Goal: Task Accomplishment & Management: Manage account settings

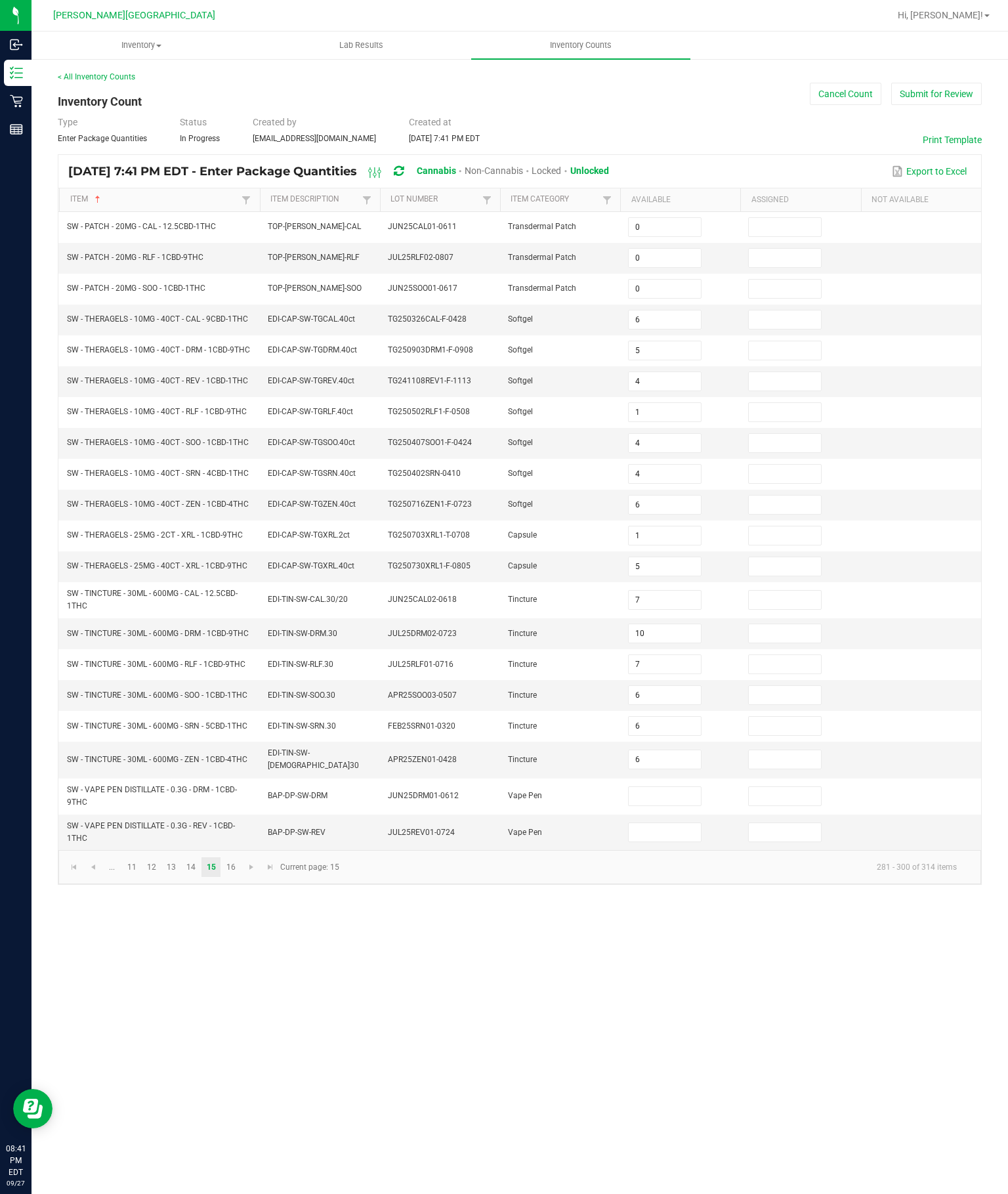
click at [929, 83] on button "Submit for Review" at bounding box center [936, 94] width 91 height 22
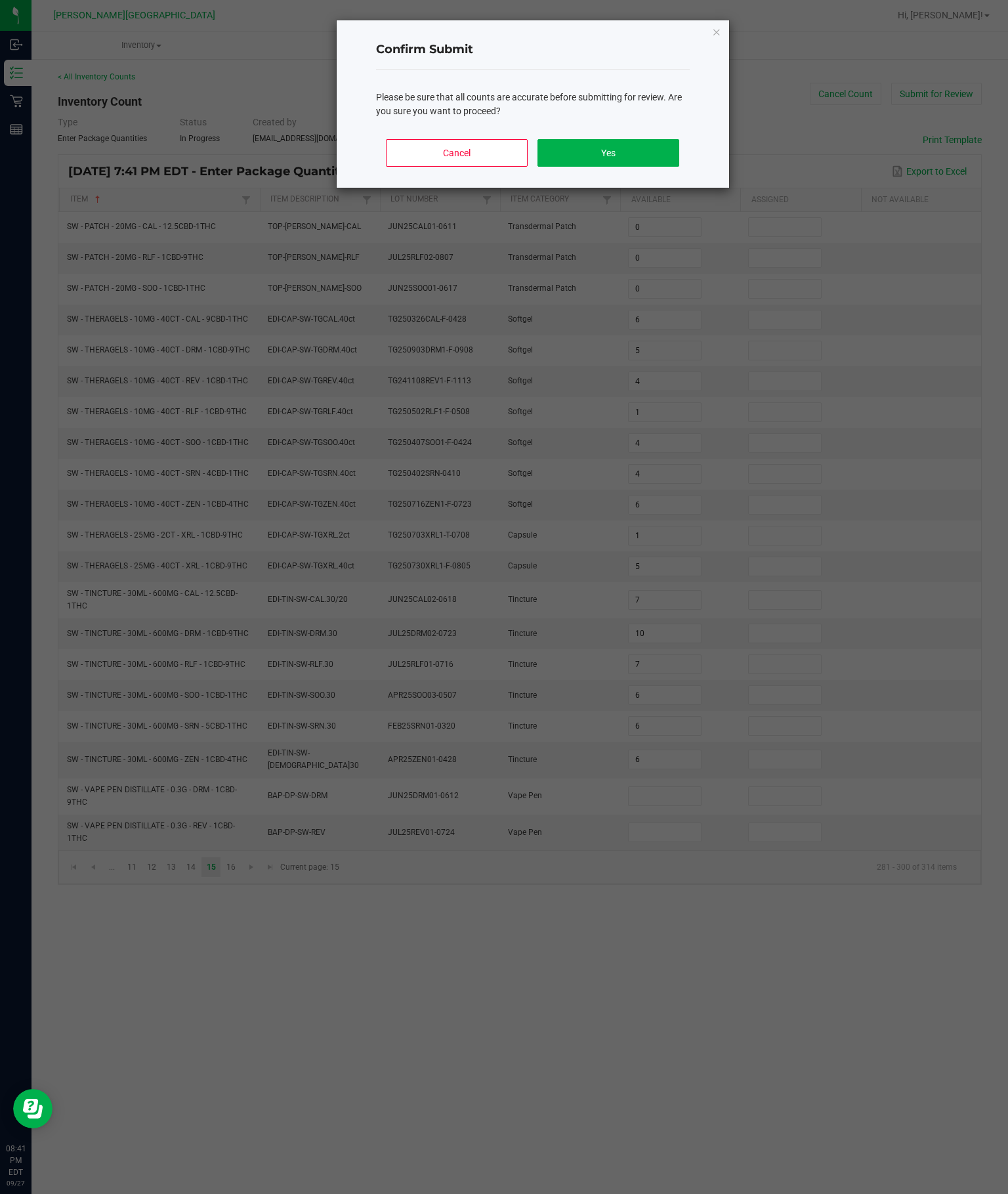
click at [645, 167] on button "Yes" at bounding box center [608, 153] width 141 height 28
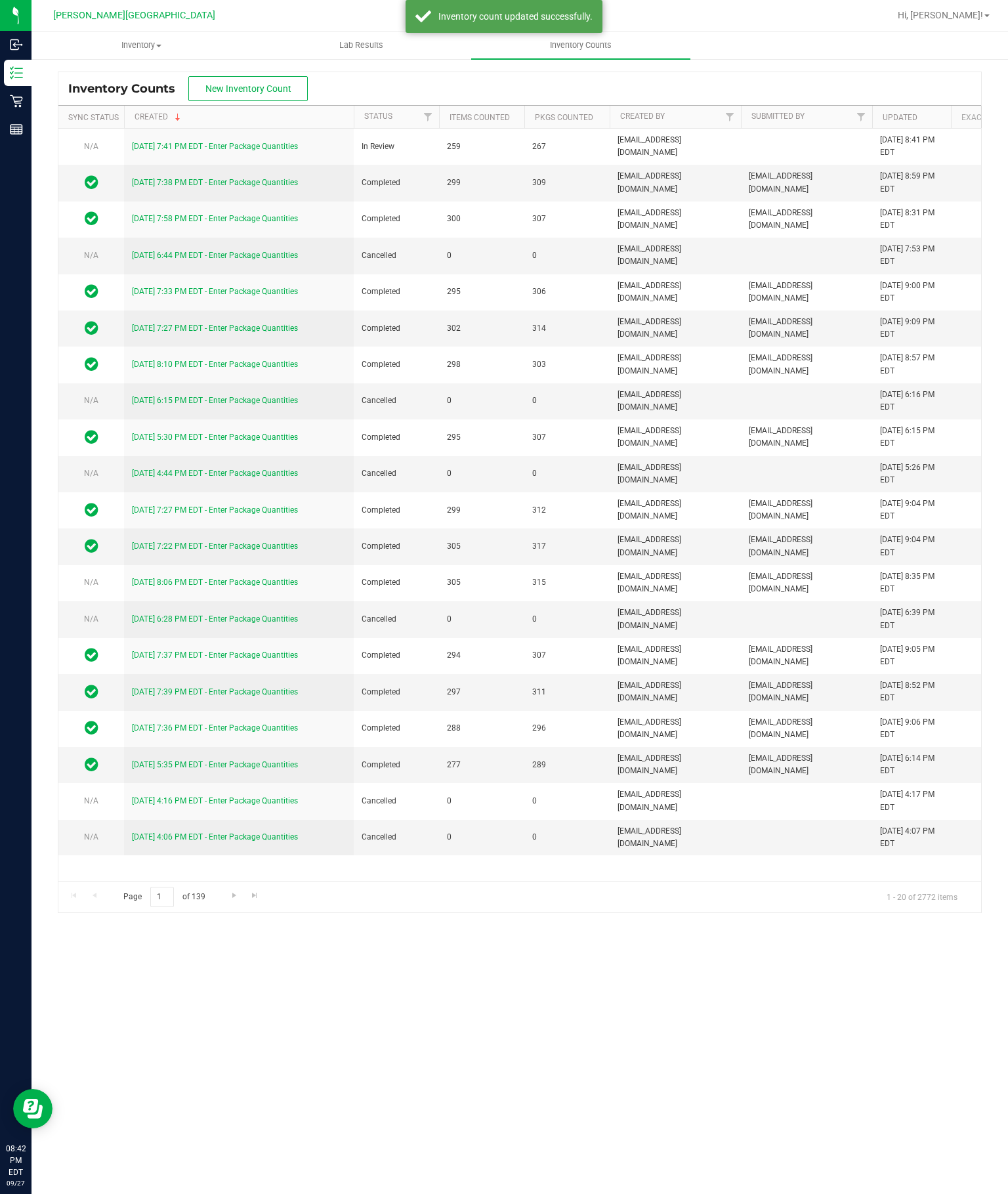
scroll to position [34, 0]
click at [174, 142] on link "[DATE] 7:41 PM EDT - Enter Package Quantities" at bounding box center [214, 146] width 166 height 10
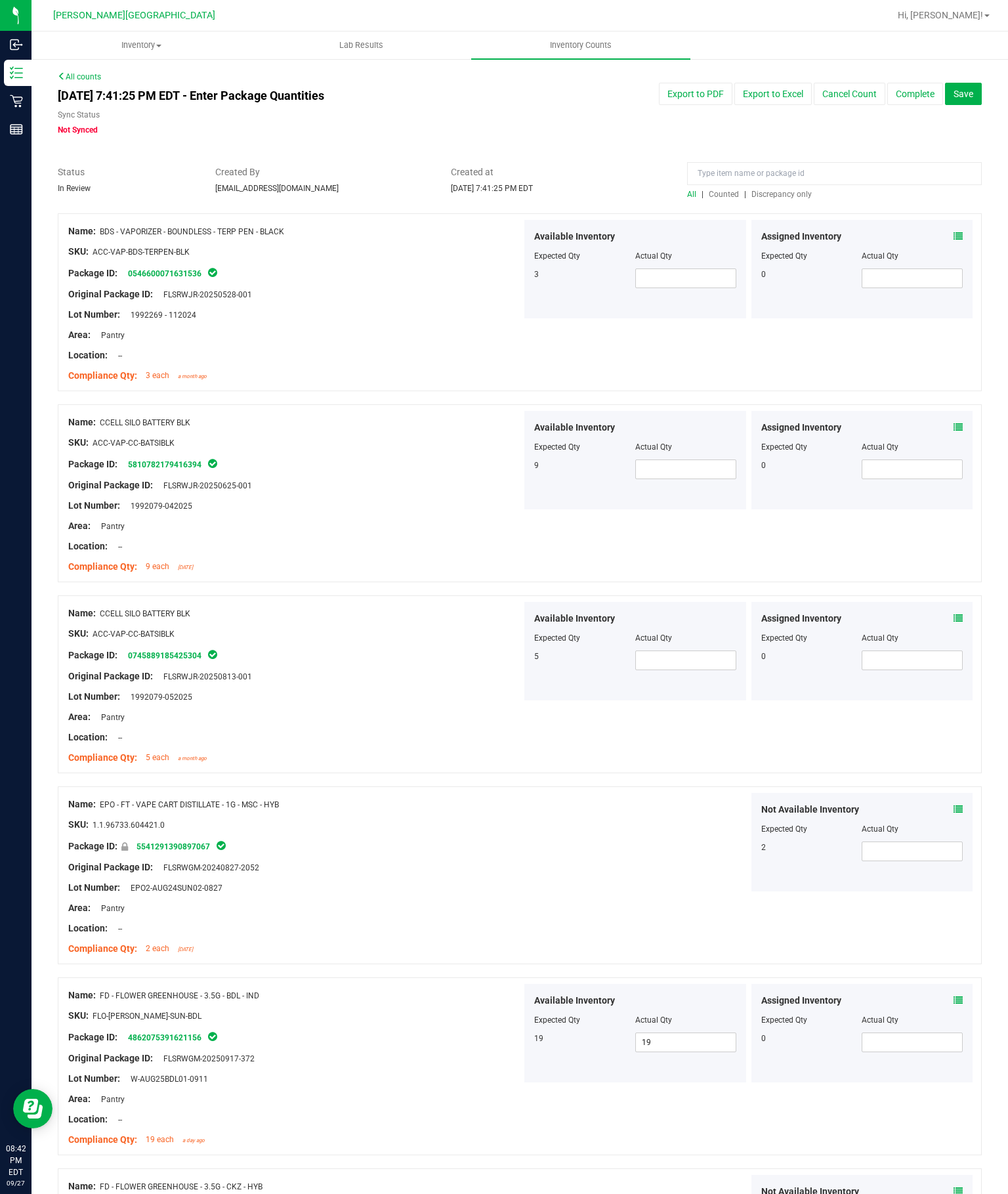
click at [784, 190] on span "Discrepancy only" at bounding box center [781, 194] width 60 height 10
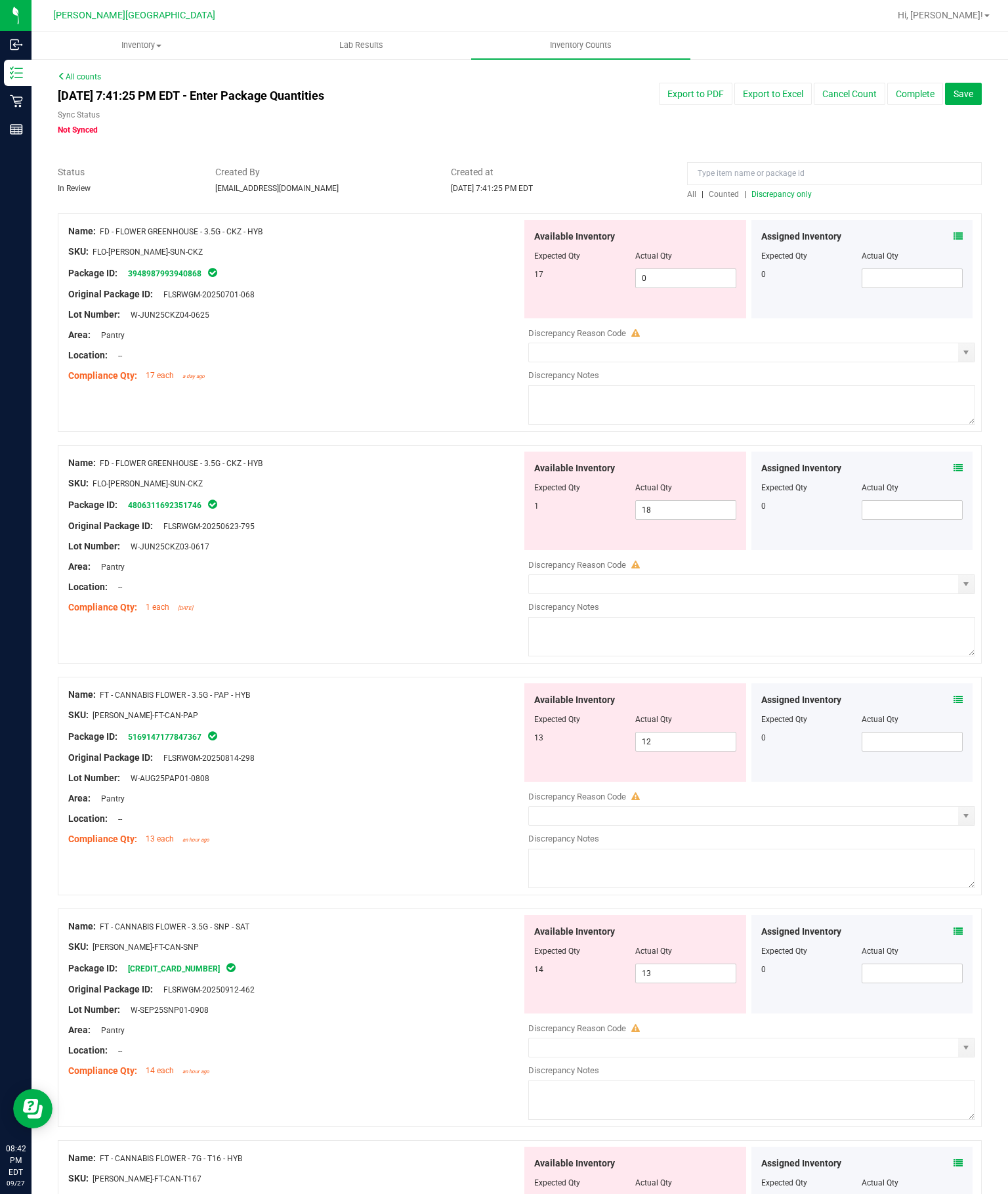
scroll to position [12, 0]
click at [697, 274] on input "0" at bounding box center [686, 278] width 100 height 18
type input "17"
click at [694, 498] on div "Available Inventory Expected Qty Actual Qty 1 18 18" at bounding box center [635, 501] width 222 height 98
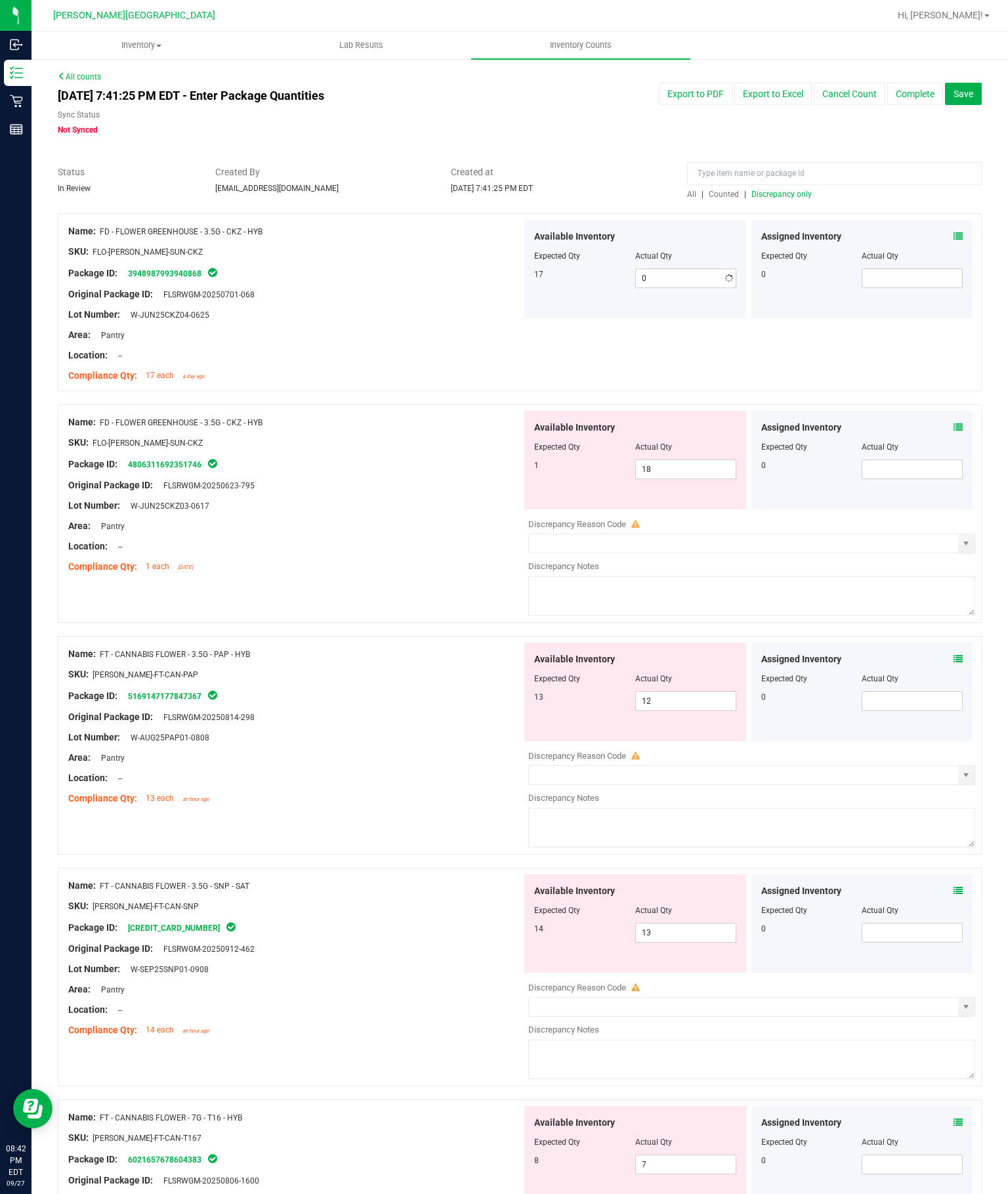
type input "17"
type input "1"
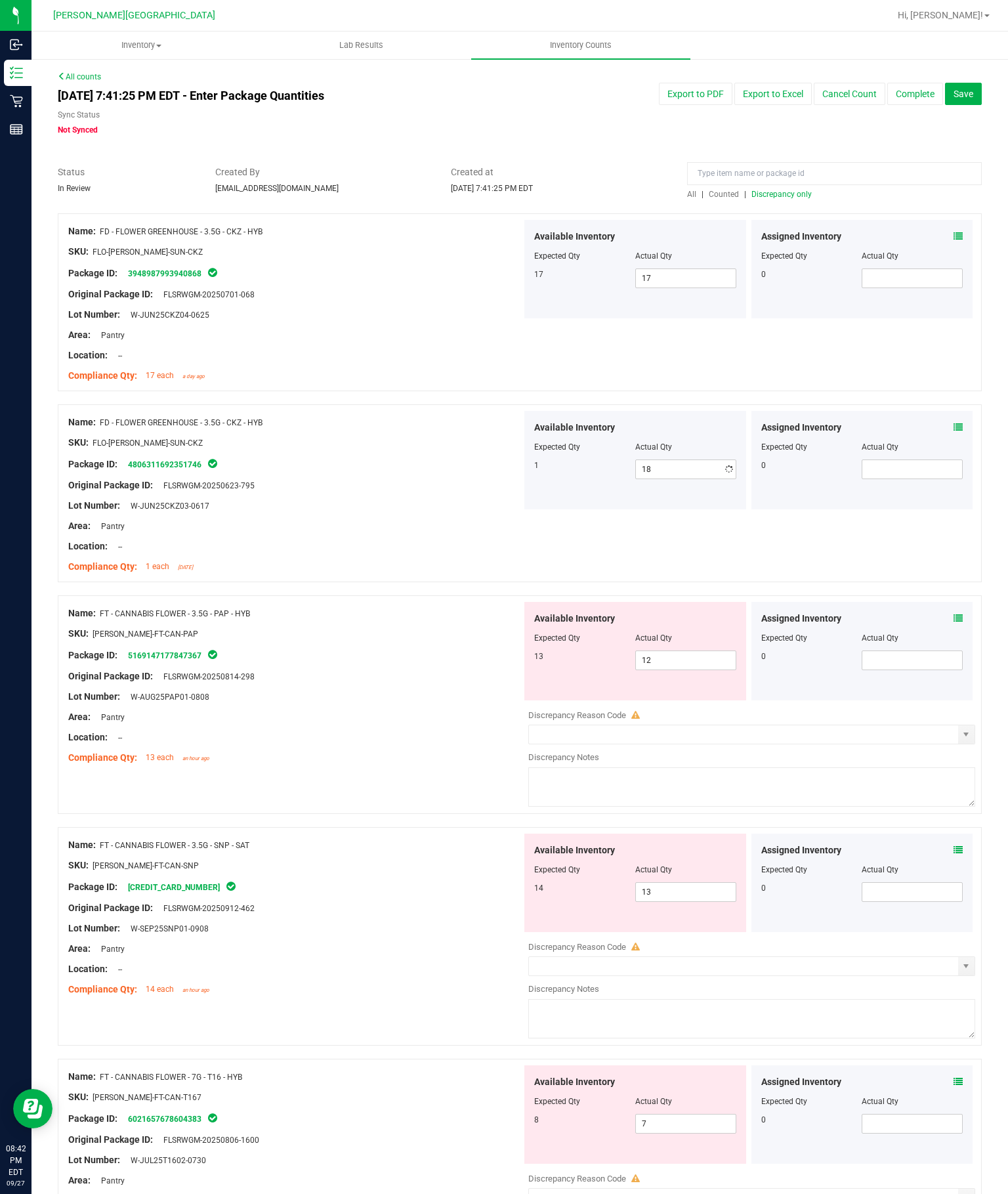
type input "1"
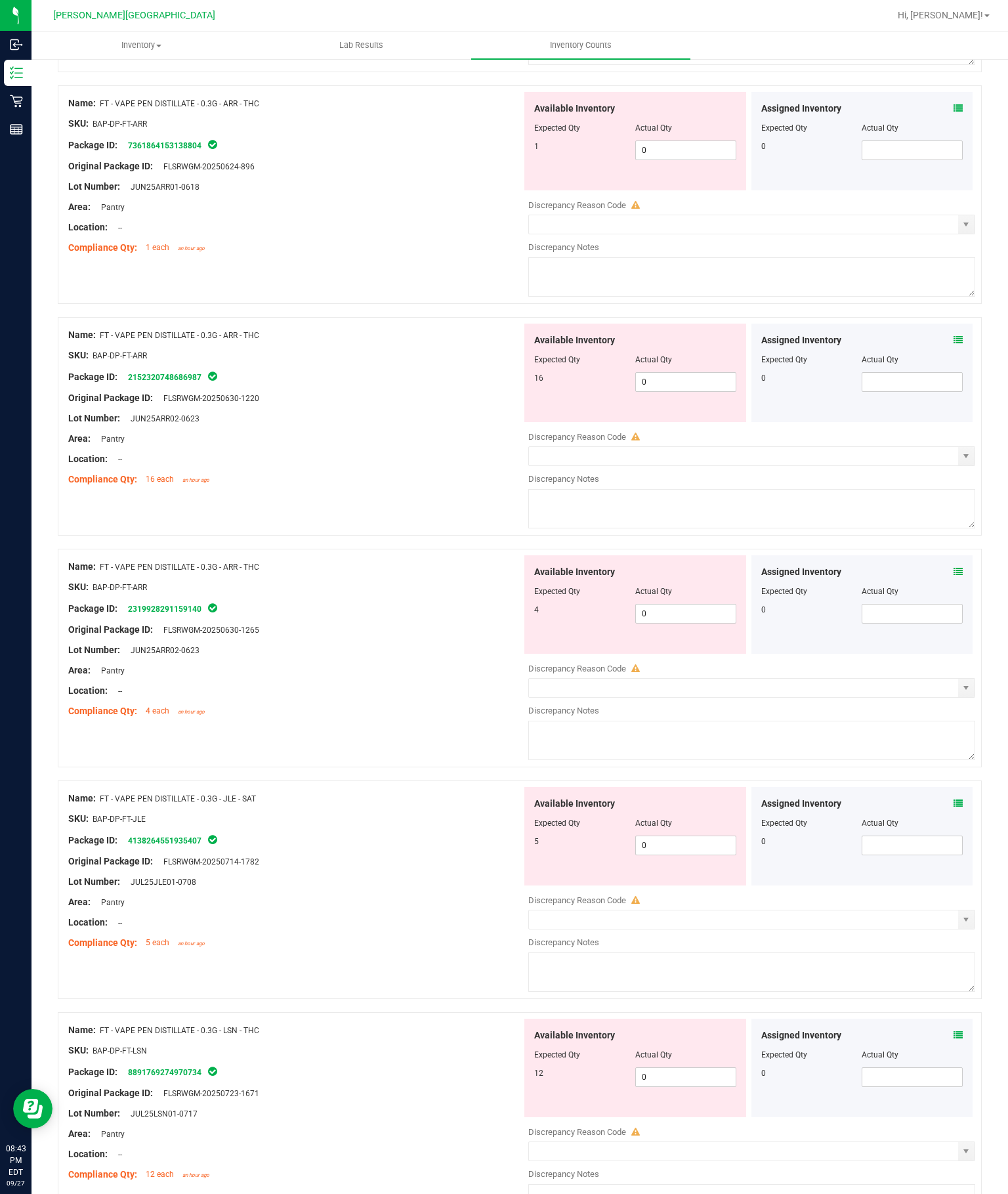
scroll to position [92, 0]
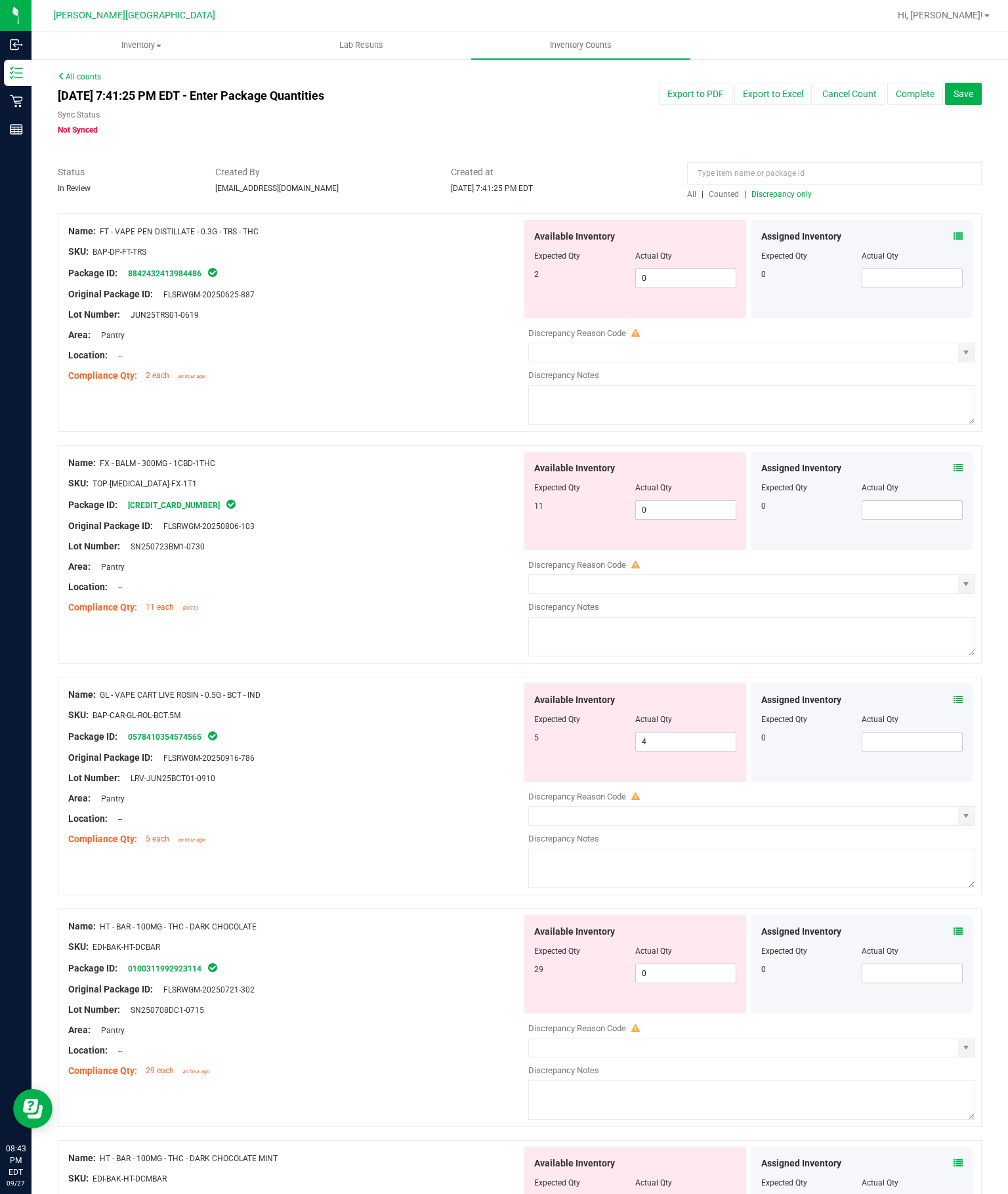
click at [684, 501] on input "0" at bounding box center [686, 510] width 100 height 18
type input "11"
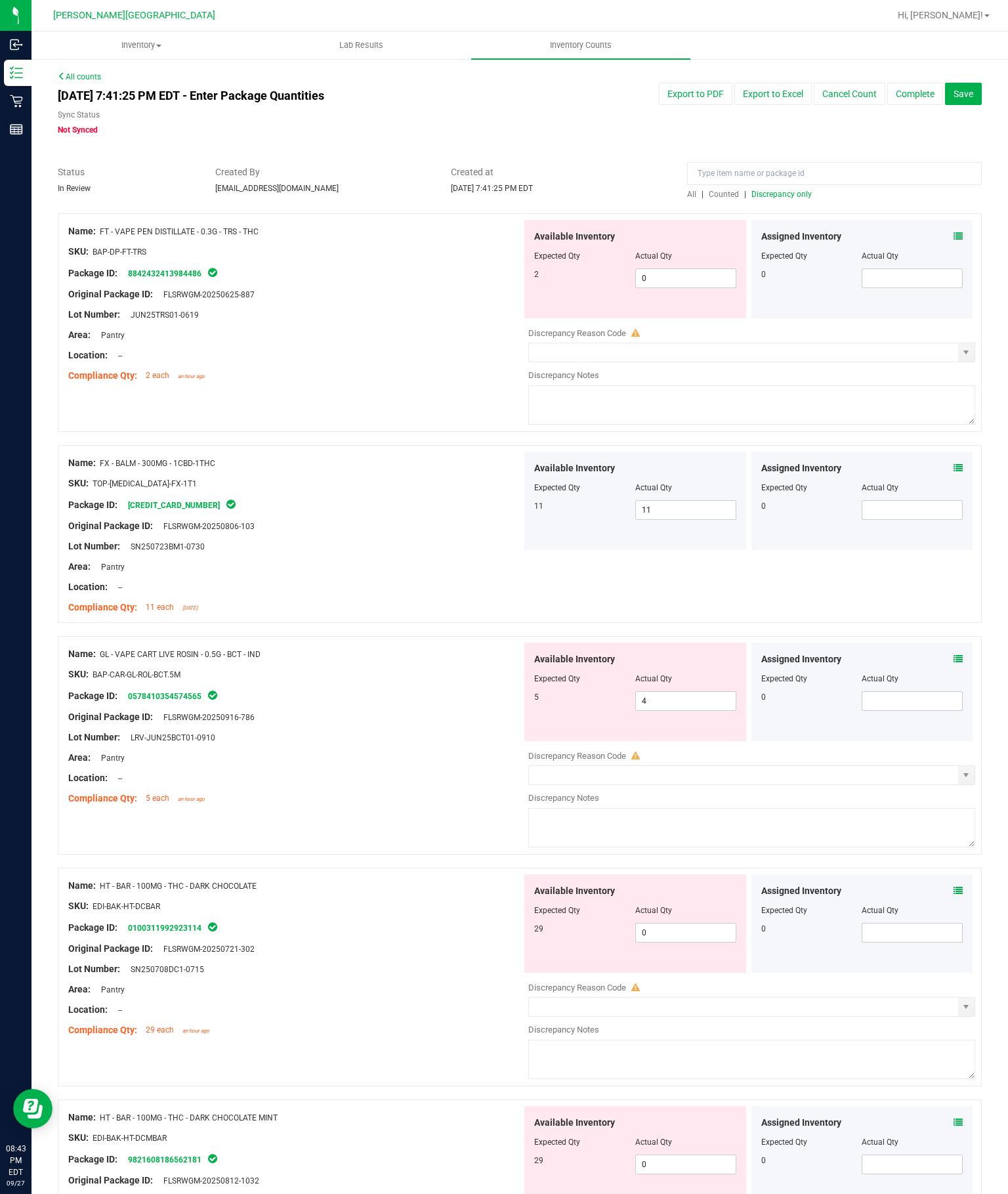
click at [706, 692] on input "4" at bounding box center [686, 701] width 100 height 18
type input "5"
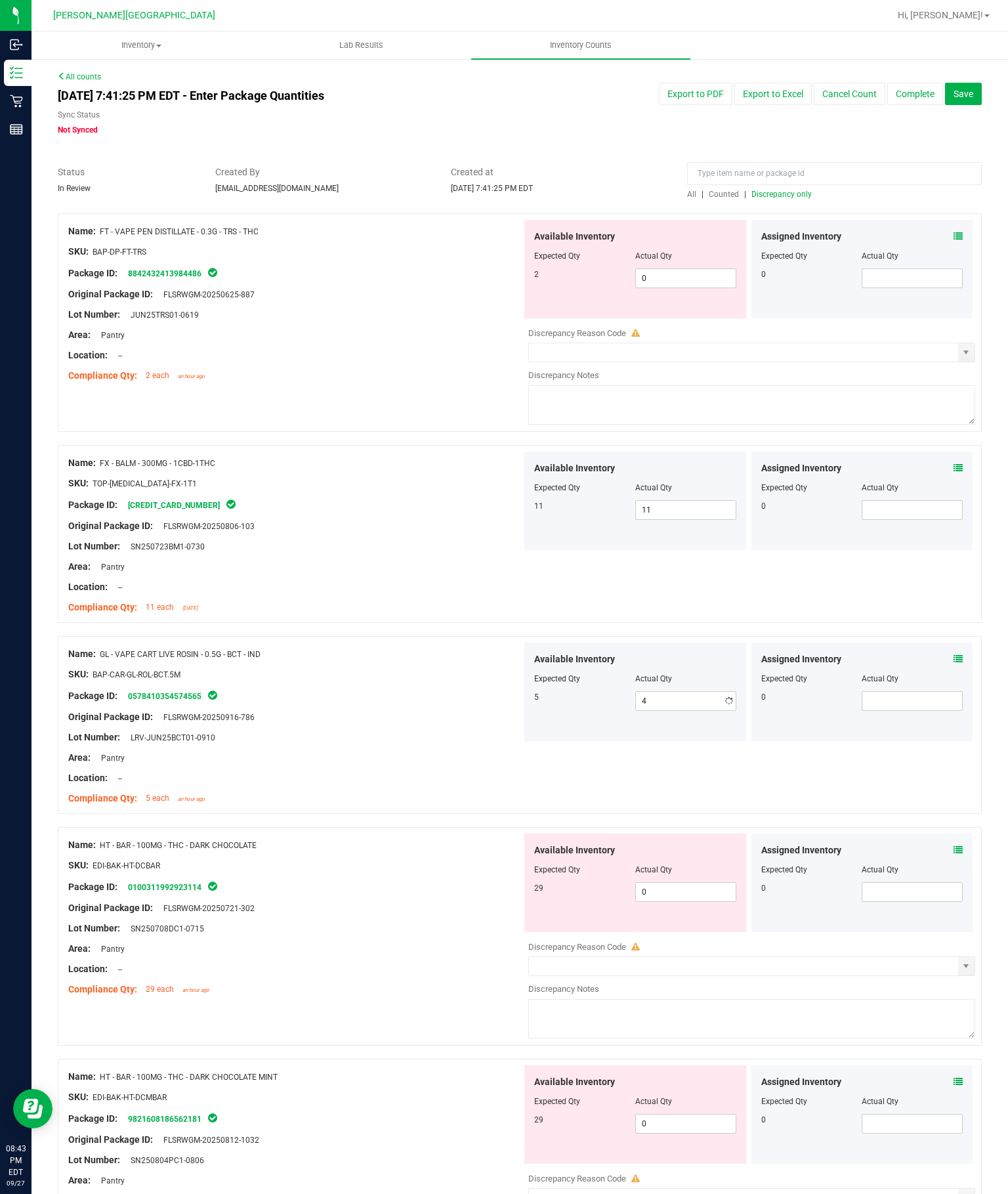
type input "5"
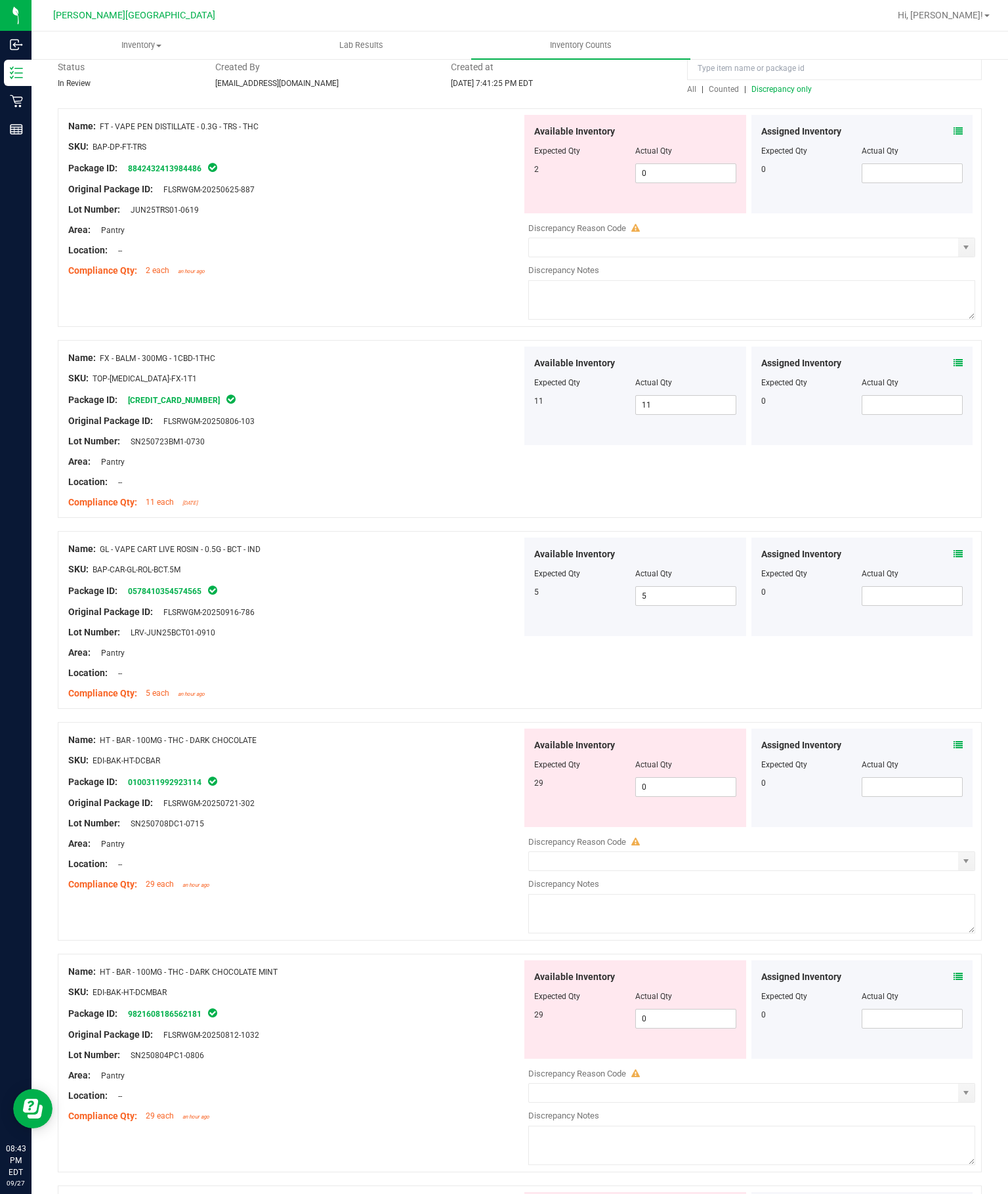
scroll to position [107, 0]
click at [690, 776] on input "0" at bounding box center [686, 785] width 100 height 18
click at [693, 776] on input "0" at bounding box center [686, 785] width 100 height 18
type input "29"
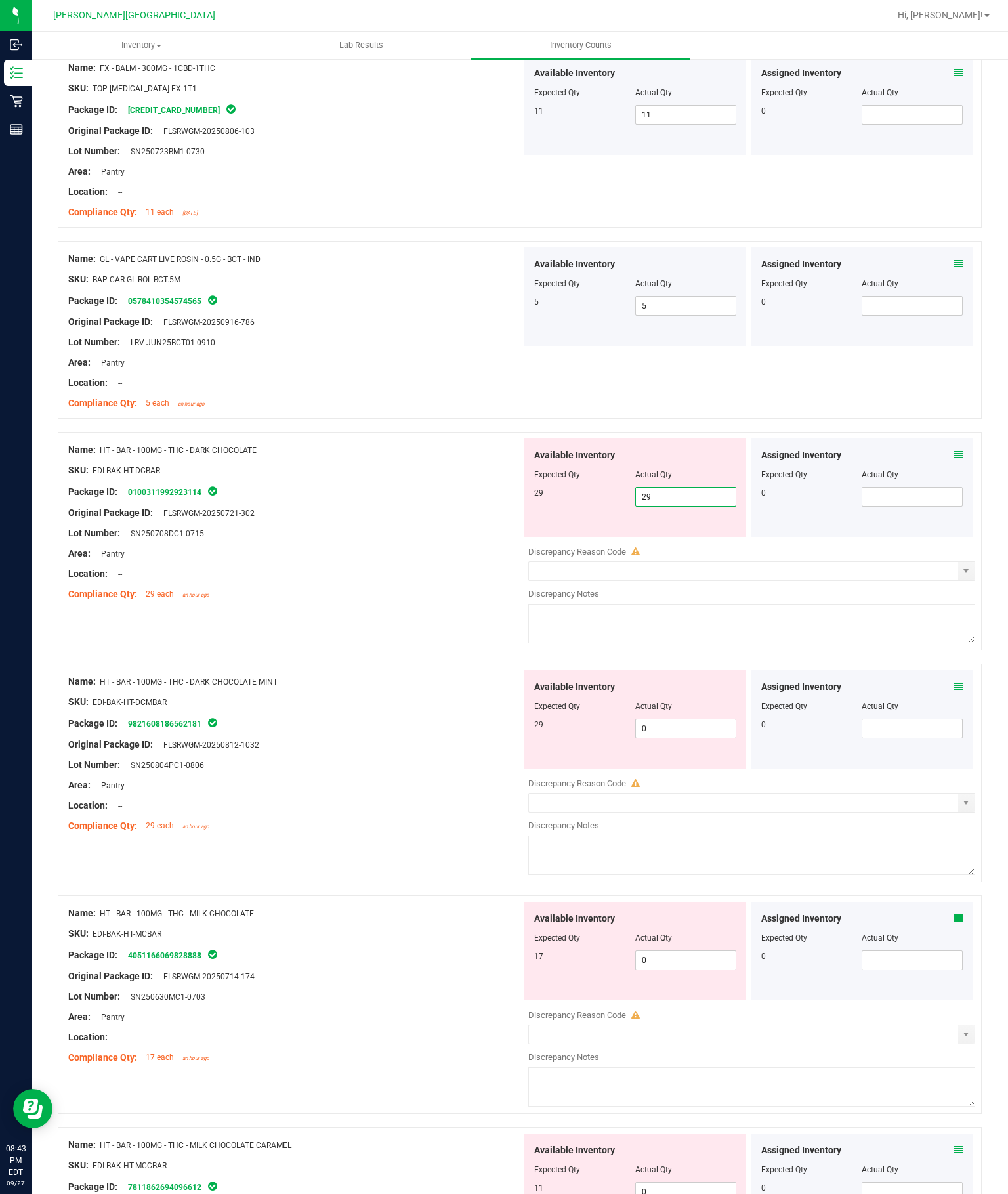
scroll to position [398, 0]
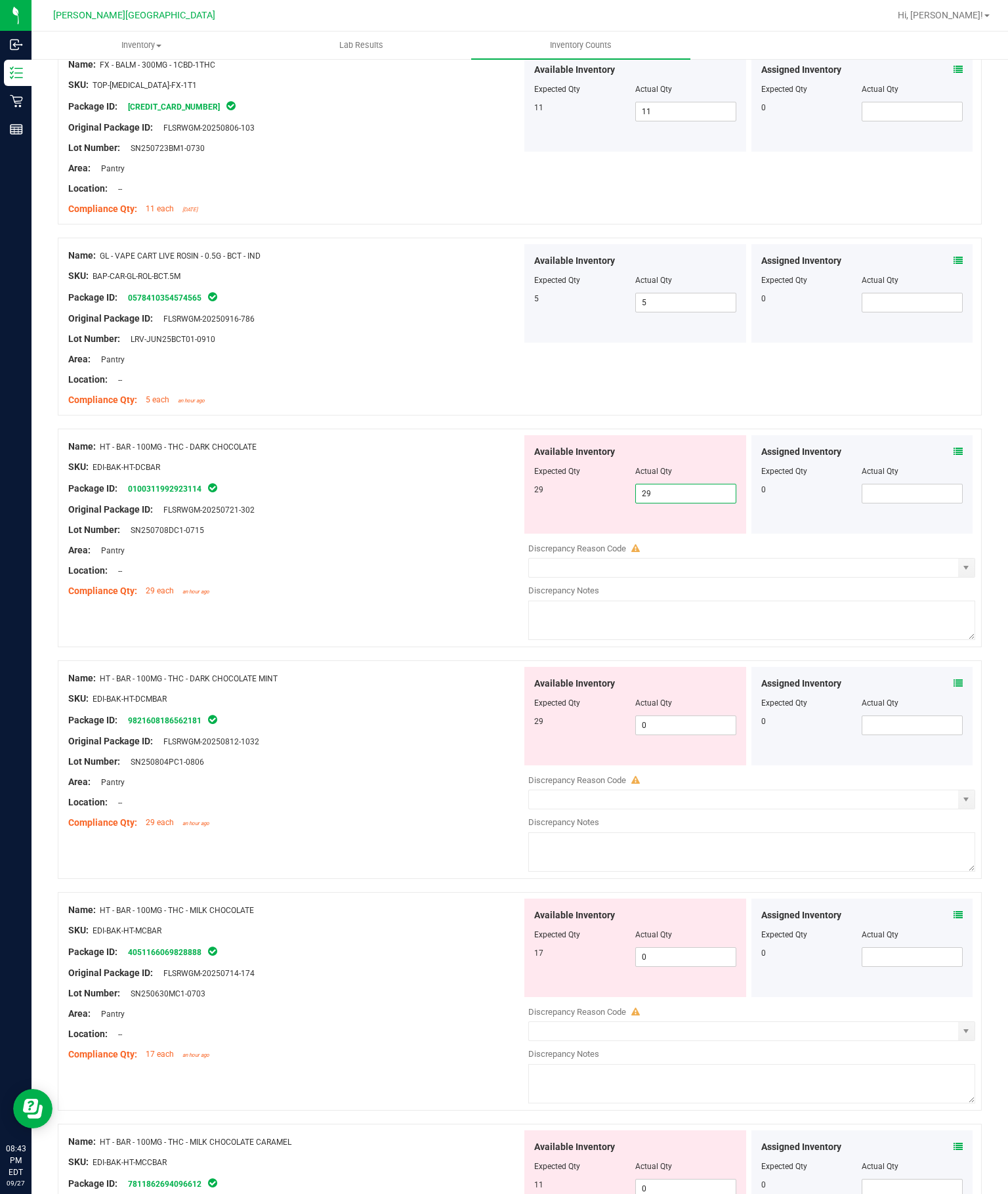
click at [713, 667] on div "Available Inventory Expected Qty Actual Qty 29 0 0" at bounding box center [748, 771] width 453 height 208
type input "29"
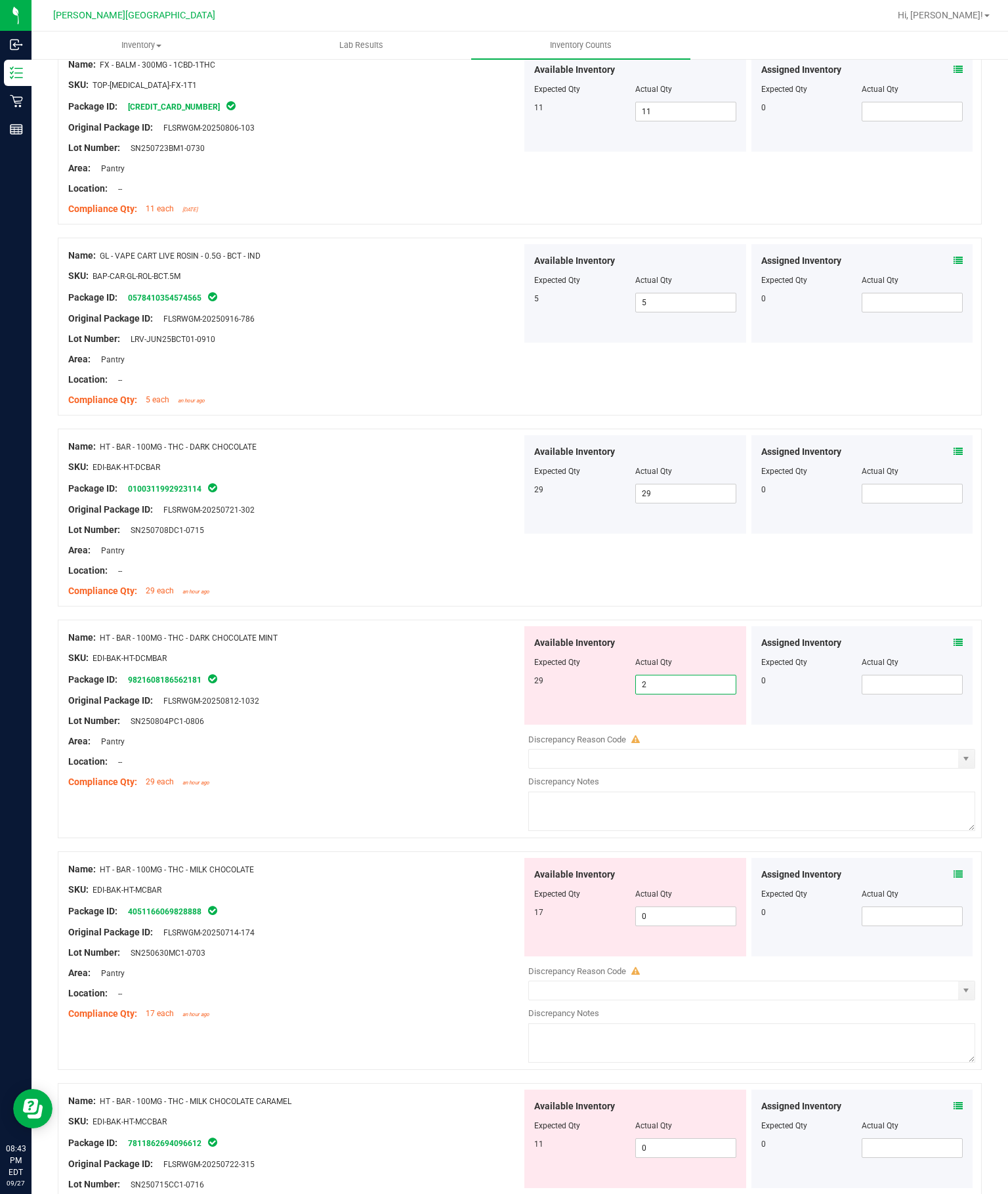
type input "29"
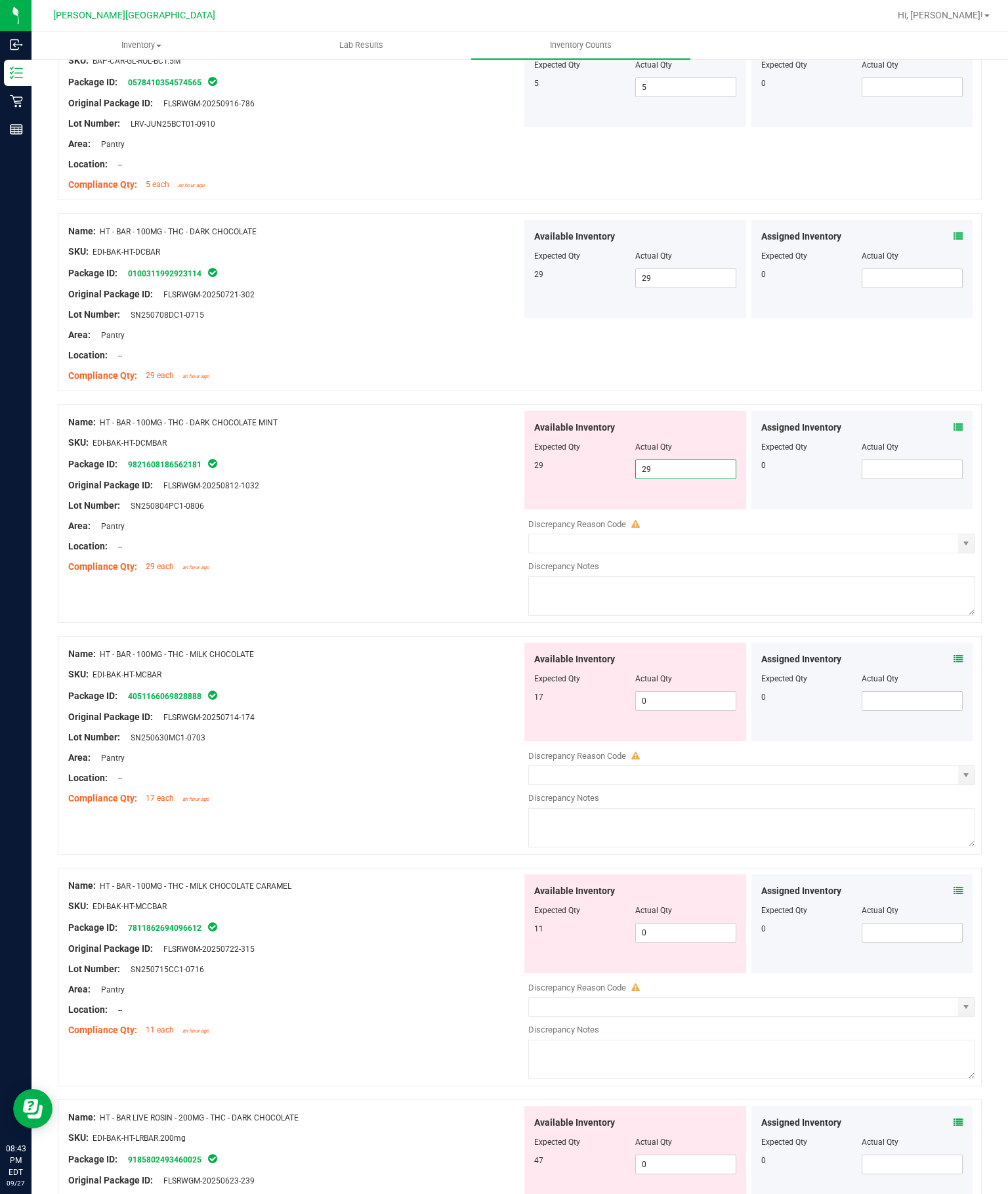
scroll to position [616, 0]
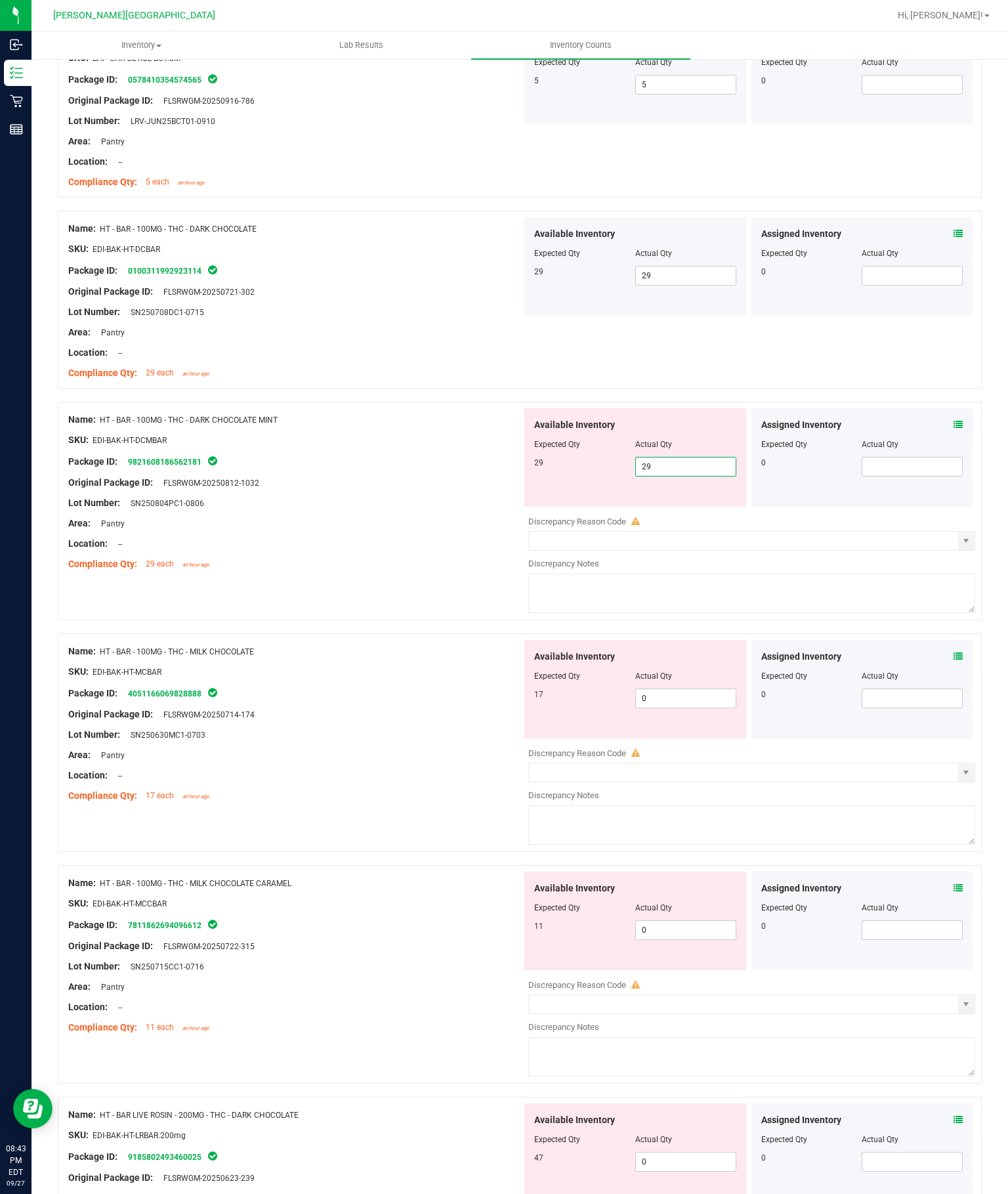
click at [672, 640] on div "Available Inventory Expected Qty Actual Qty 17 0 0" at bounding box center [748, 744] width 453 height 208
type input "29"
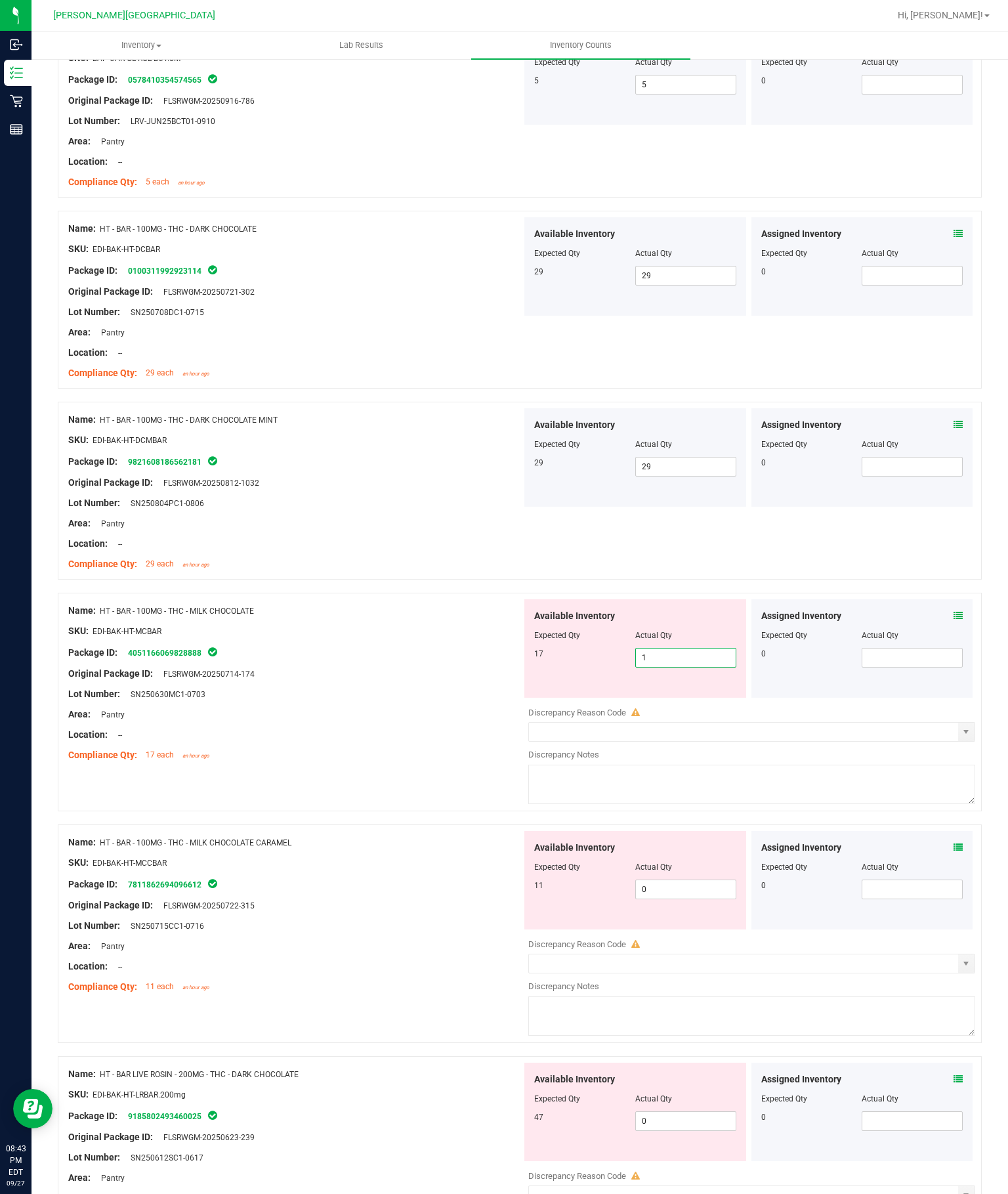
type input "17"
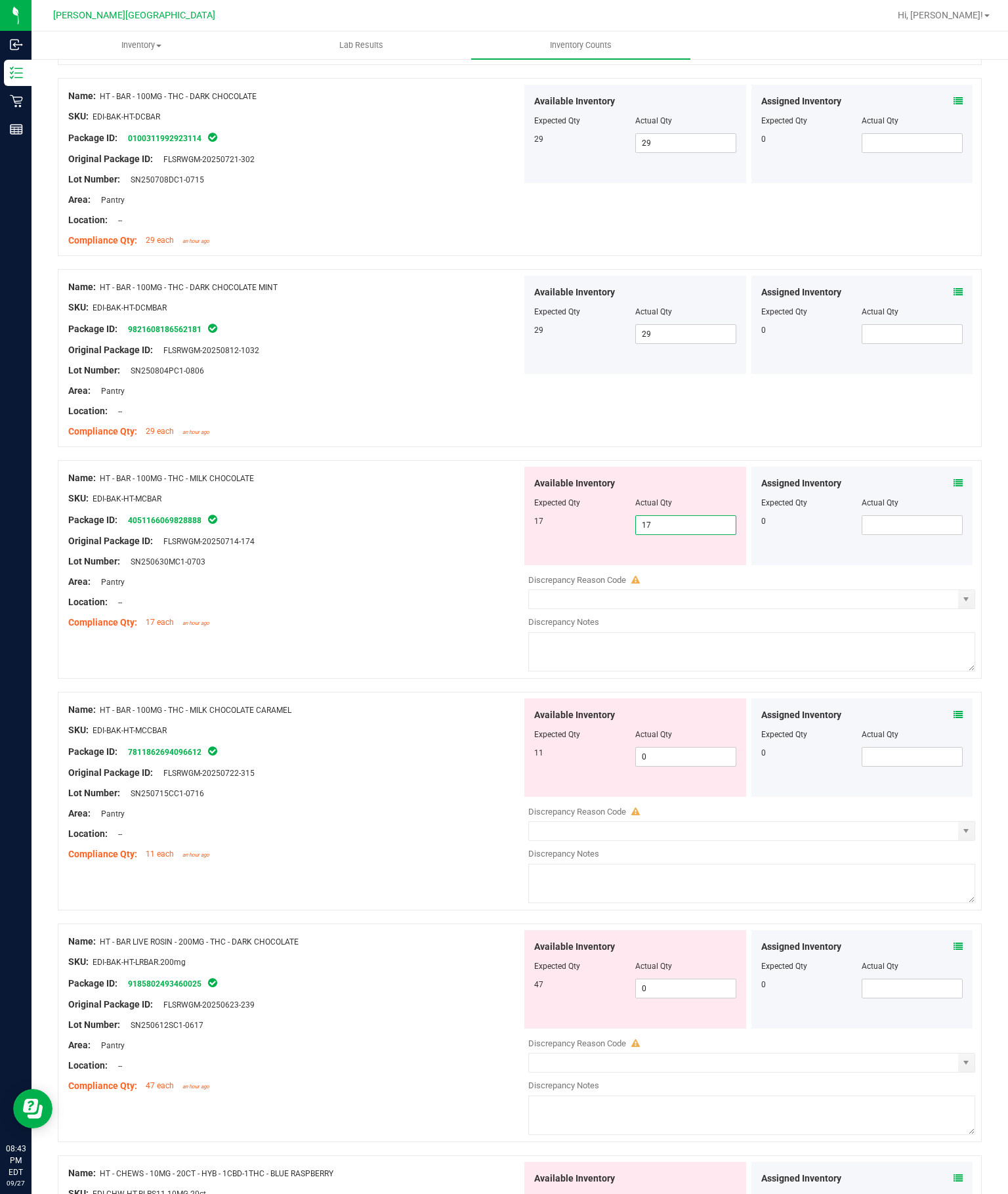
scroll to position [754, 0]
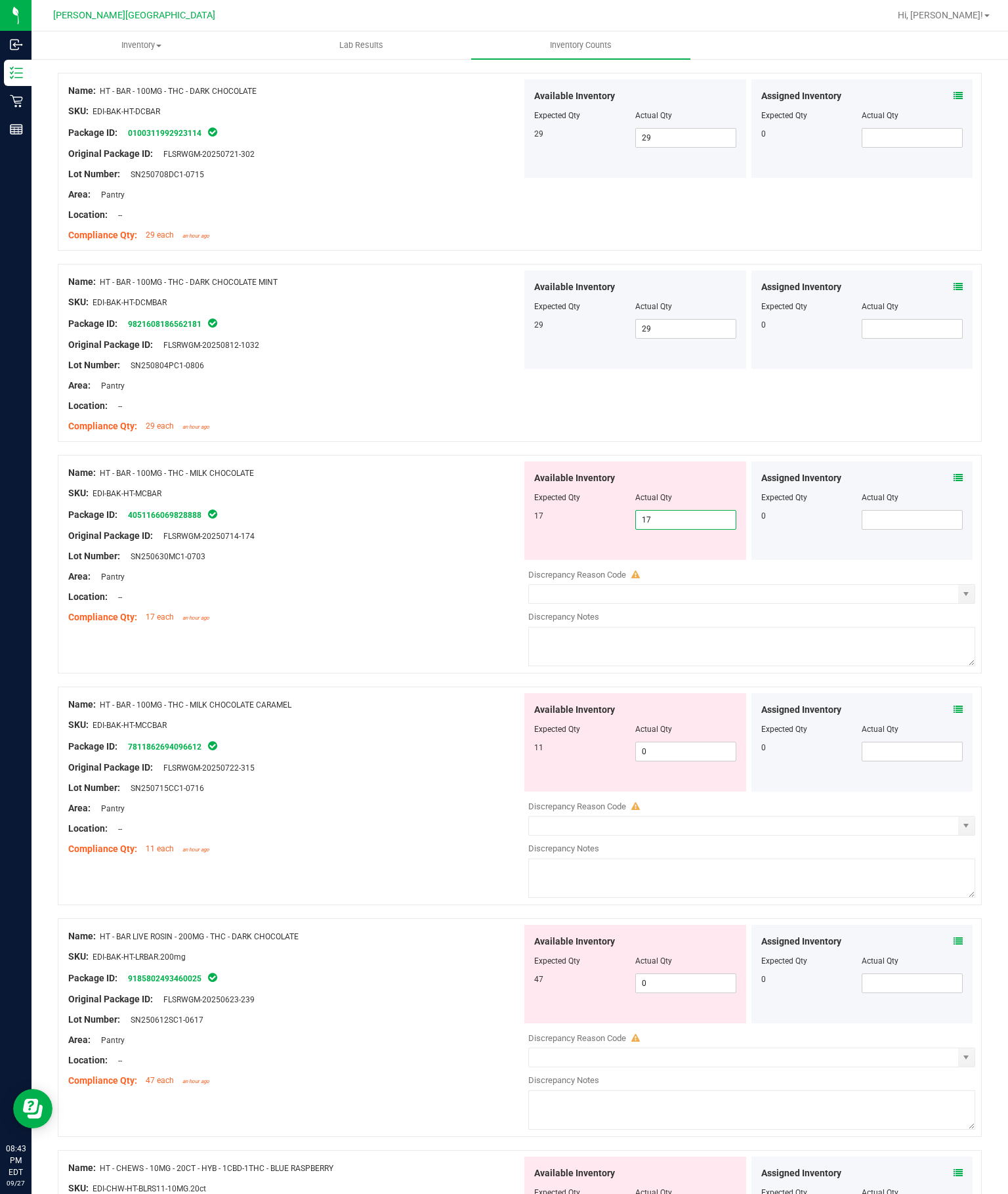
click at [700, 693] on div "Available Inventory Expected Qty Actual Qty 11 0 0" at bounding box center [748, 797] width 453 height 208
type input "17"
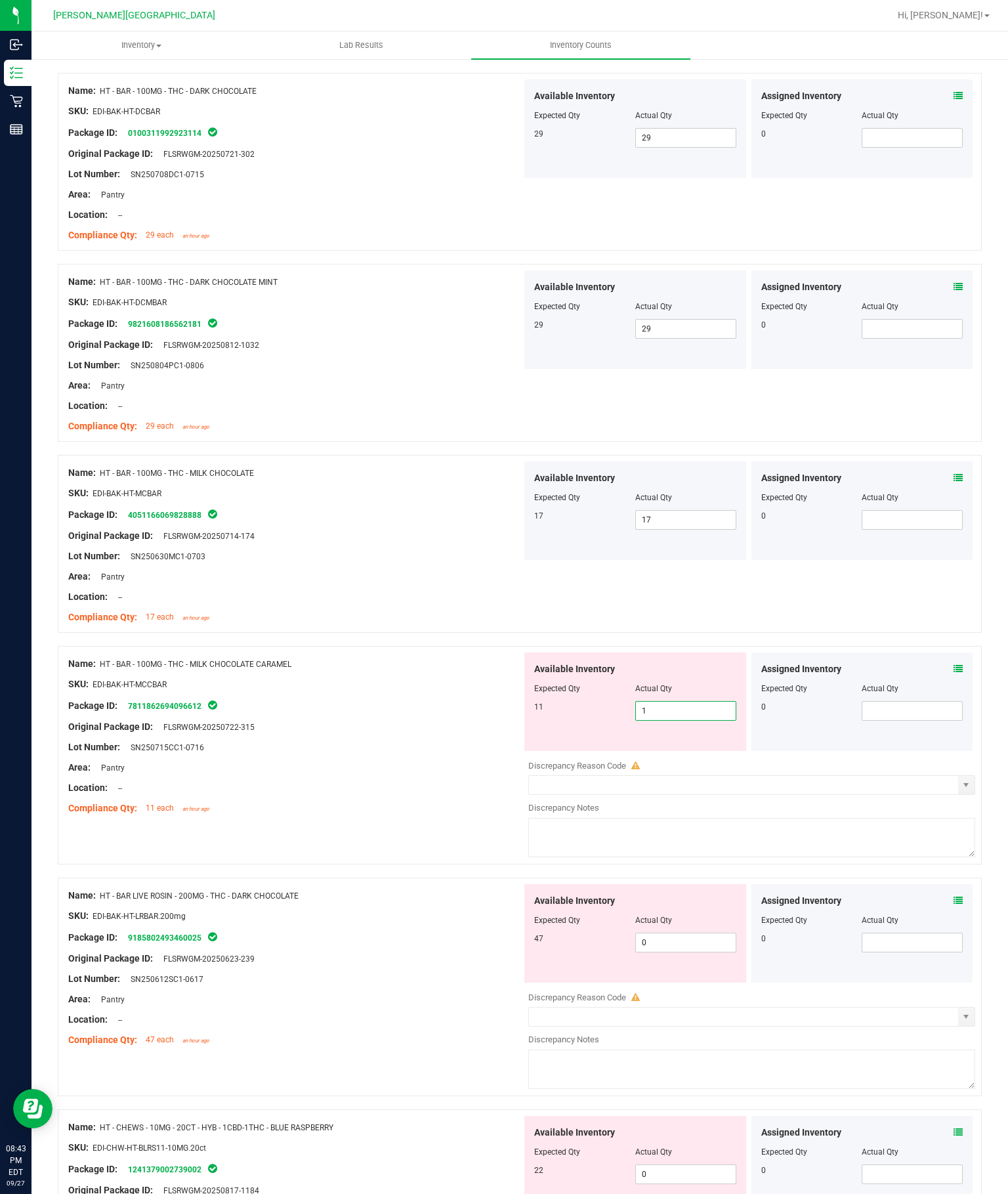
type input "11"
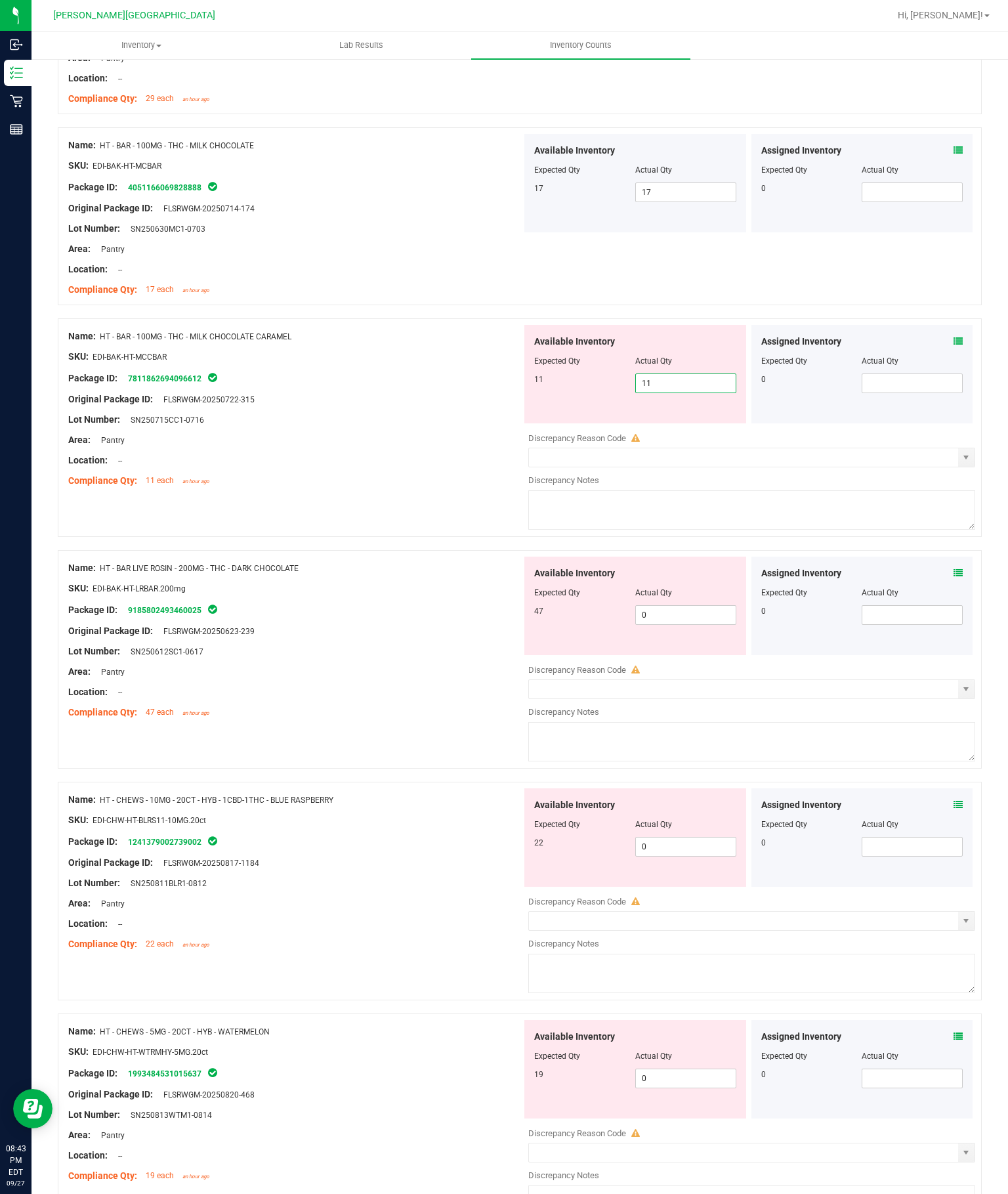
scroll to position [1076, 0]
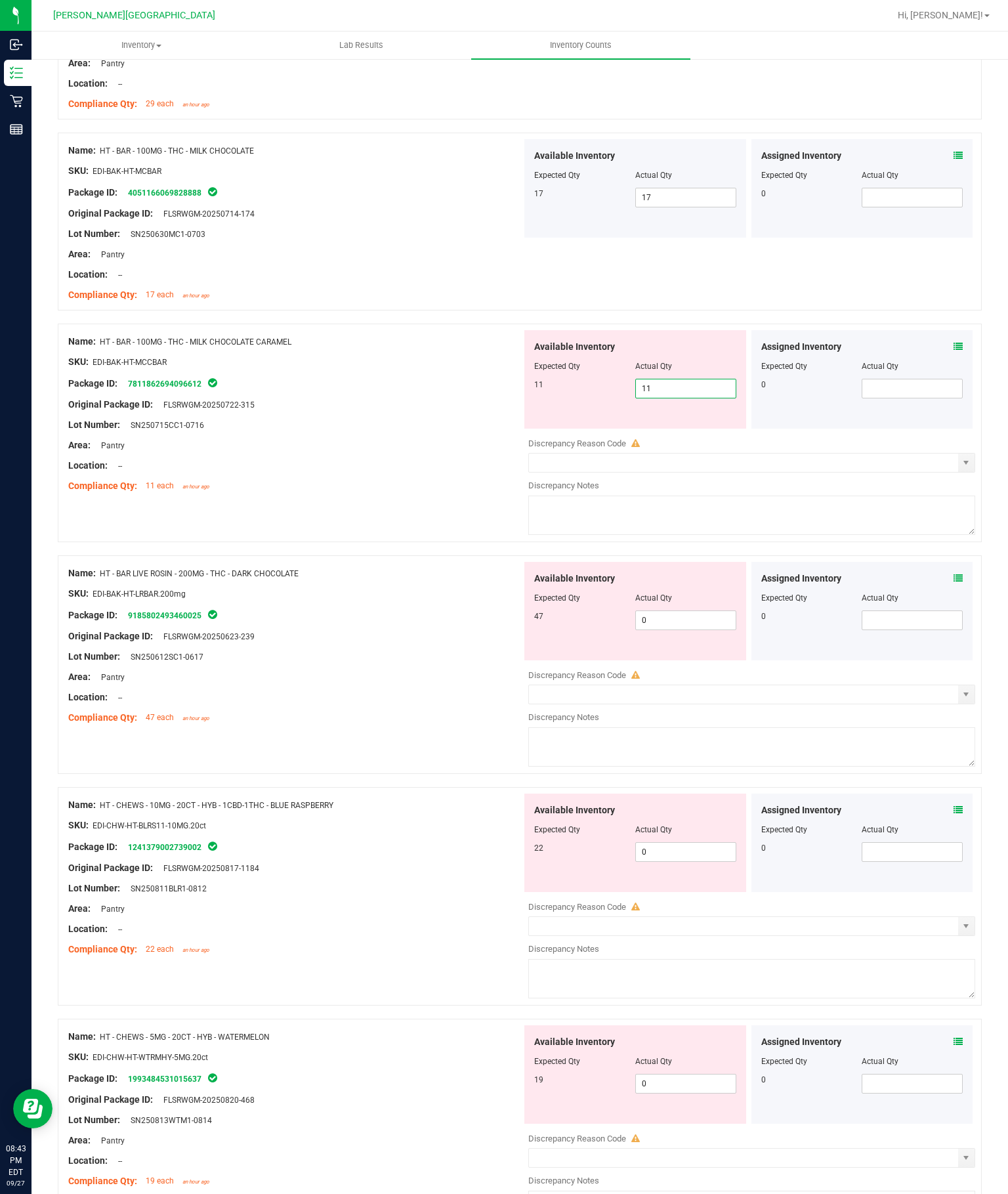
click at [702, 561] on div "Available Inventory Expected Qty Actual Qty 47 0 0" at bounding box center [748, 665] width 453 height 208
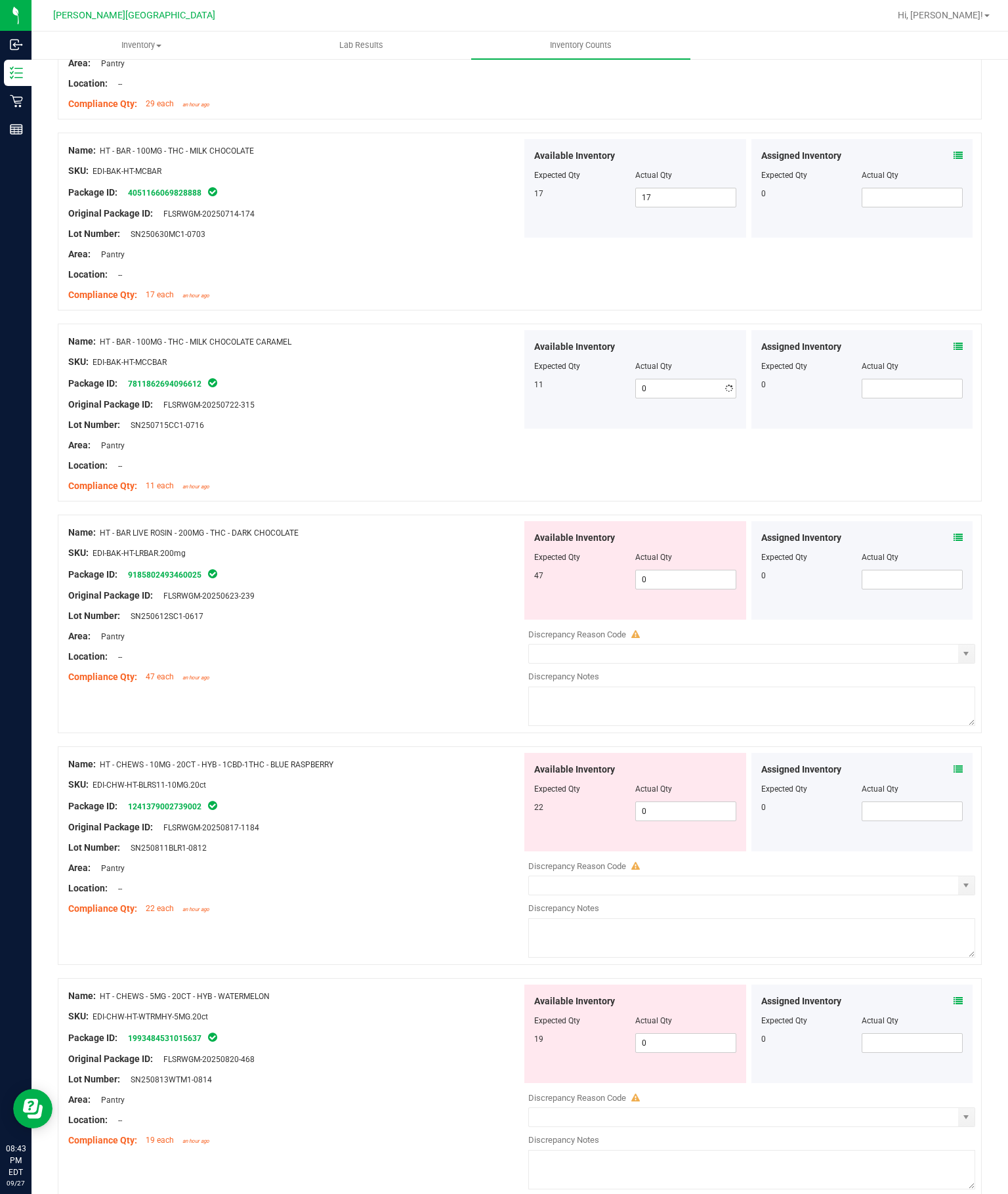
type input "11"
type input "47"
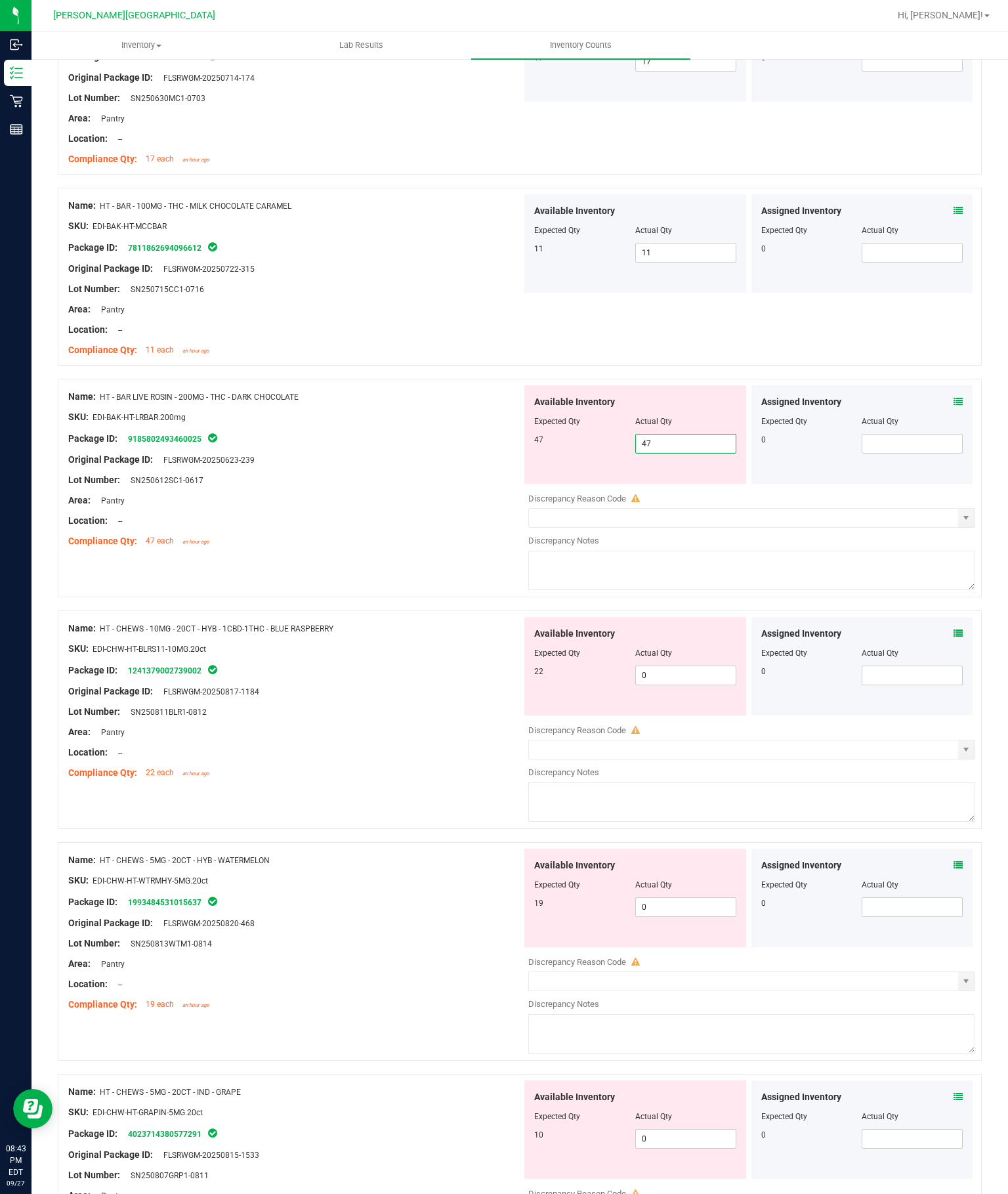
scroll to position [1216, 0]
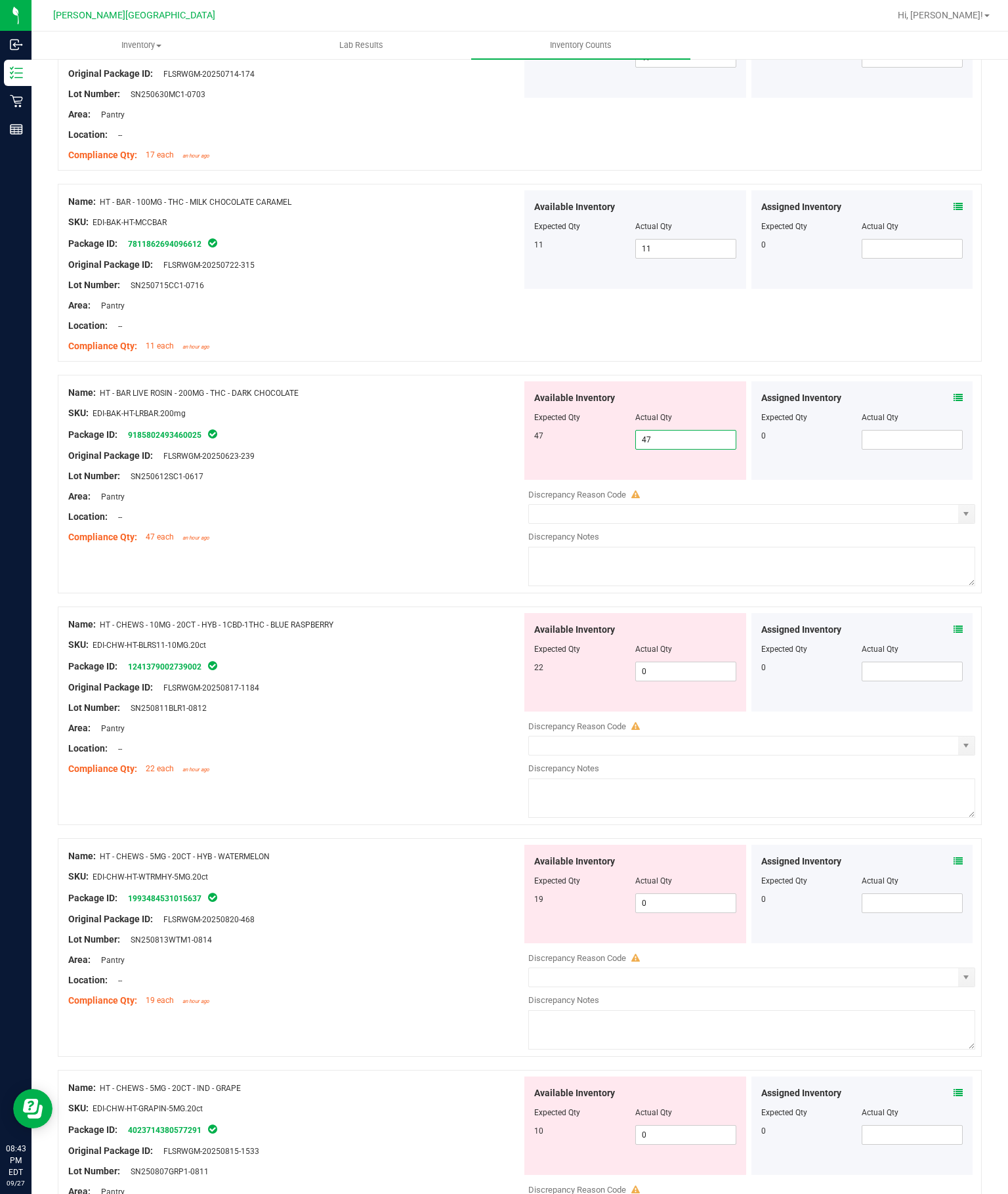
click at [700, 613] on div "Available Inventory Expected Qty Actual Qty 22 0 0" at bounding box center [748, 717] width 453 height 208
type input "47"
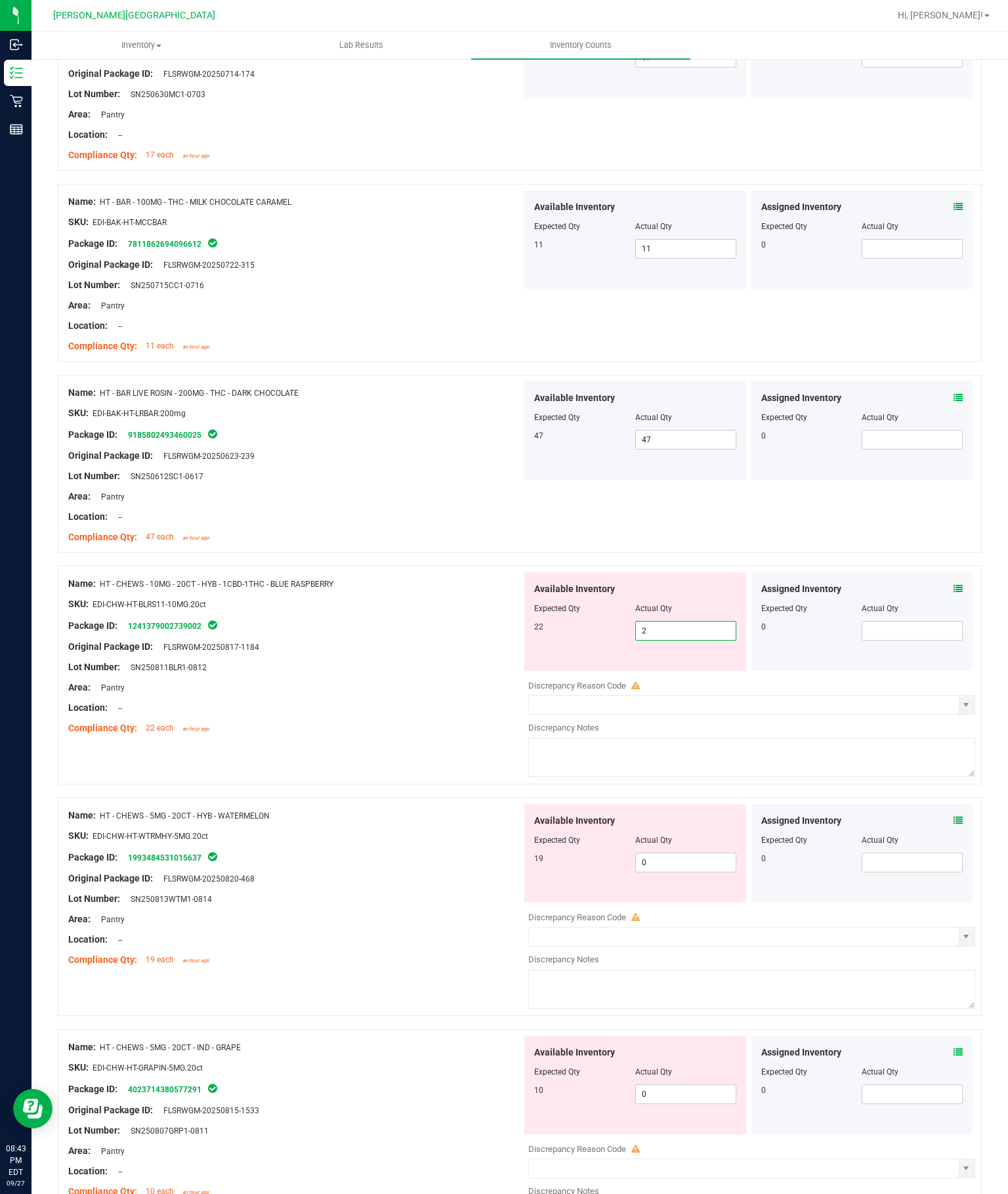
type input "22"
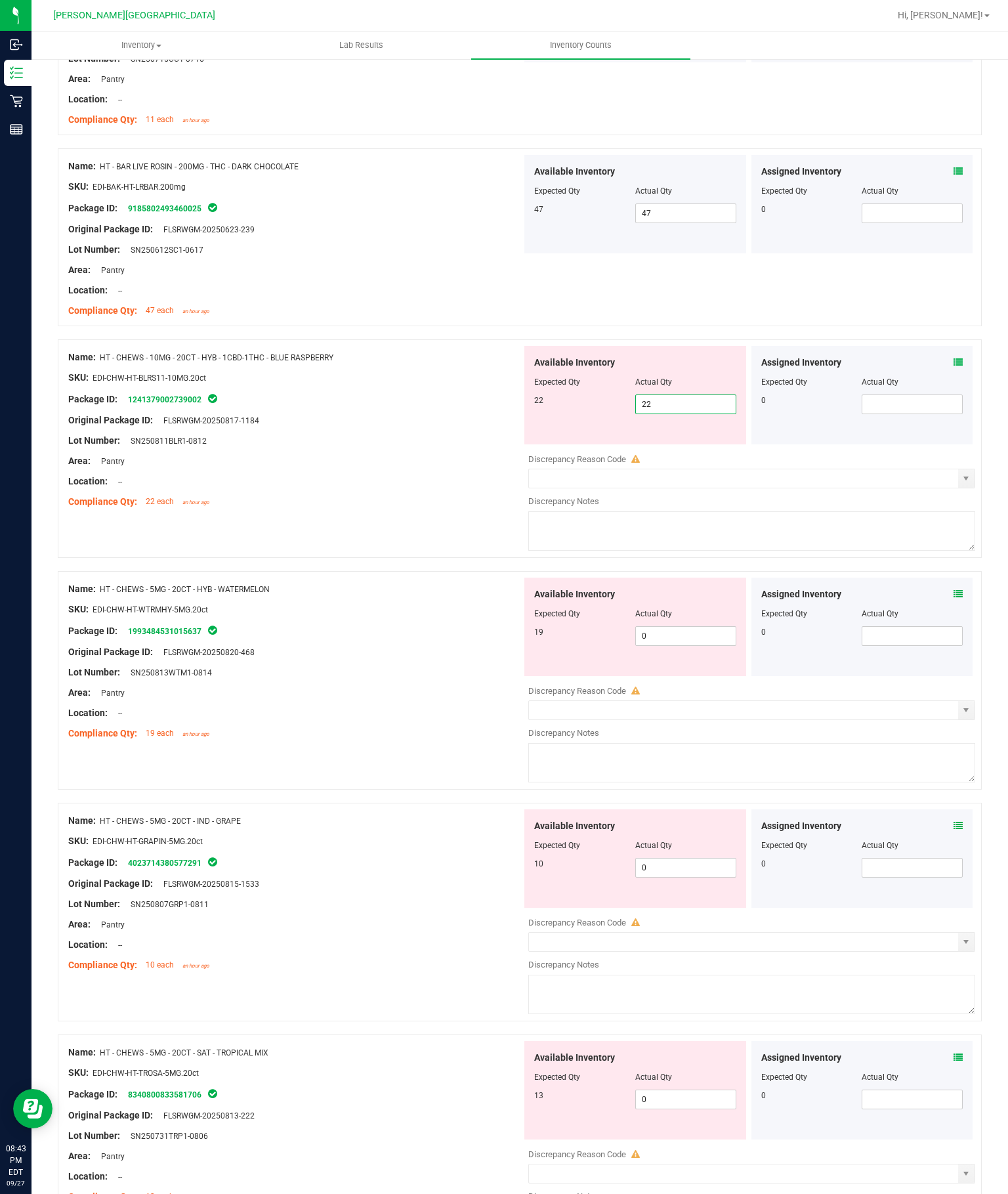
scroll to position [1453, 0]
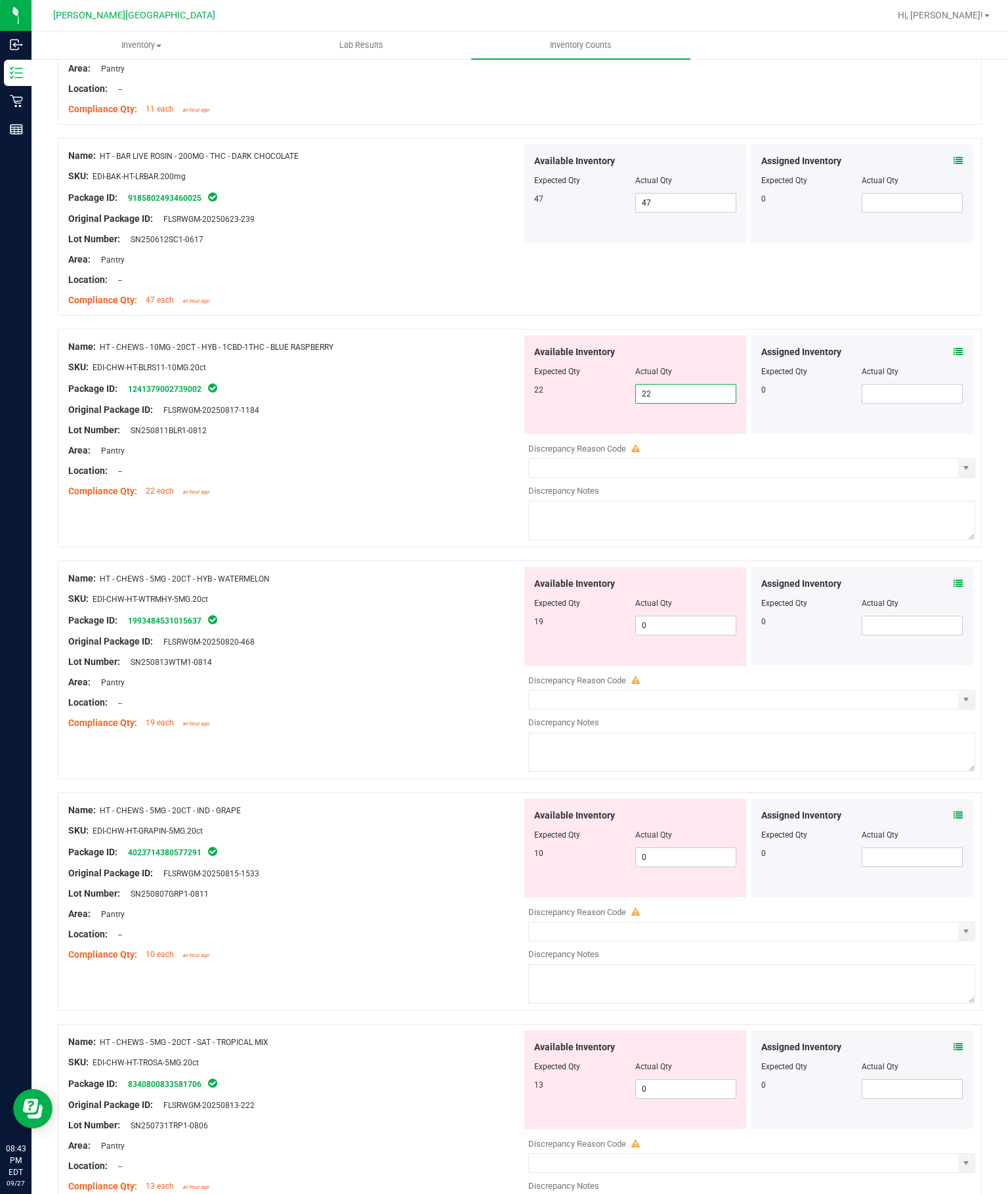
click at [706, 567] on div "Available Inventory Expected Qty Actual Qty 19 0 0" at bounding box center [748, 671] width 453 height 208
type input "22"
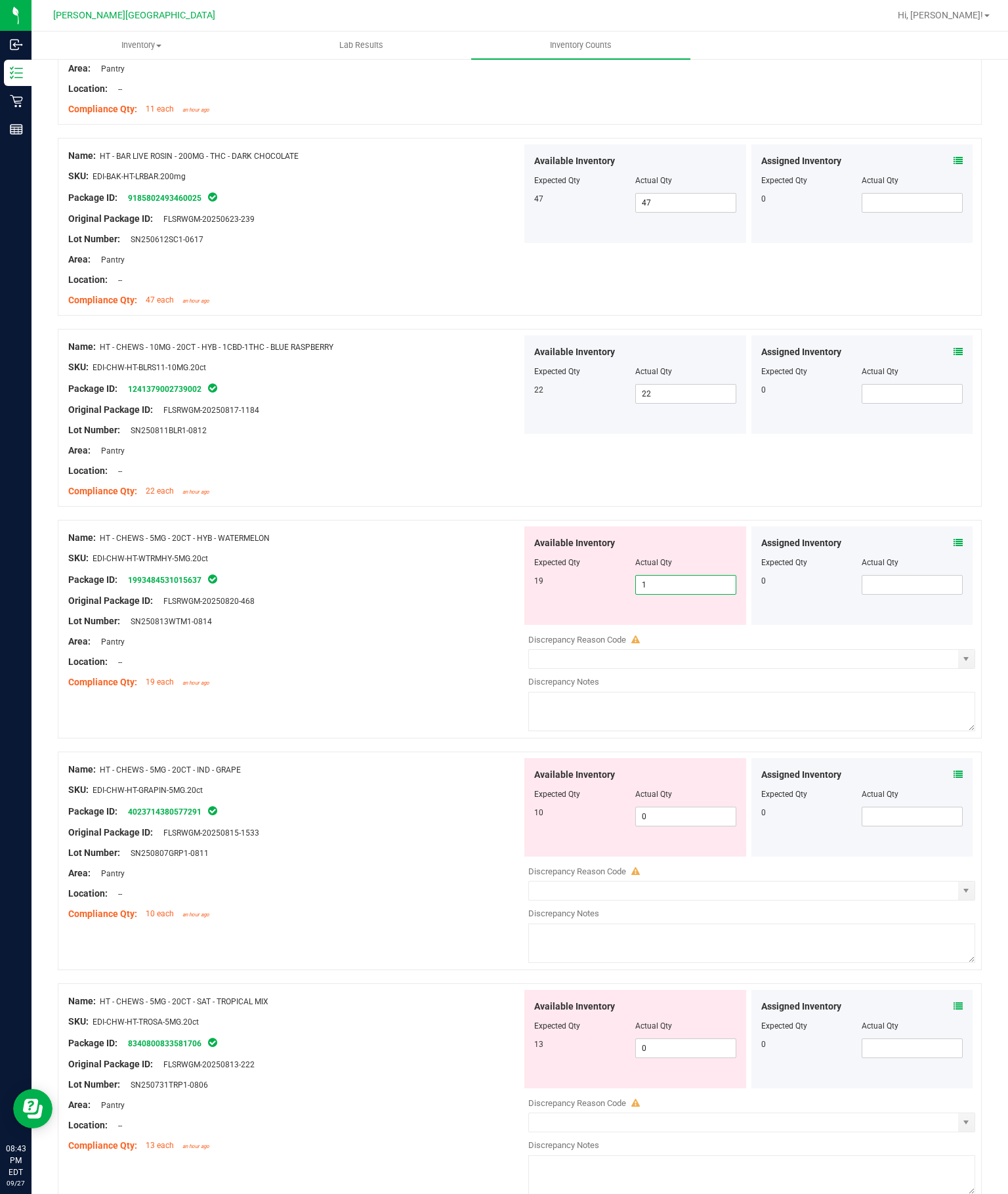
type input "19"
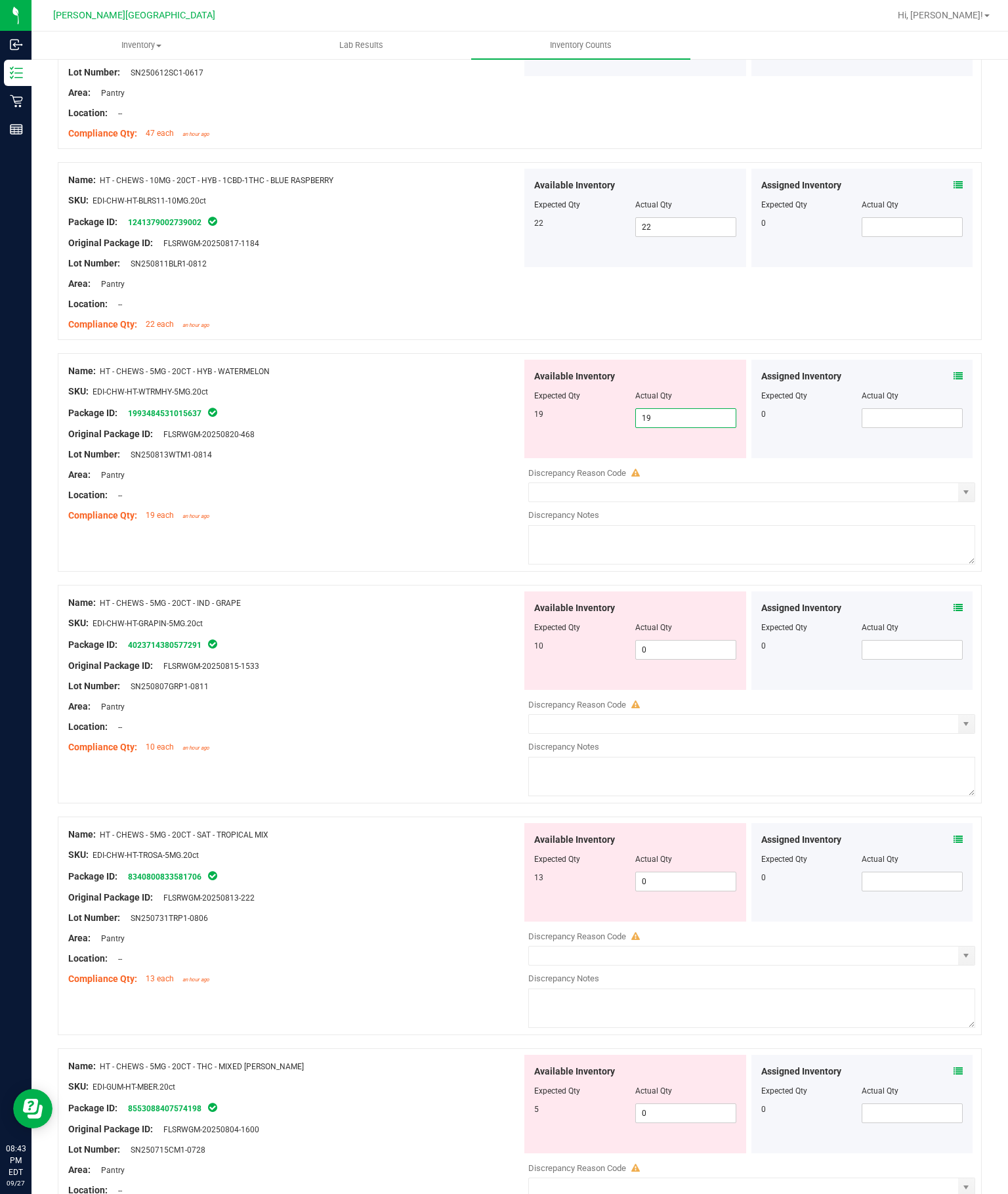
scroll to position [1624, 0]
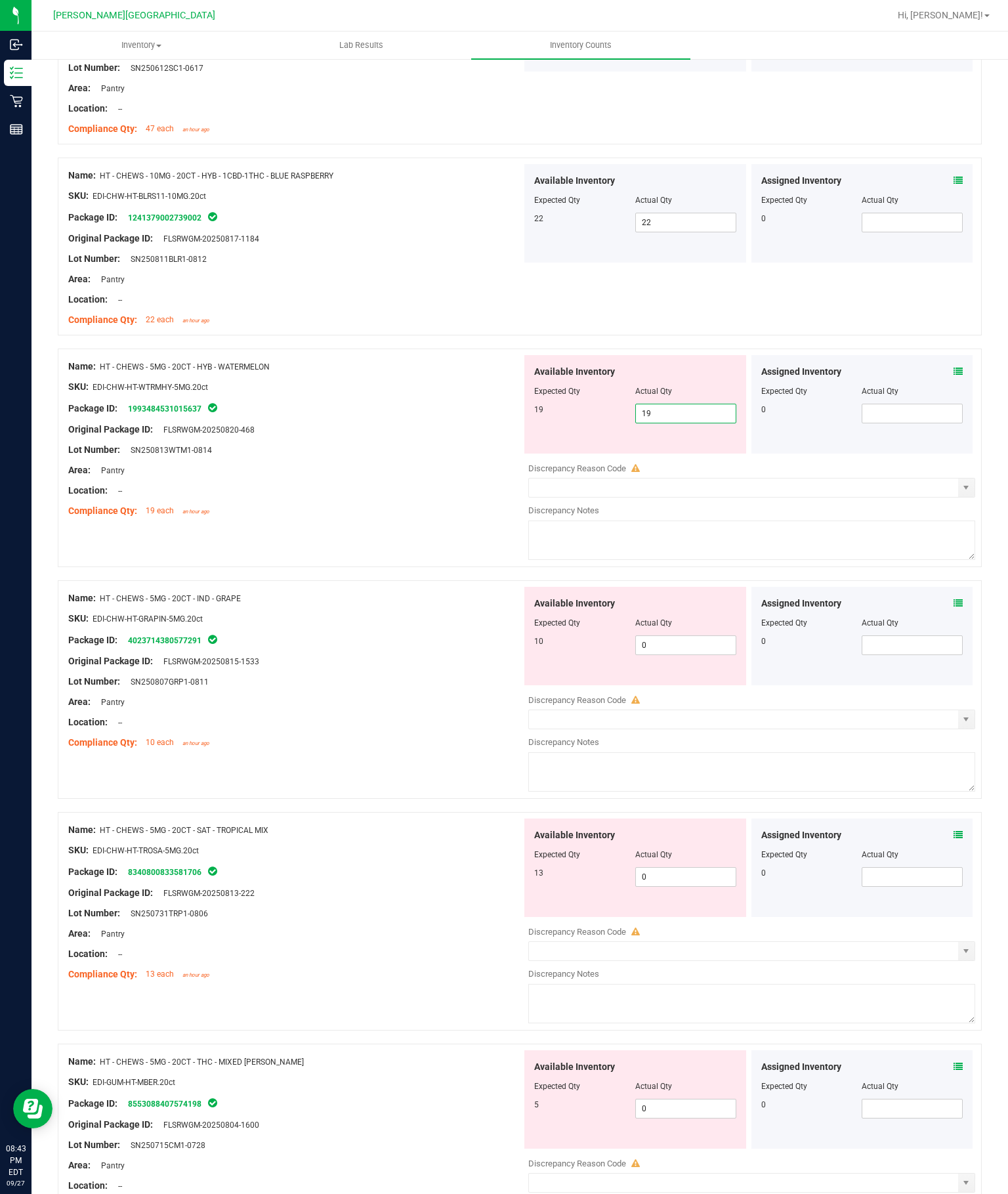
click at [707, 586] on div "Available Inventory Expected Qty Actual Qty 10 0 0" at bounding box center [748, 690] width 453 height 208
type input "19"
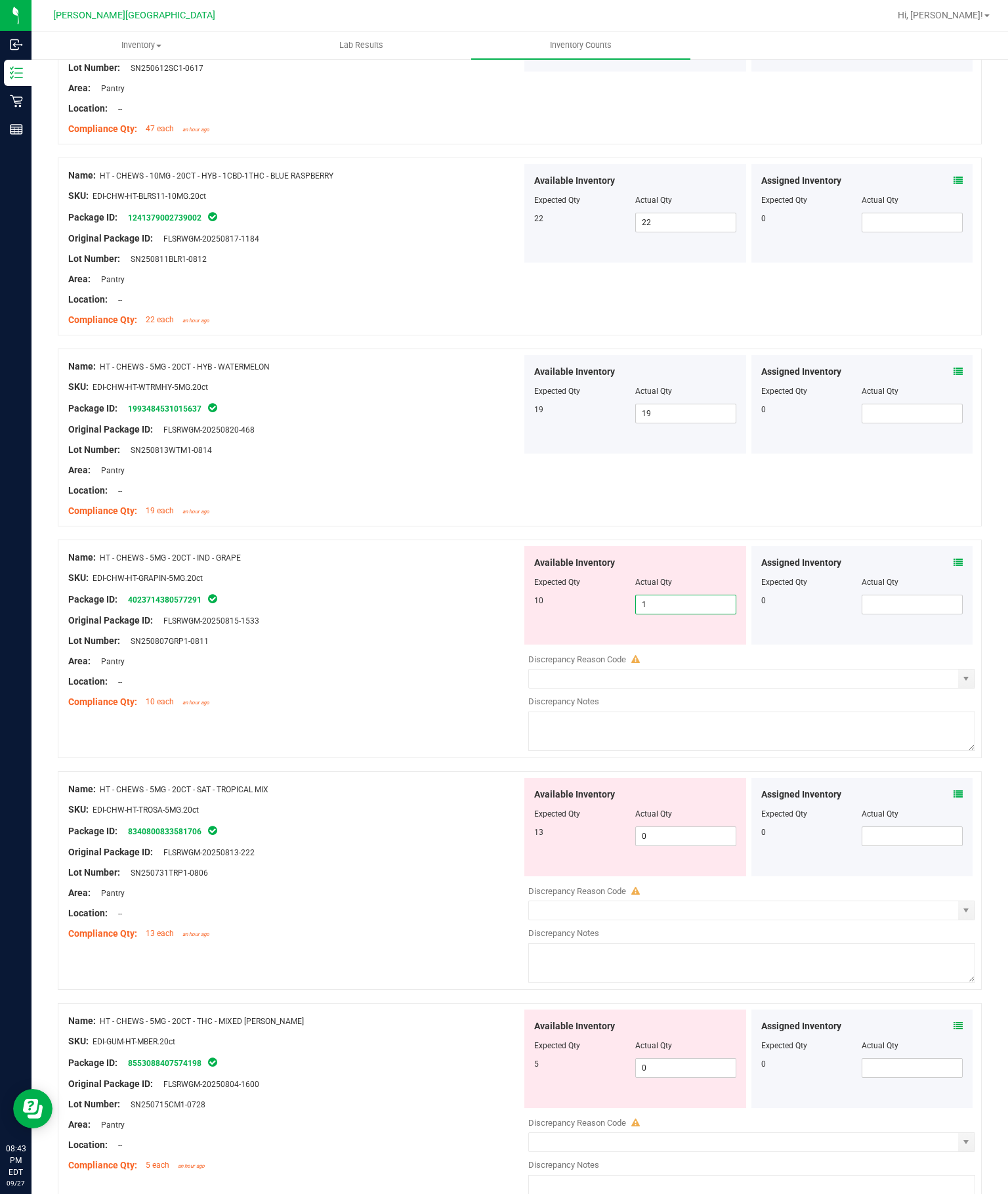
type input "10"
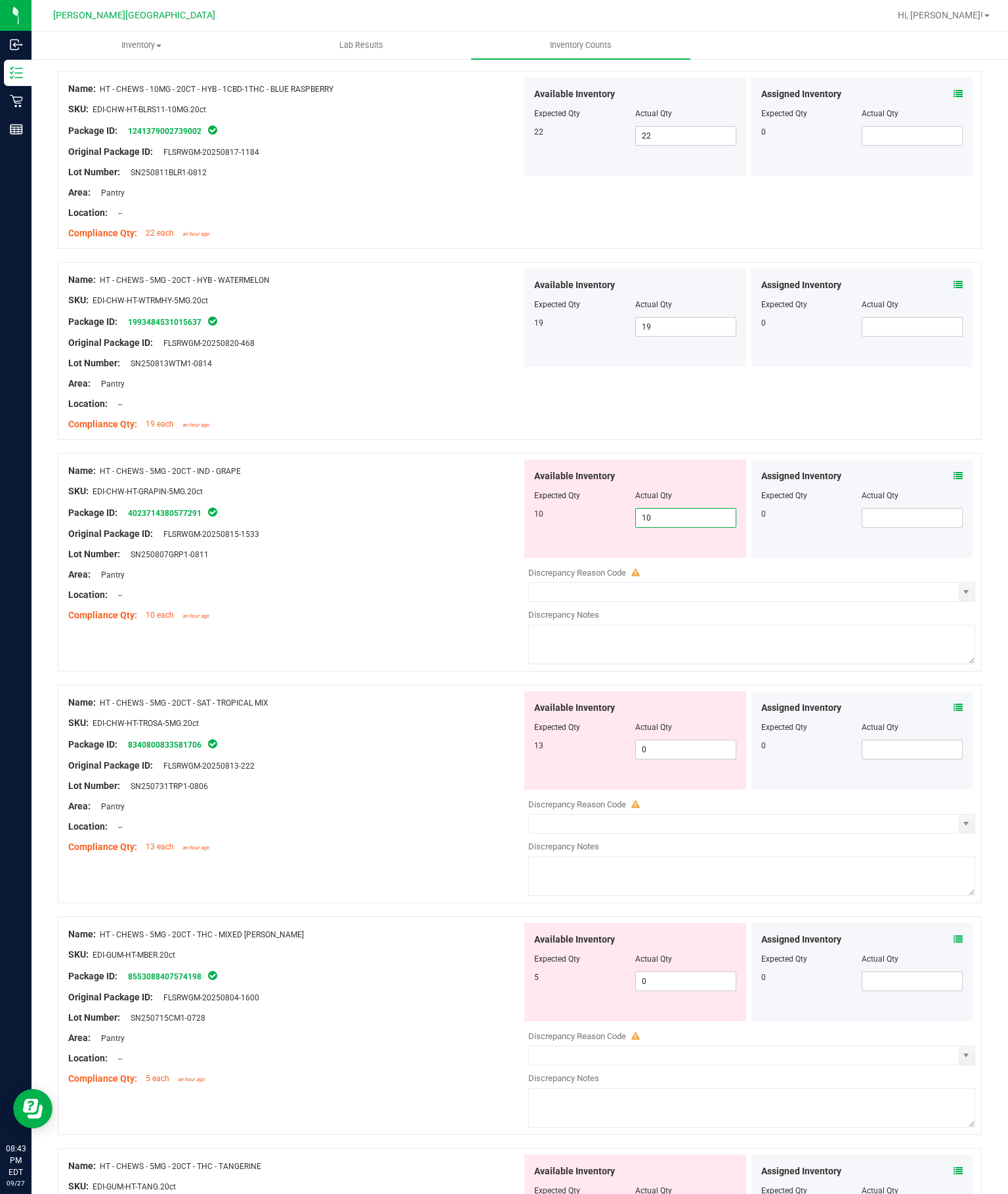
click at [706, 691] on div "Available Inventory Expected Qty Actual Qty 13 0 0" at bounding box center [748, 795] width 453 height 208
type input "10"
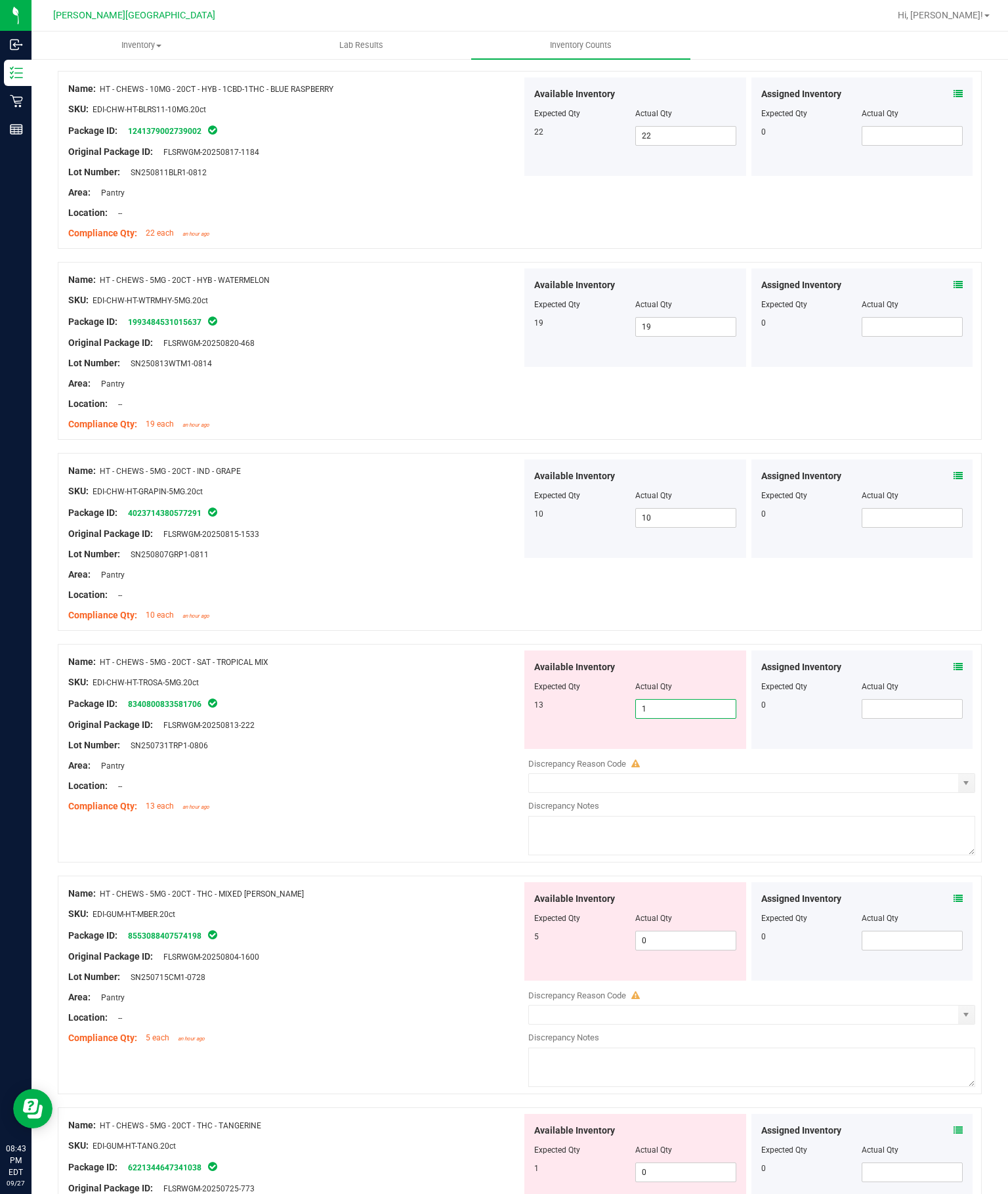
type input "13"
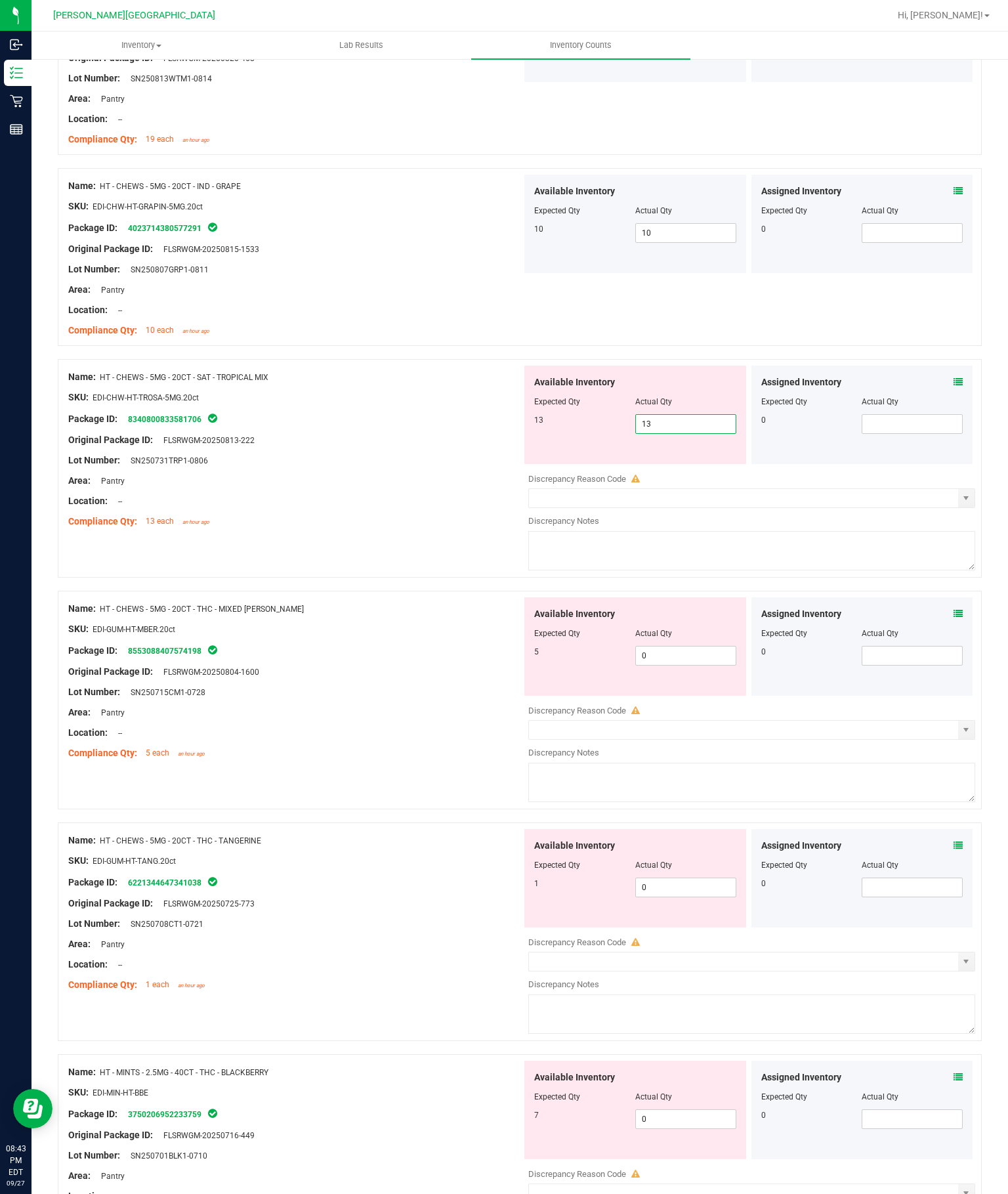
scroll to position [2005, 0]
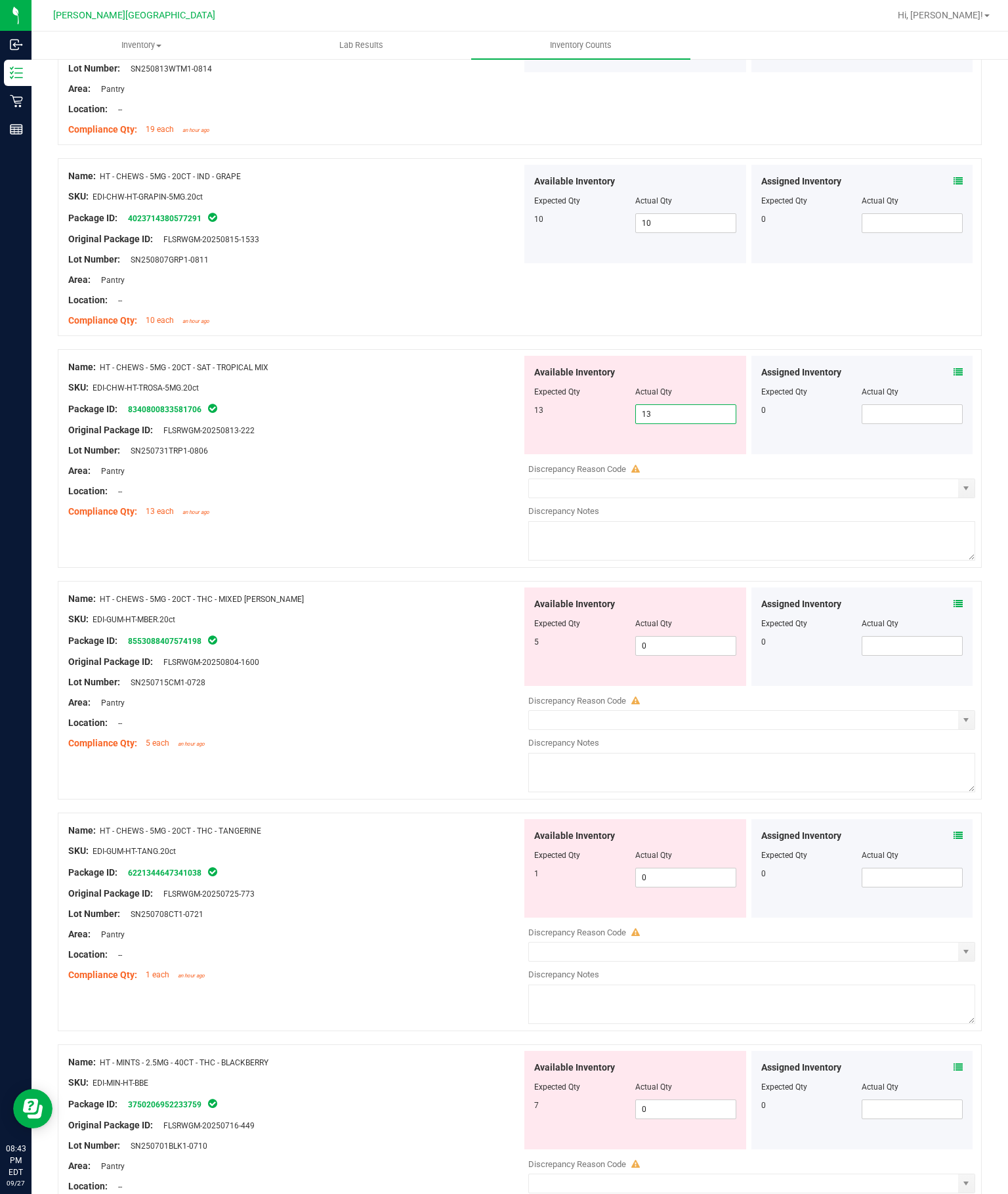
click at [694, 587] on div "Available Inventory Expected Qty Actual Qty 5 0 0" at bounding box center [748, 691] width 453 height 208
type input "13"
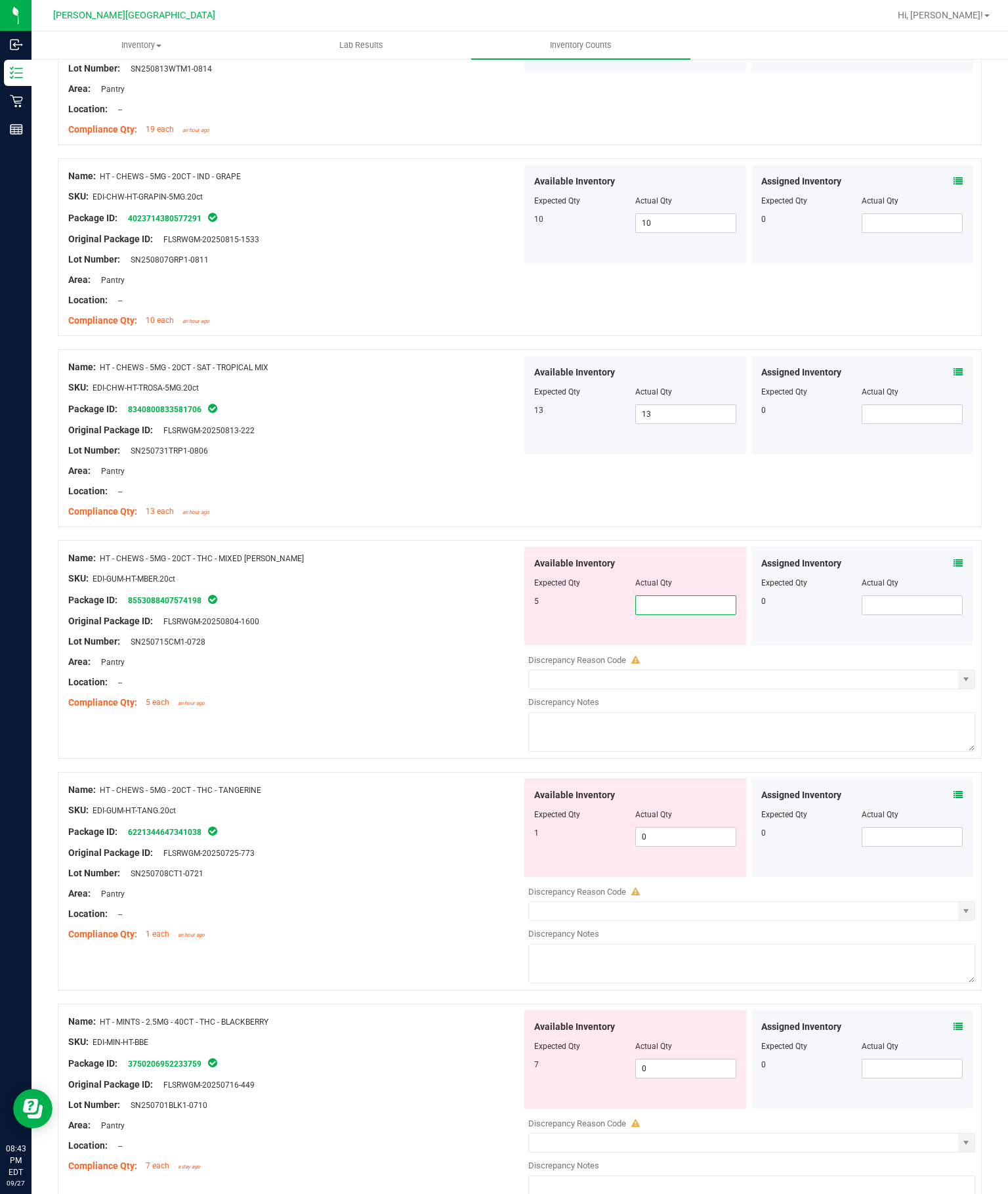
type input "5"
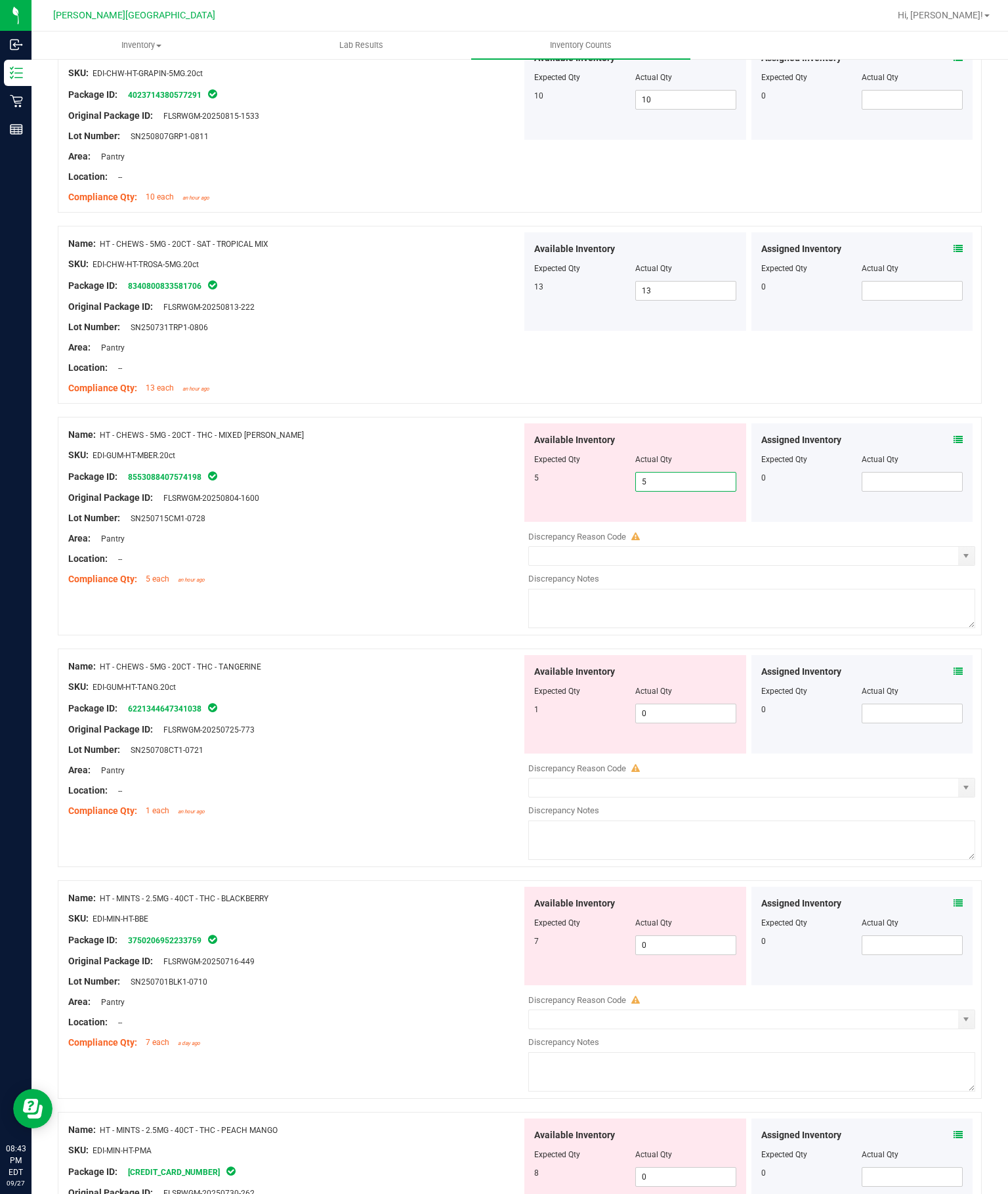
scroll to position [2141, 0]
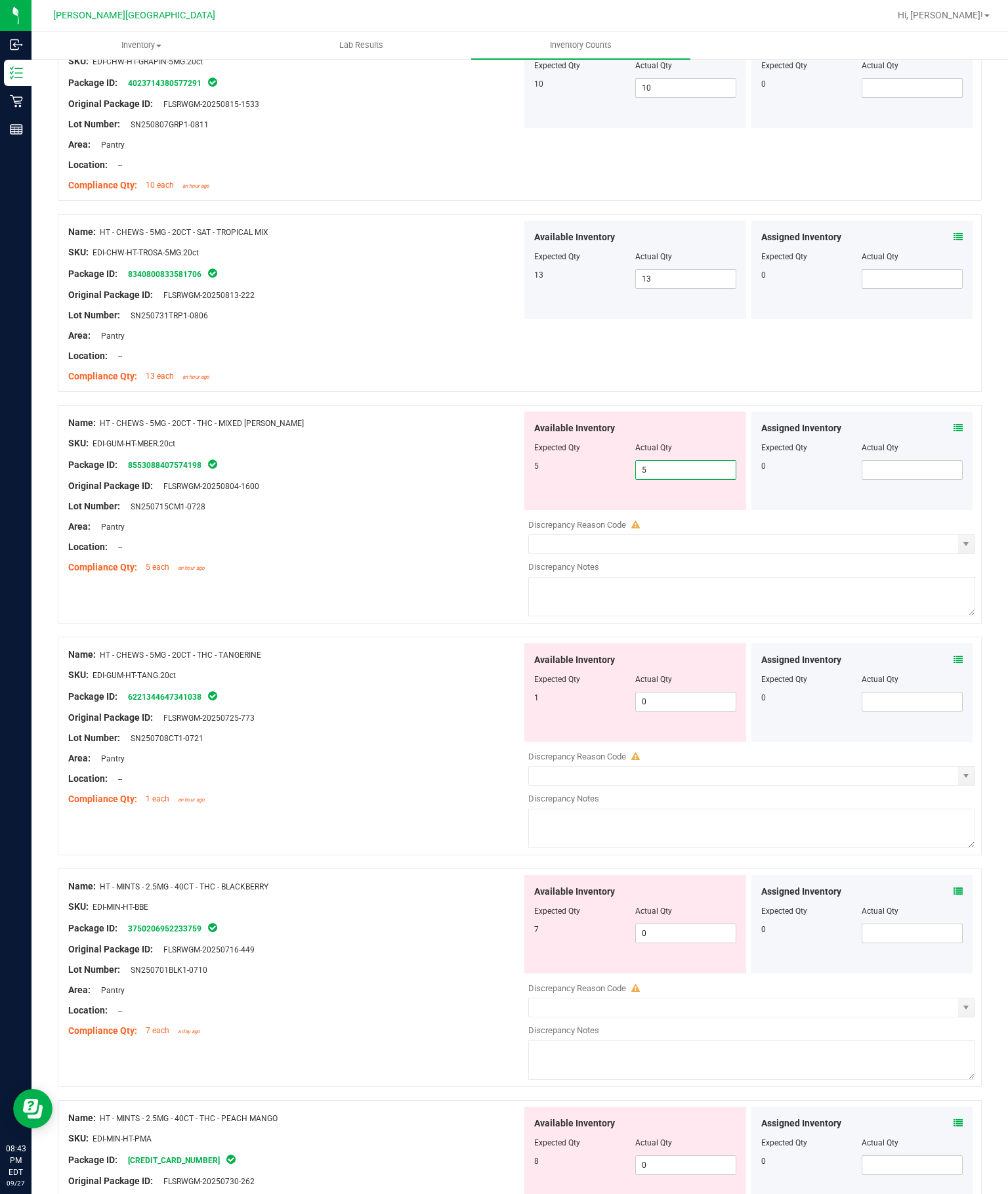
click at [691, 643] on div "Available Inventory Expected Qty Actual Qty 1 0 0" at bounding box center [748, 747] width 453 height 208
type input "5"
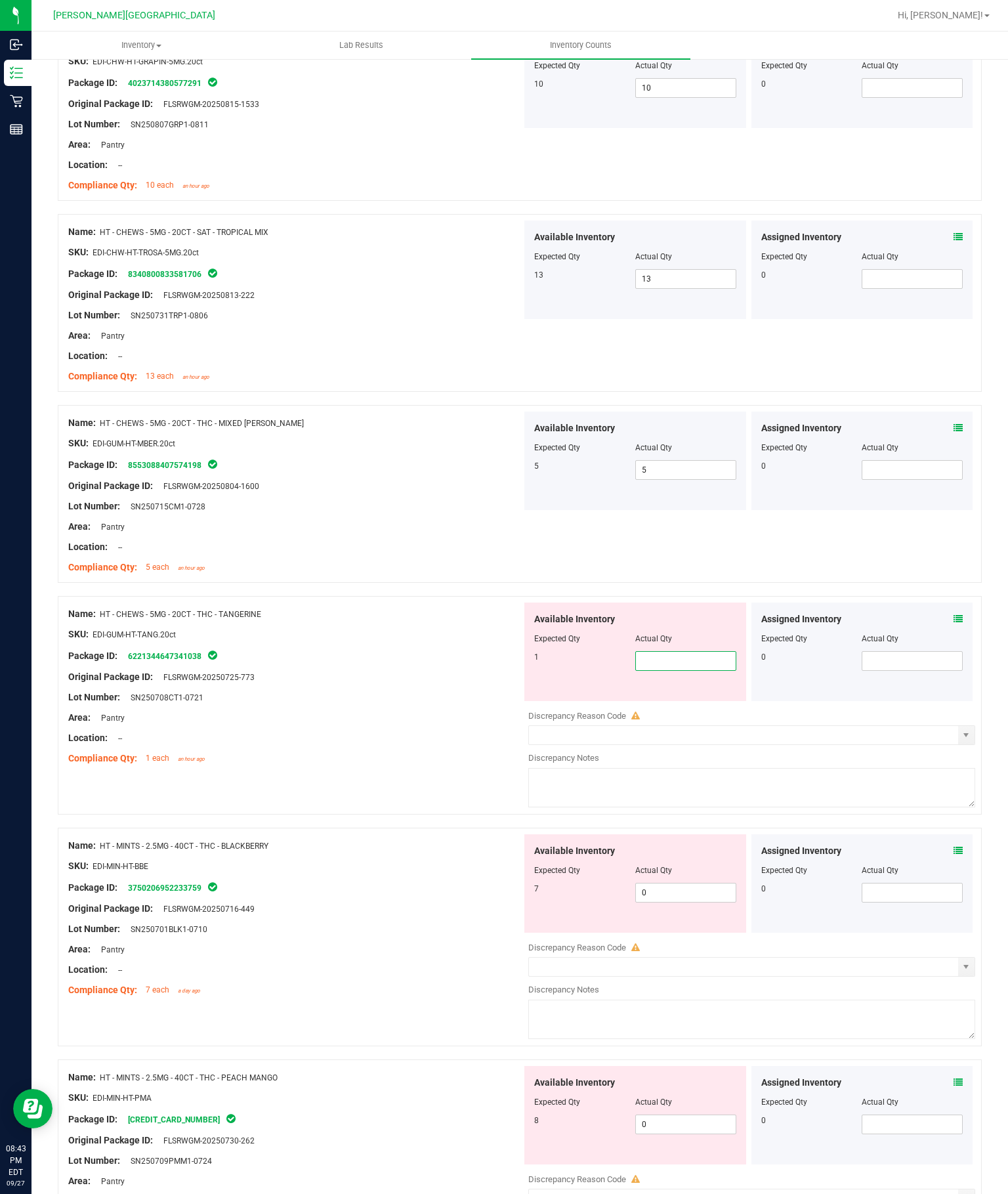
type input "1"
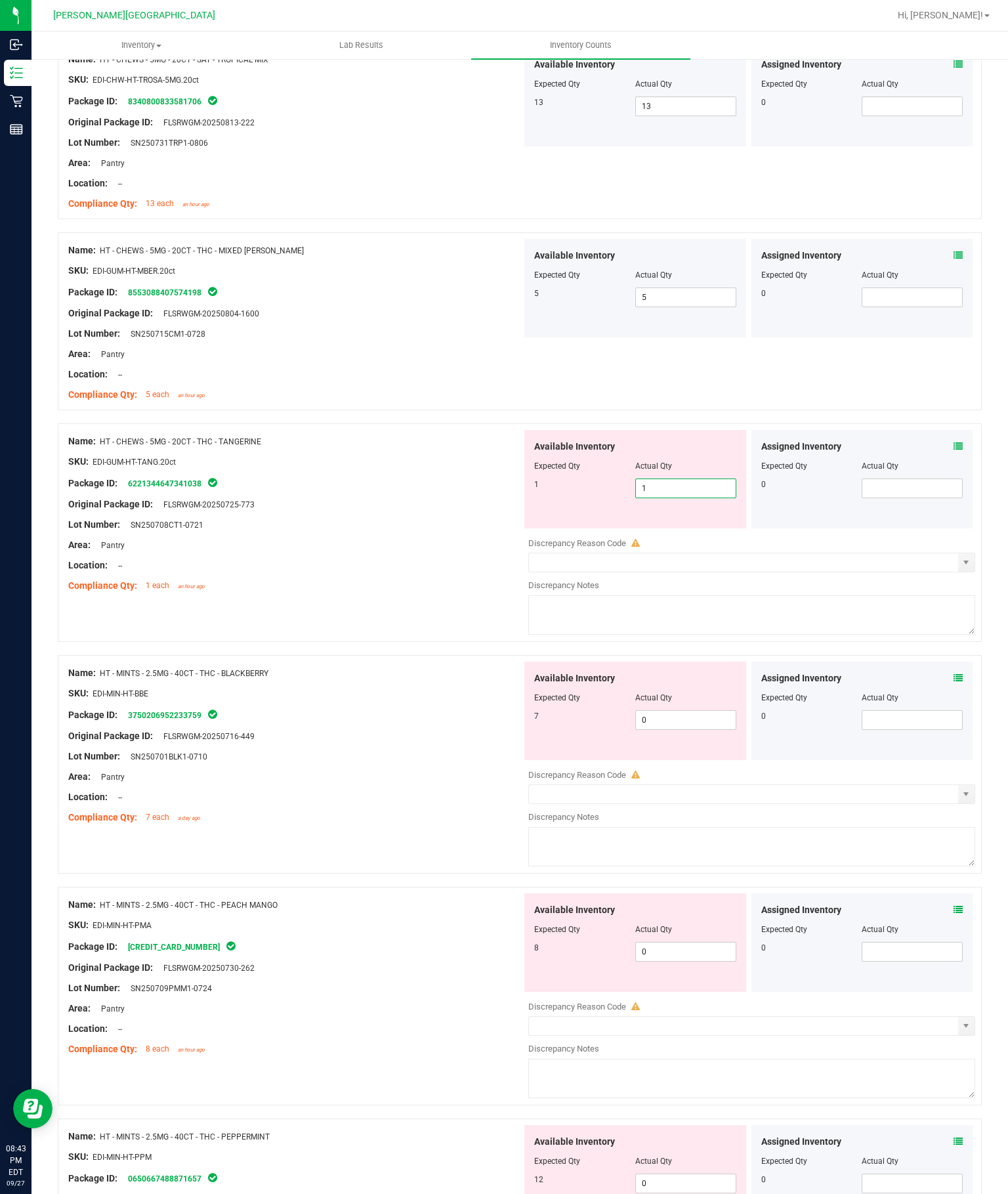
scroll to position [2324, 0]
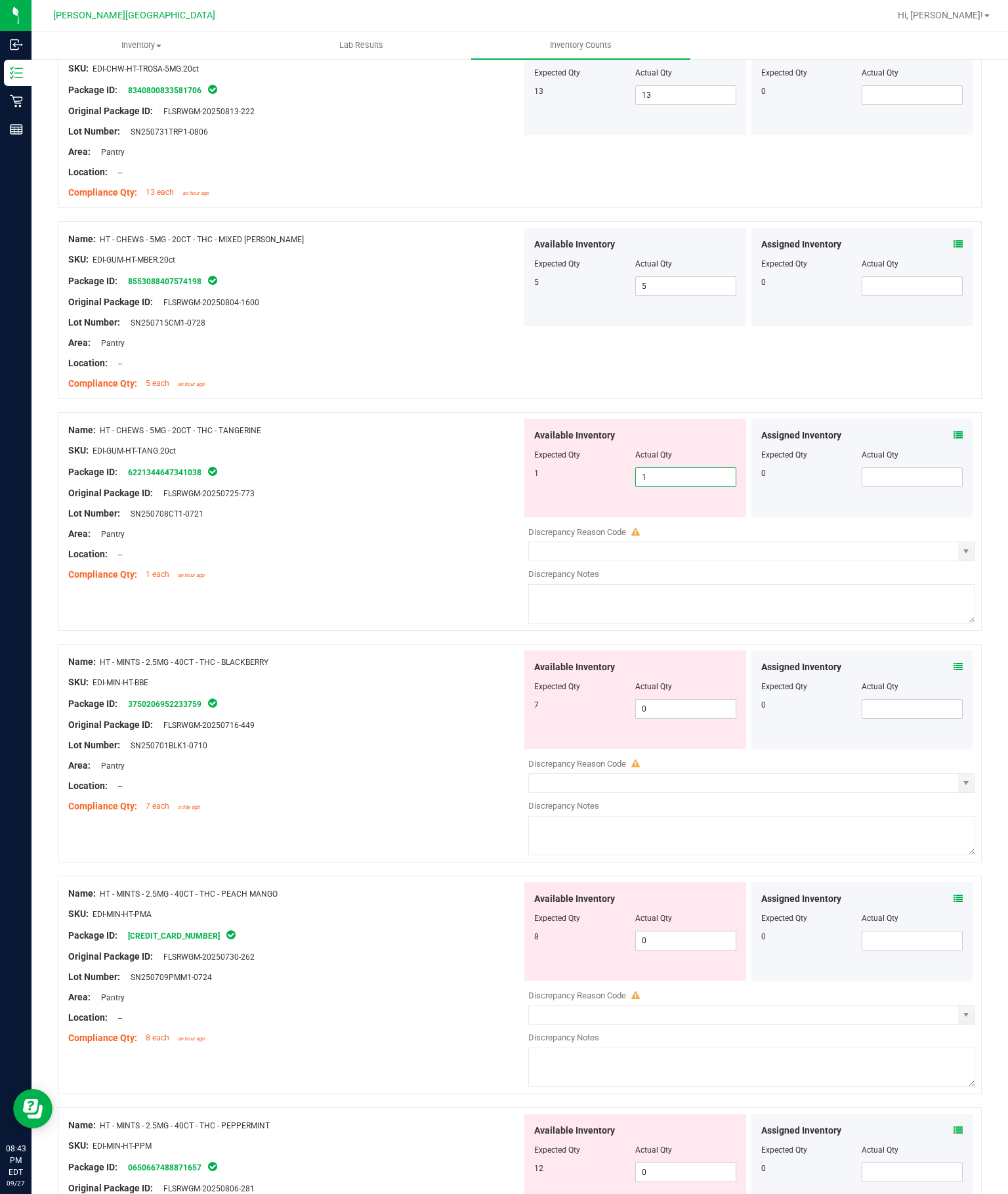
click at [693, 650] on div "Available Inventory Expected Qty Actual Qty 7 0 0" at bounding box center [748, 754] width 453 height 208
type input "1"
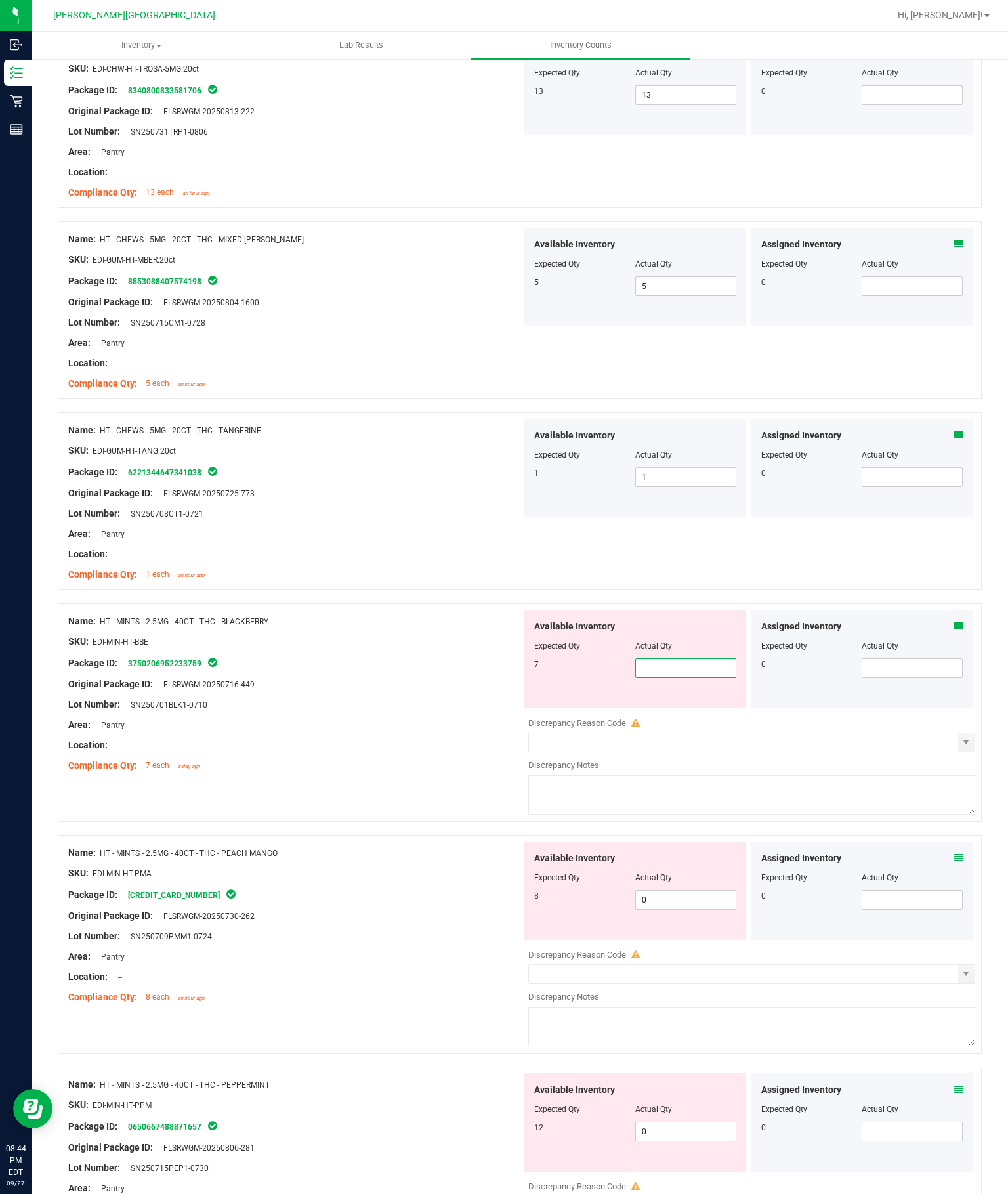
type input "7"
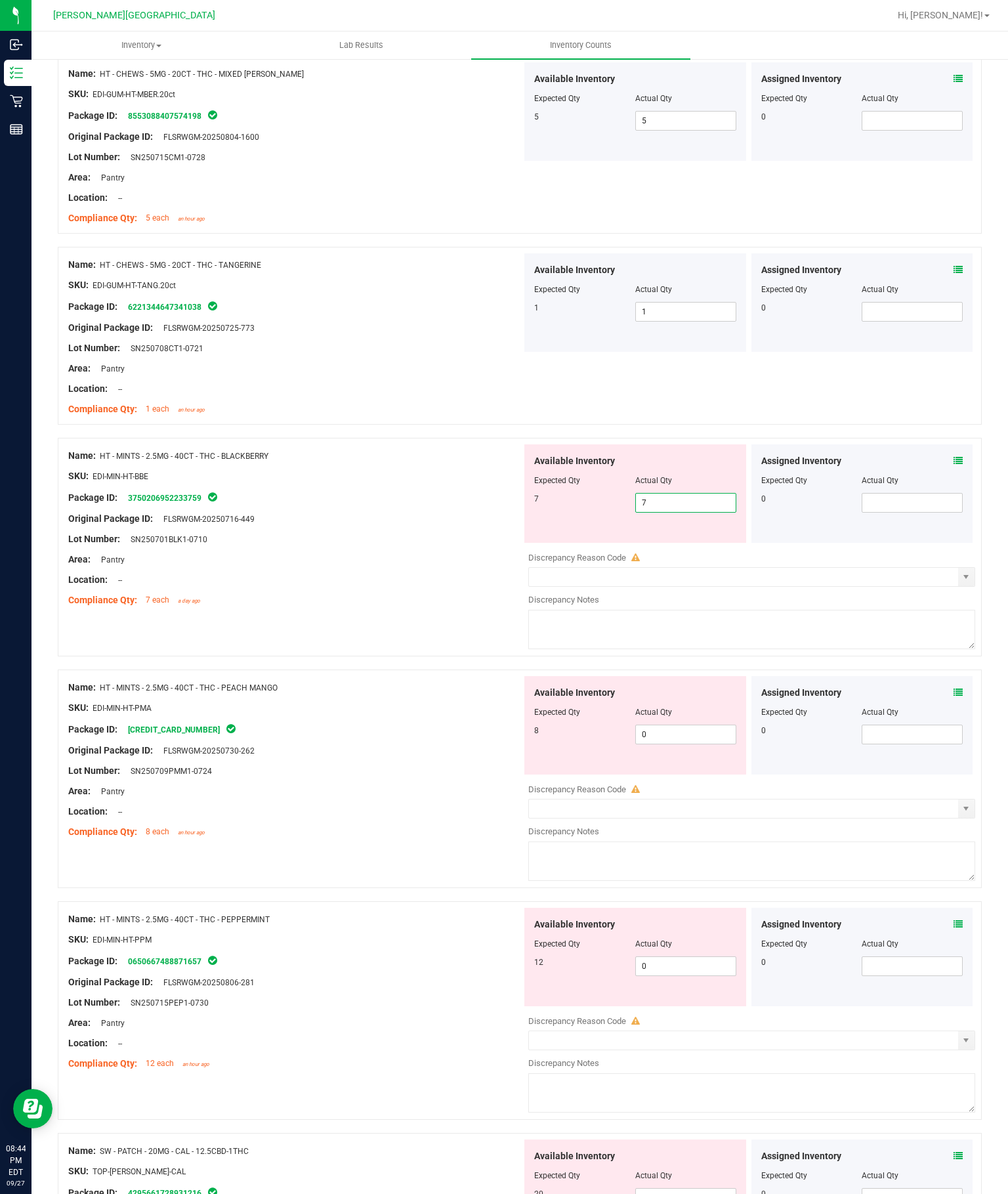
scroll to position [2490, 0]
click at [699, 676] on div "Available Inventory Expected Qty Actual Qty 8 0 0" at bounding box center [635, 725] width 222 height 98
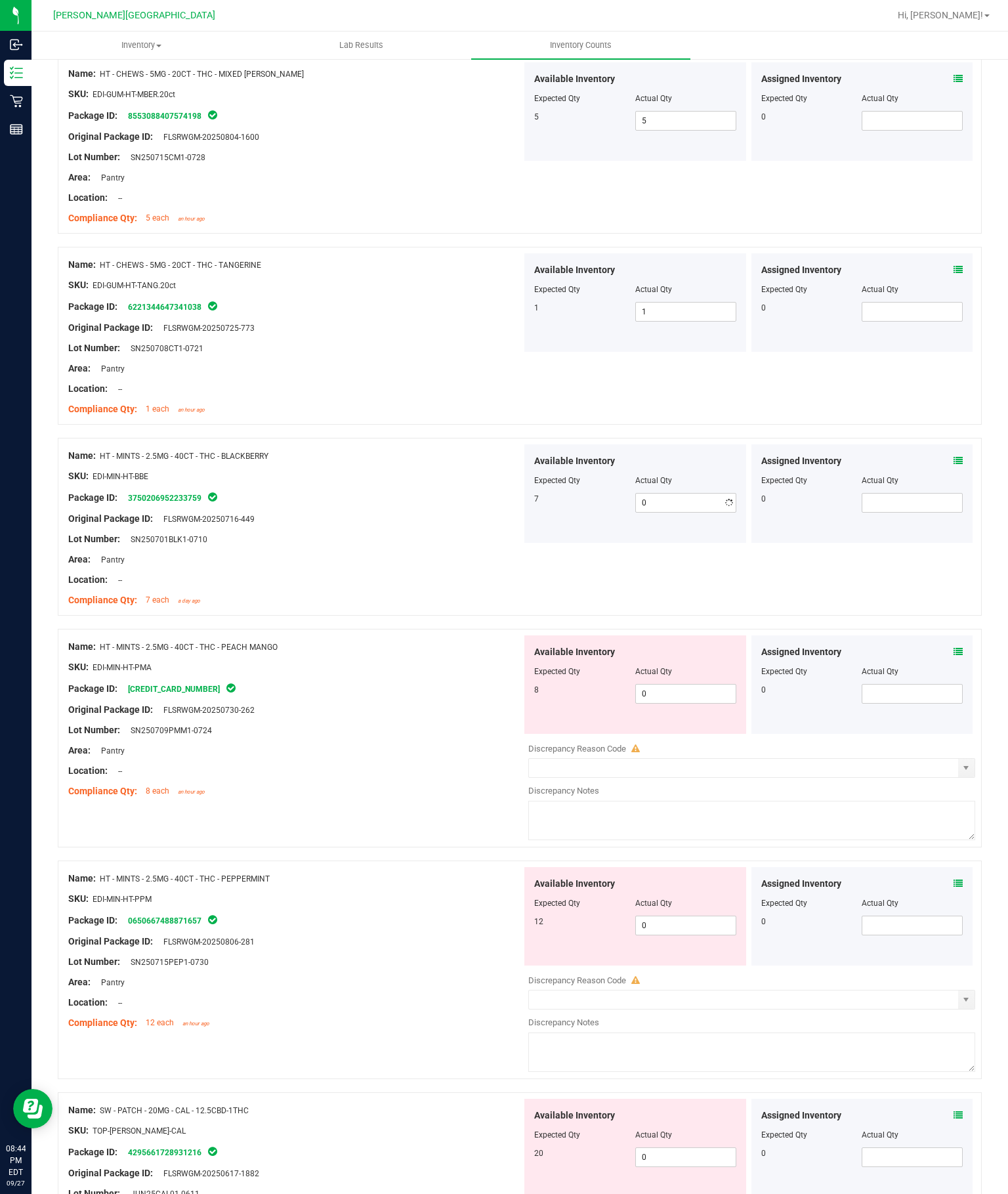
type input "7"
type input "8"
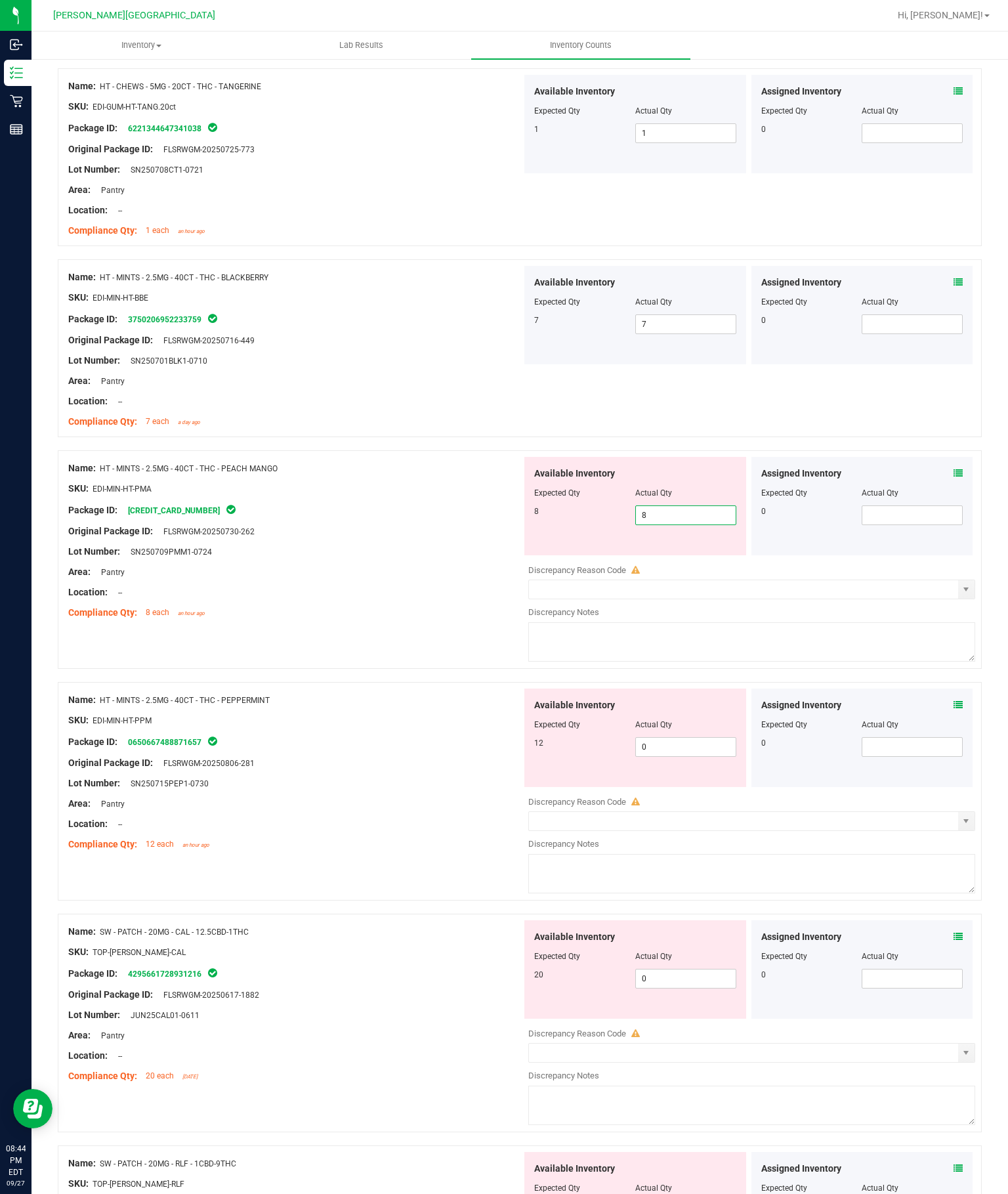
scroll to position [2677, 0]
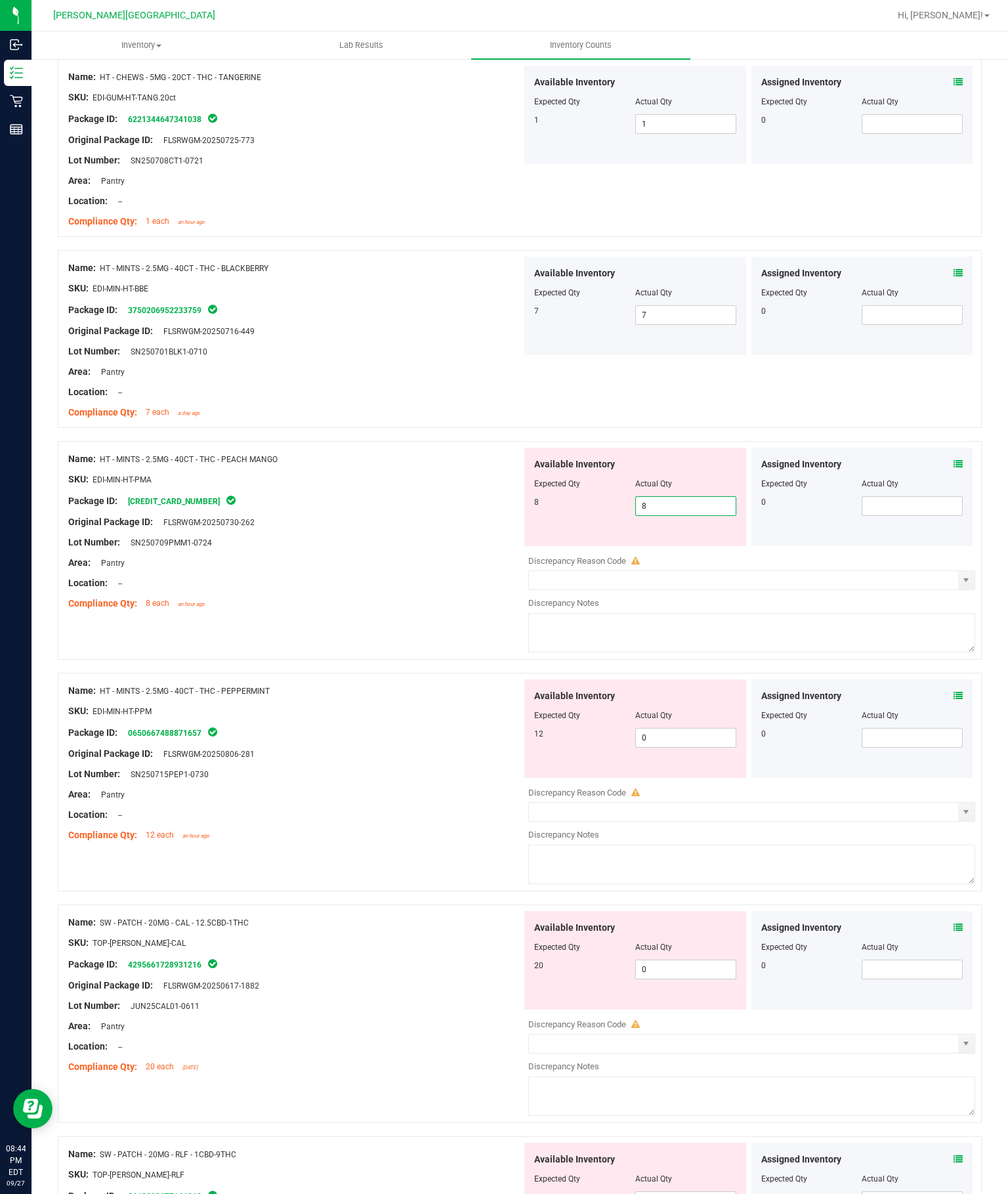
click at [687, 679] on div "Available Inventory Expected Qty Actual Qty 12 0 0" at bounding box center [748, 783] width 453 height 208
type input "8"
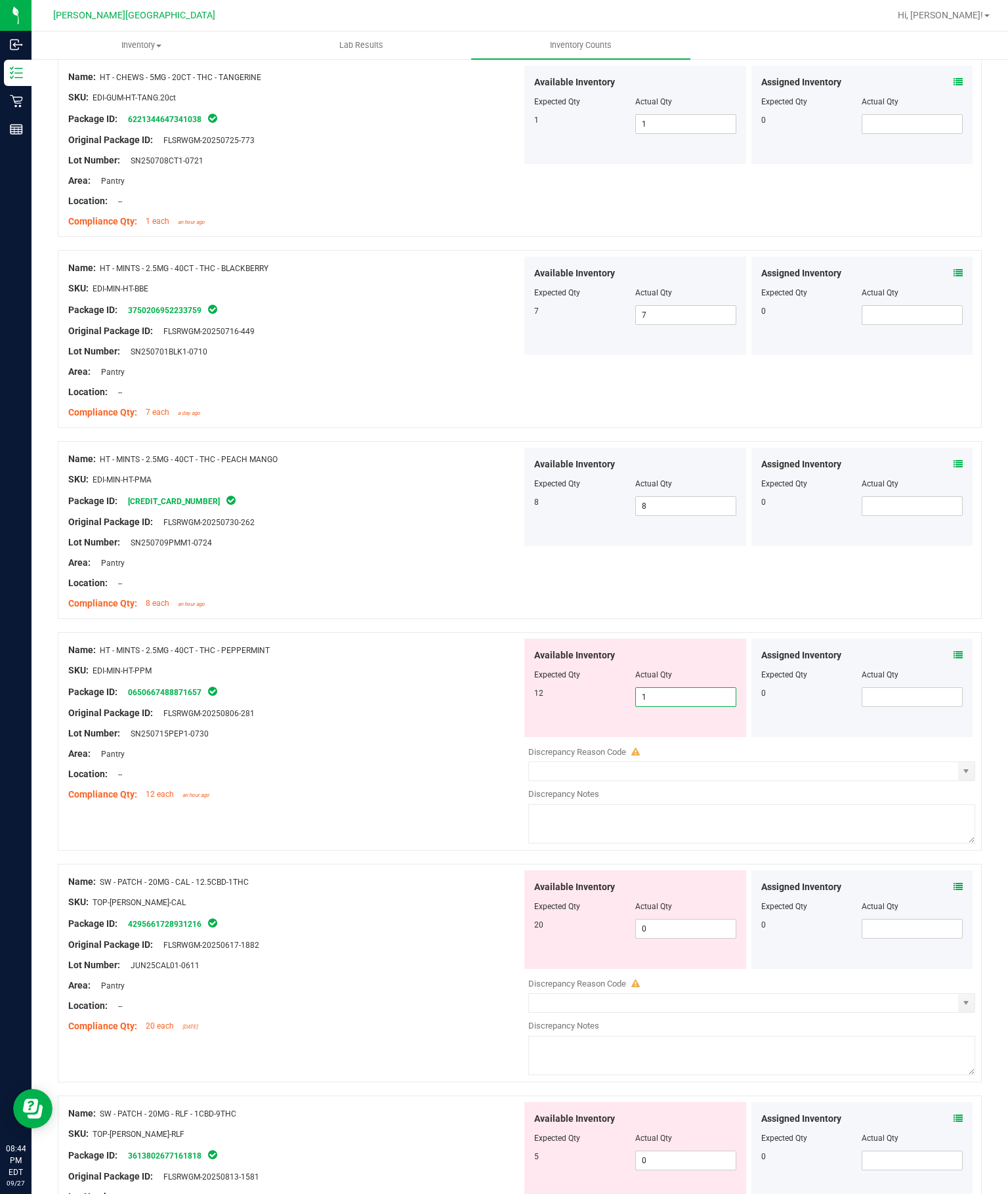
type input "12"
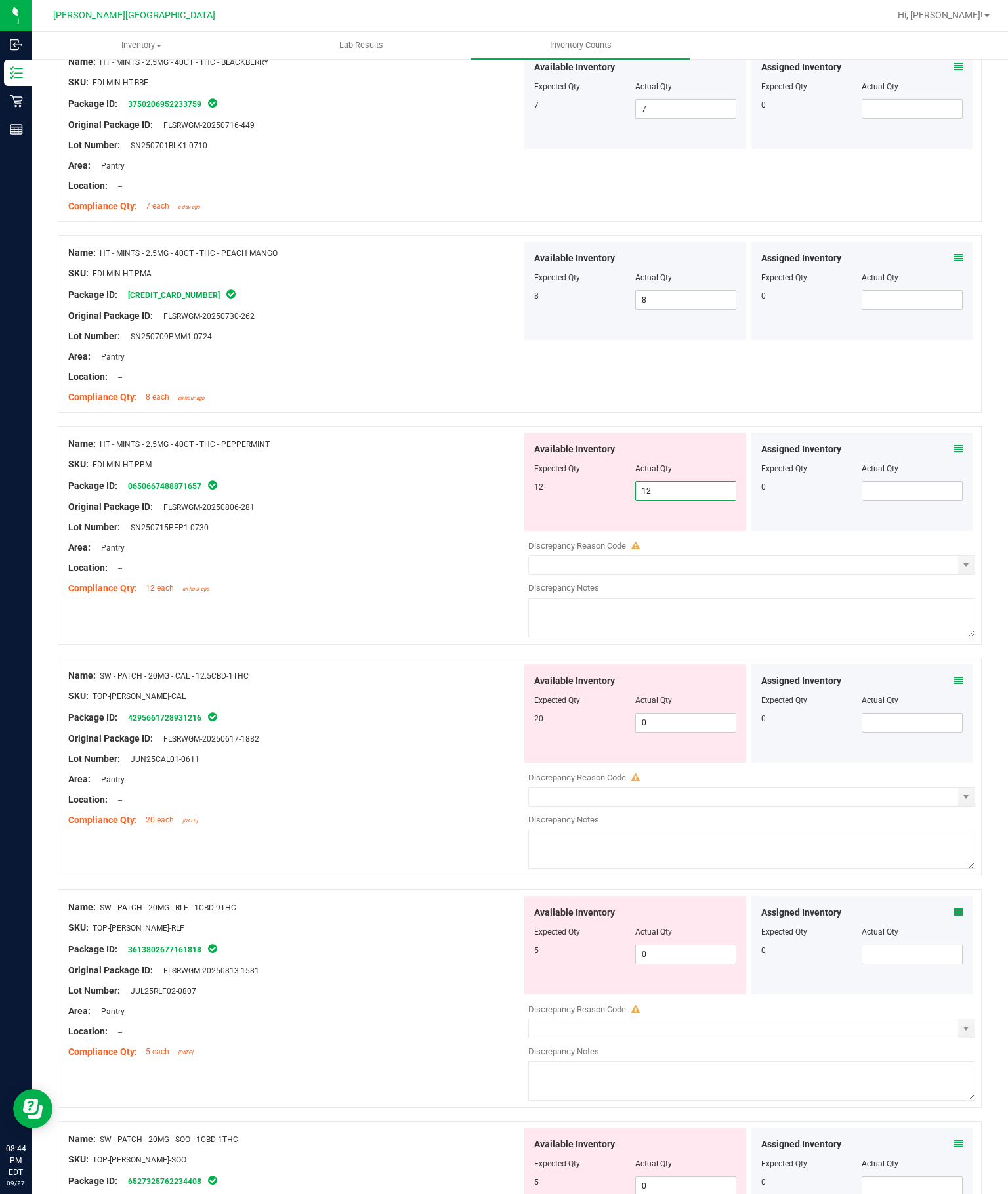
scroll to position [2883, 0]
click at [695, 665] on div "Available Inventory Expected Qty Actual Qty 20 0 0" at bounding box center [748, 769] width 453 height 208
type input "12"
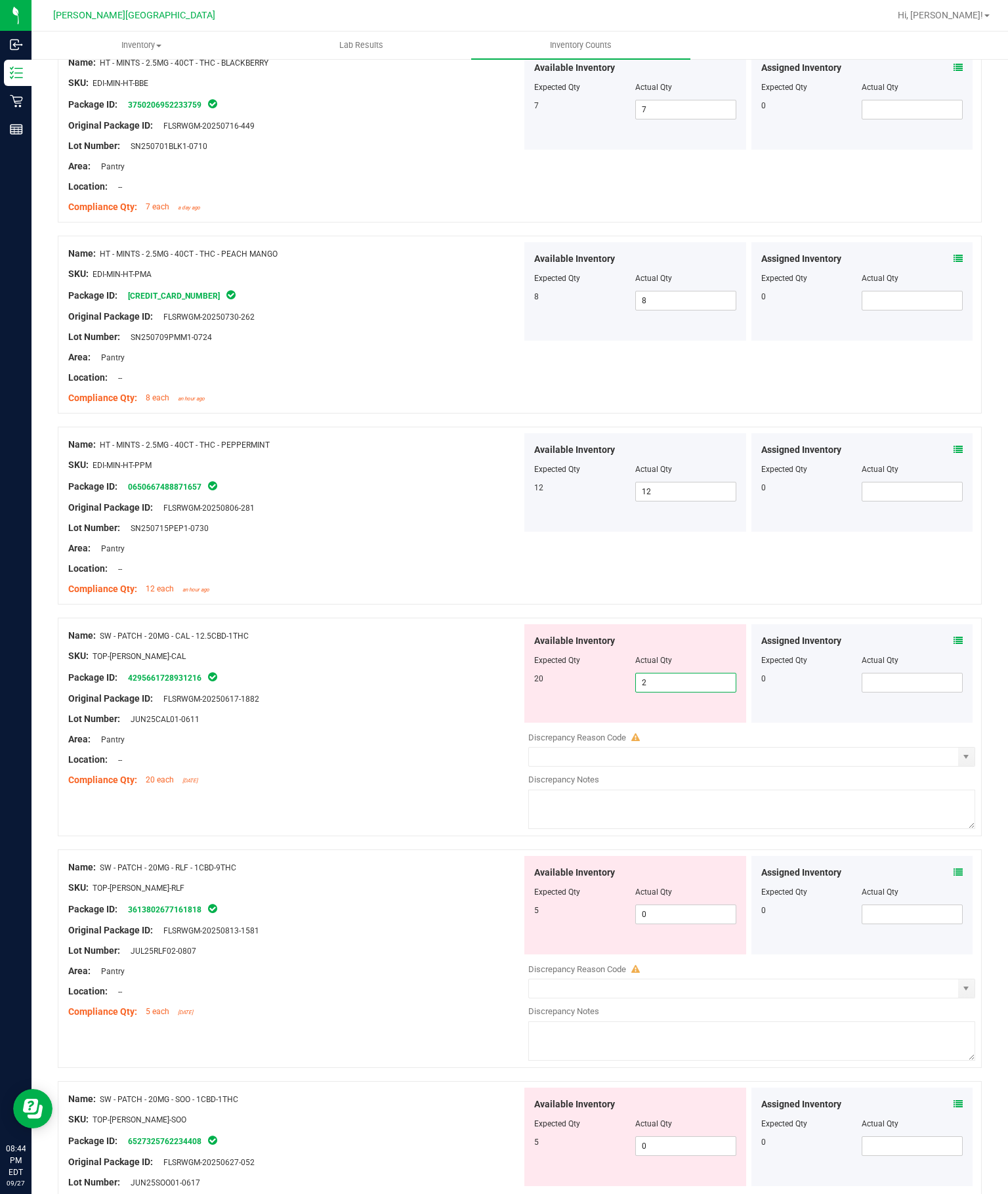
type input "20"
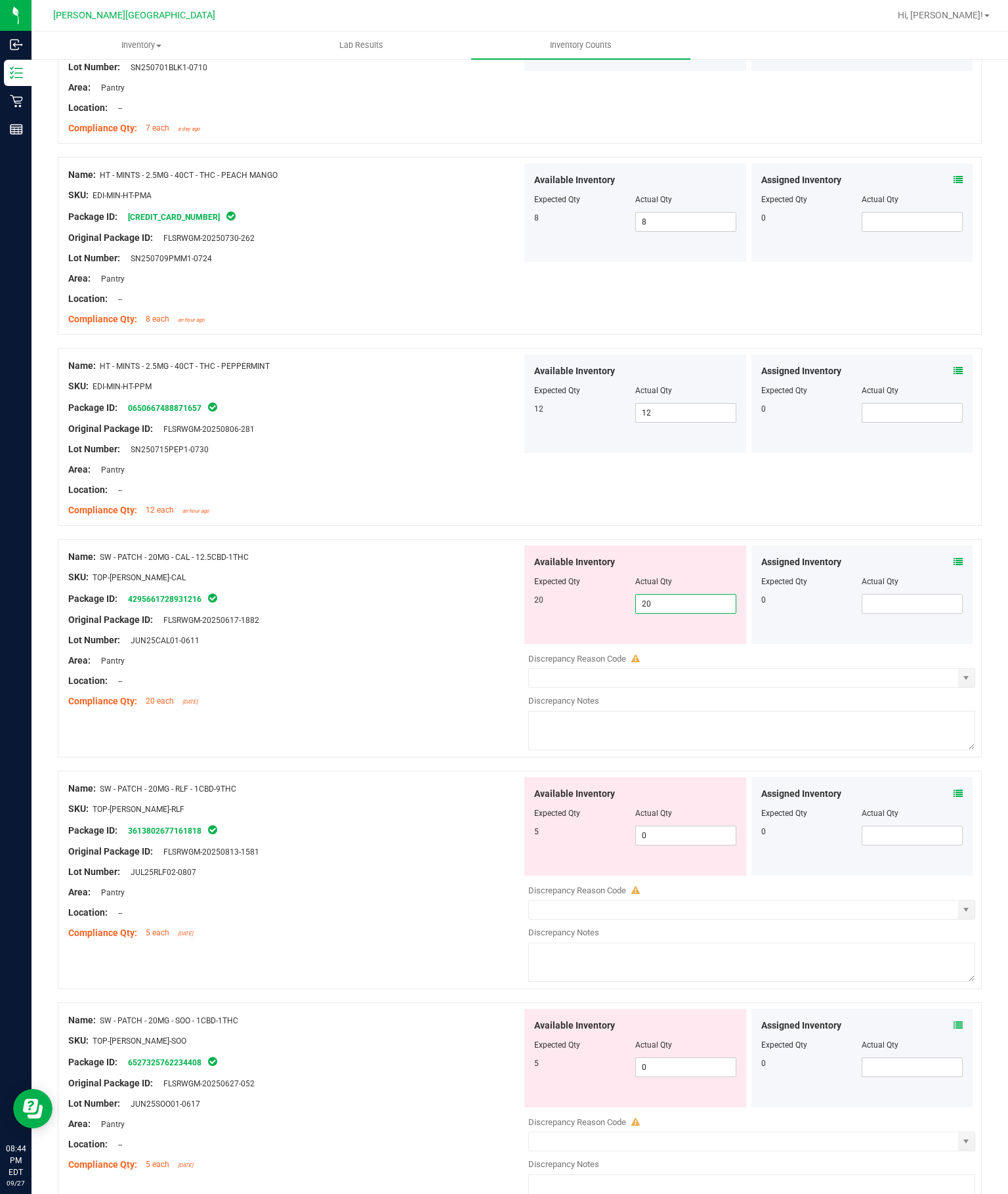
scroll to position [2961, 0]
click at [713, 827] on input "0" at bounding box center [686, 835] width 100 height 18
type input "20"
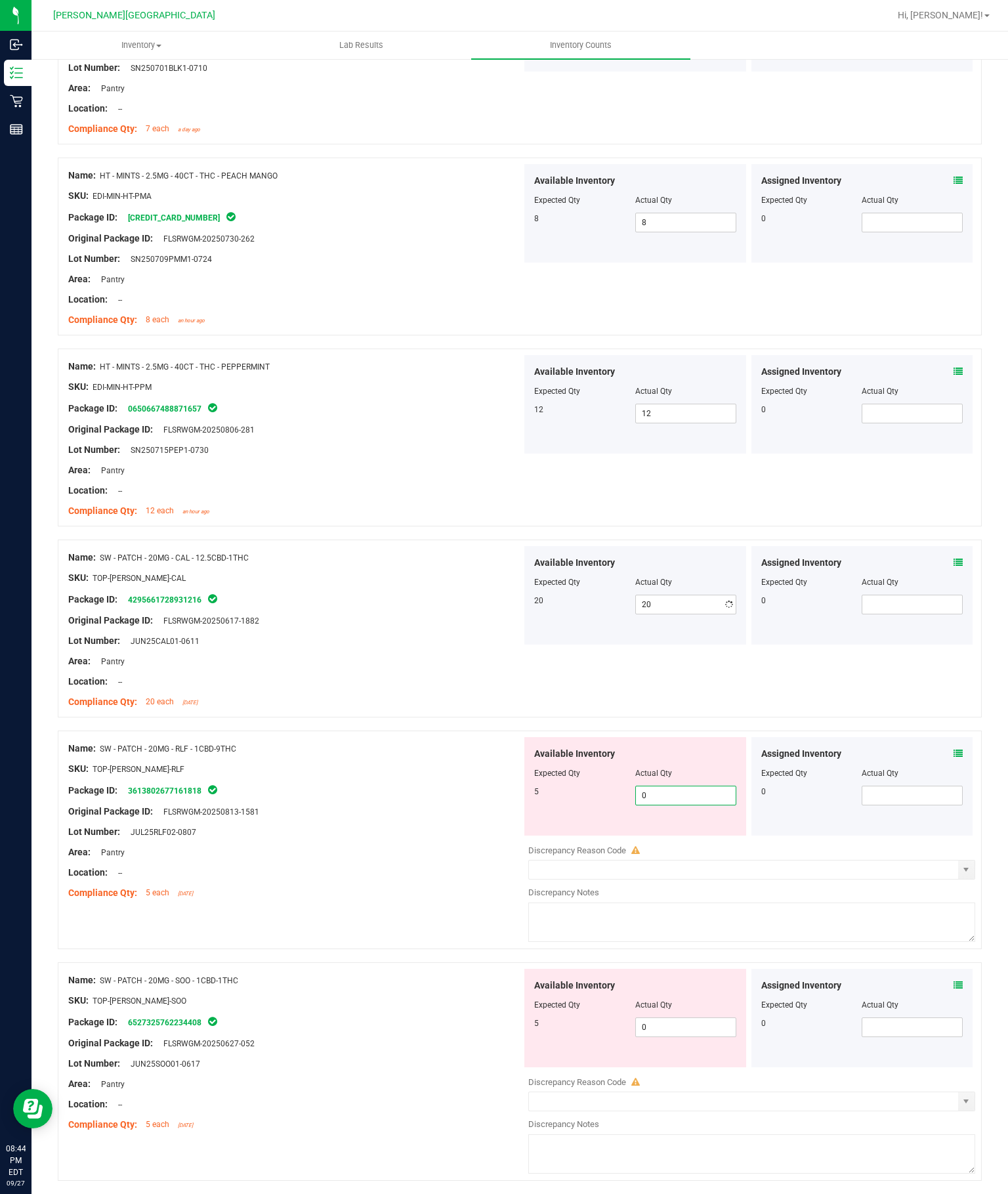
scroll to position [2921, 0]
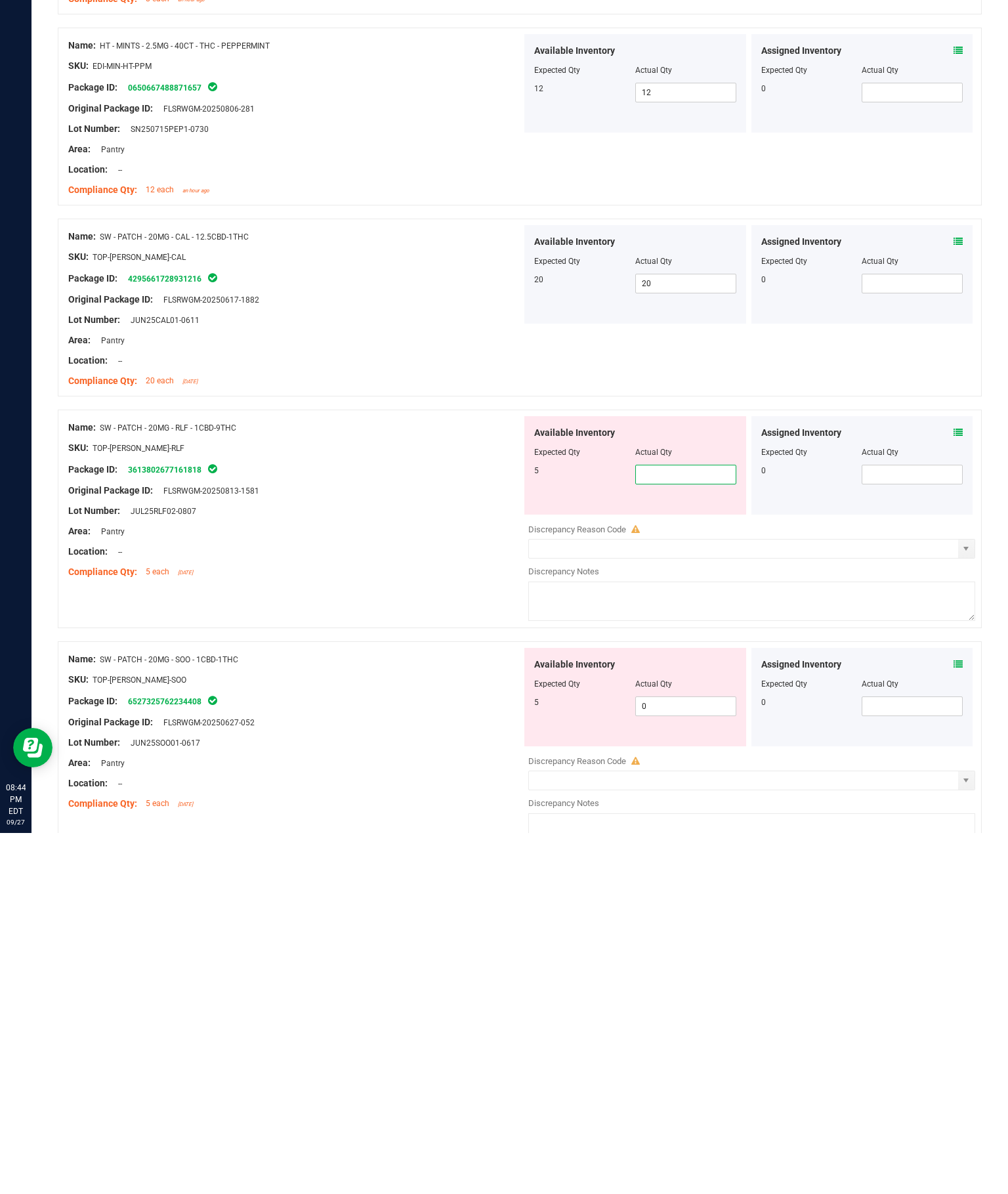
type input "5"
click at [689, 1058] on input "0" at bounding box center [686, 1067] width 100 height 18
type input "5"
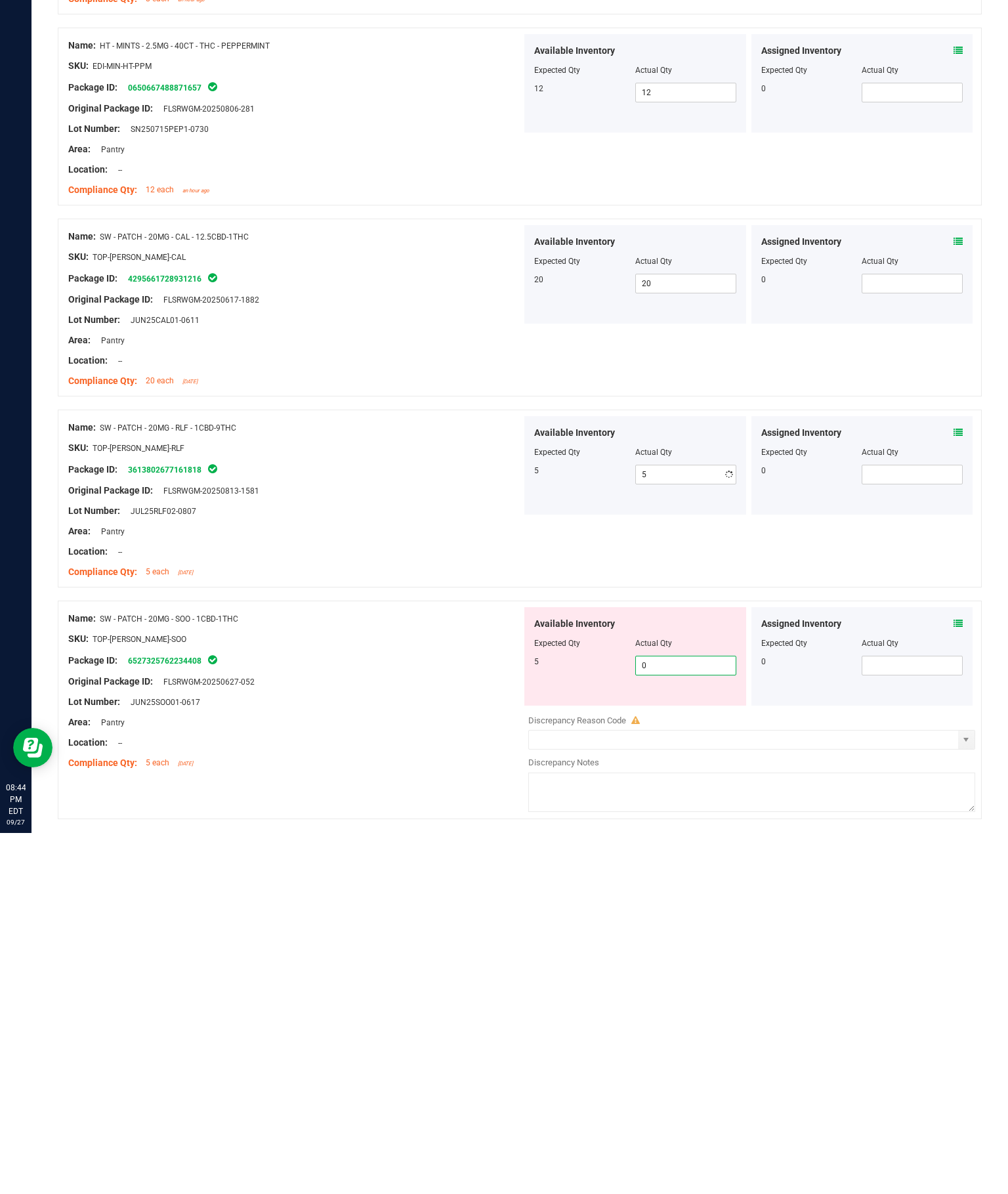
scroll to position [2881, 0]
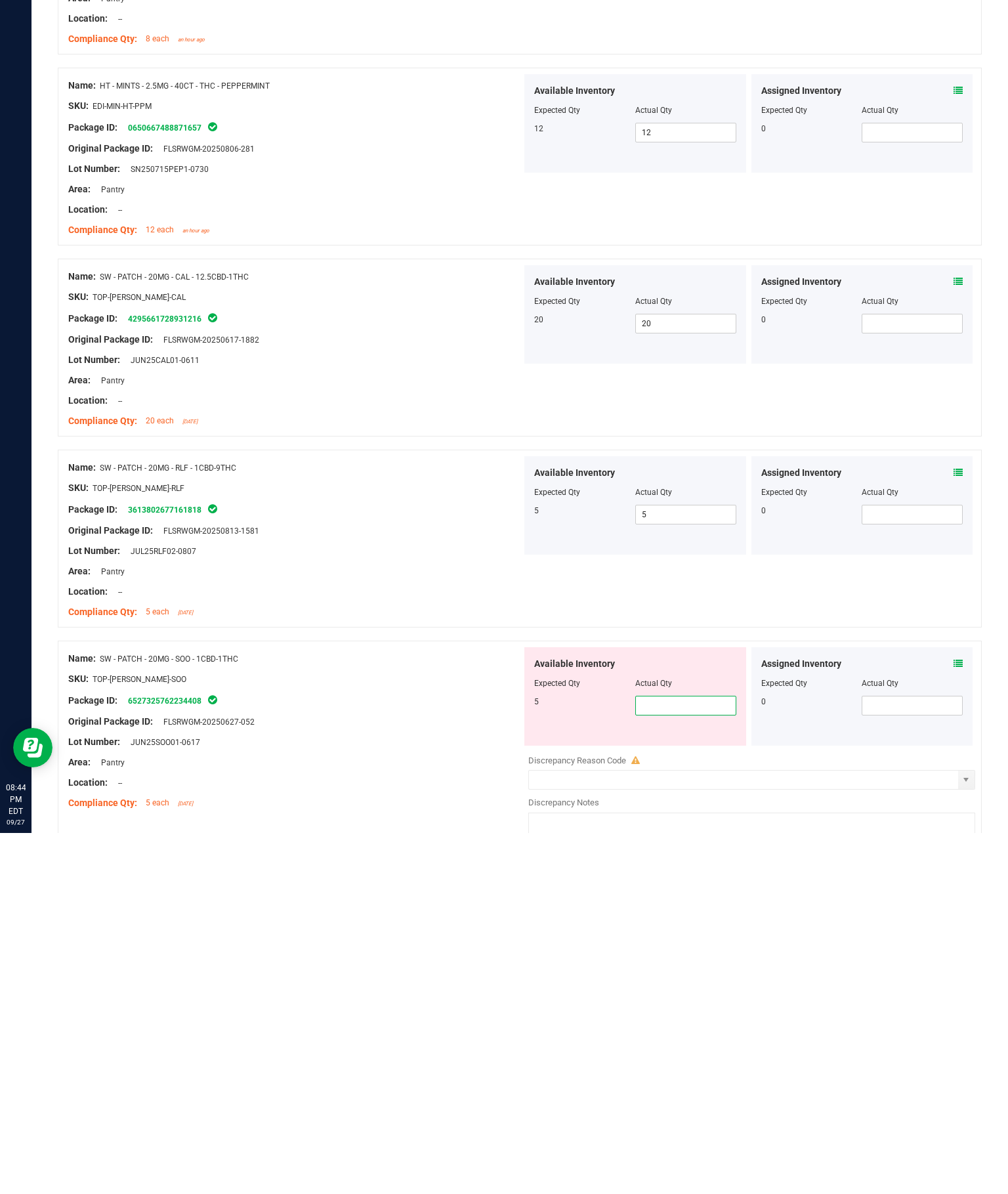
type input "5"
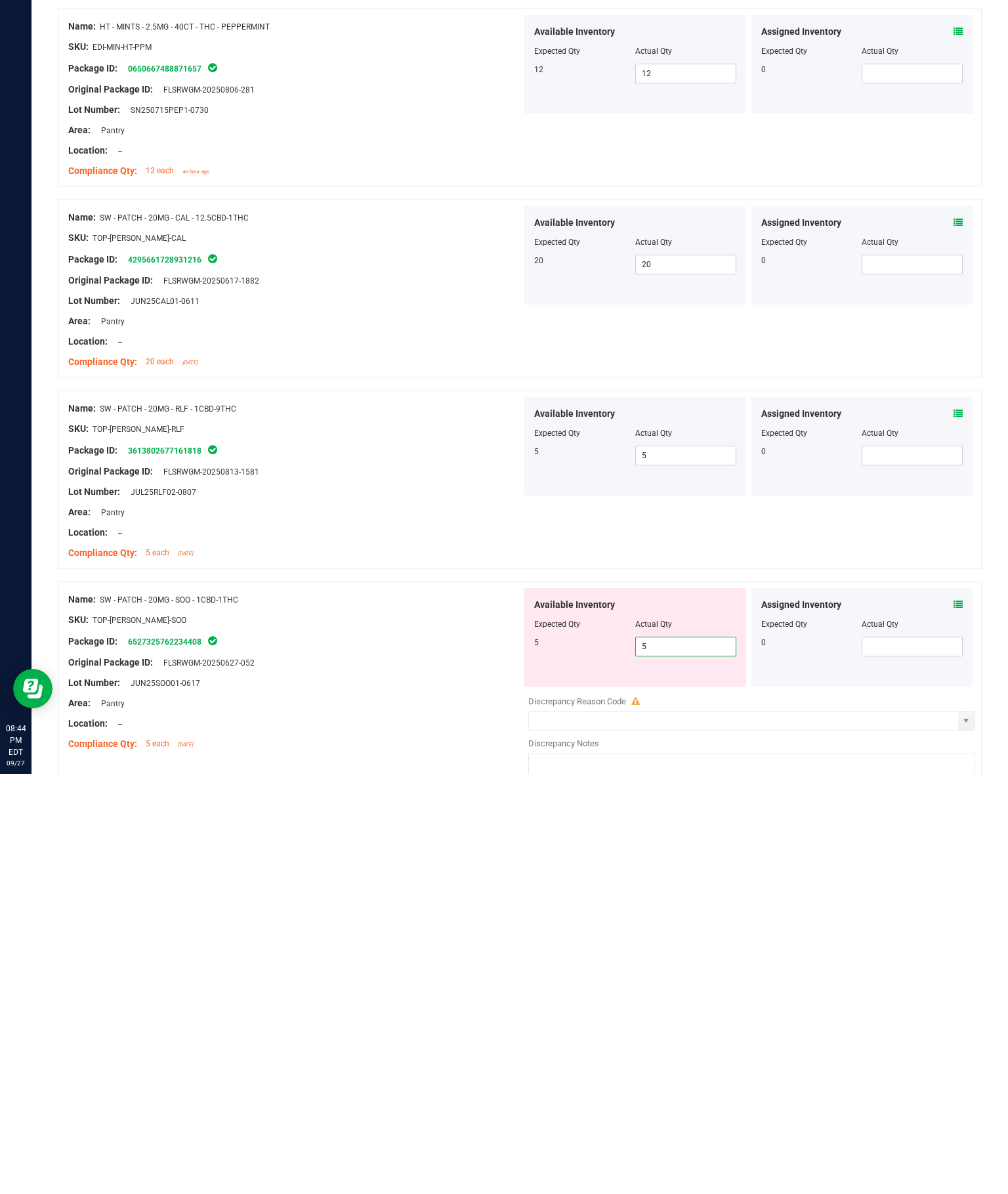
type input "5"
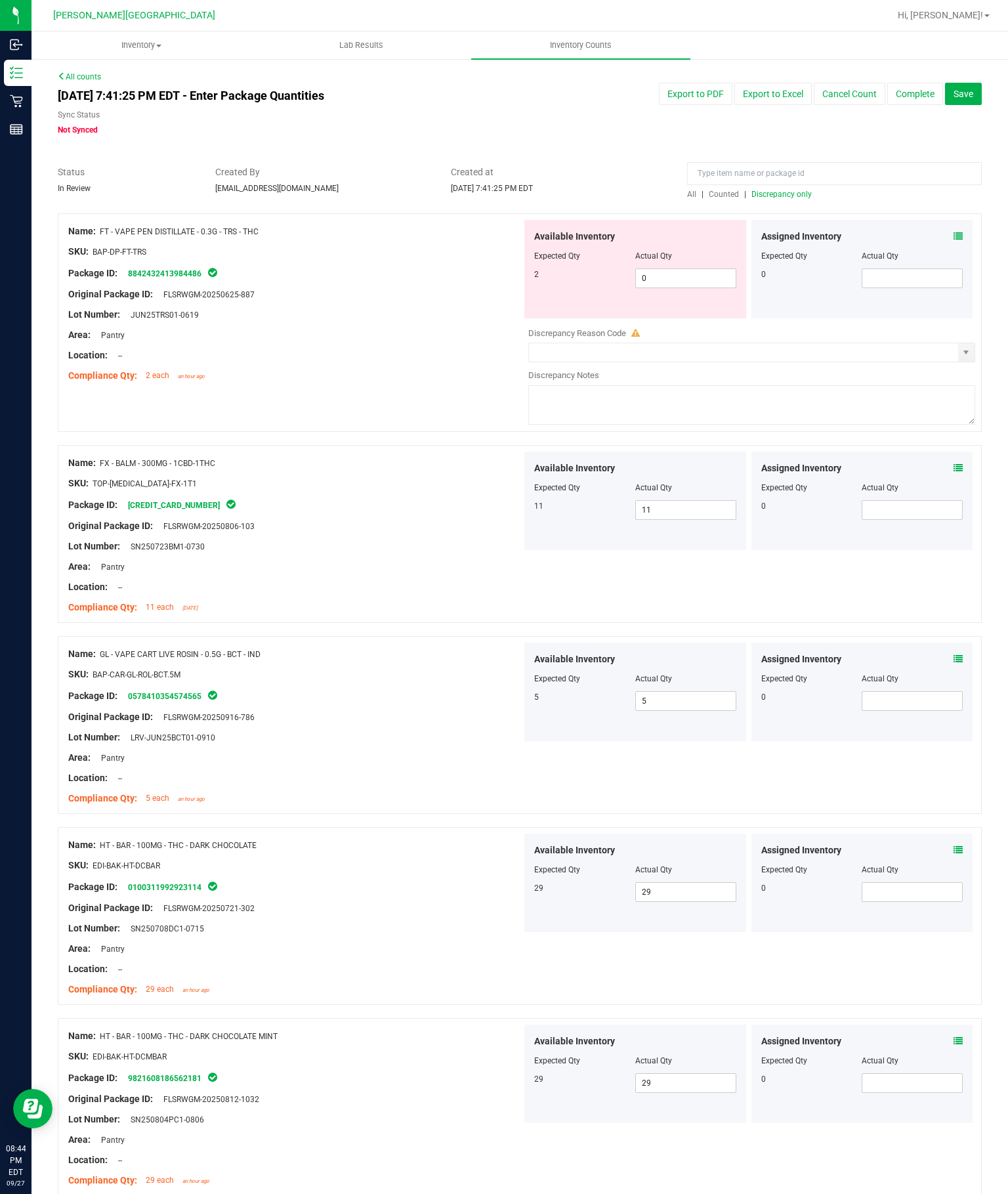
scroll to position [0, 0]
click at [774, 190] on span "Discrepancy only" at bounding box center [781, 194] width 60 height 10
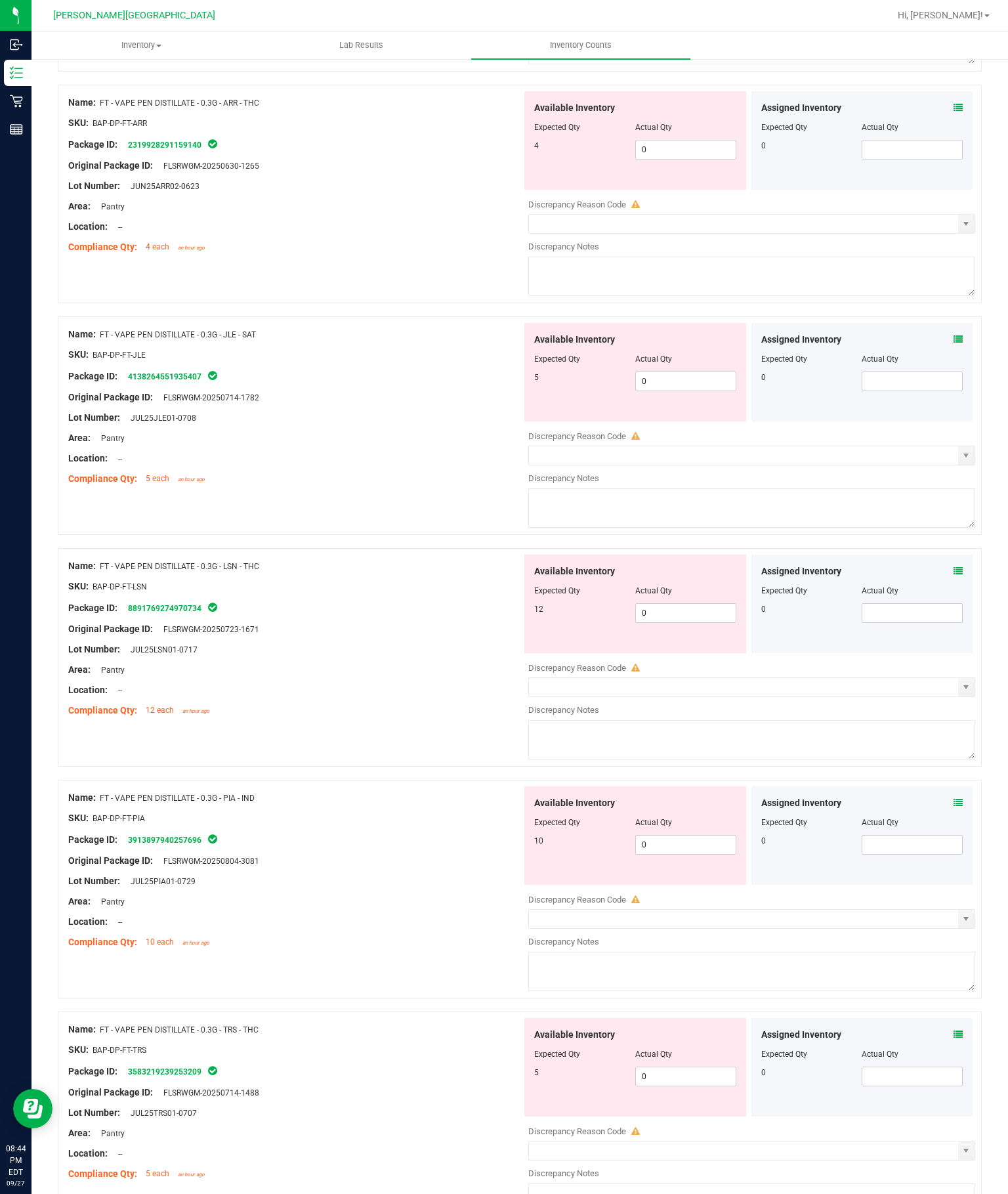
scroll to position [3601, 0]
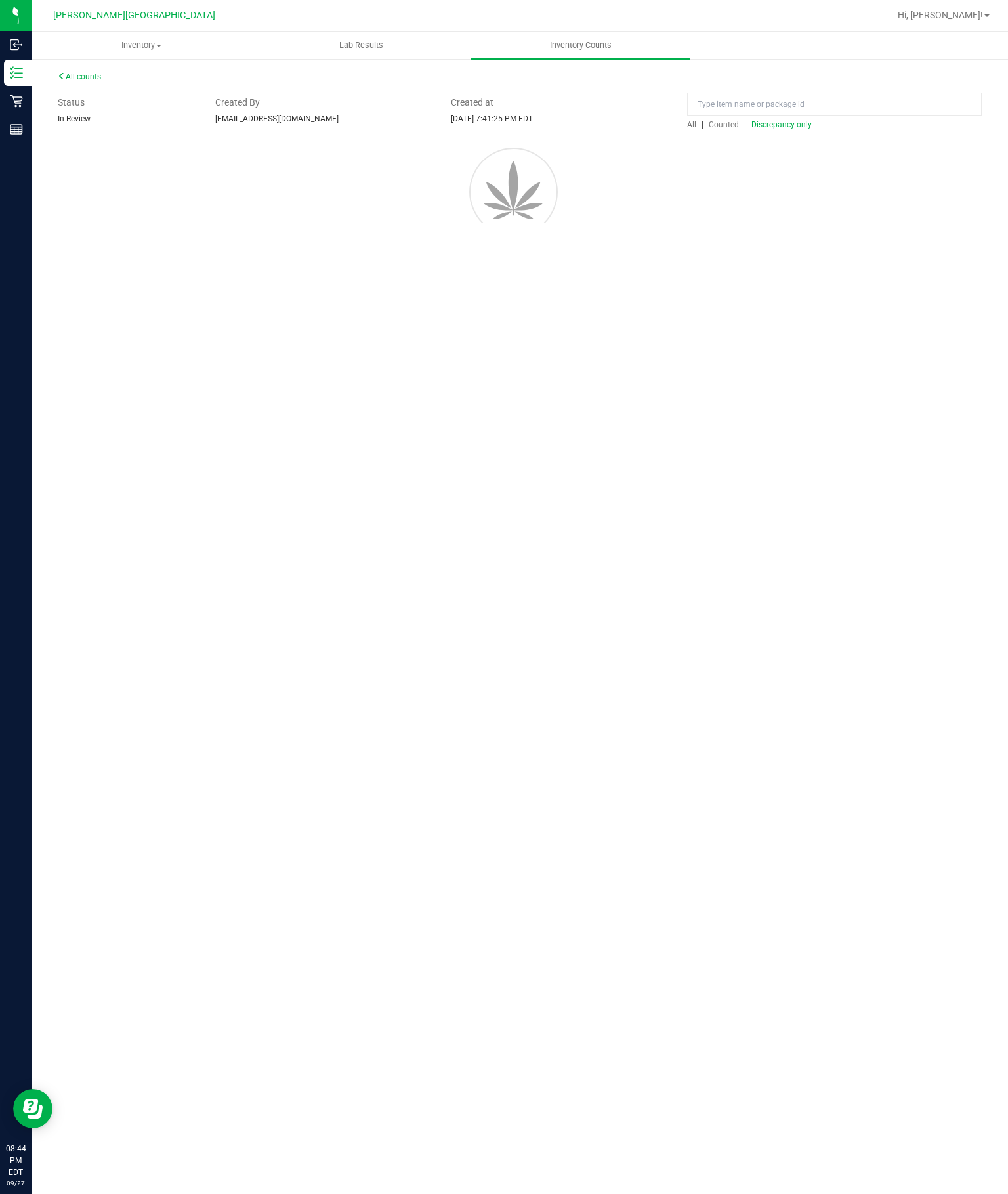
scroll to position [0, 0]
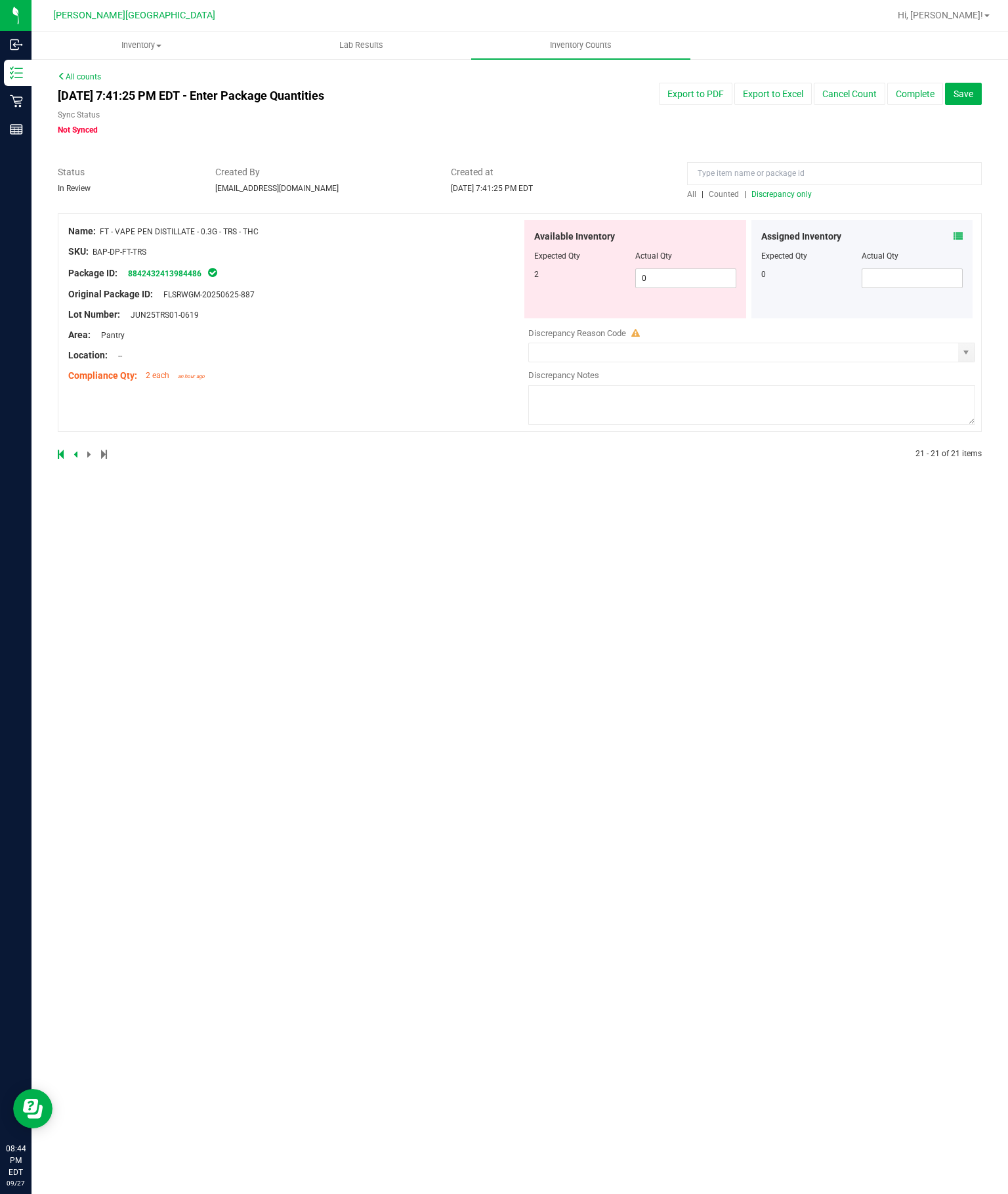
click at [78, 449] on link at bounding box center [76, 454] width 6 height 10
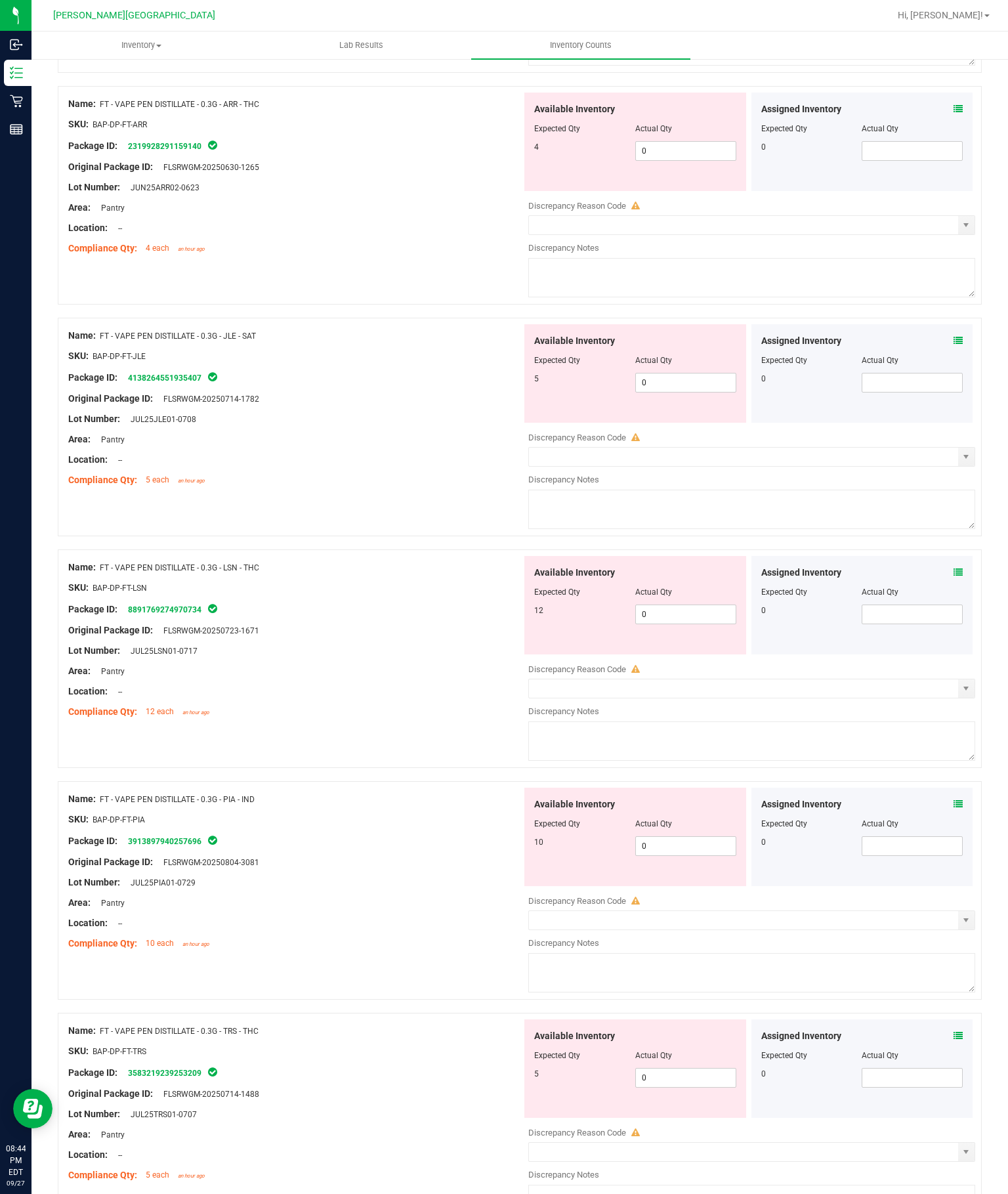
scroll to position [3601, 0]
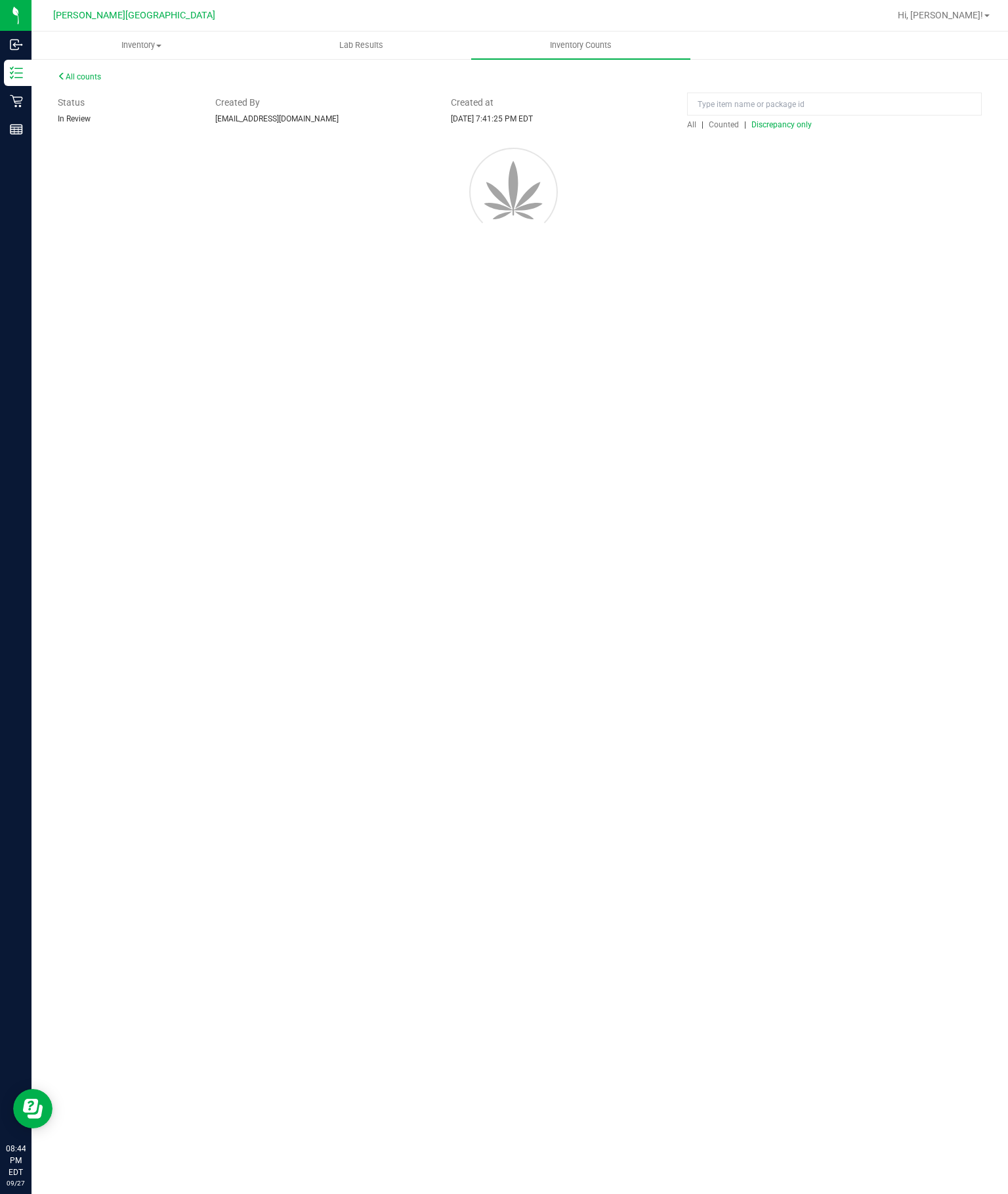
scroll to position [0, 0]
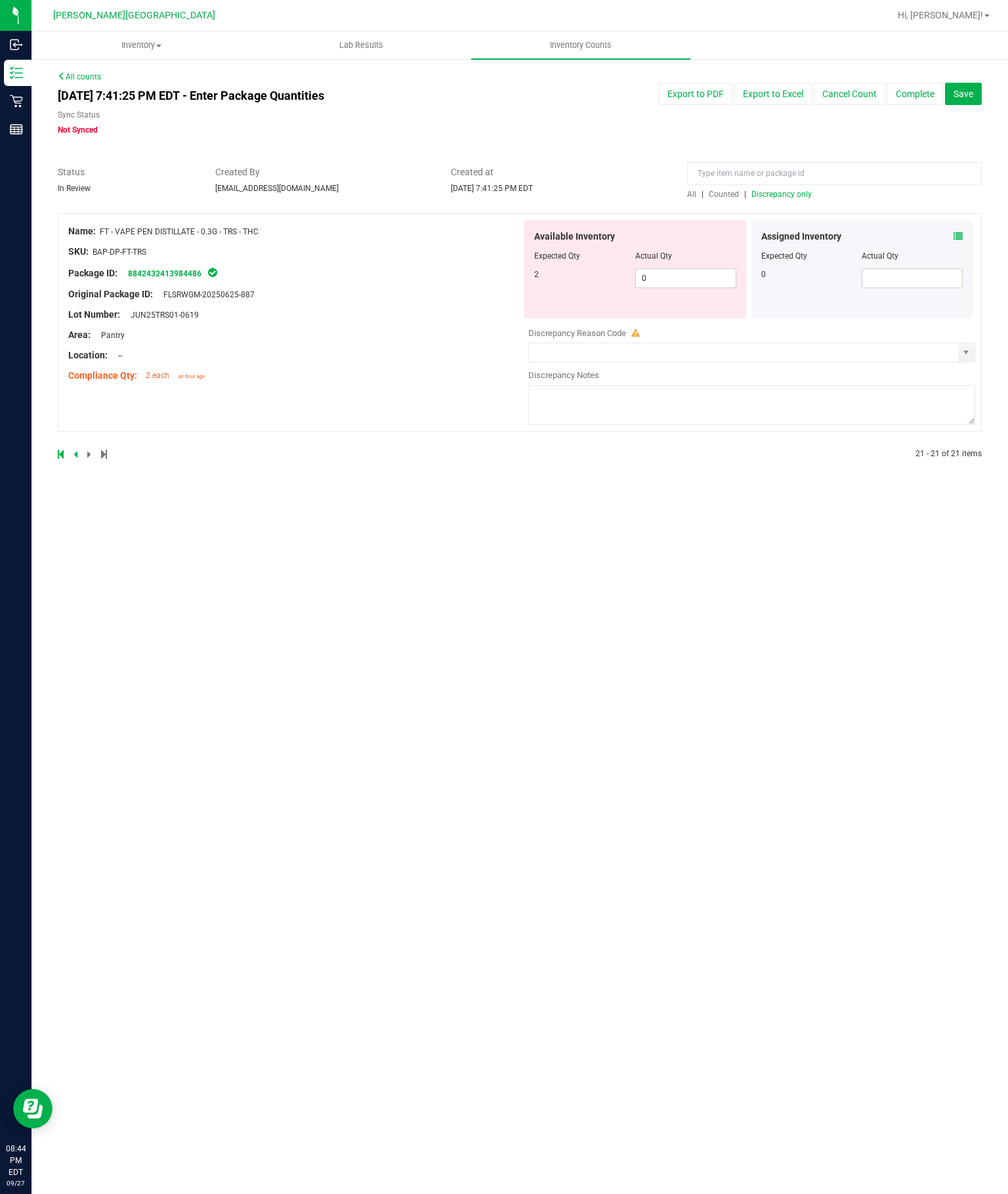
click at [65, 449] on link at bounding box center [61, 454] width 8 height 10
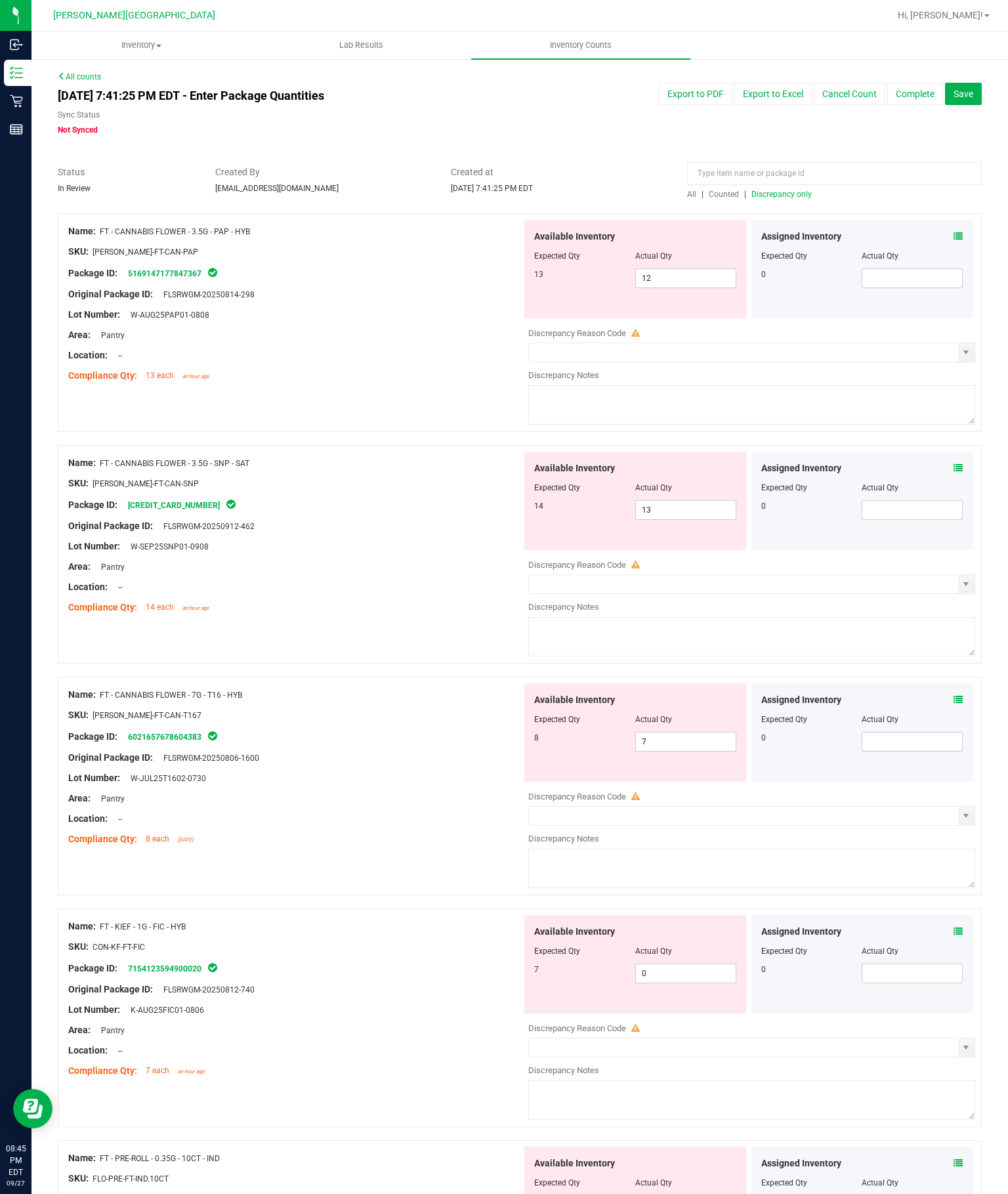
click at [700, 269] on input "12" at bounding box center [686, 278] width 100 height 18
type input "13"
click at [694, 452] on div "Available Inventory Expected Qty Actual Qty 14 13 13" at bounding box center [635, 501] width 222 height 98
type input "13"
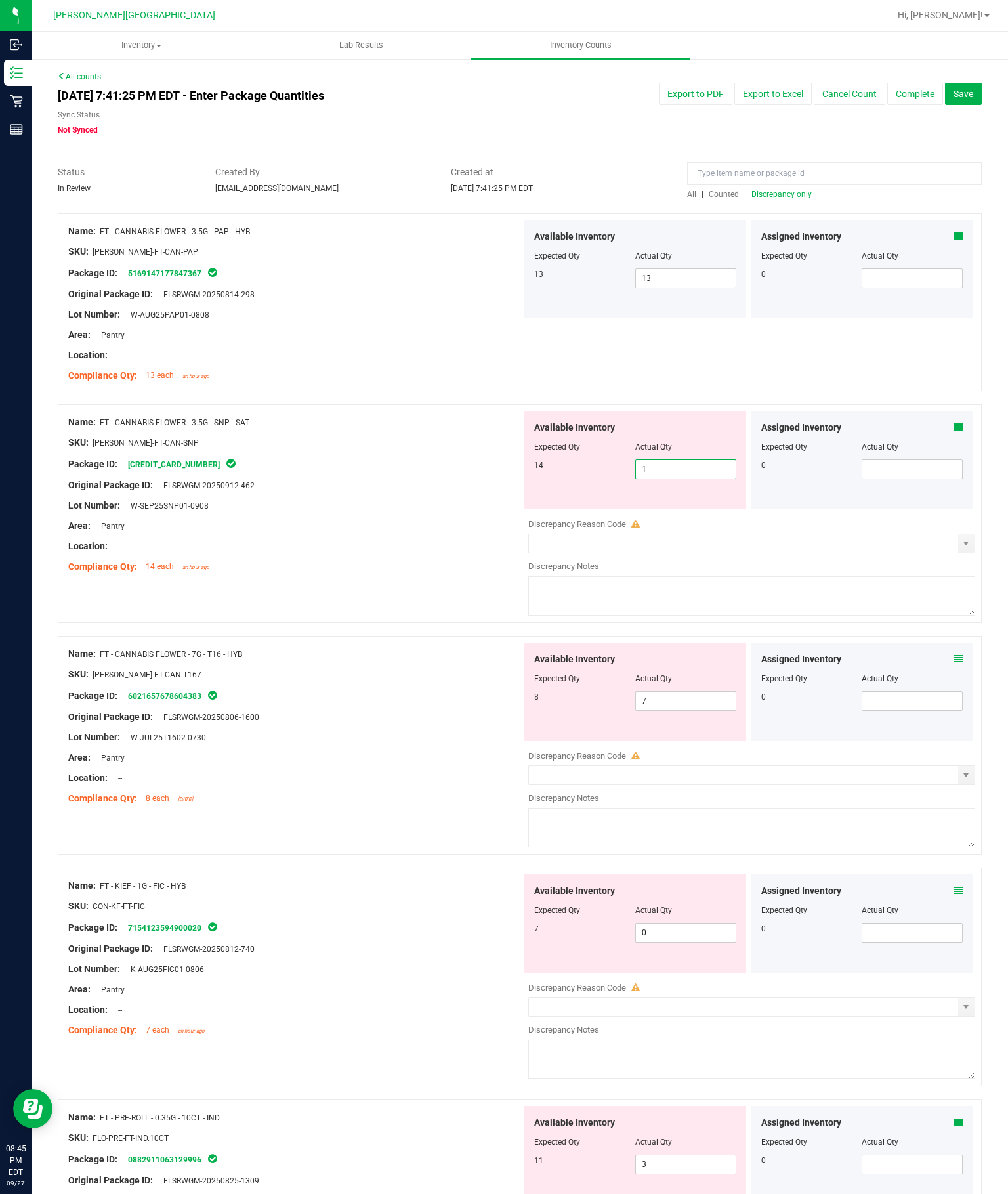
type input "14"
click at [689, 643] on div "Available Inventory Expected Qty Actual Qty 8 7 7" at bounding box center [748, 747] width 453 height 208
type input "14"
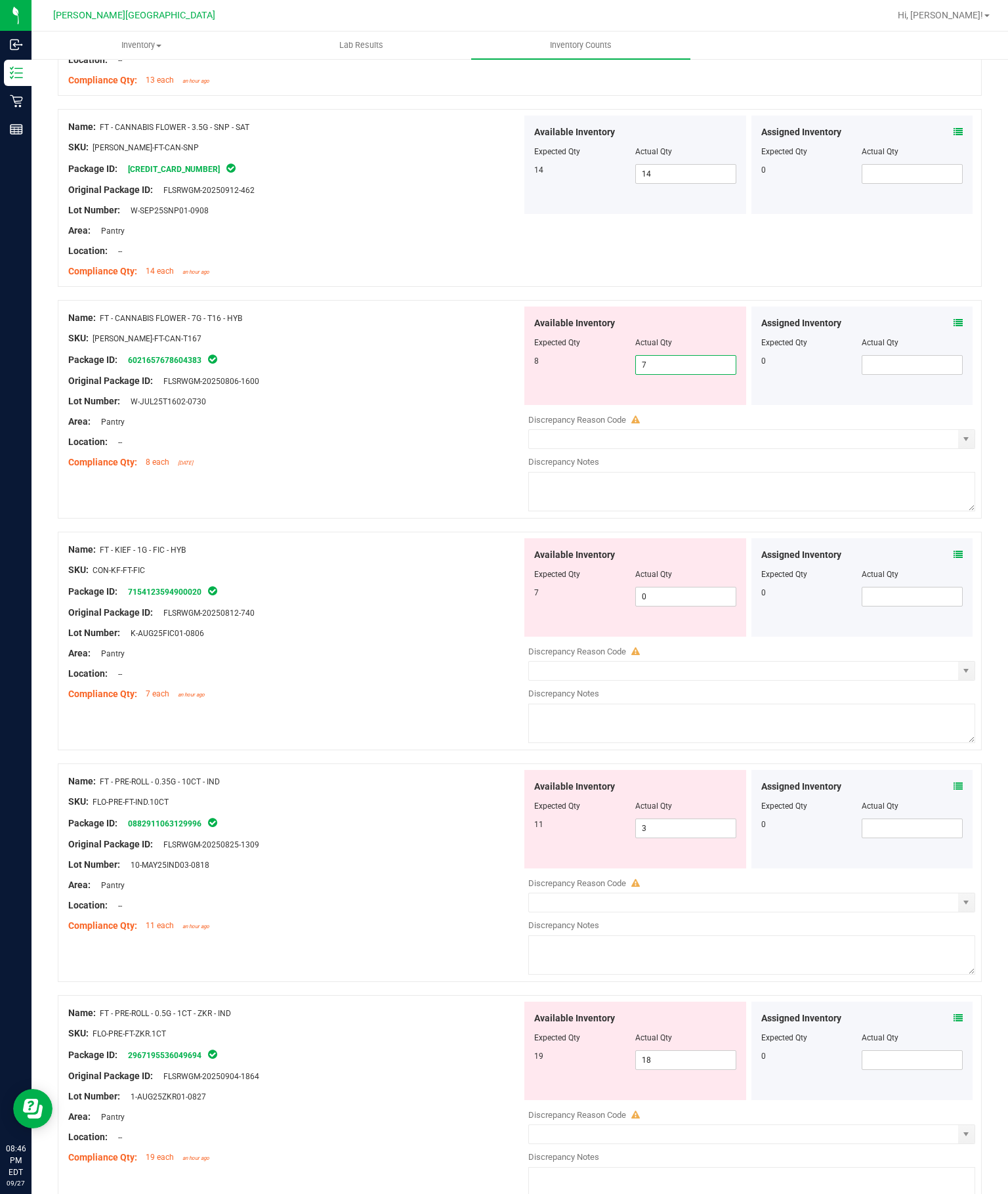
scroll to position [299, 0]
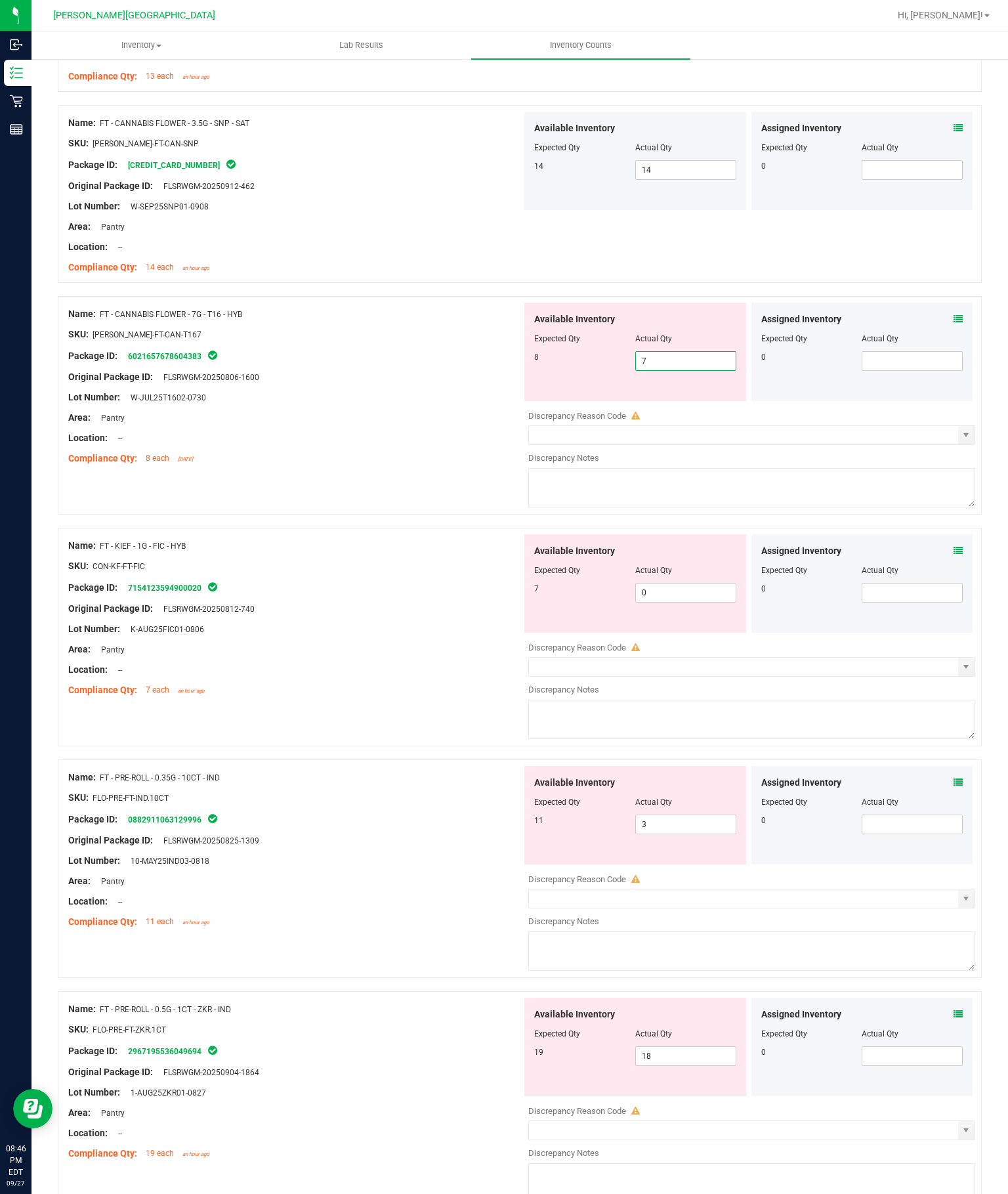
click at [662, 583] on input "0" at bounding box center [686, 592] width 100 height 18
type input "7"
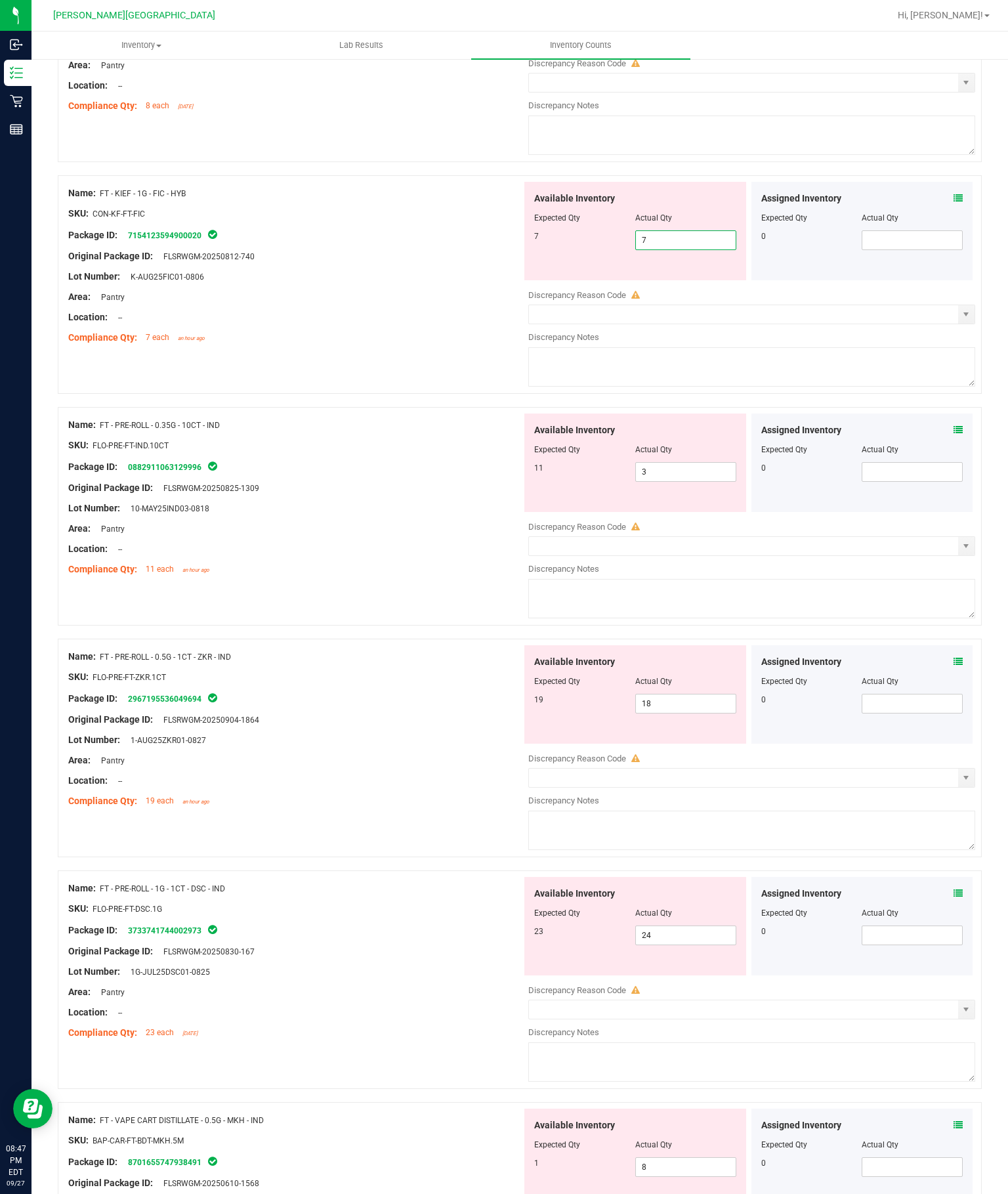
scroll to position [652, 0]
click at [707, 645] on div "Available Inventory Expected Qty Actual Qty 19 18 18" at bounding box center [748, 749] width 453 height 208
type input "7"
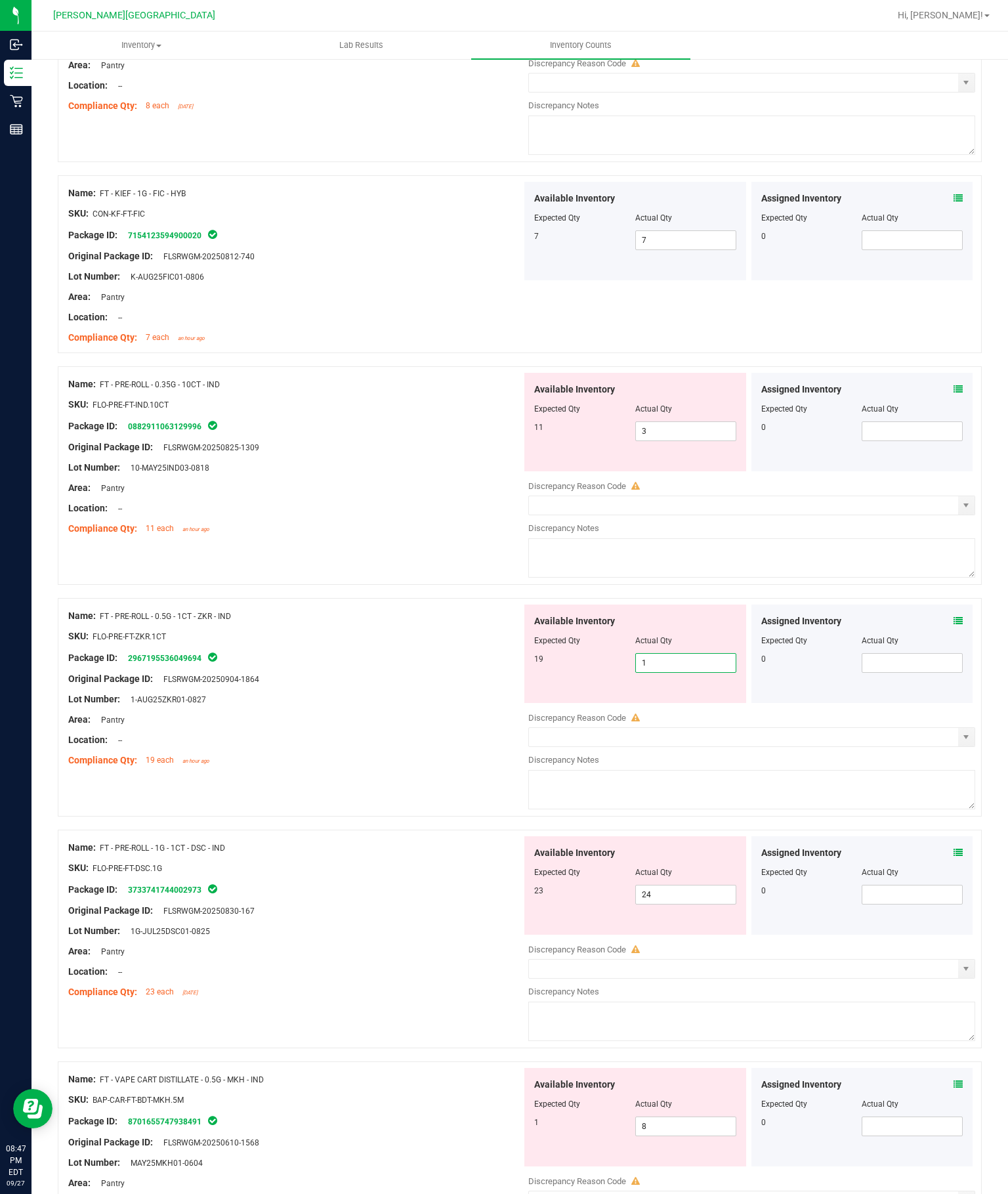
type input "19"
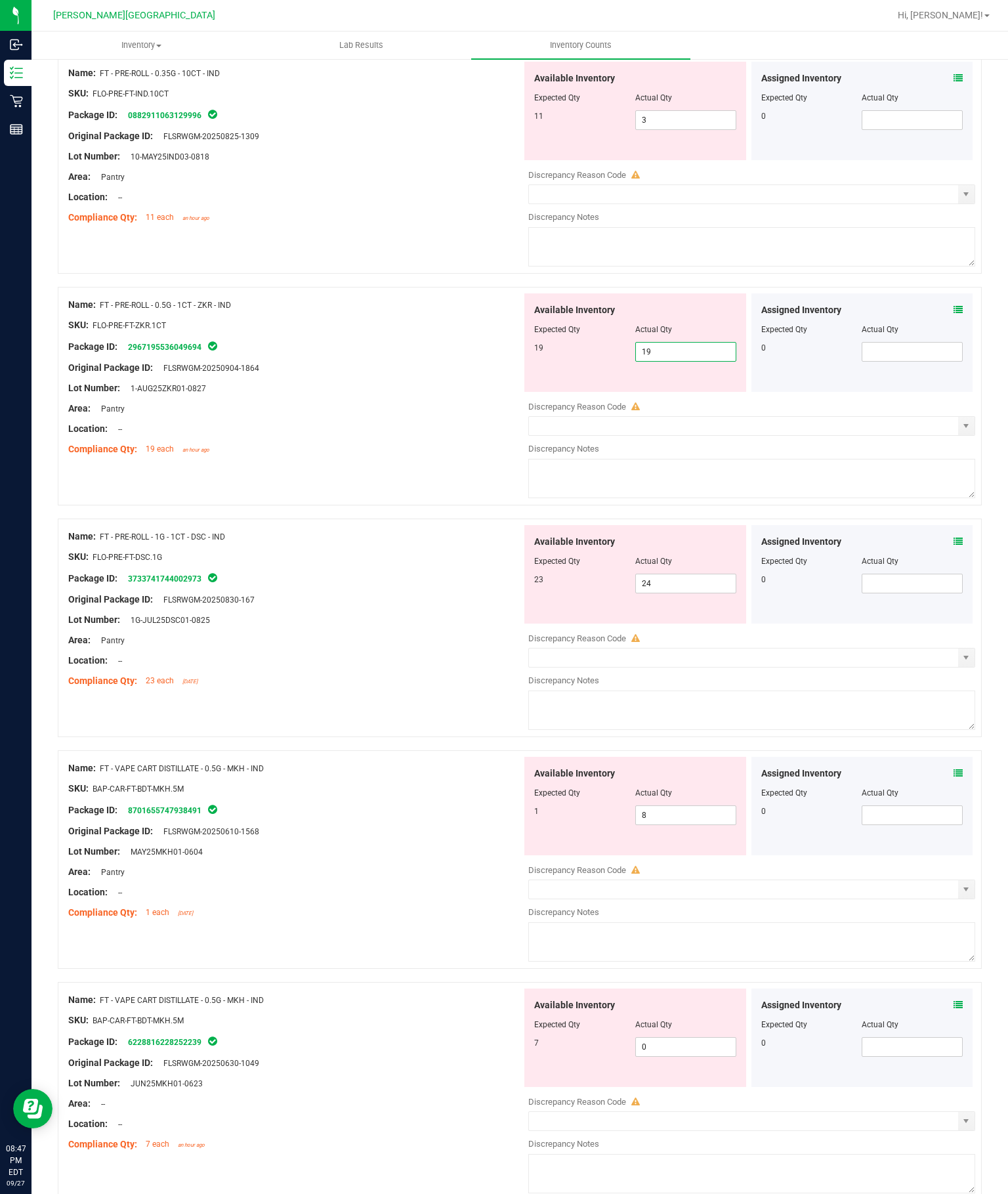
scroll to position [963, 0]
click at [701, 524] on div "Available Inventory Expected Qty Actual Qty 23 24 24" at bounding box center [748, 628] width 453 height 208
type input "19"
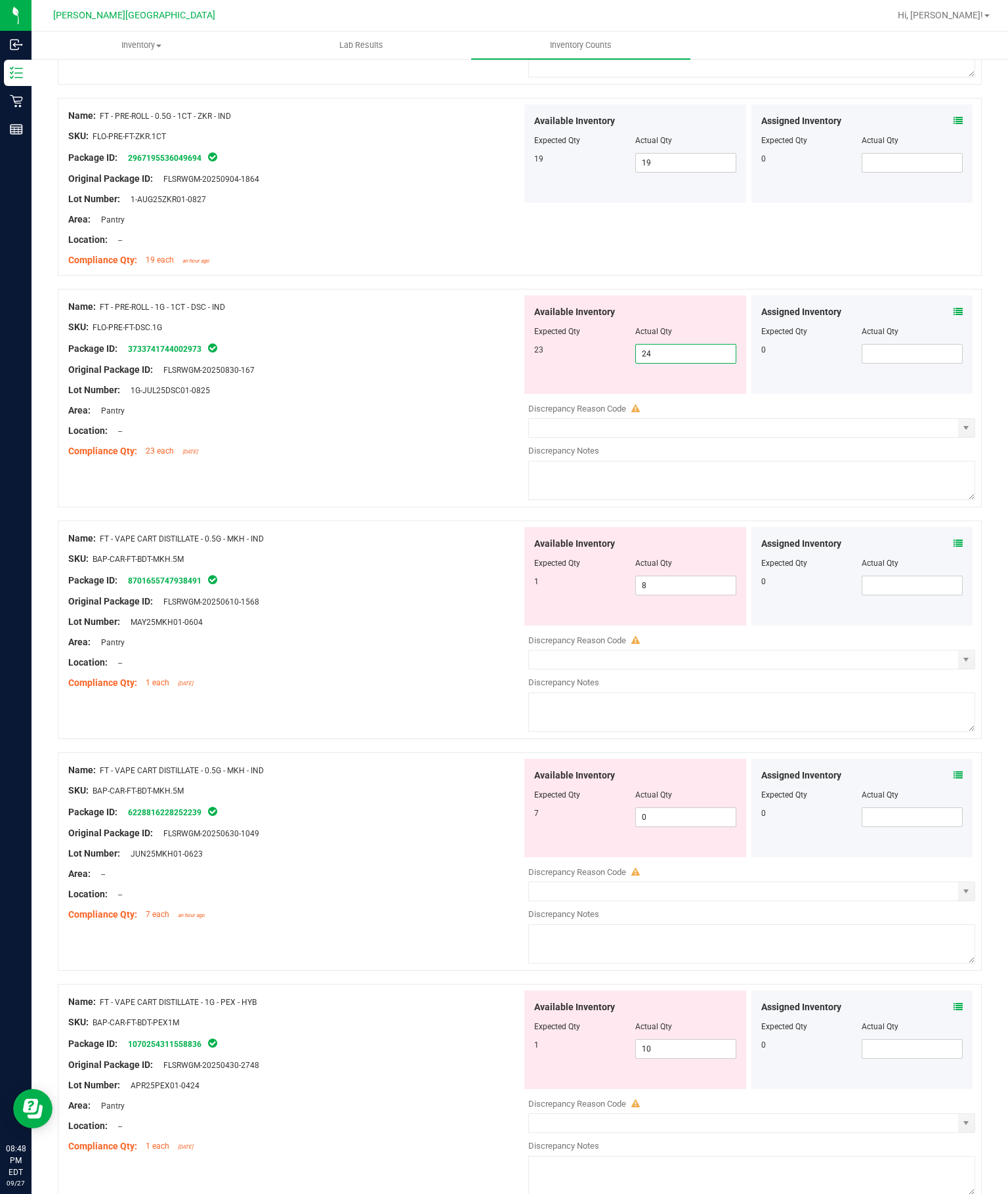
scroll to position [1150, 0]
click at [709, 578] on input "8" at bounding box center [686, 586] width 100 height 18
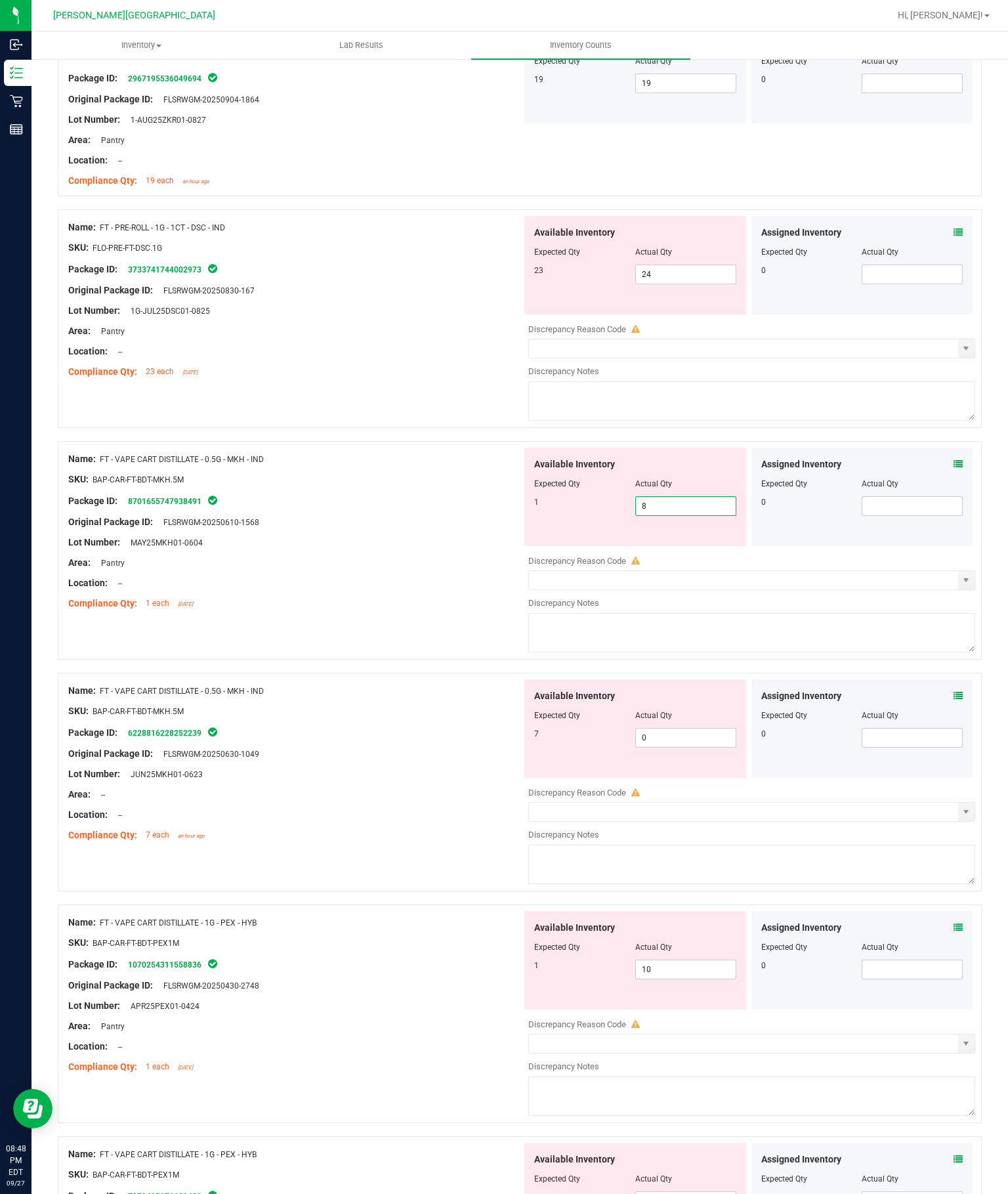
scroll to position [1231, 0]
click at [703, 729] on input "0" at bounding box center [686, 738] width 100 height 18
type input "7"
click at [691, 497] on input "8" at bounding box center [686, 506] width 100 height 18
type input "7"
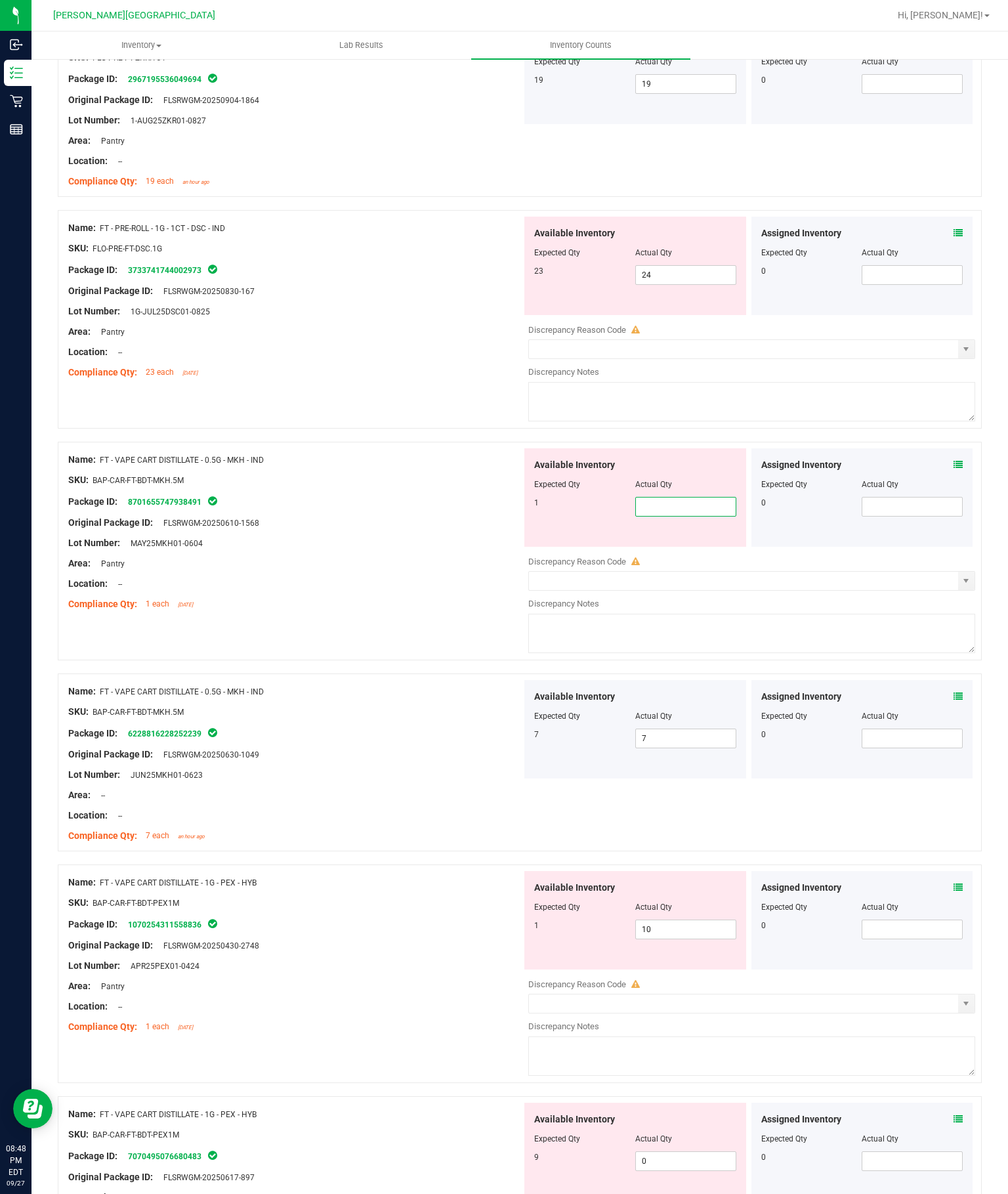
type input "1"
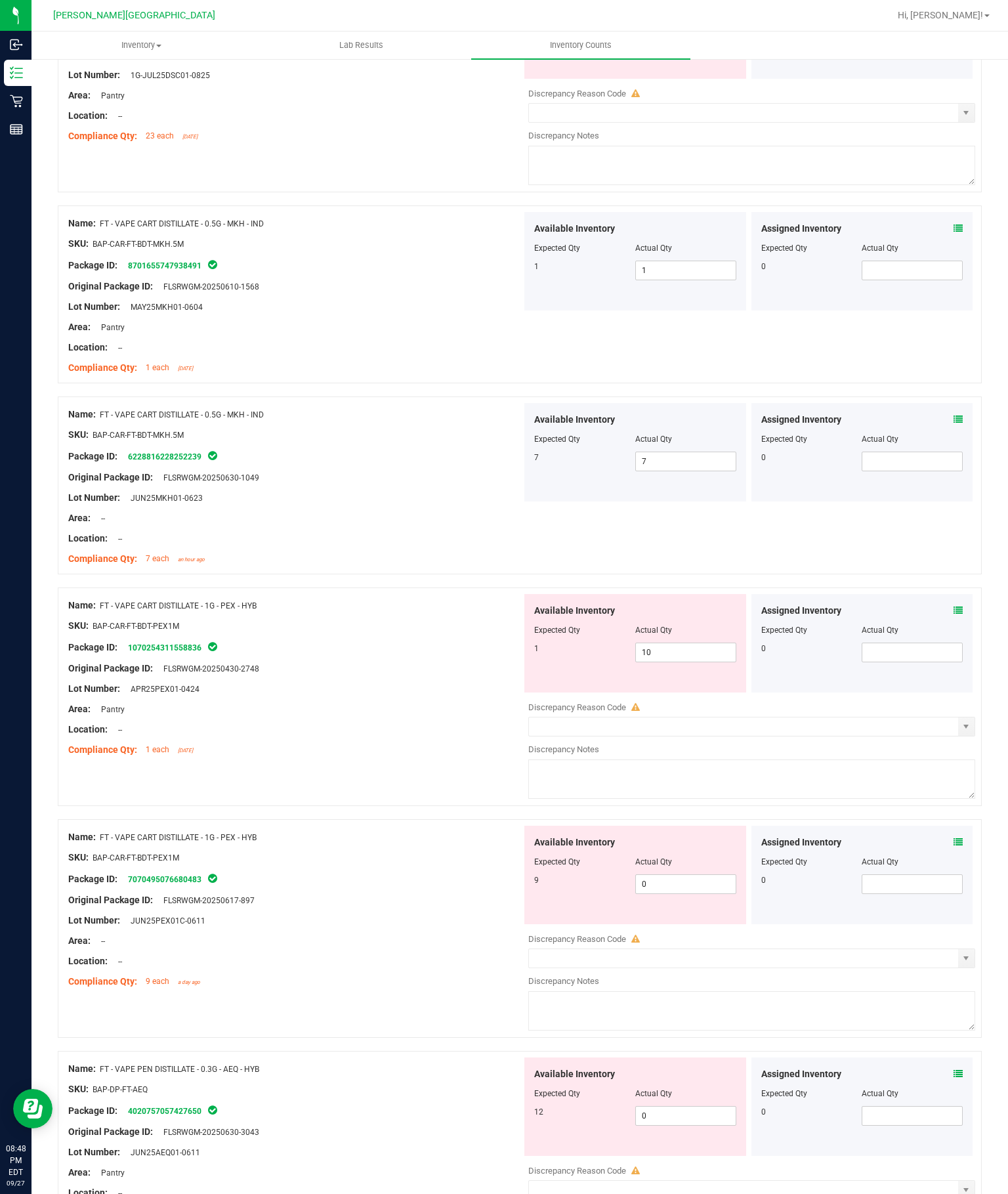
scroll to position [1466, 0]
click at [707, 644] on input "10" at bounding box center [686, 653] width 100 height 18
type input "1"
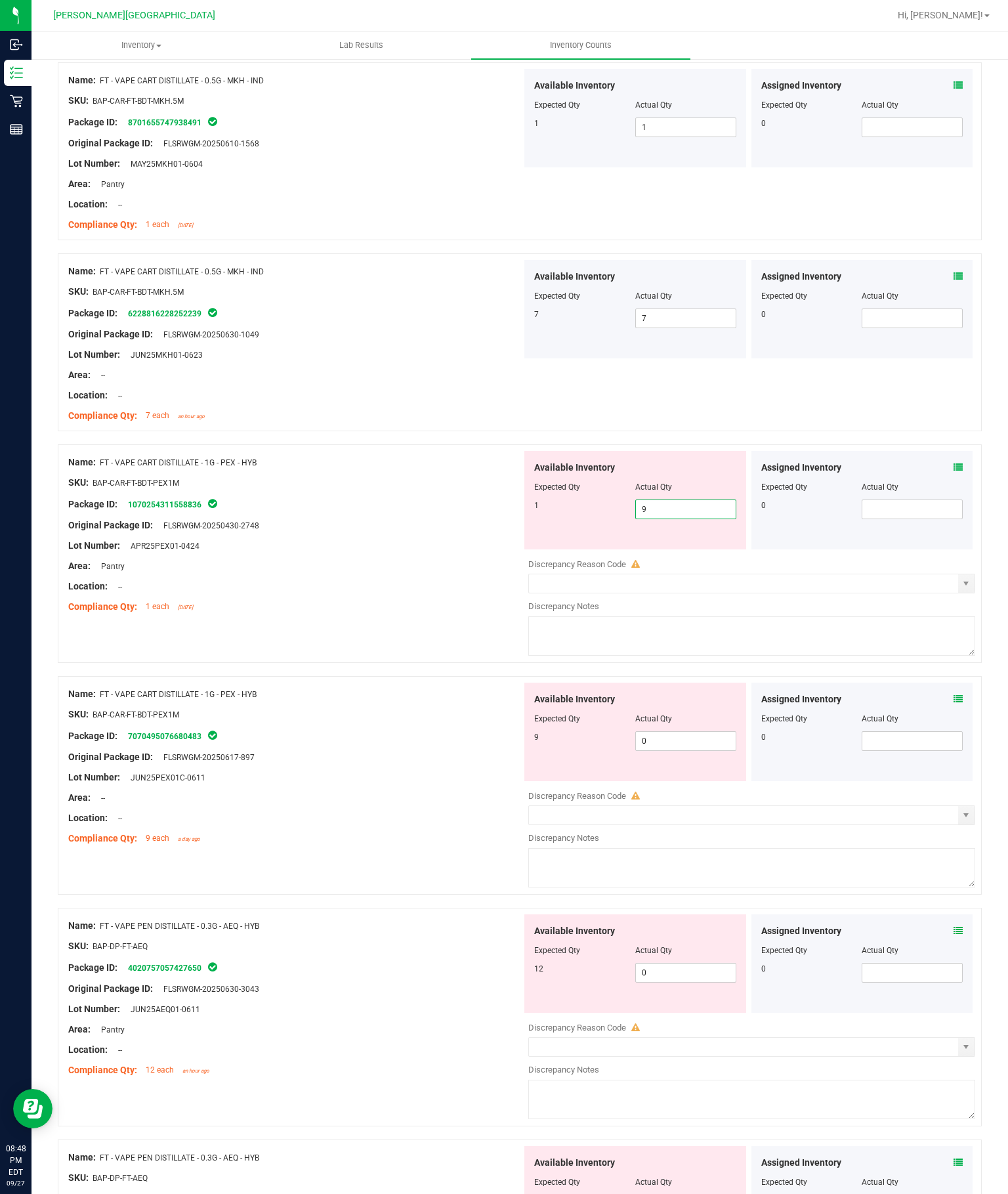
scroll to position [1641, 0]
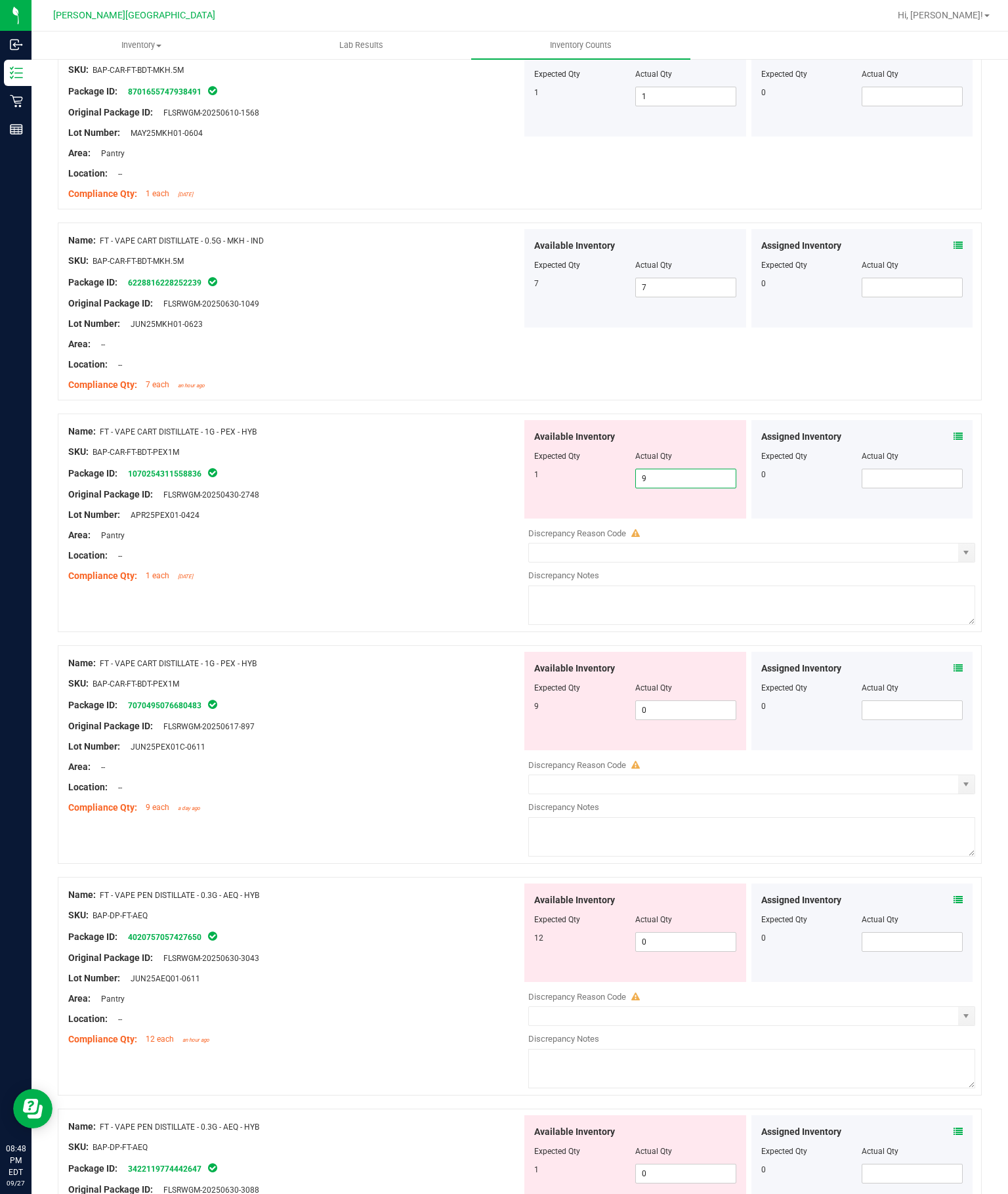
type input "9"
click at [690, 701] on input "0" at bounding box center [686, 709] width 100 height 18
type input "9"
click at [693, 469] on input "9" at bounding box center [686, 478] width 100 height 18
type input "1"
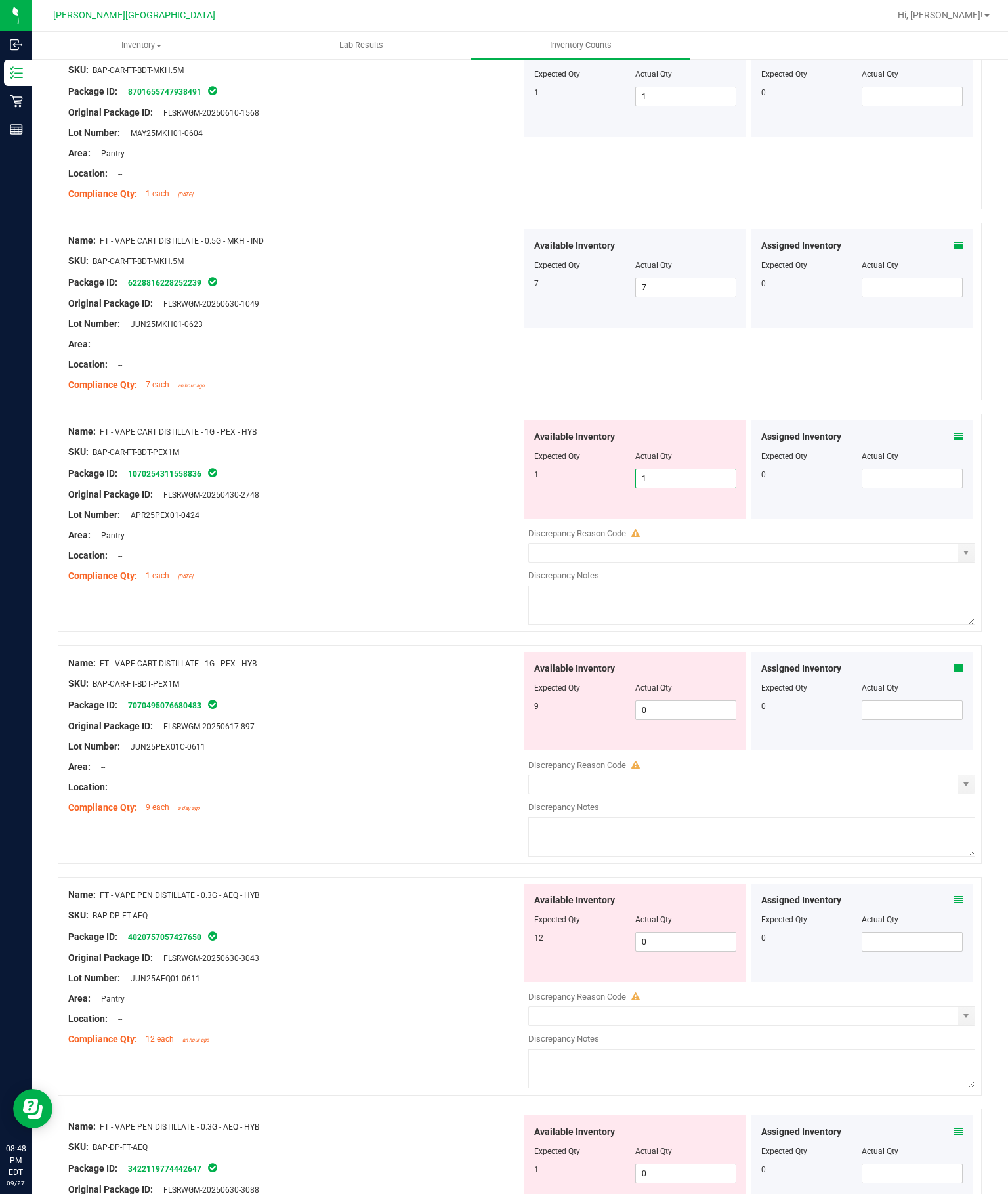
click at [689, 652] on div "Available Inventory Expected Qty Actual Qty 9 0 0" at bounding box center [748, 755] width 453 height 208
type input "1"
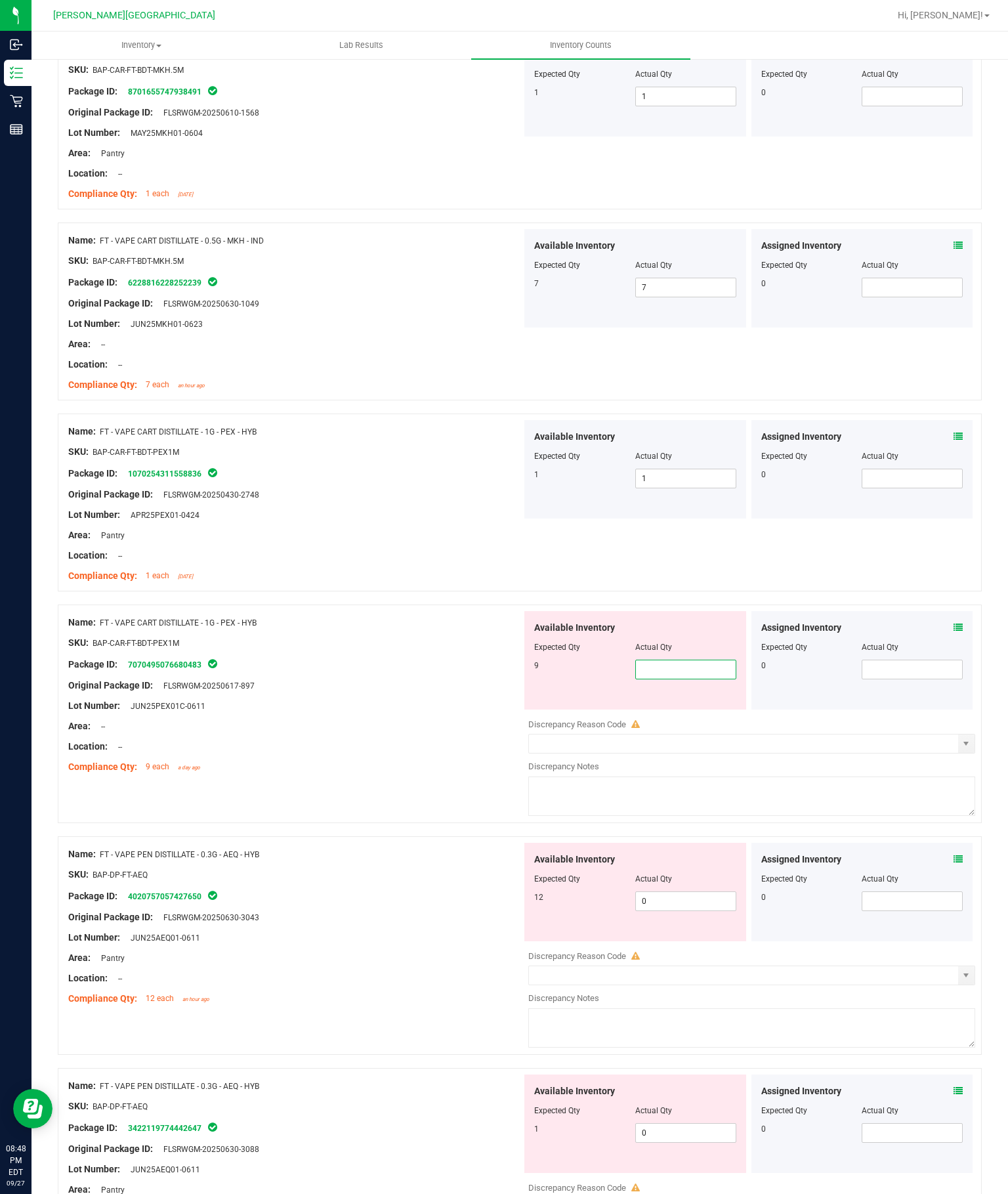
type input "9"
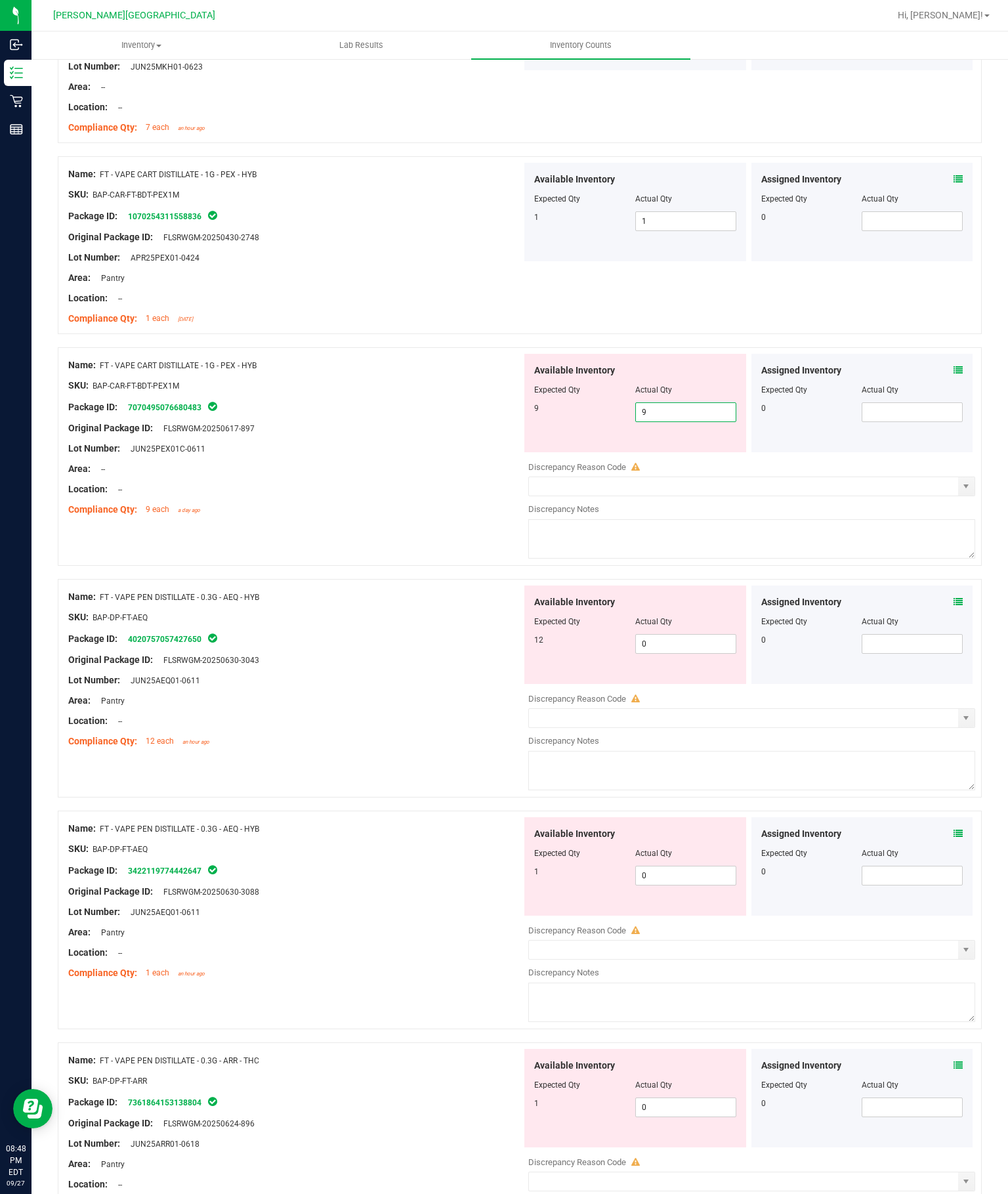
scroll to position [1898, 0]
click at [693, 586] on div "Available Inventory Expected Qty Actual Qty 12 0 0" at bounding box center [748, 690] width 453 height 208
type input "9"
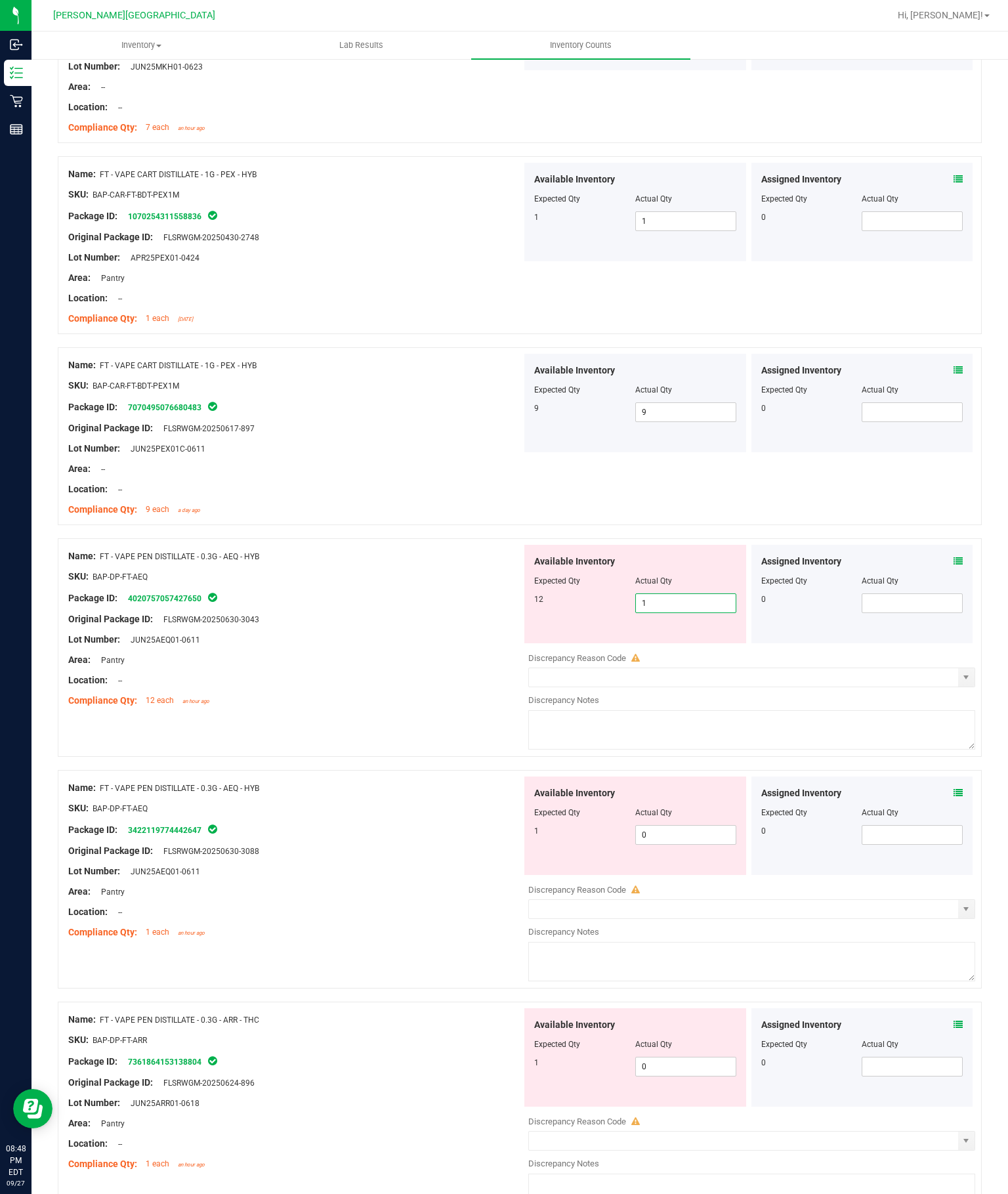
type input "12"
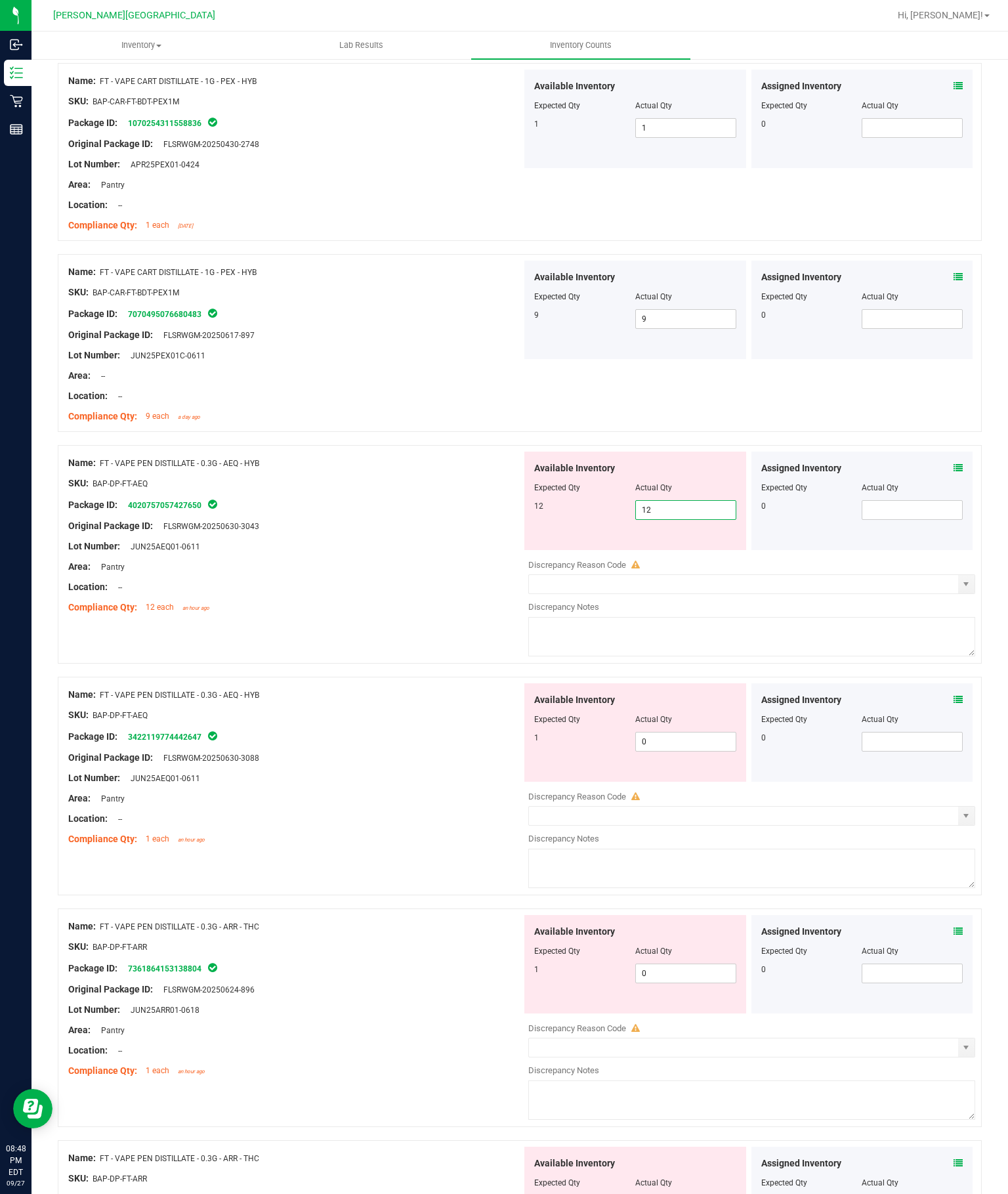
scroll to position [1991, 0]
click at [693, 683] on div "Available Inventory Expected Qty Actual Qty 1 0 0" at bounding box center [635, 732] width 222 height 98
type input "12"
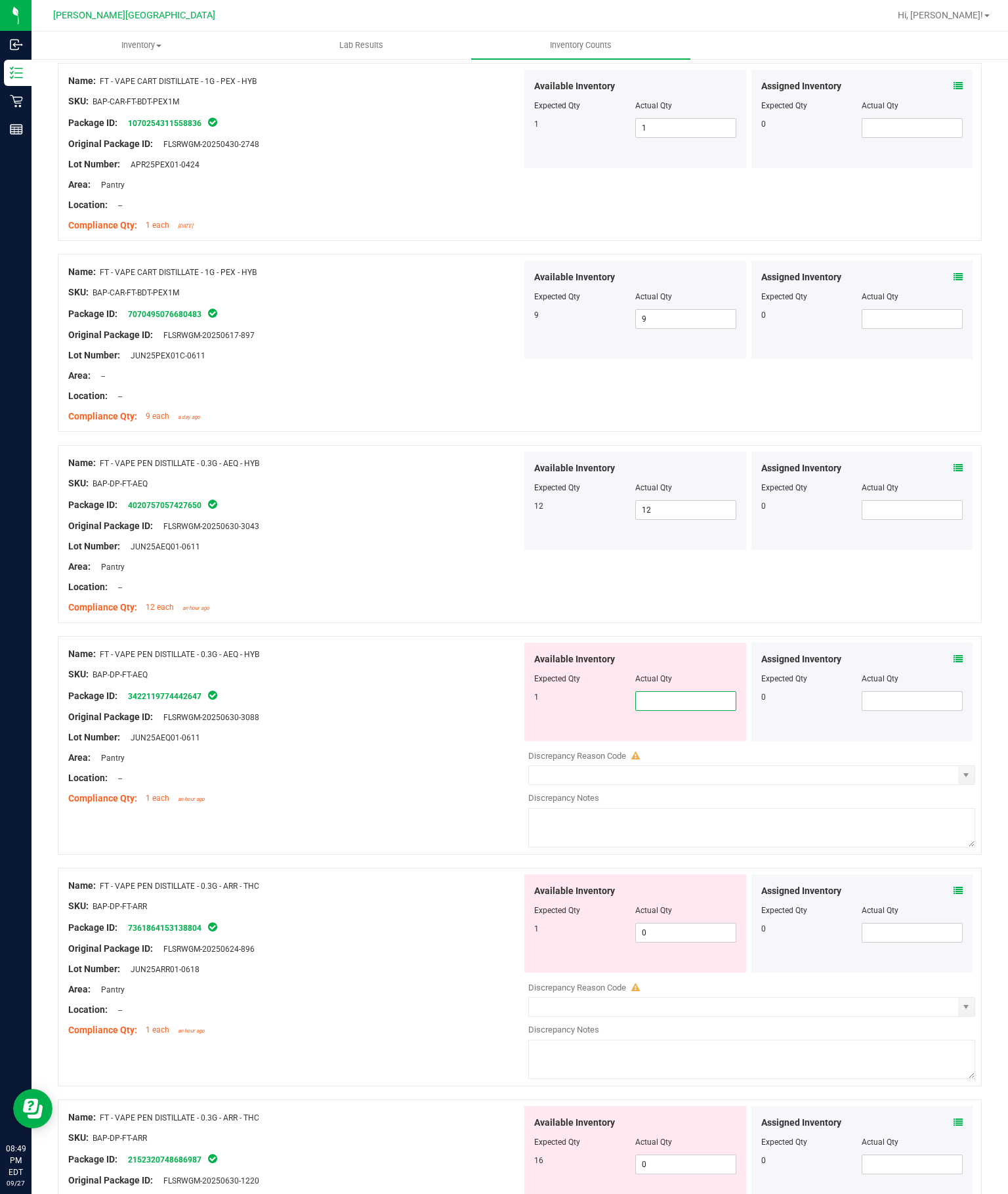
type input "1"
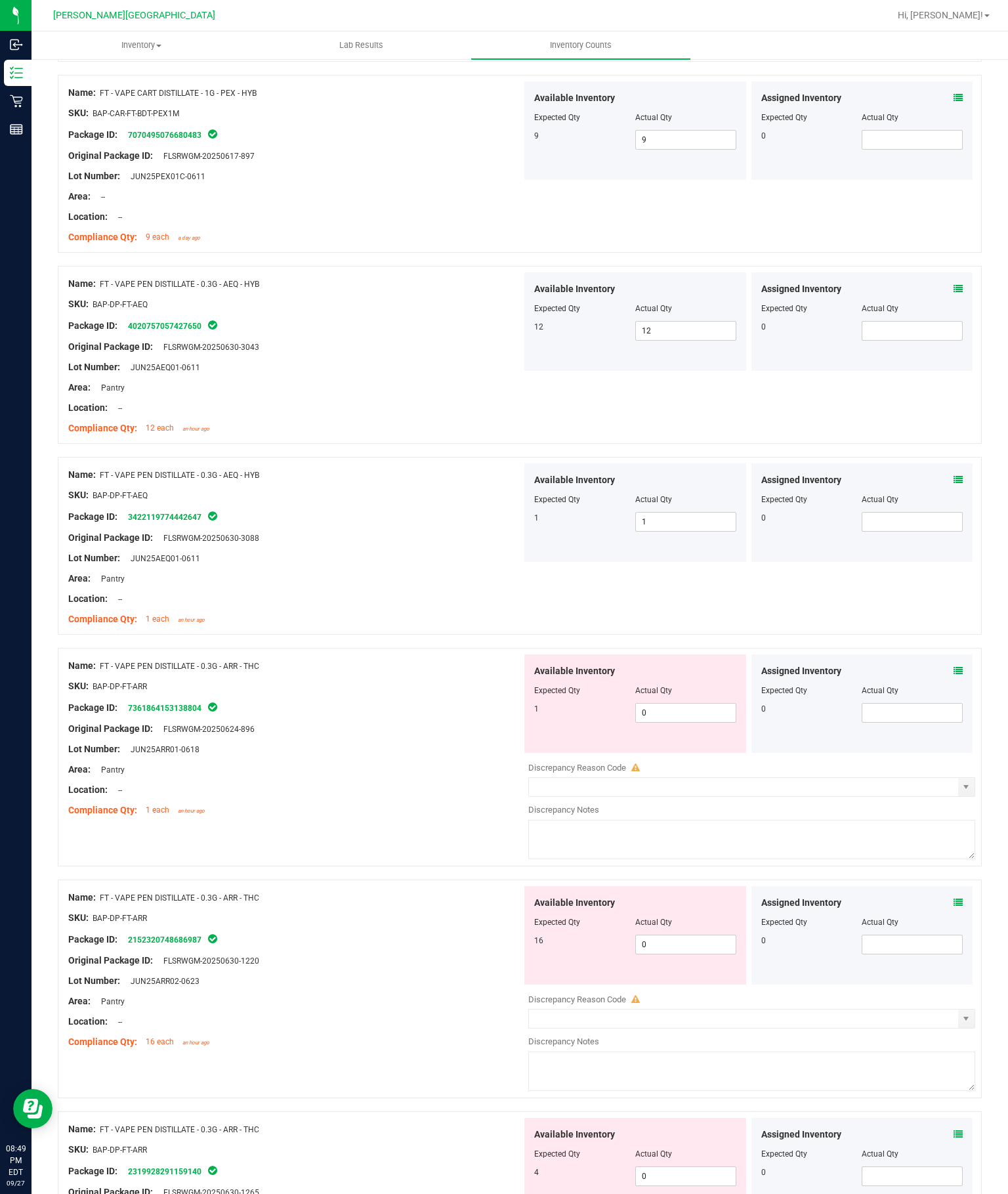
scroll to position [2166, 0]
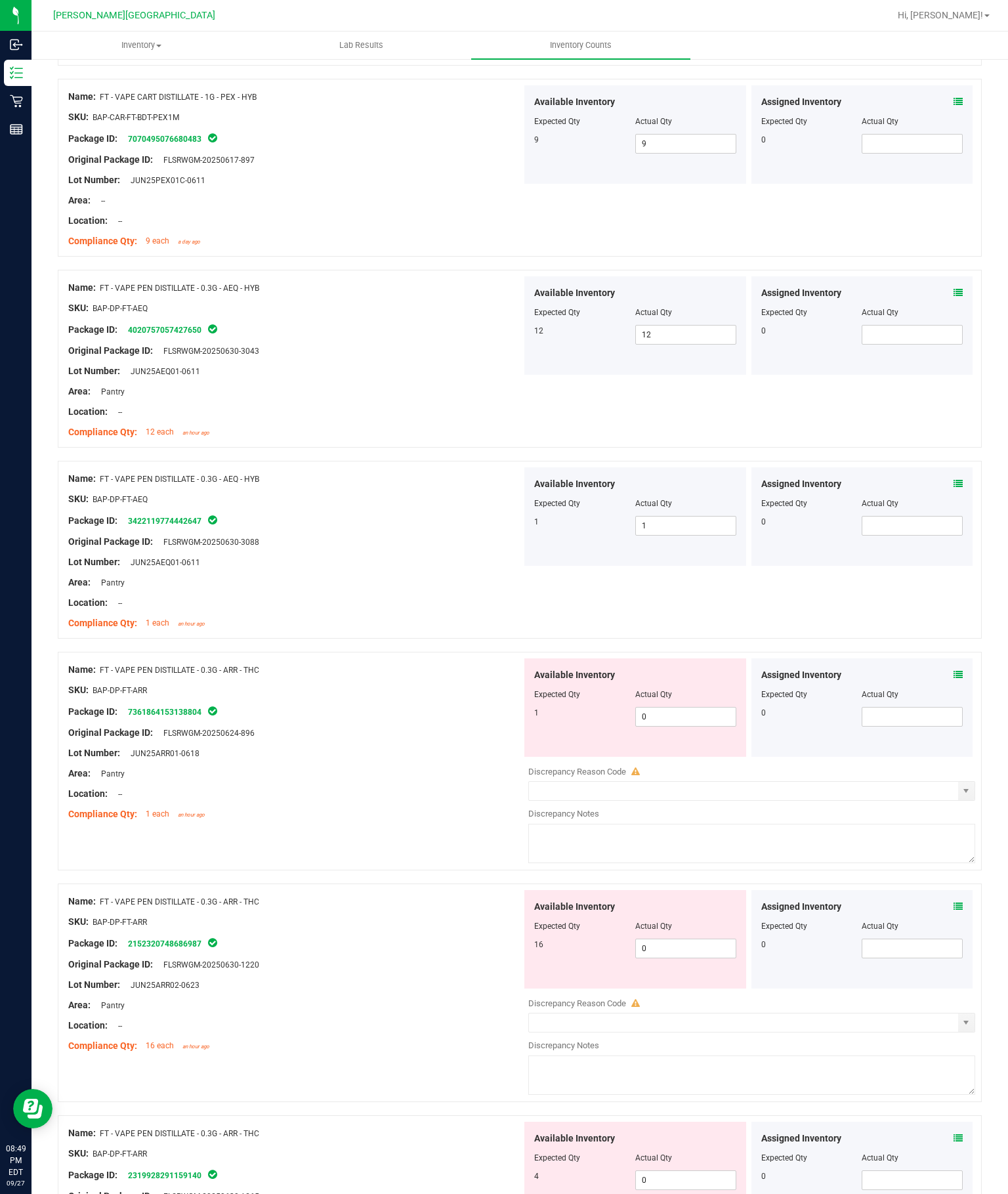
click at [701, 707] on input "0" at bounding box center [686, 716] width 100 height 18
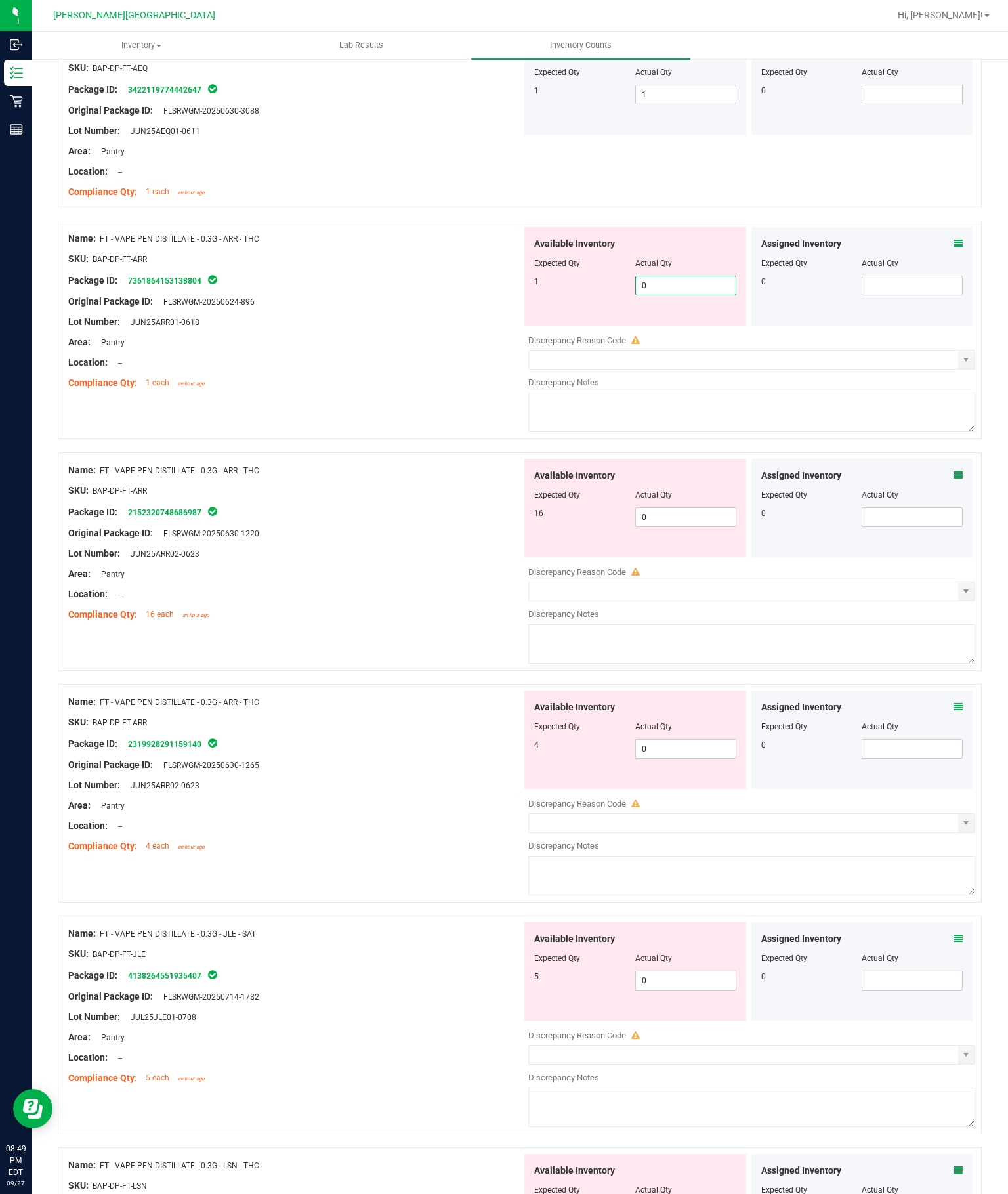
scroll to position [2619, 0]
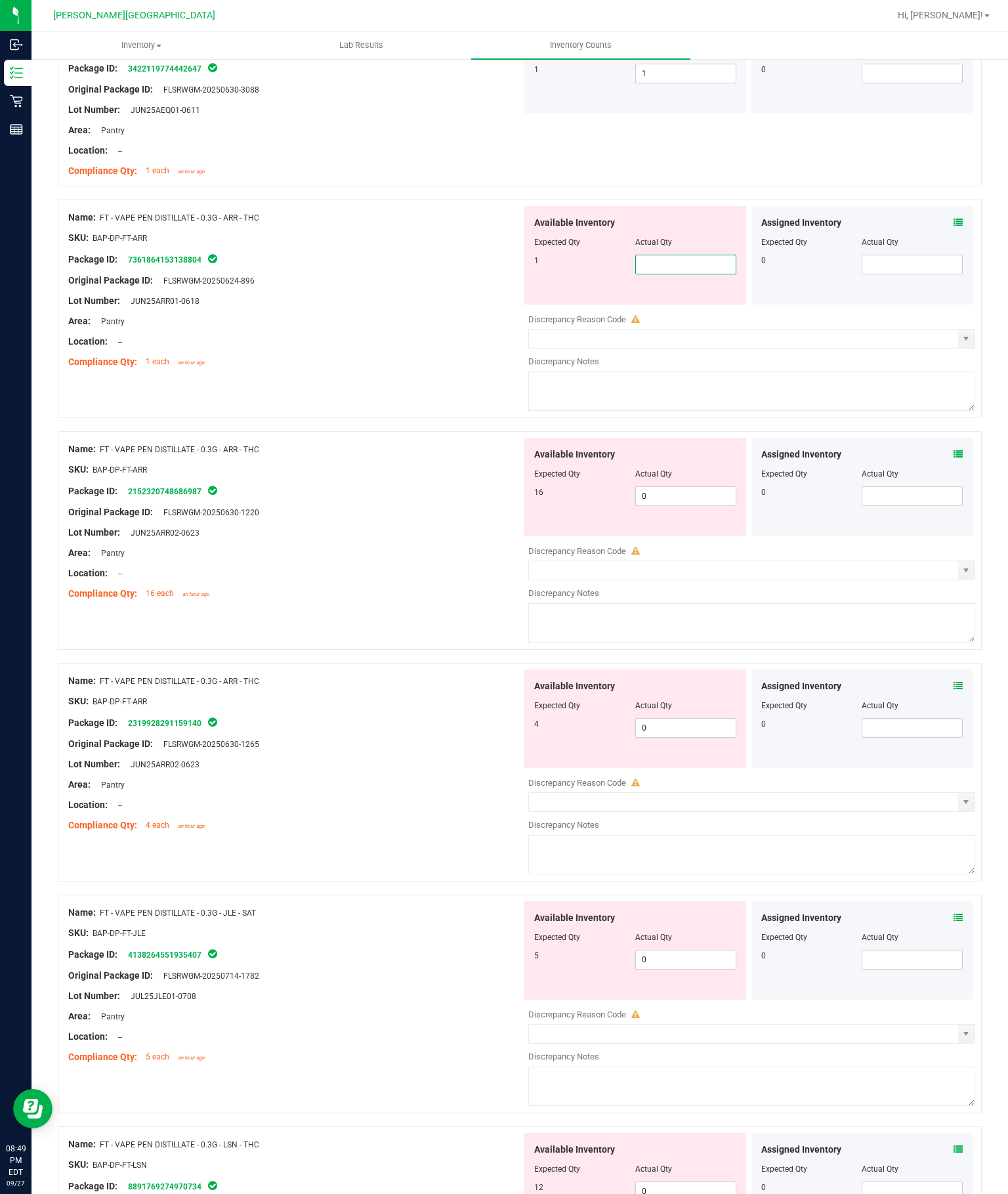
type input "1"
click at [687, 438] on div "Available Inventory Expected Qty Actual Qty 16 0 0" at bounding box center [748, 542] width 453 height 208
type input "1"
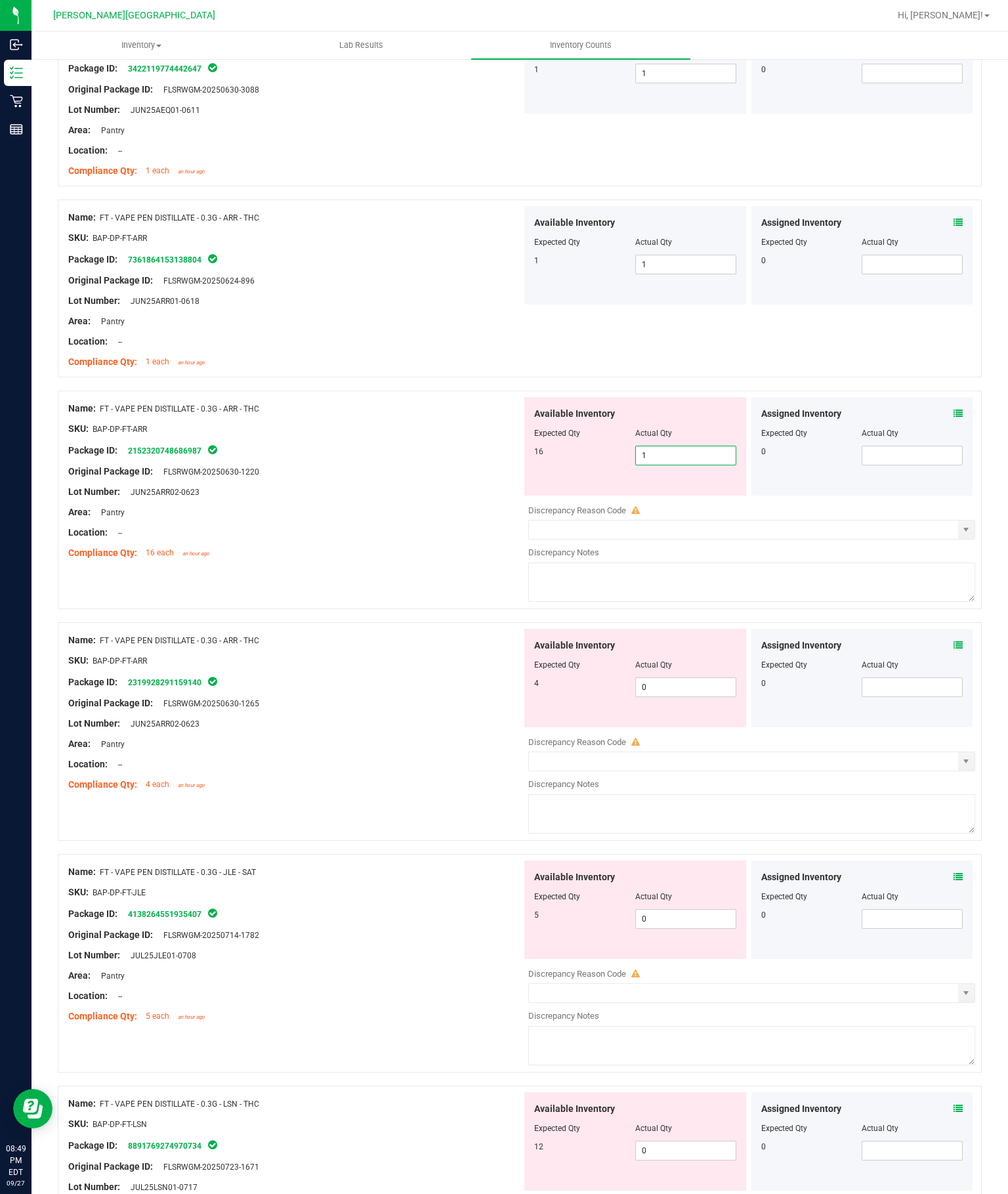
type input "16"
click at [686, 629] on div "Available Inventory Expected Qty Actual Qty 4 0 0" at bounding box center [635, 678] width 222 height 98
type input "16"
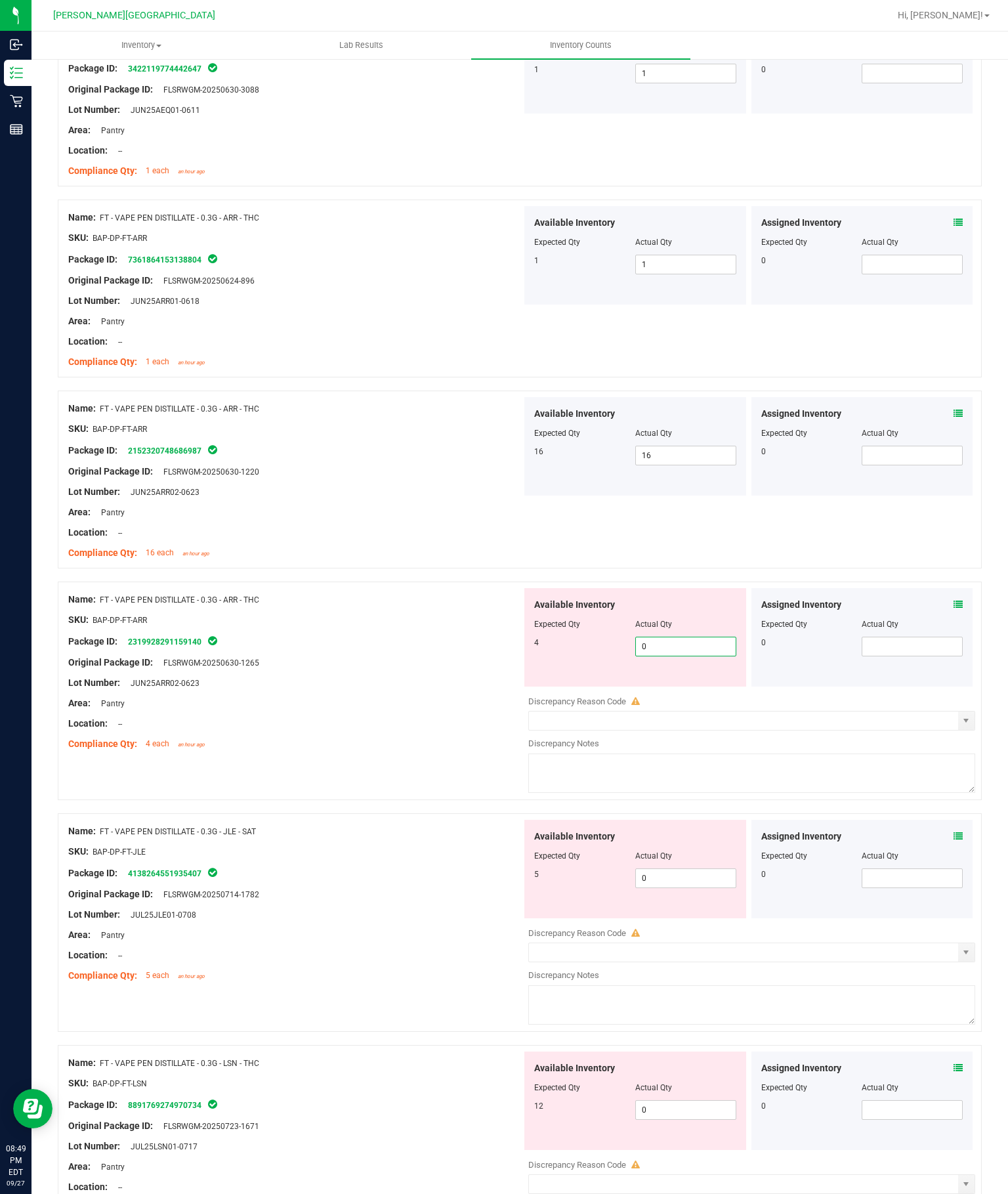
click at [692, 637] on input "0" at bounding box center [686, 646] width 100 height 18
type input "4"
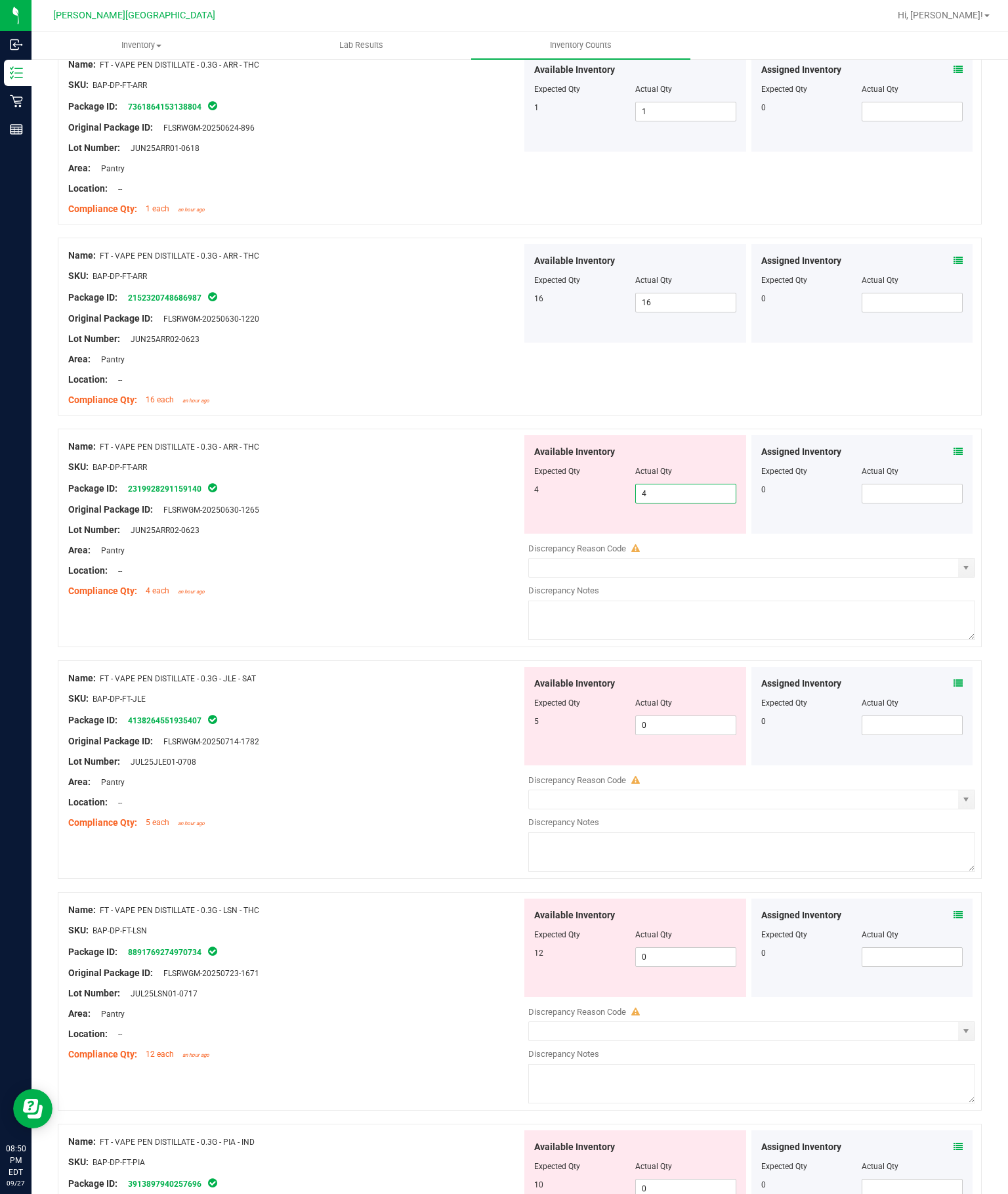
scroll to position [2846, 0]
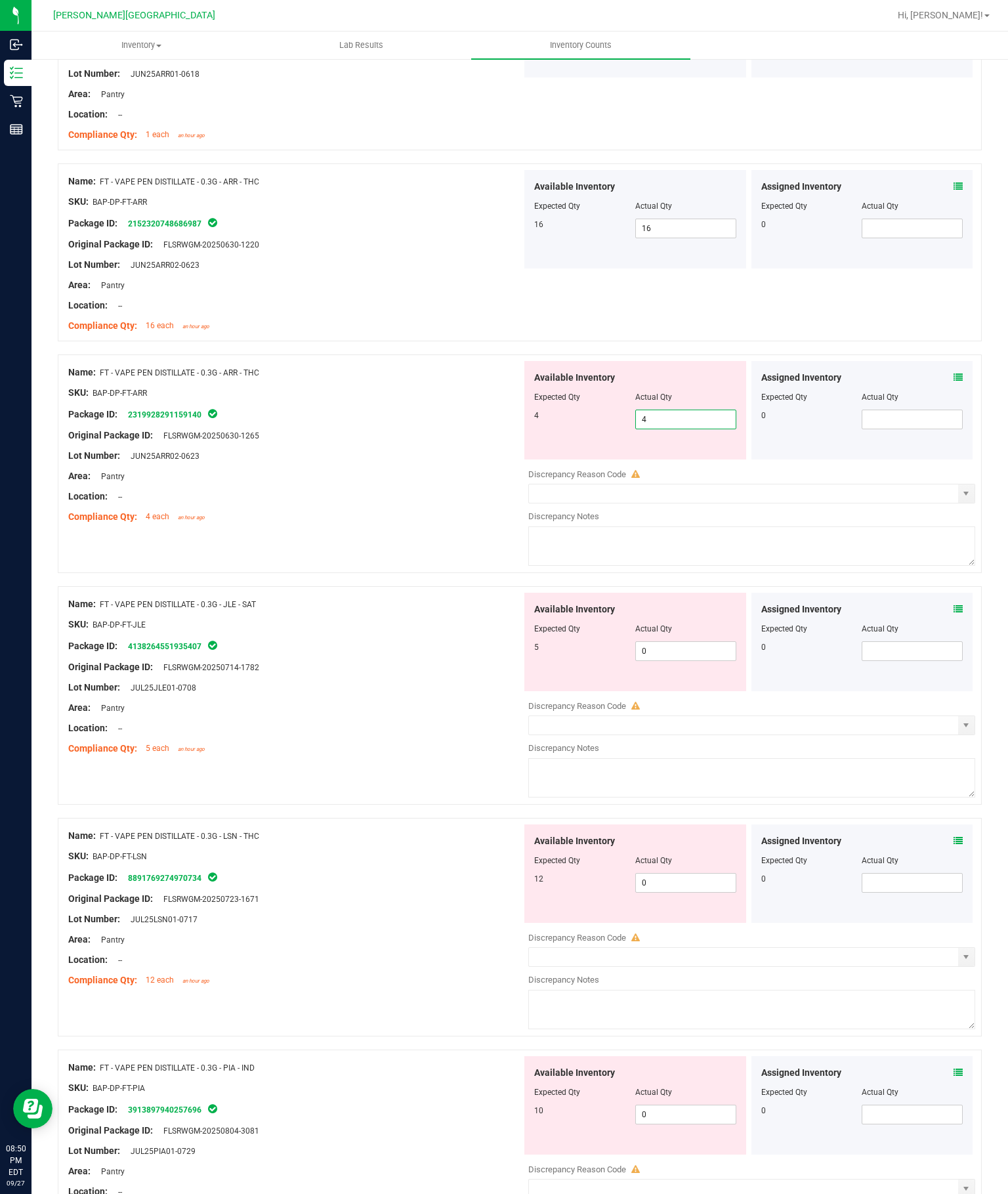
click at [695, 592] on div "Available Inventory Expected Qty Actual Qty 5 0 0" at bounding box center [748, 696] width 453 height 208
type input "4"
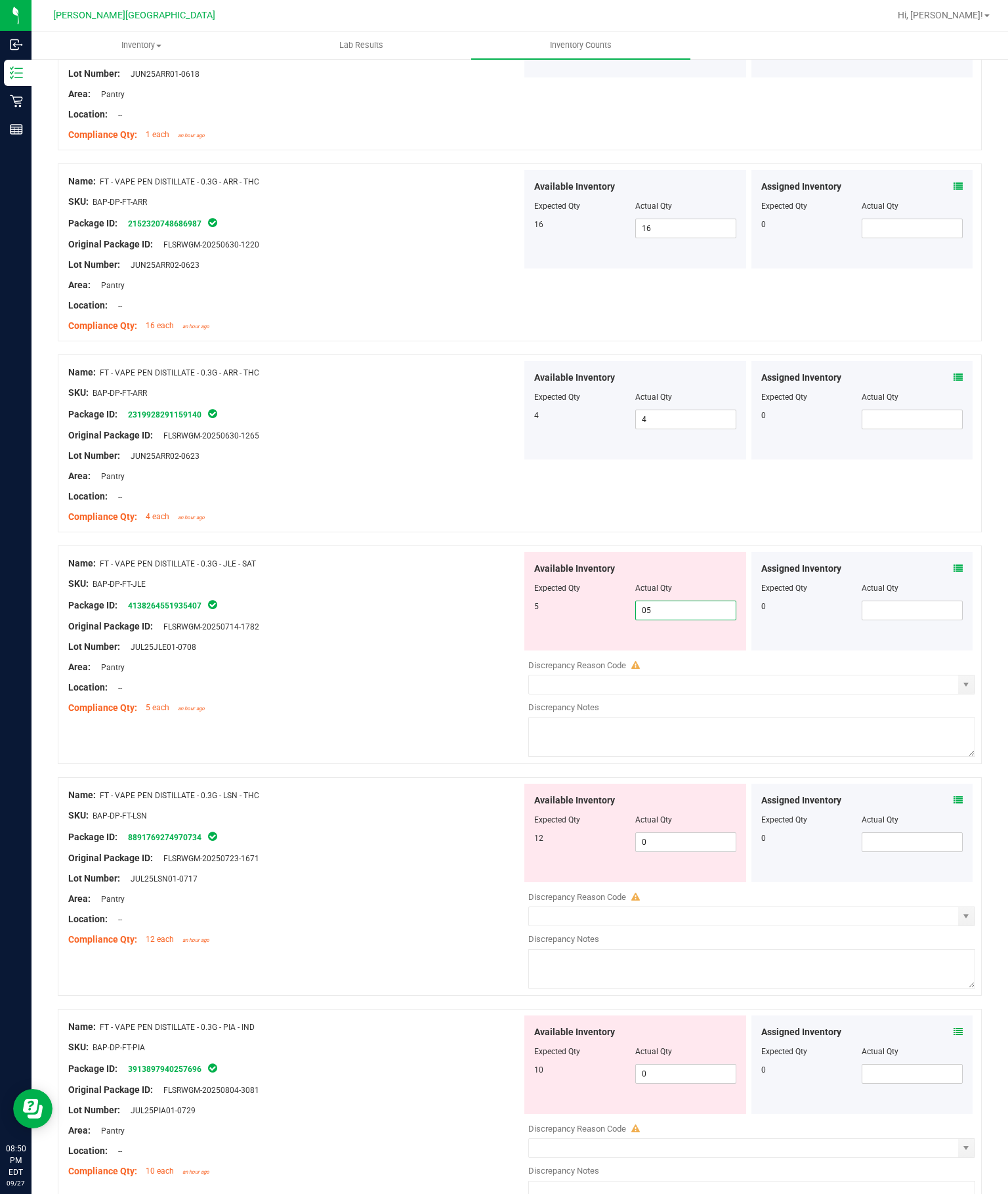
type input "0"
type input "5"
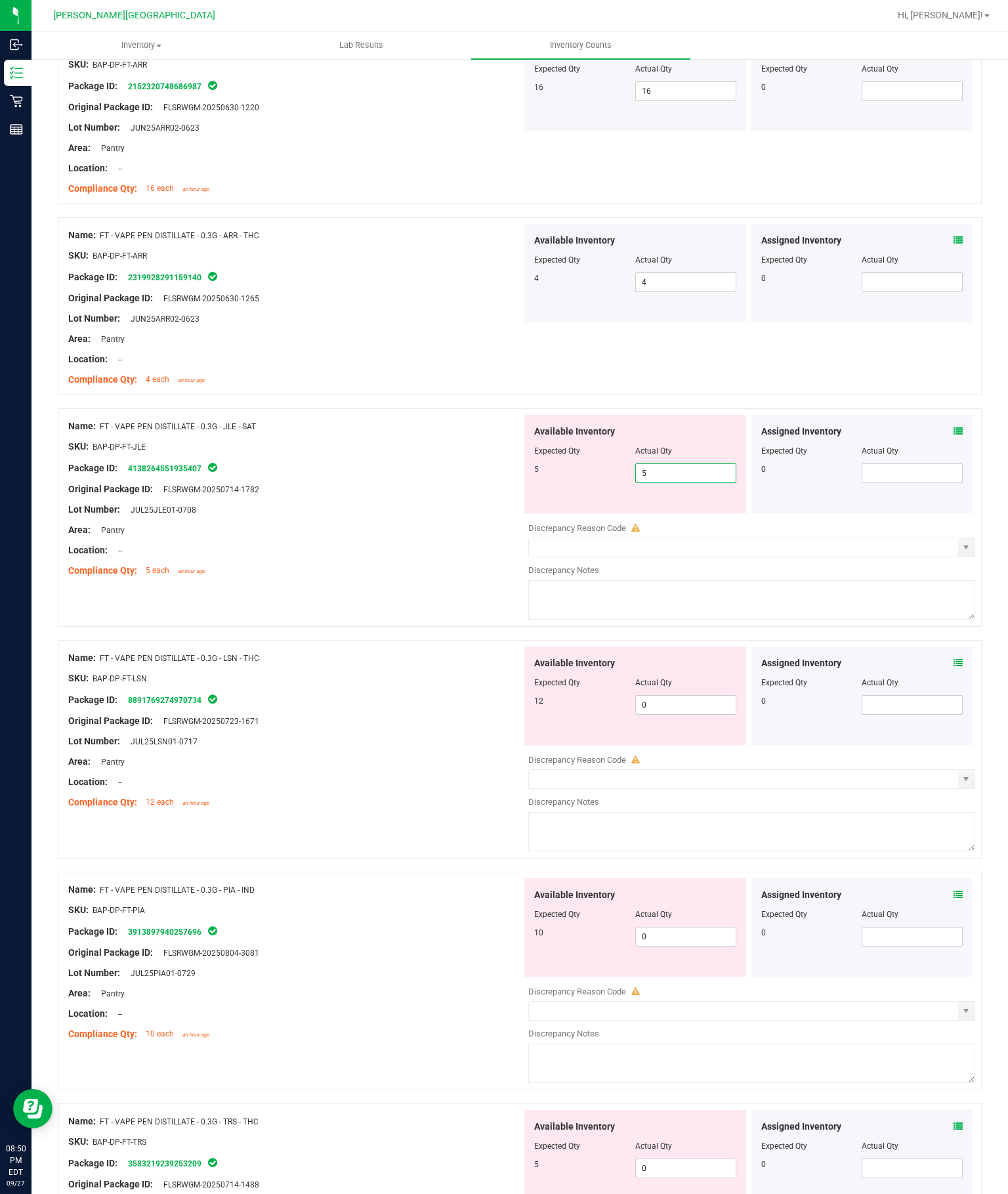
scroll to position [2985, 0]
click at [687, 644] on div "Available Inventory Expected Qty Actual Qty 12 0 0" at bounding box center [748, 748] width 453 height 208
type input "5"
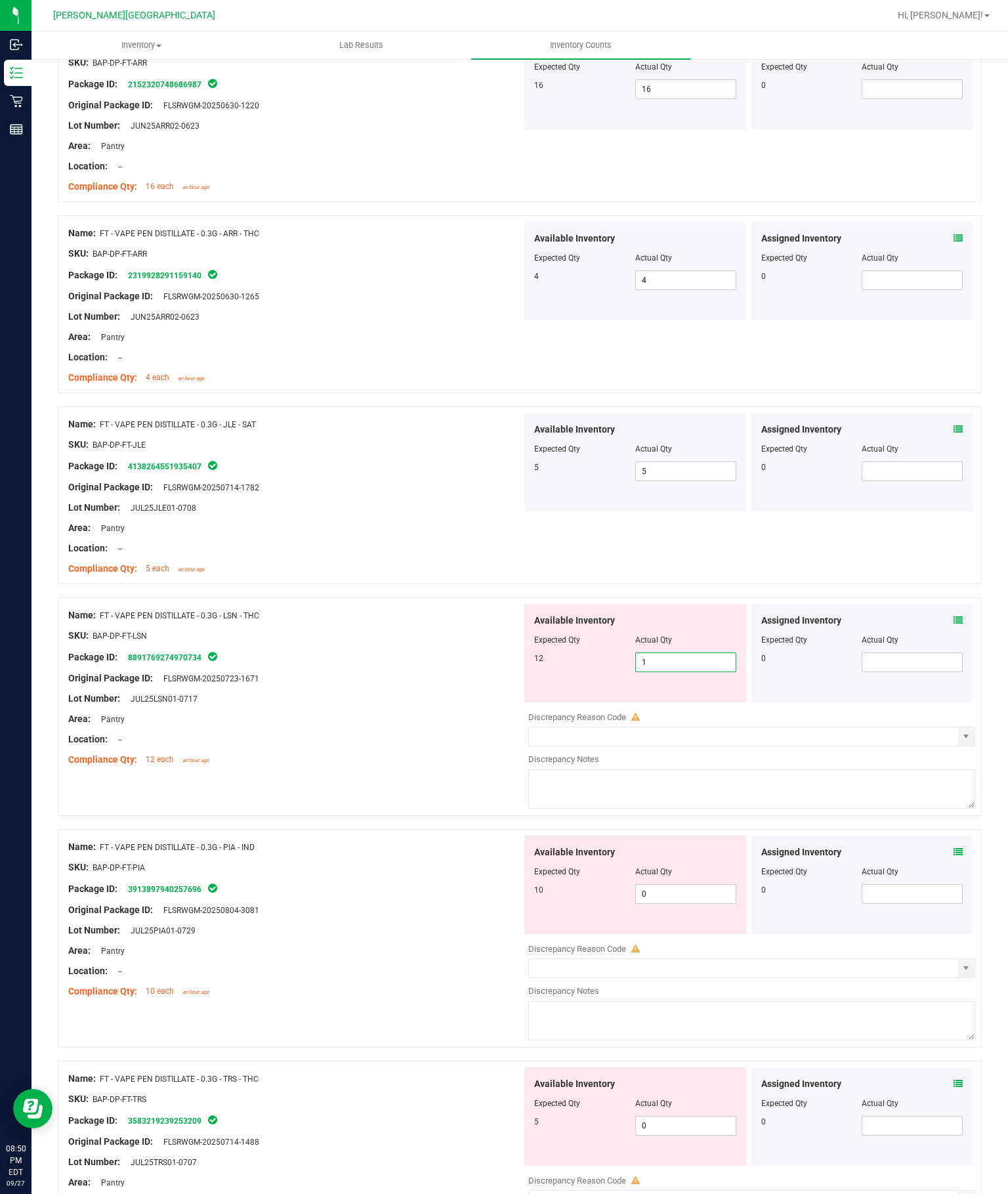
type input "11"
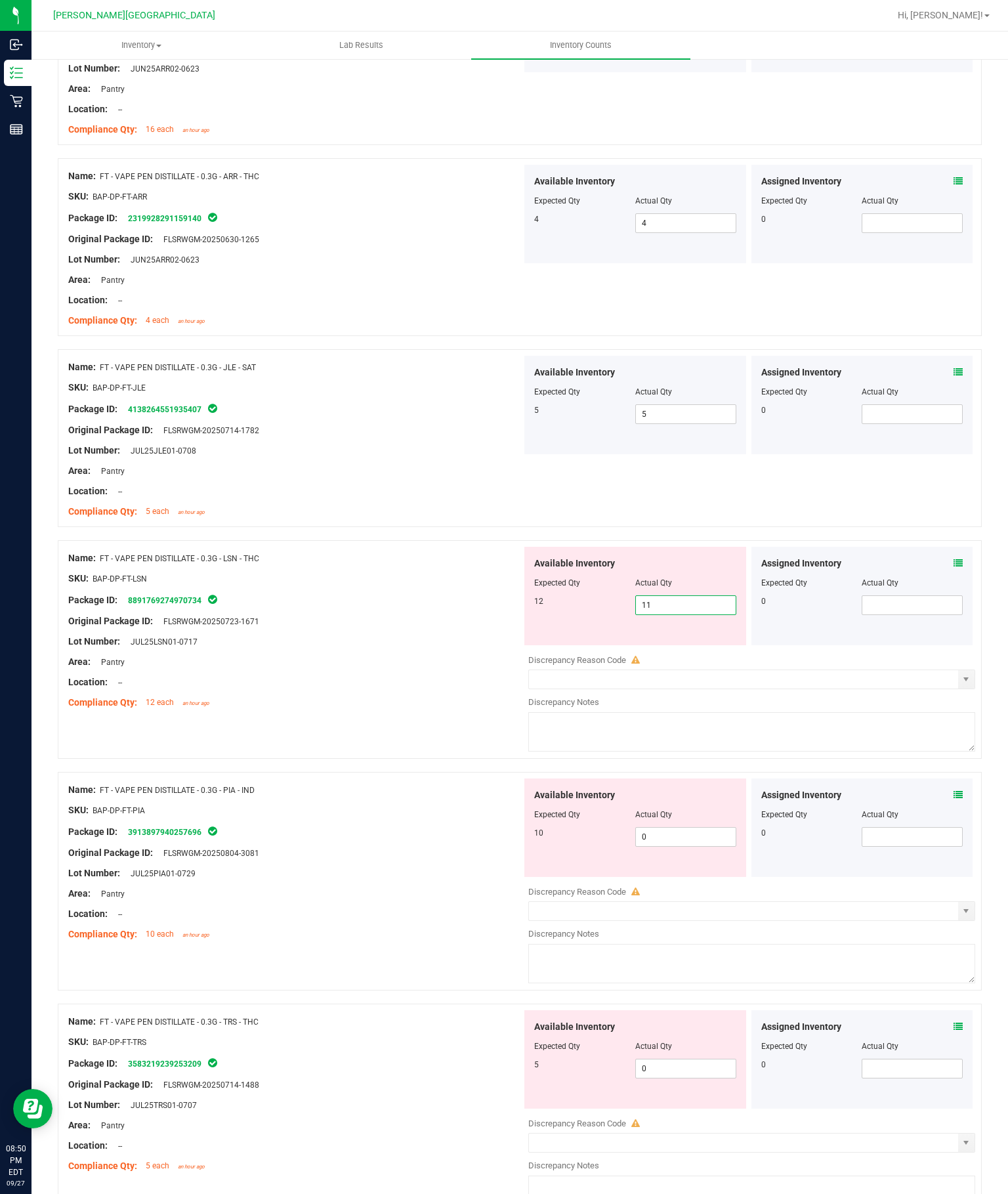
scroll to position [3041, 0]
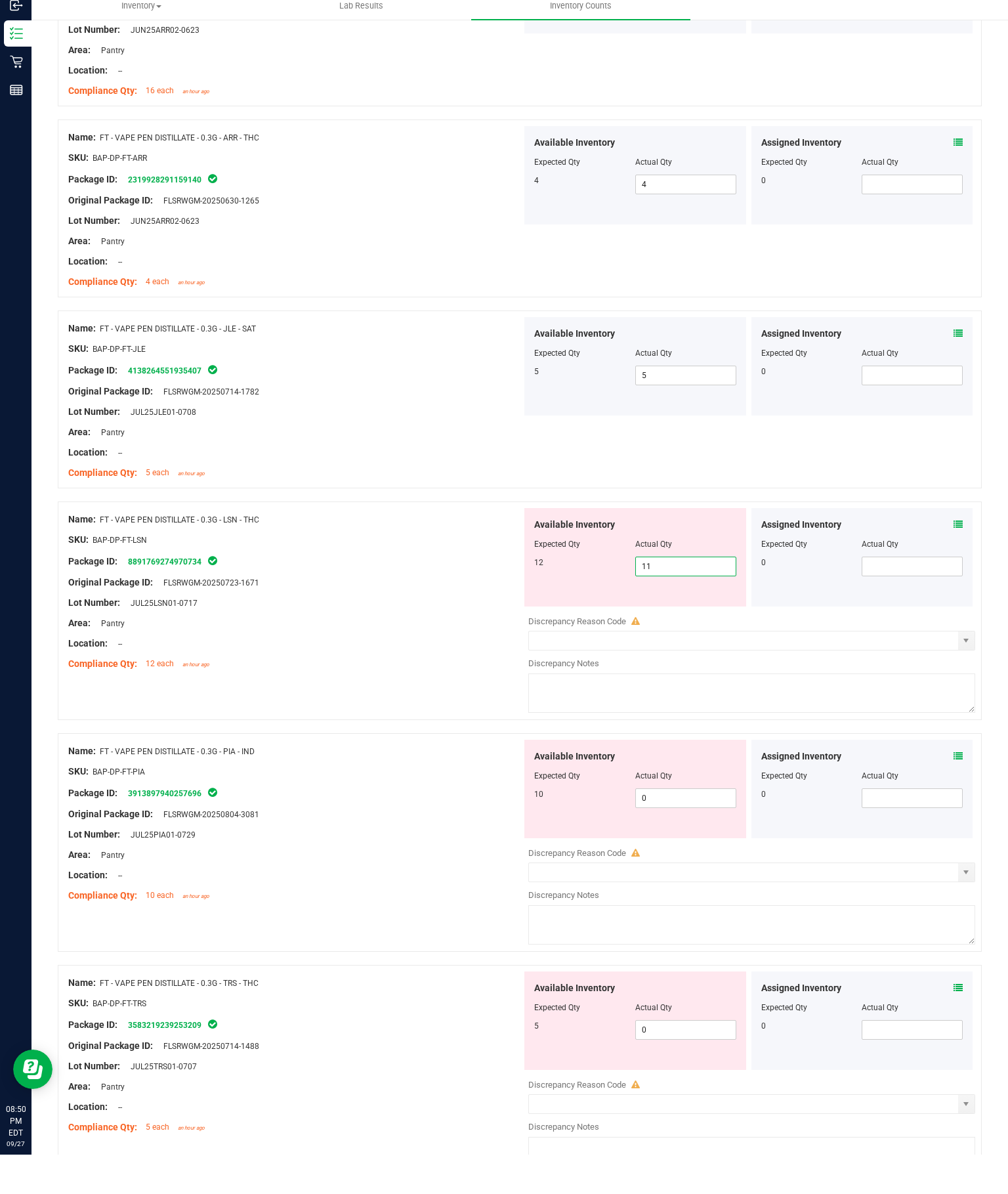
click at [687, 828] on input "0" at bounding box center [686, 837] width 100 height 18
type input "11"
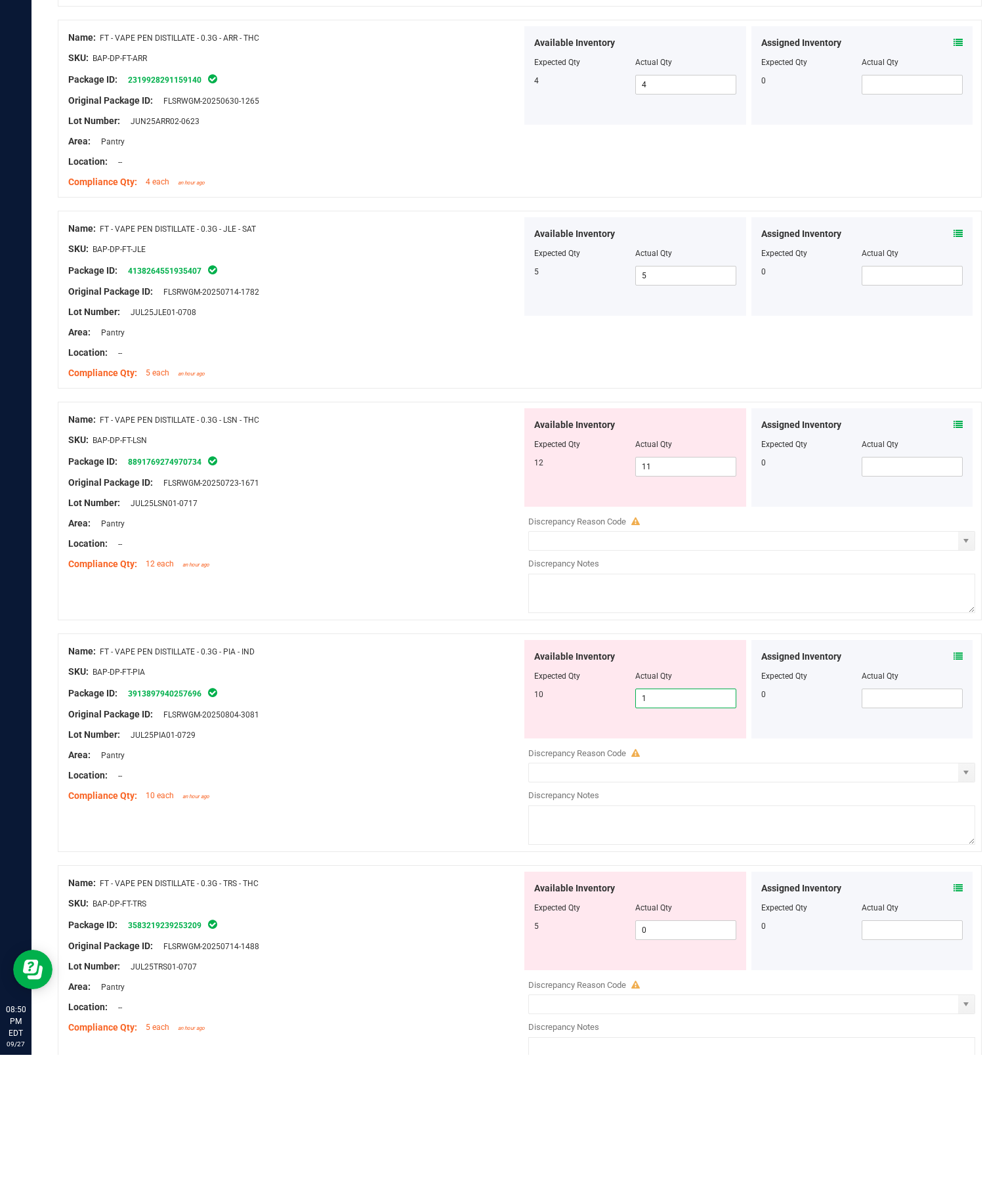
type input "10"
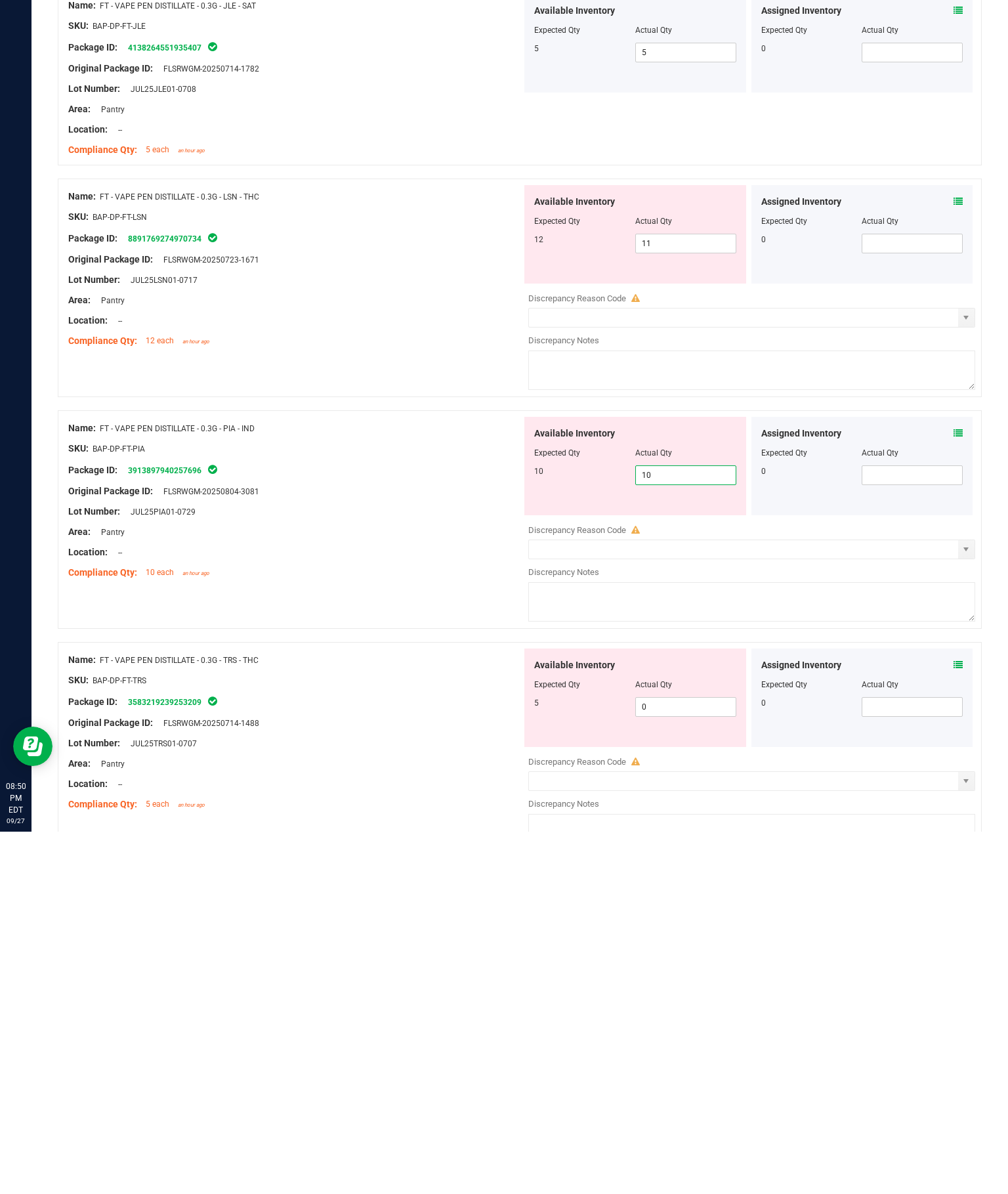
click at [695, 1060] on input "0" at bounding box center [686, 1069] width 100 height 18
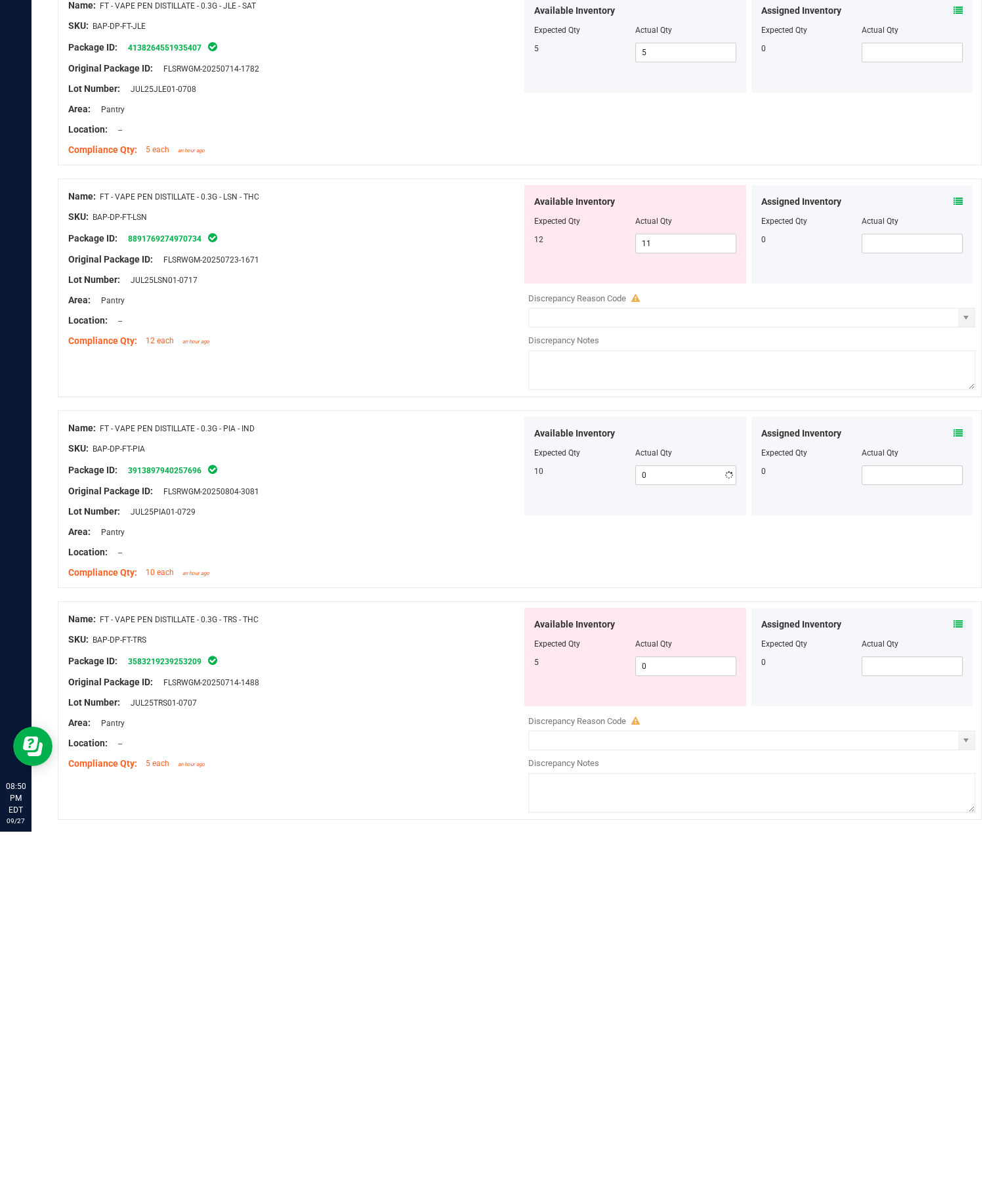
type input "10"
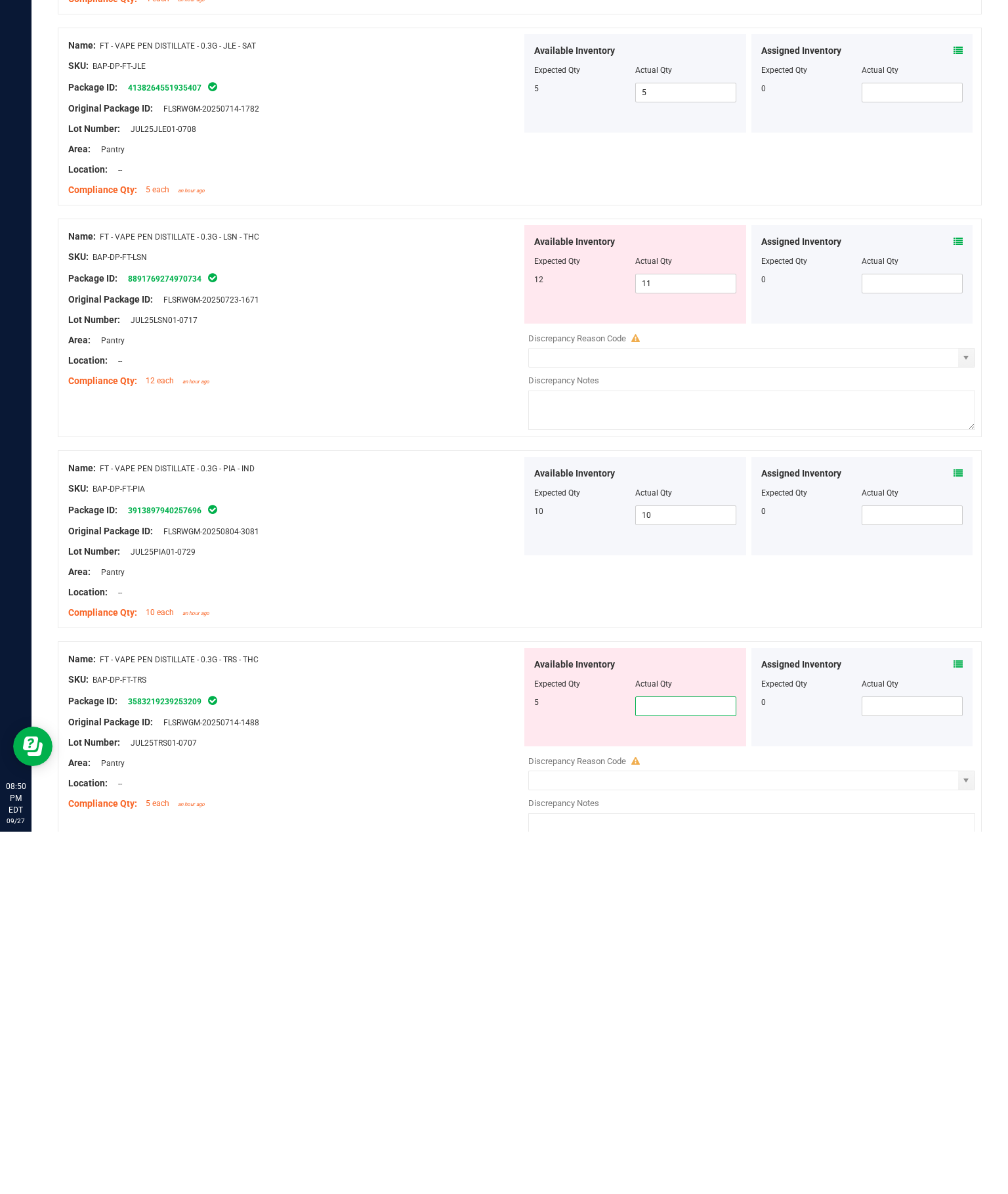
type input "5"
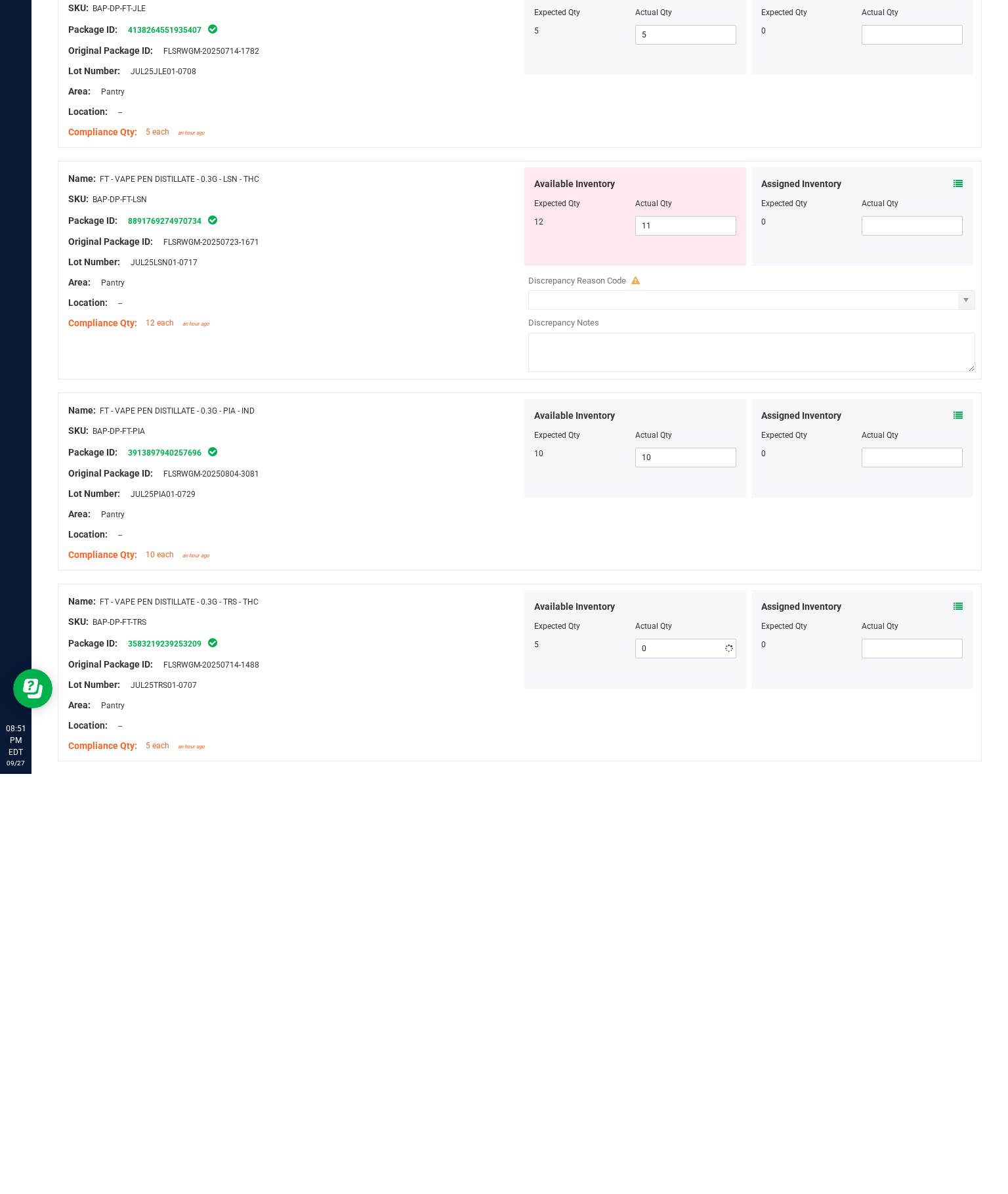
type input "5"
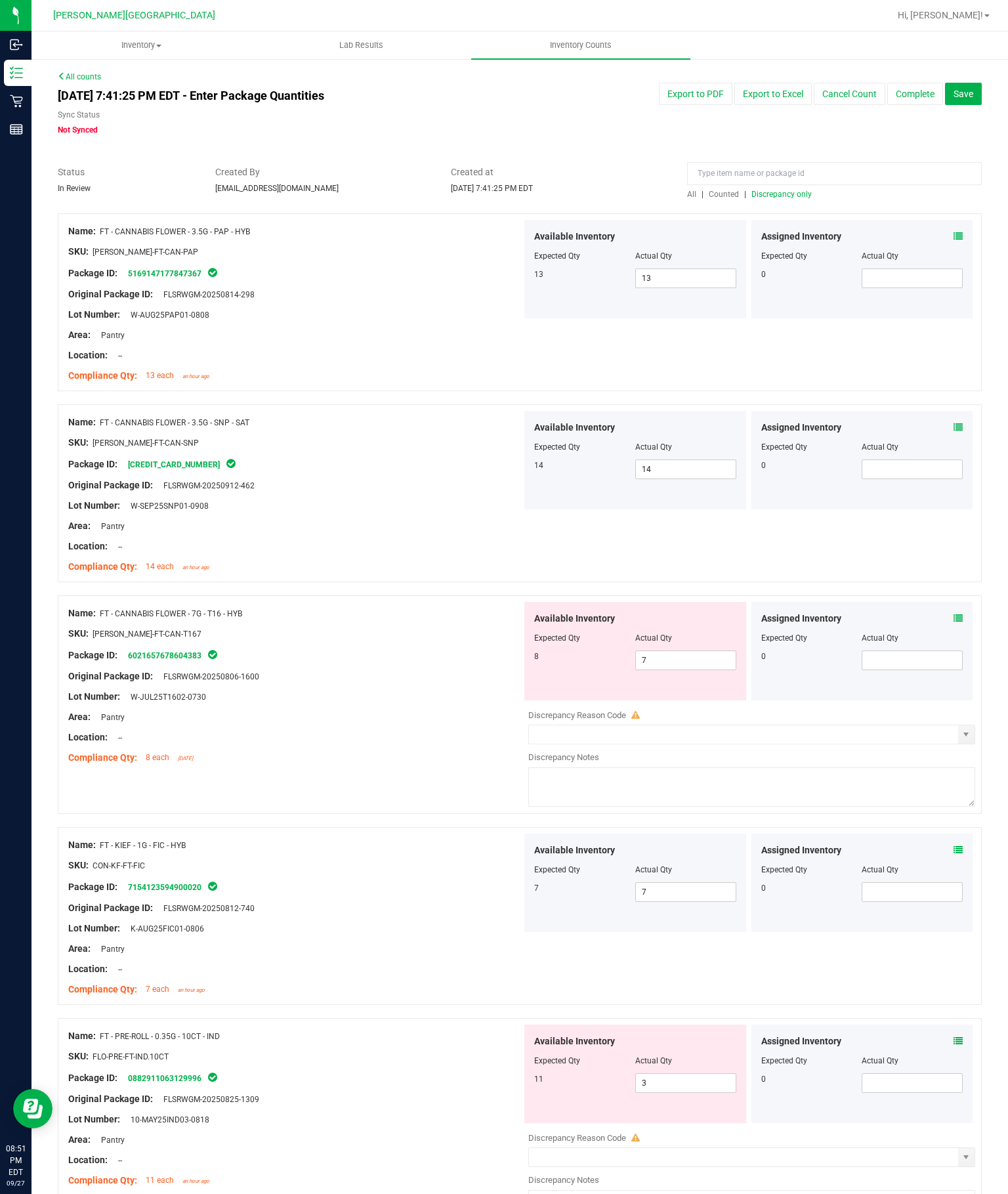
scroll to position [0, 0]
click at [794, 190] on span "Discrepancy only" at bounding box center [781, 194] width 60 height 10
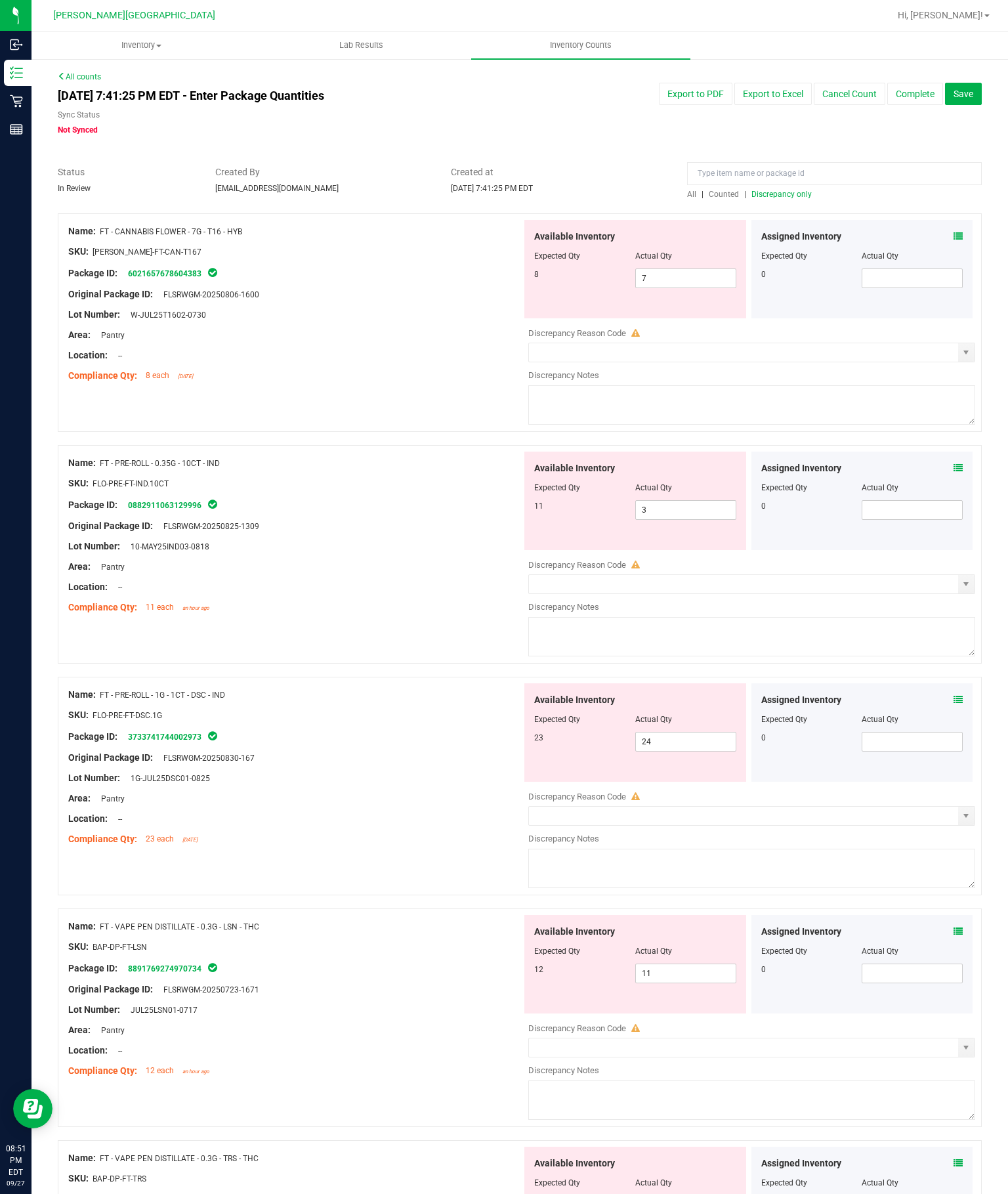
click at [952, 343] on input "text" at bounding box center [743, 352] width 429 height 18
click at [965, 347] on span "select" at bounding box center [966, 352] width 10 height 10
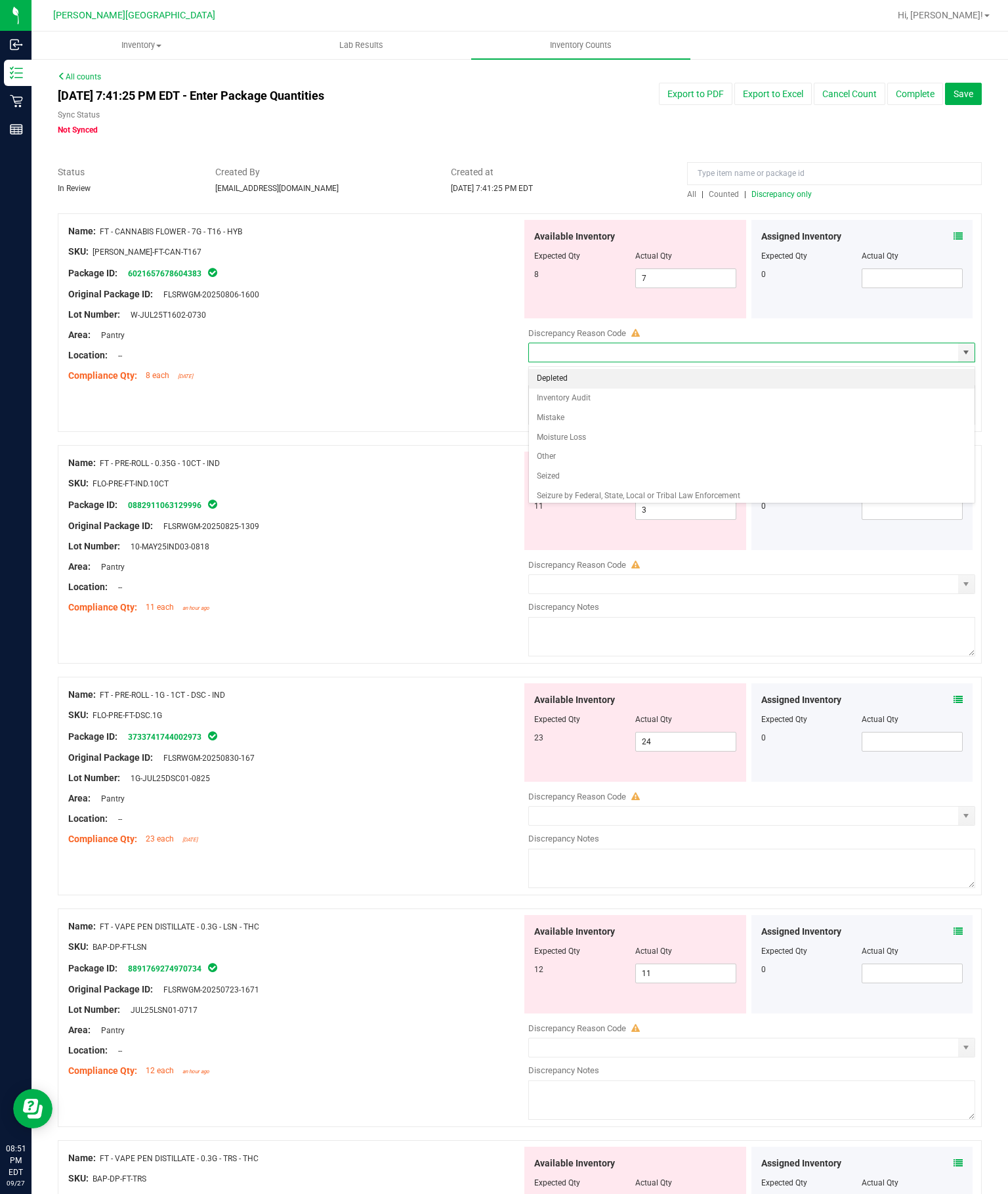
type input "Inventory Audit"
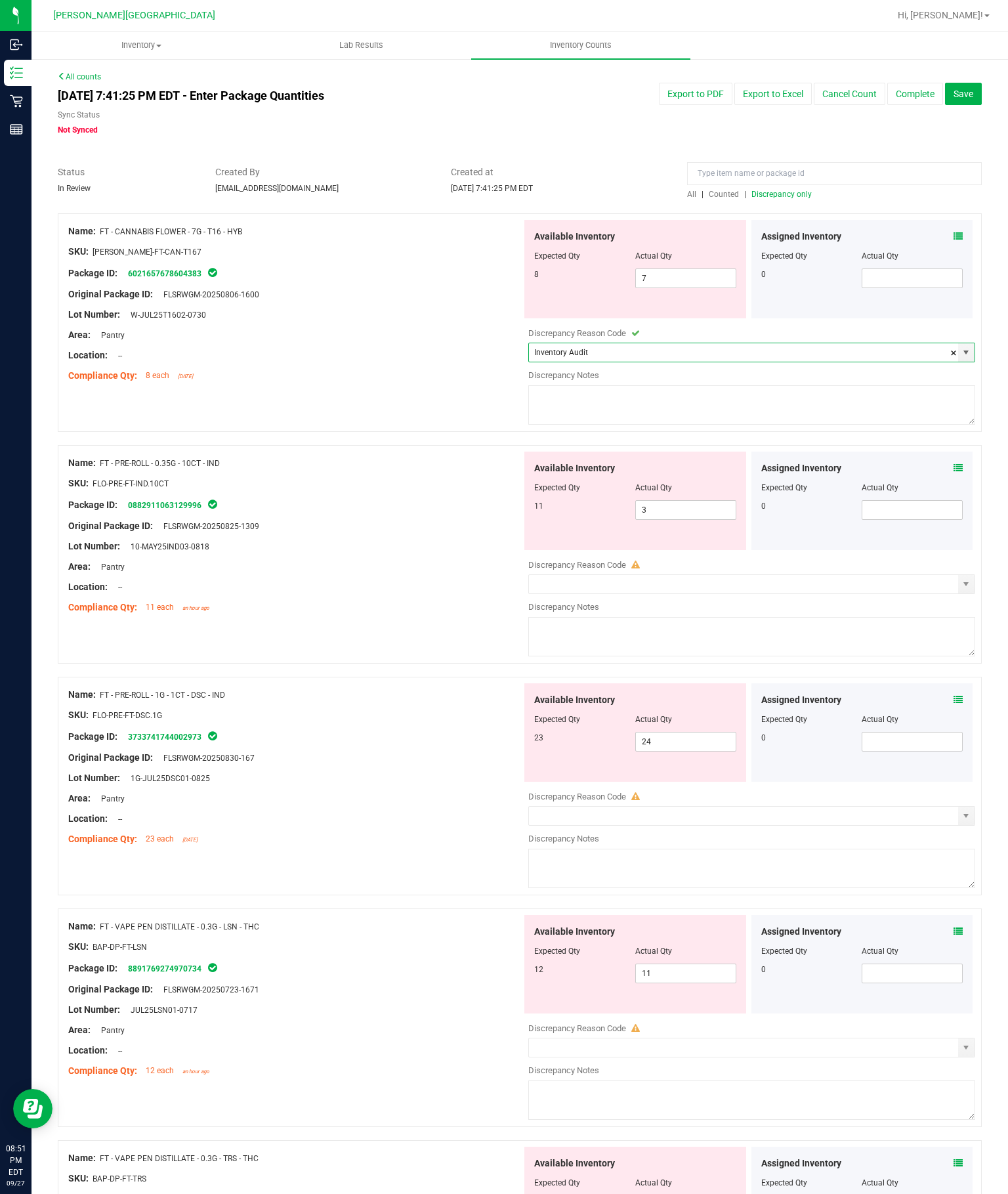
click at [742, 385] on textarea at bounding box center [752, 405] width 447 height 40
type textarea "Bti"
click at [961, 579] on span "select" at bounding box center [966, 584] width 10 height 10
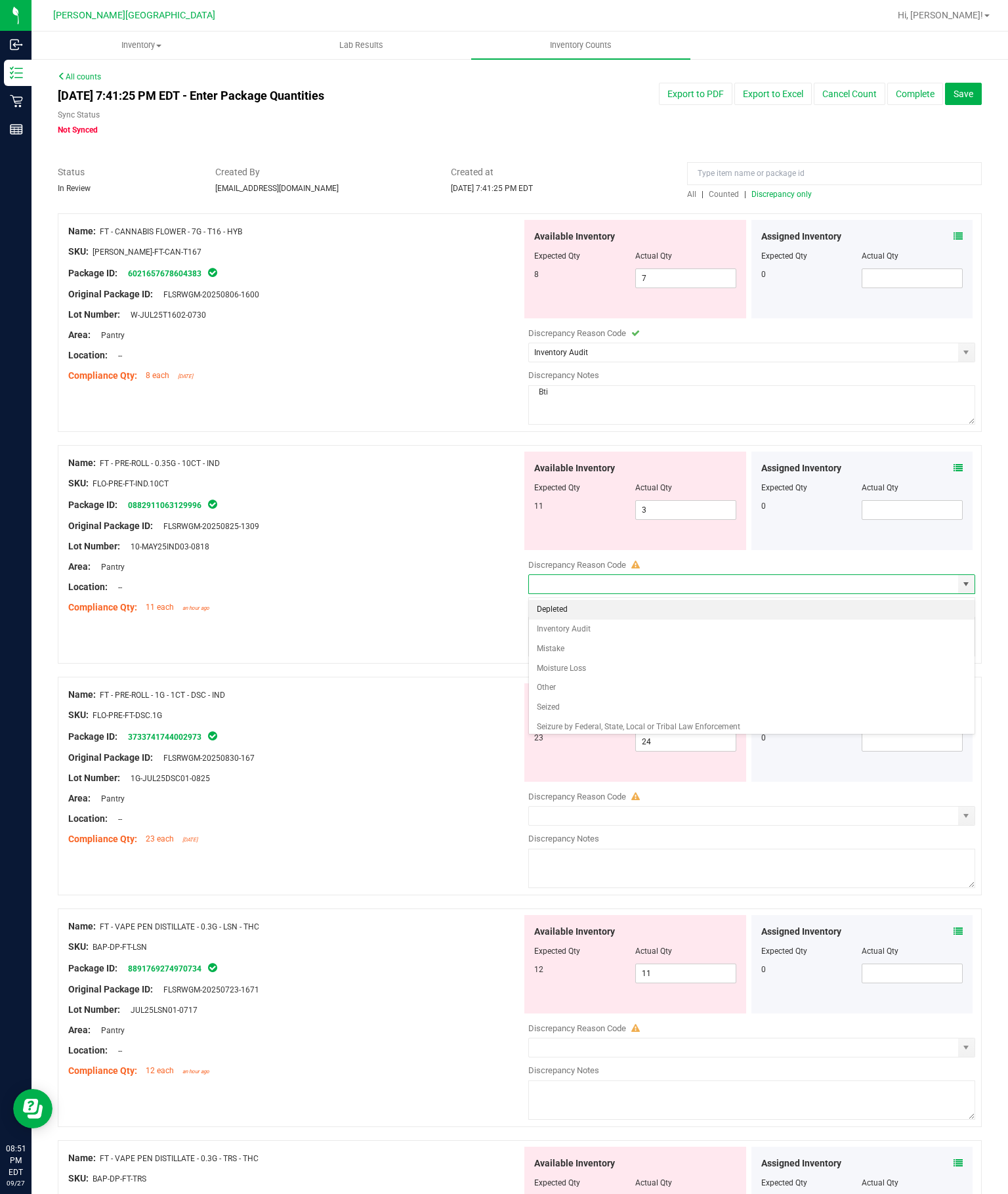
type input "Inventory Audit"
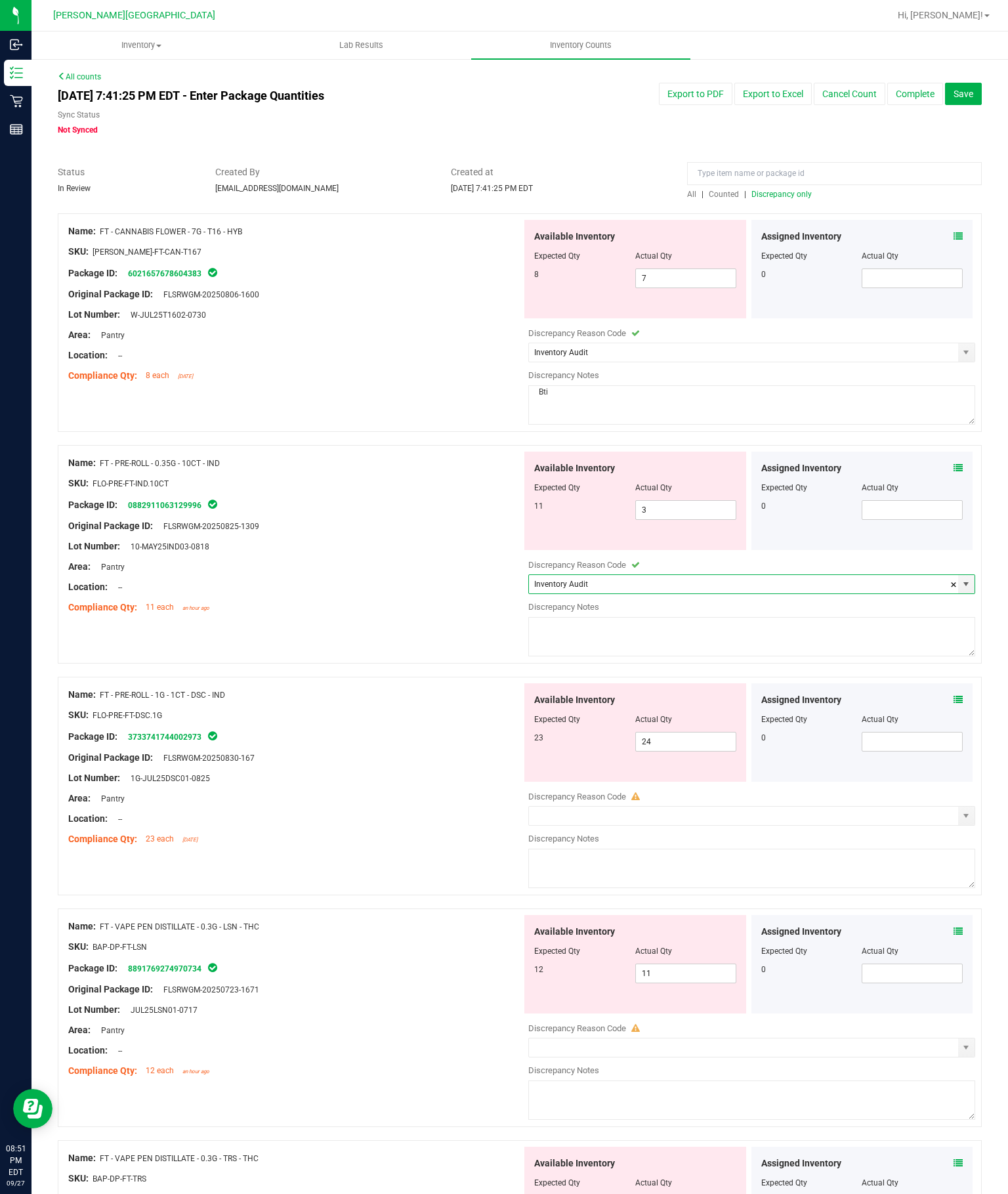
click at [726, 617] on textarea at bounding box center [752, 637] width 447 height 40
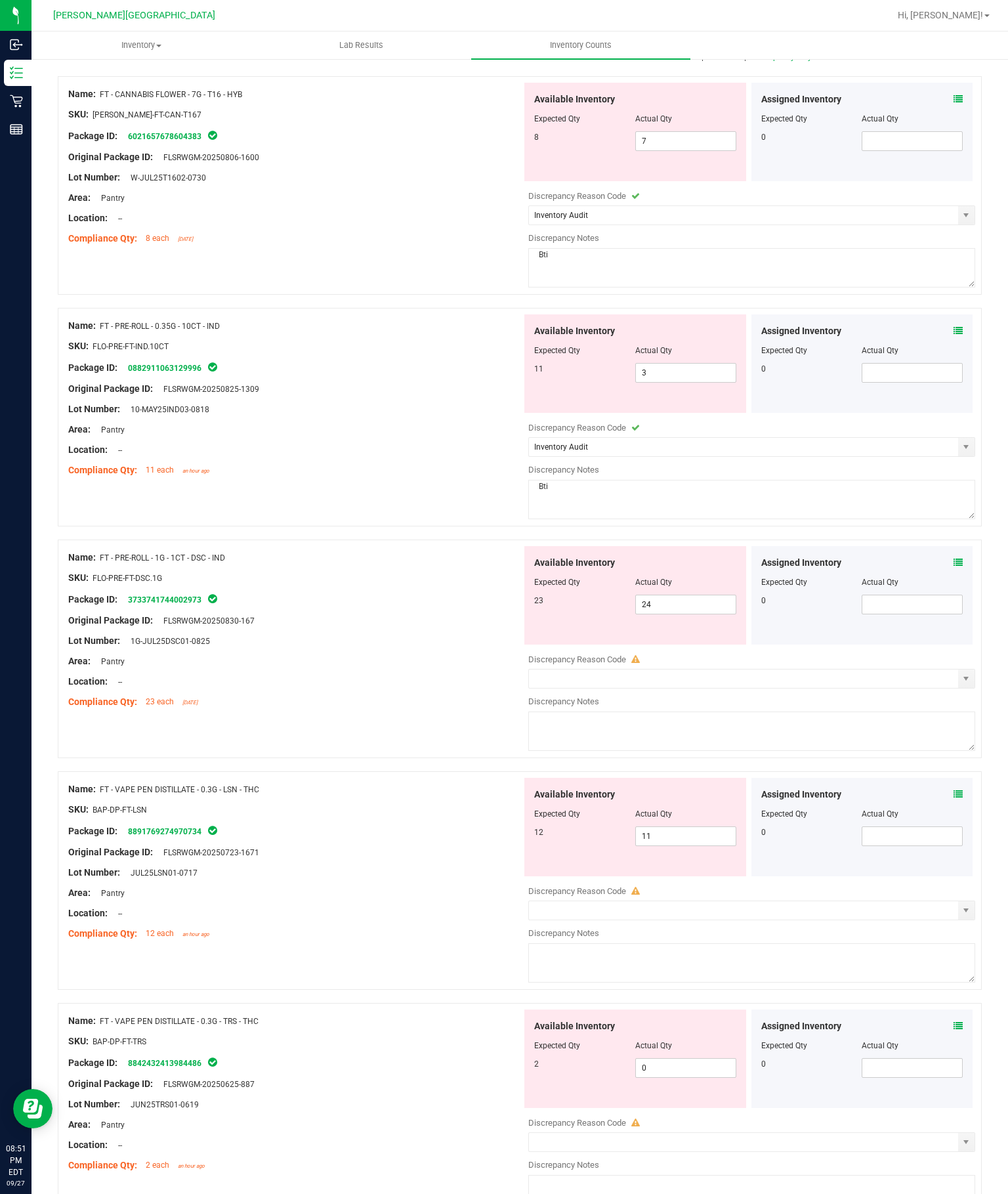
scroll to position [136, 0]
type textarea "Bti"
click at [966, 674] on span "select" at bounding box center [966, 679] width 10 height 10
type input "Inventory Audit"
click at [735, 712] on textarea at bounding box center [752, 732] width 447 height 40
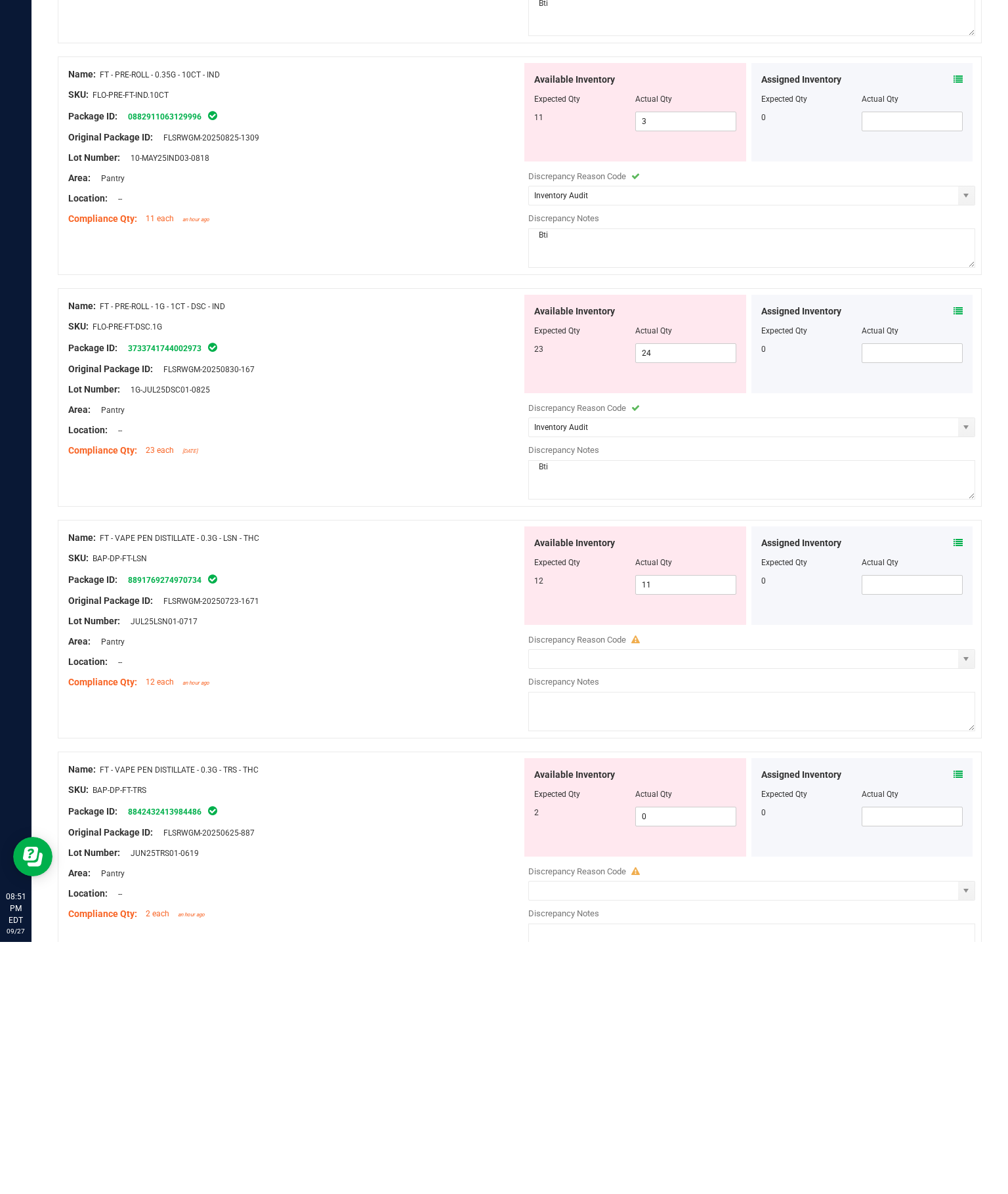
type textarea "Bti"
click at [951, 902] on input "text" at bounding box center [743, 911] width 429 height 18
click at [963, 902] on span "select" at bounding box center [966, 911] width 16 height 18
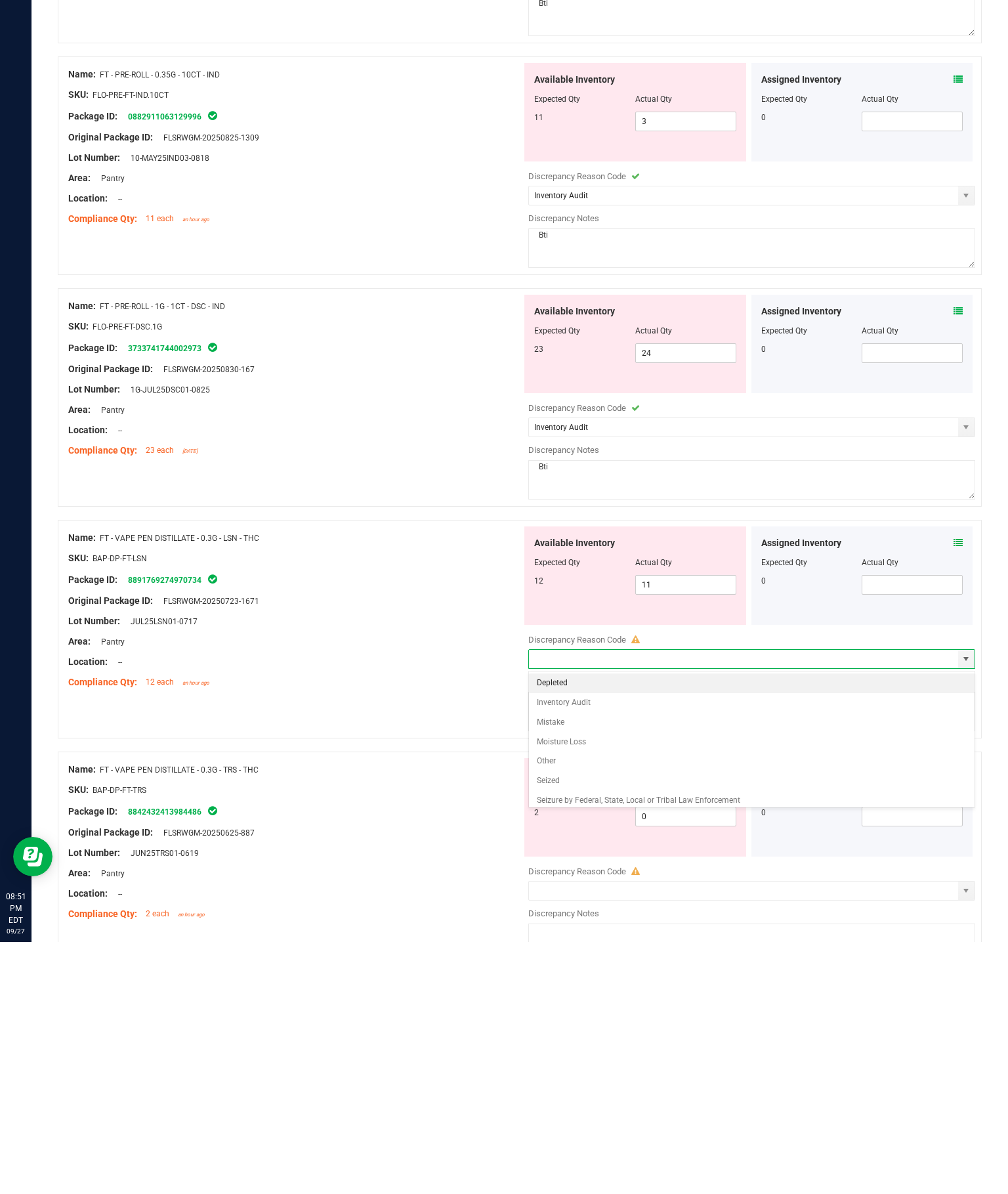
type input "Inventory Audit"
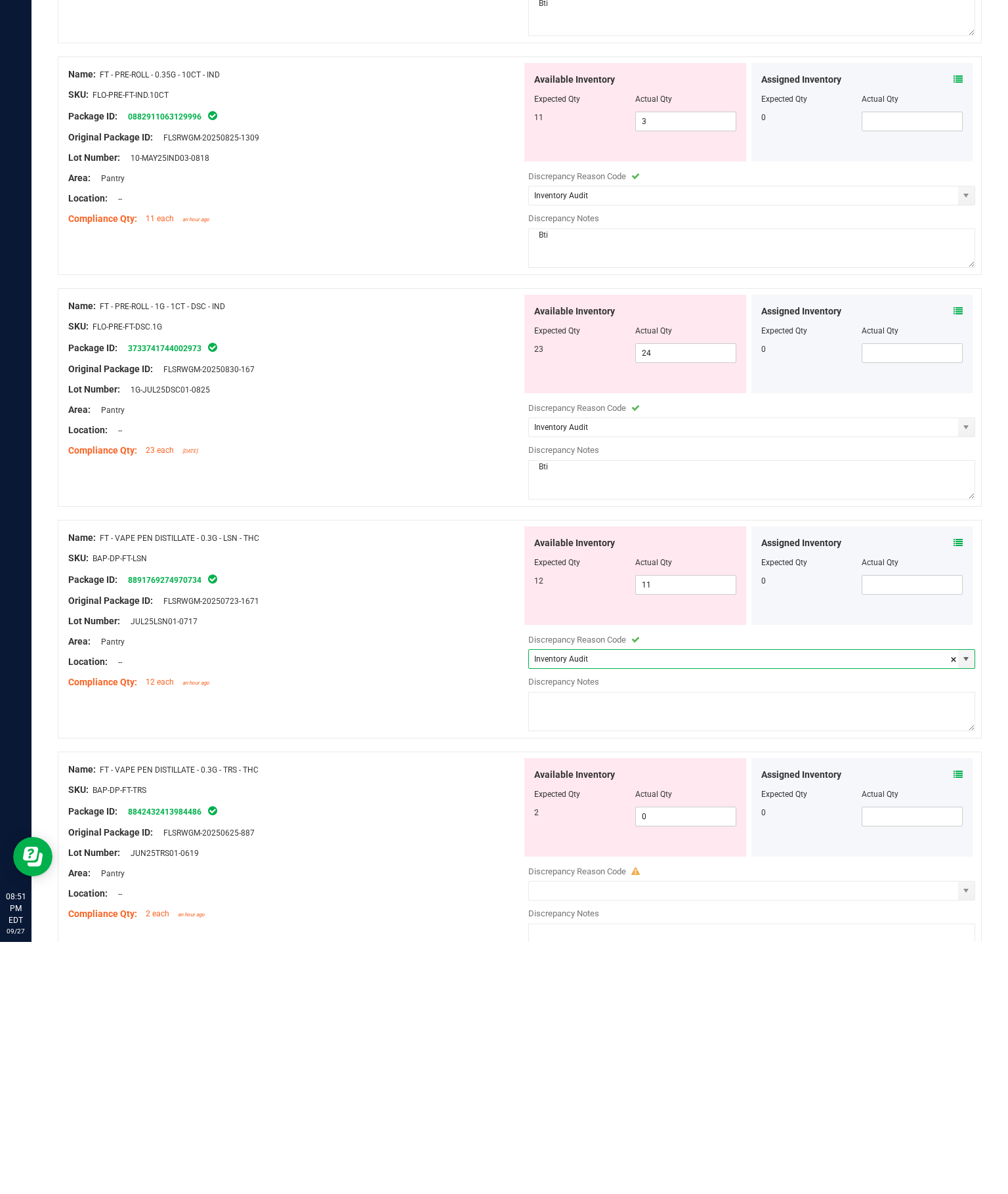
click at [736, 944] on textarea at bounding box center [752, 963] width 447 height 40
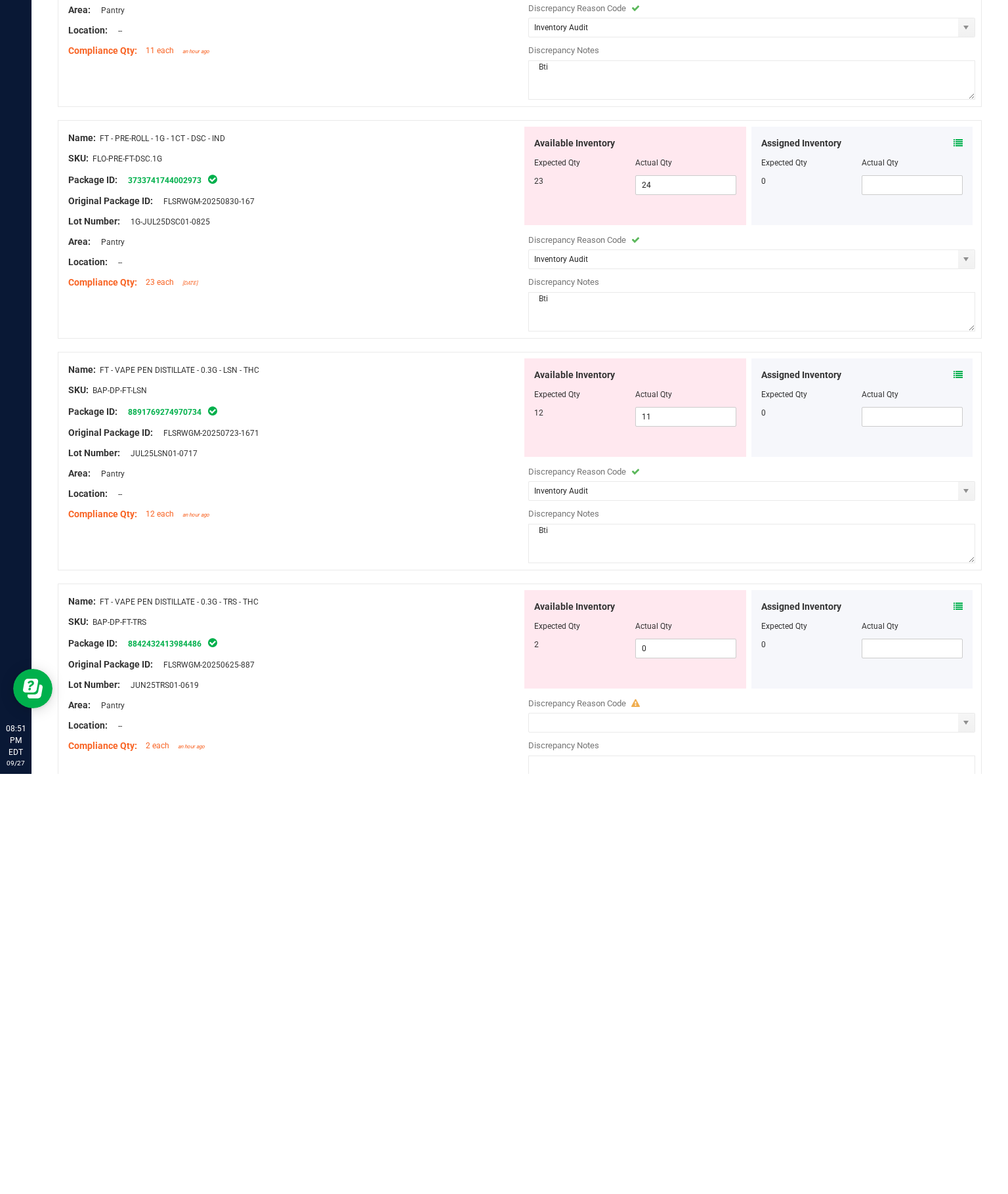
type textarea "Bti"
click at [969, 1137] on span "select" at bounding box center [966, 1142] width 10 height 10
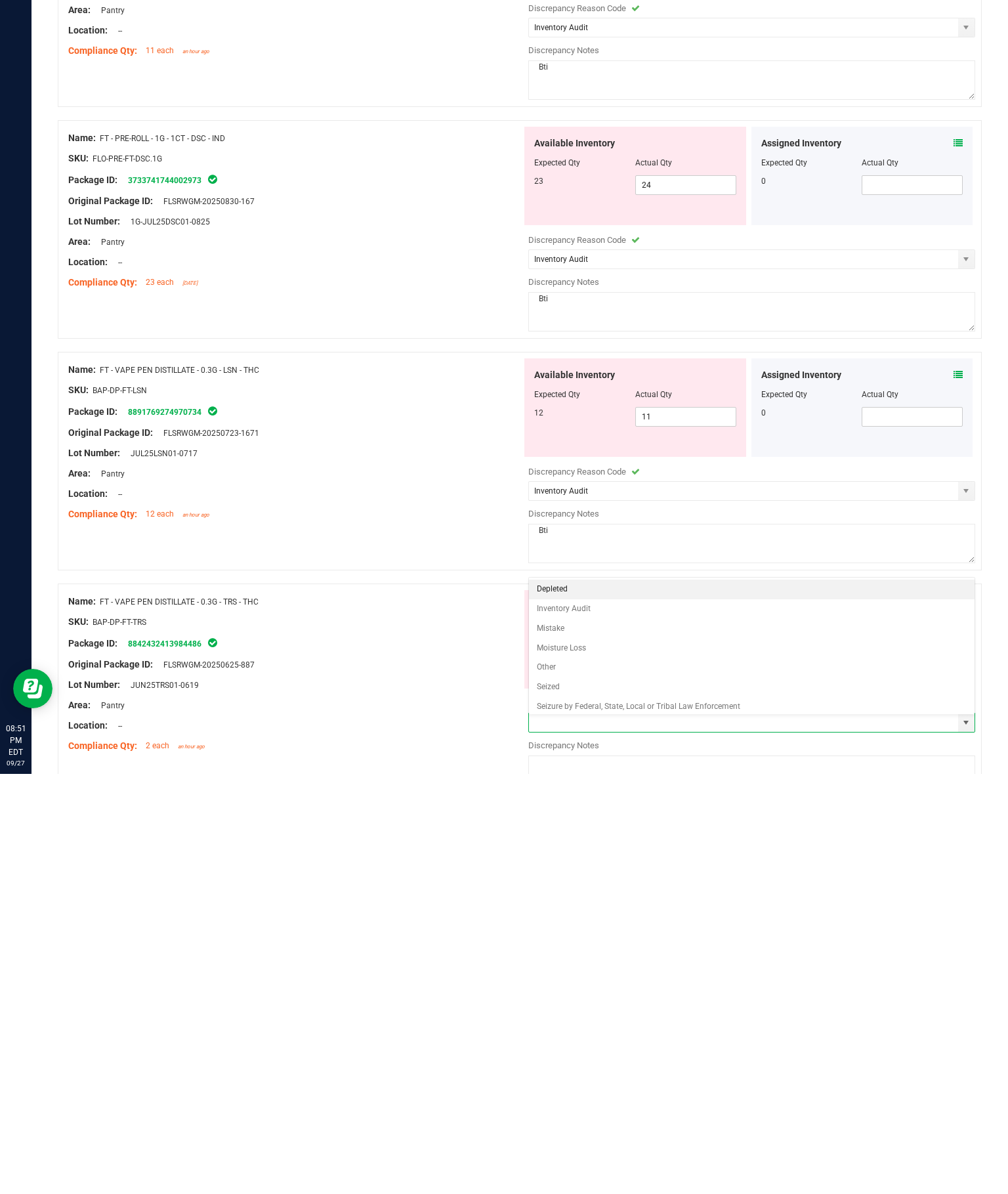
type input "Inventory Audit"
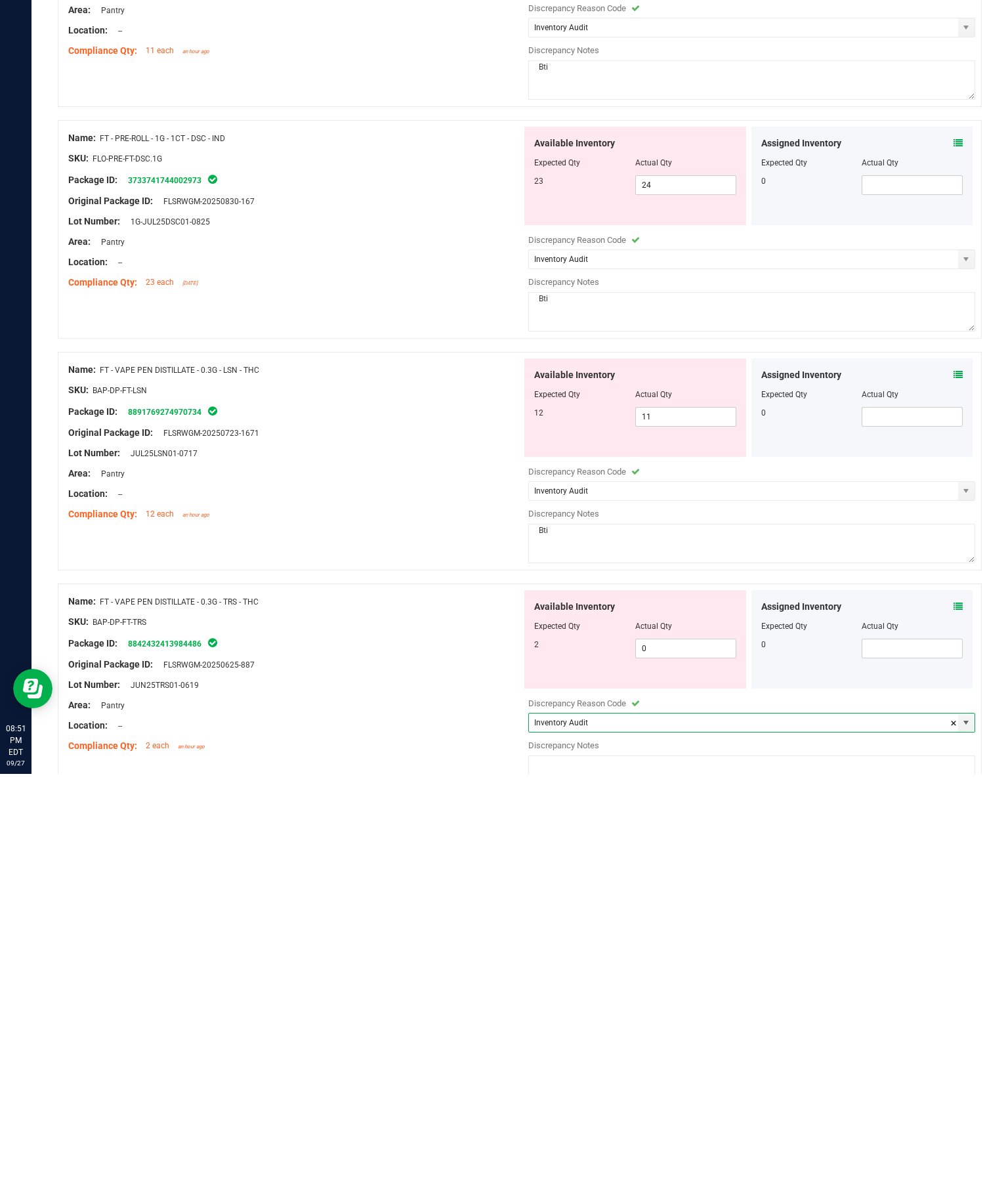
click at [659, 1175] on textarea at bounding box center [752, 1195] width 447 height 40
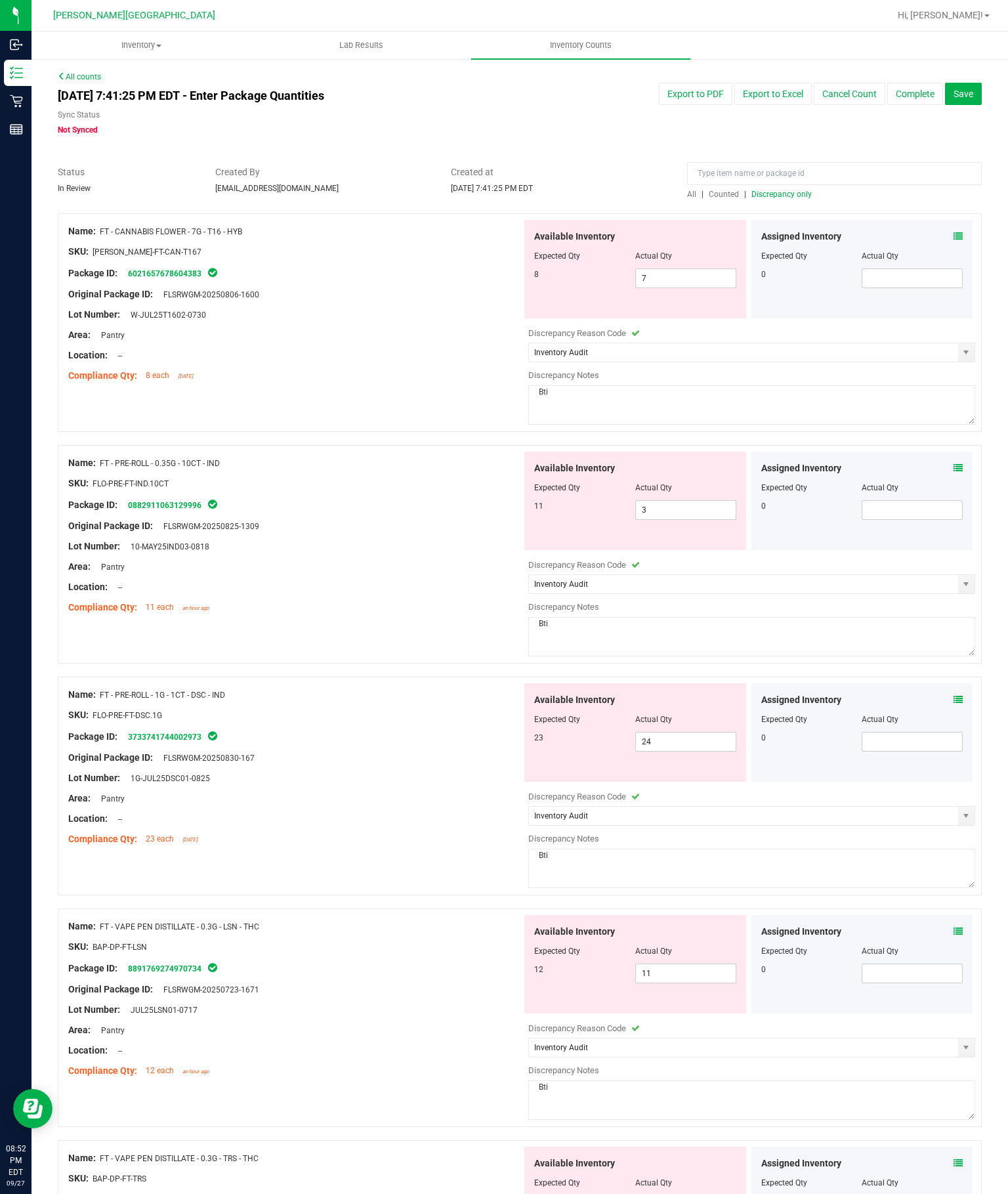
scroll to position [0, 0]
type textarea "Bti"
click at [727, 501] on input "3" at bounding box center [686, 510] width 100 height 18
type input "11"
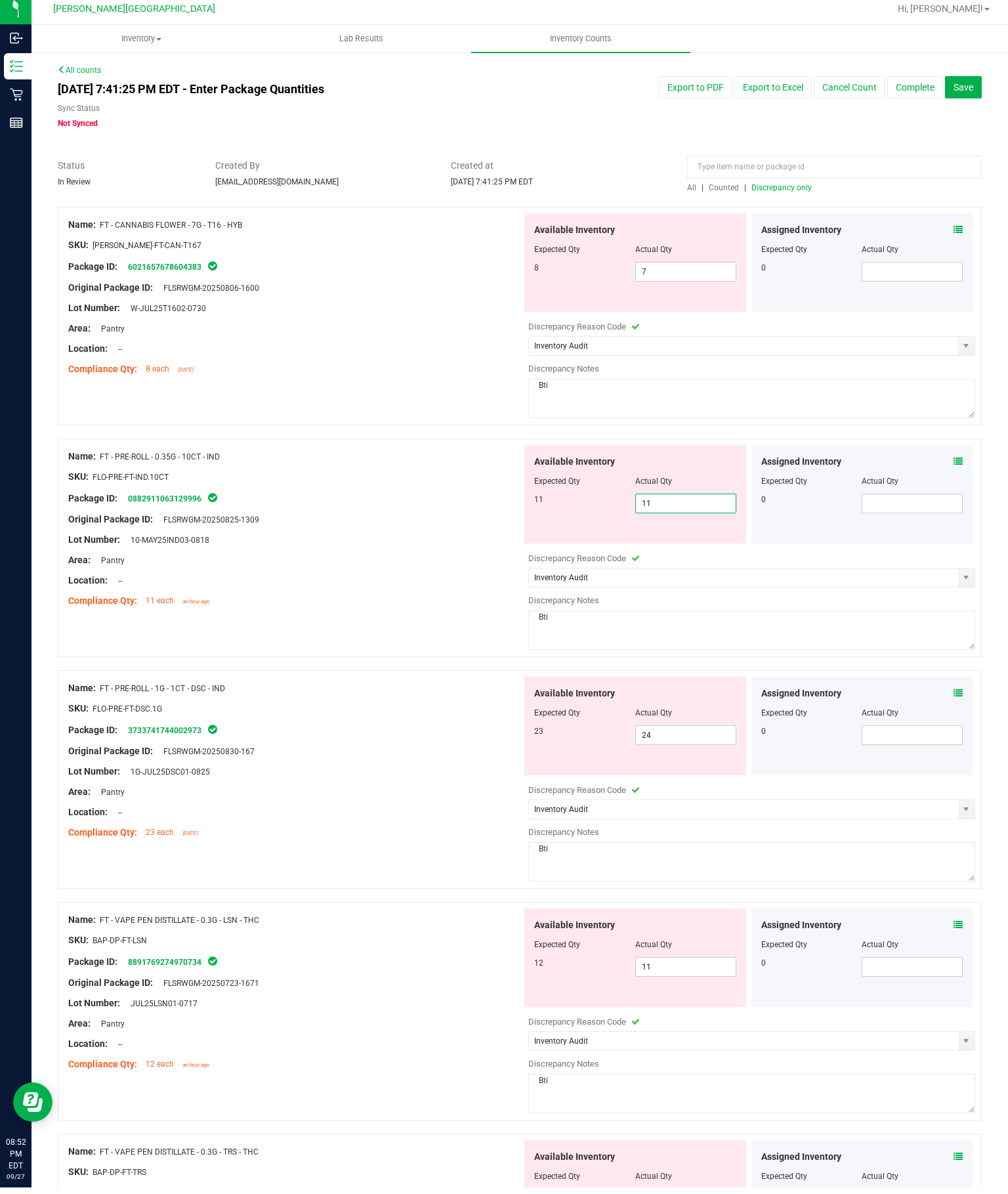
click at [921, 102] on button "Complete" at bounding box center [915, 94] width 56 height 22
type input "11"
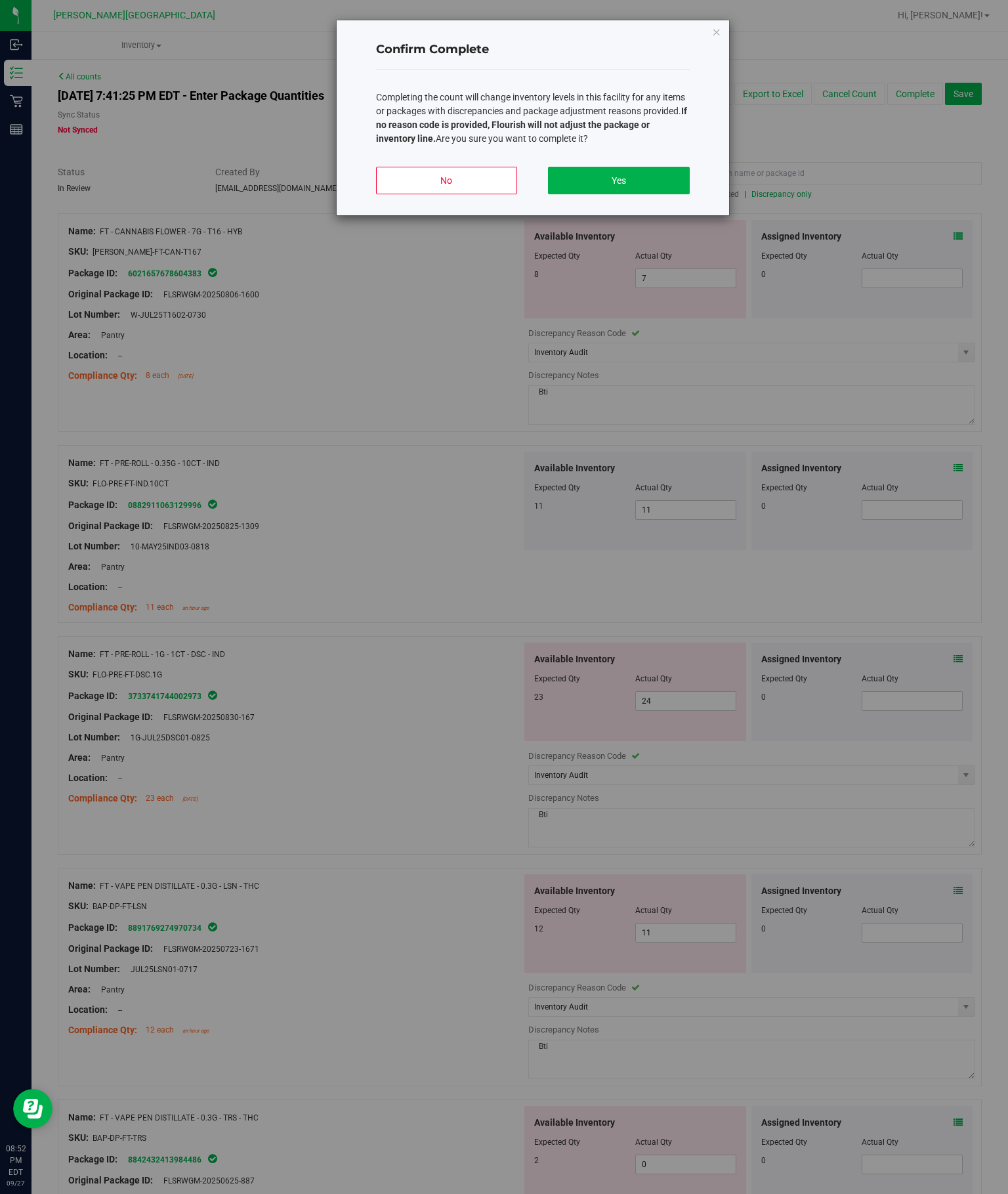
click at [657, 194] on button "Yes" at bounding box center [618, 181] width 141 height 28
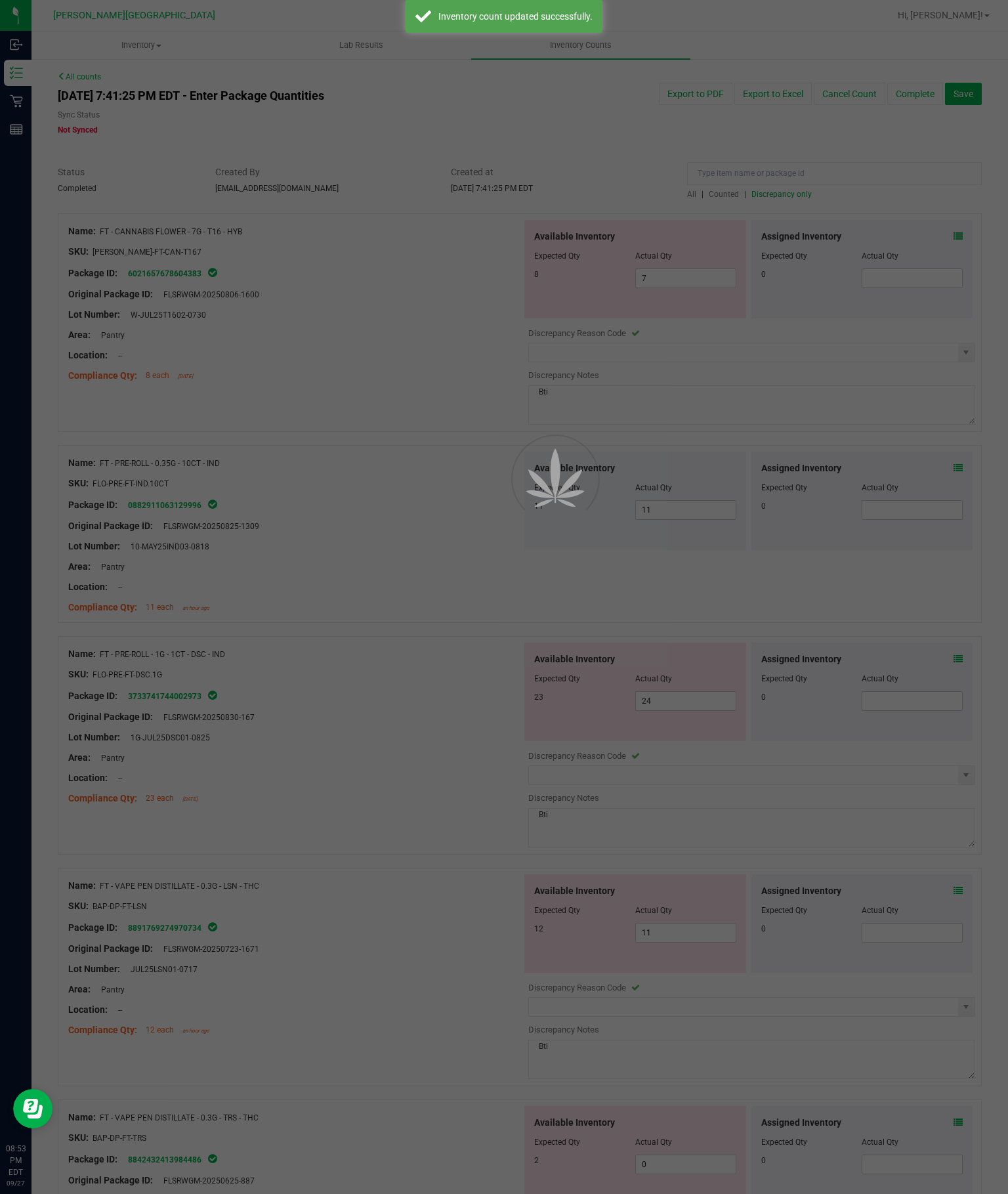
type input "Inventory Audit"
